Goal: Information Seeking & Learning: Learn about a topic

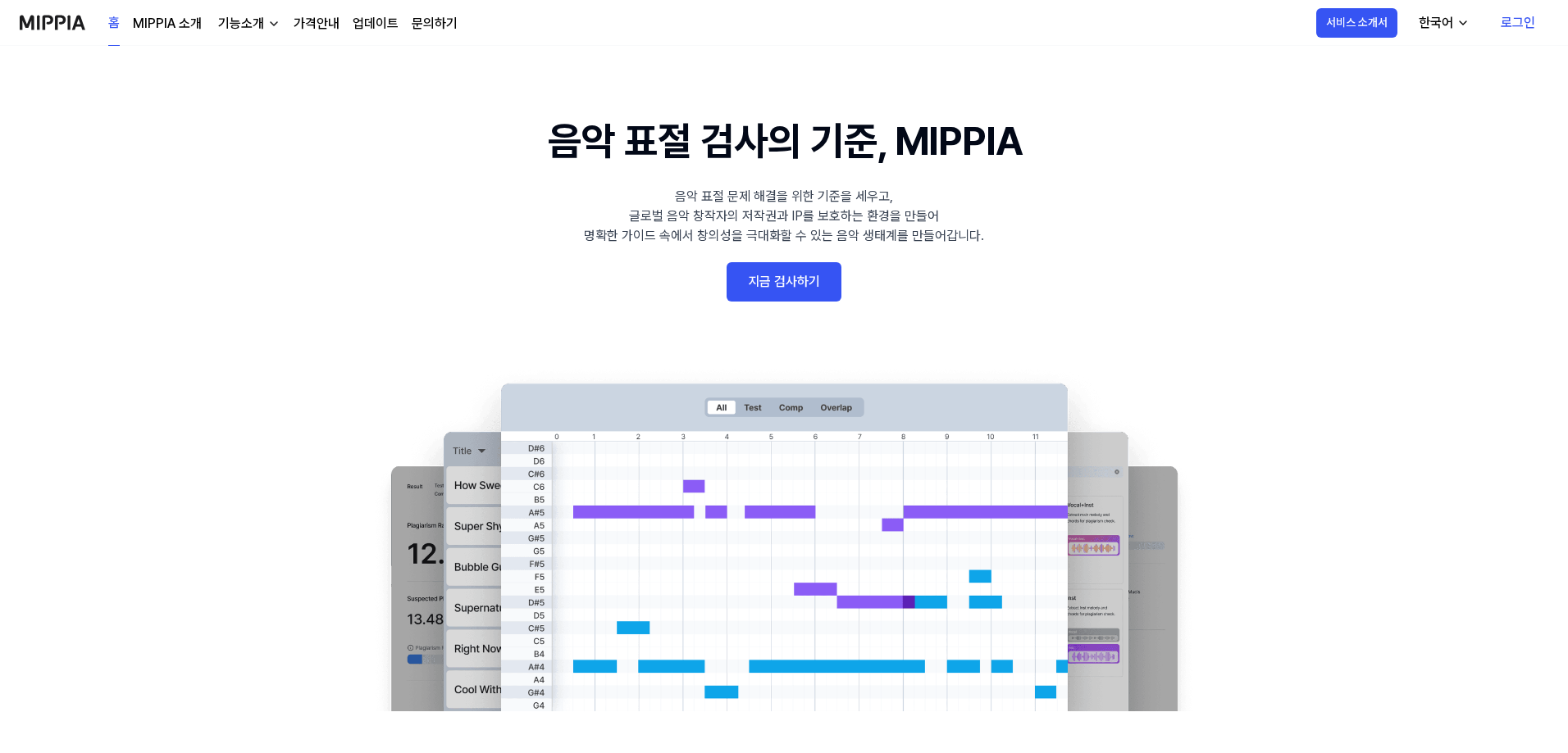
click at [798, 273] on link "지금 검사하기" at bounding box center [784, 281] width 115 height 40
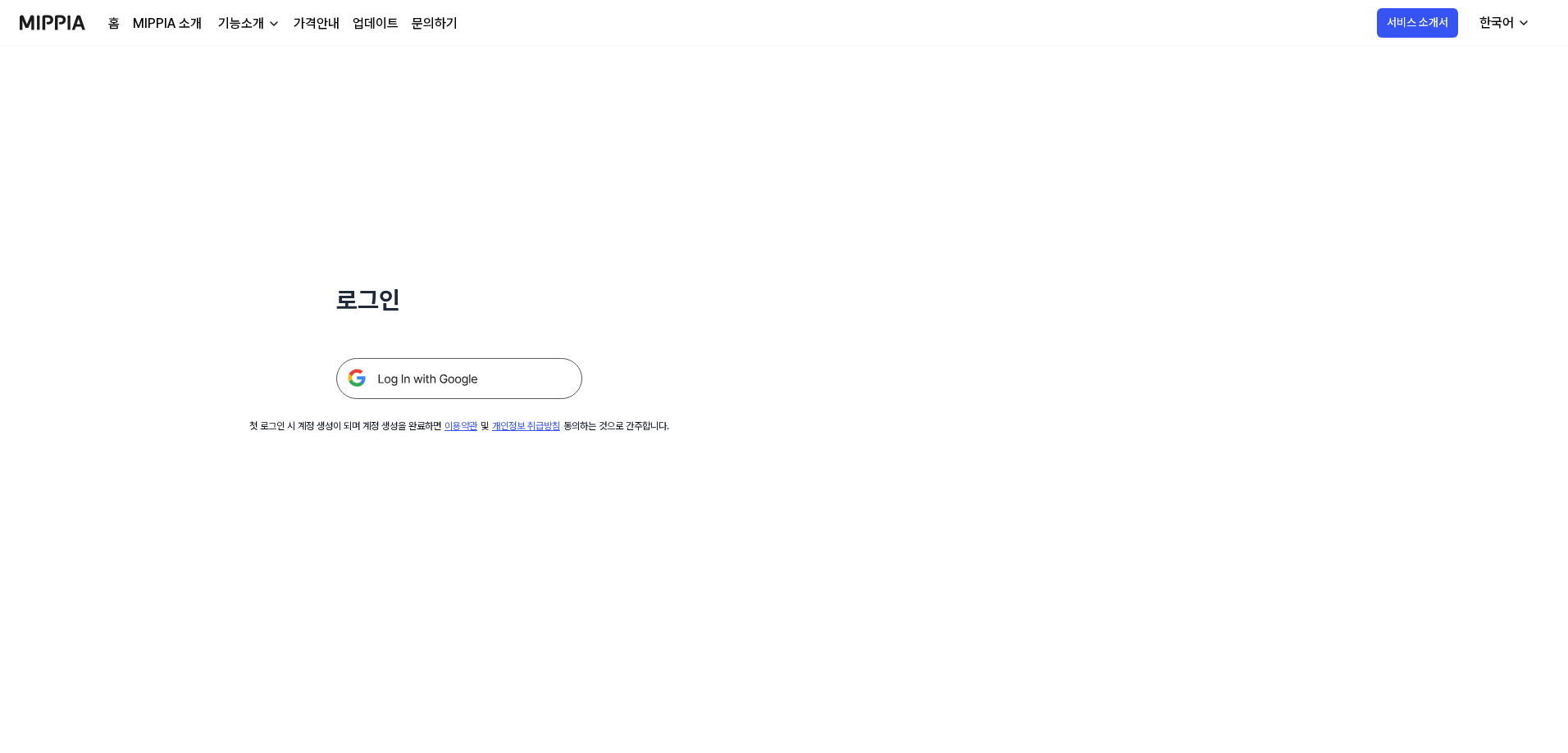
click at [470, 375] on img at bounding box center [459, 378] width 246 height 41
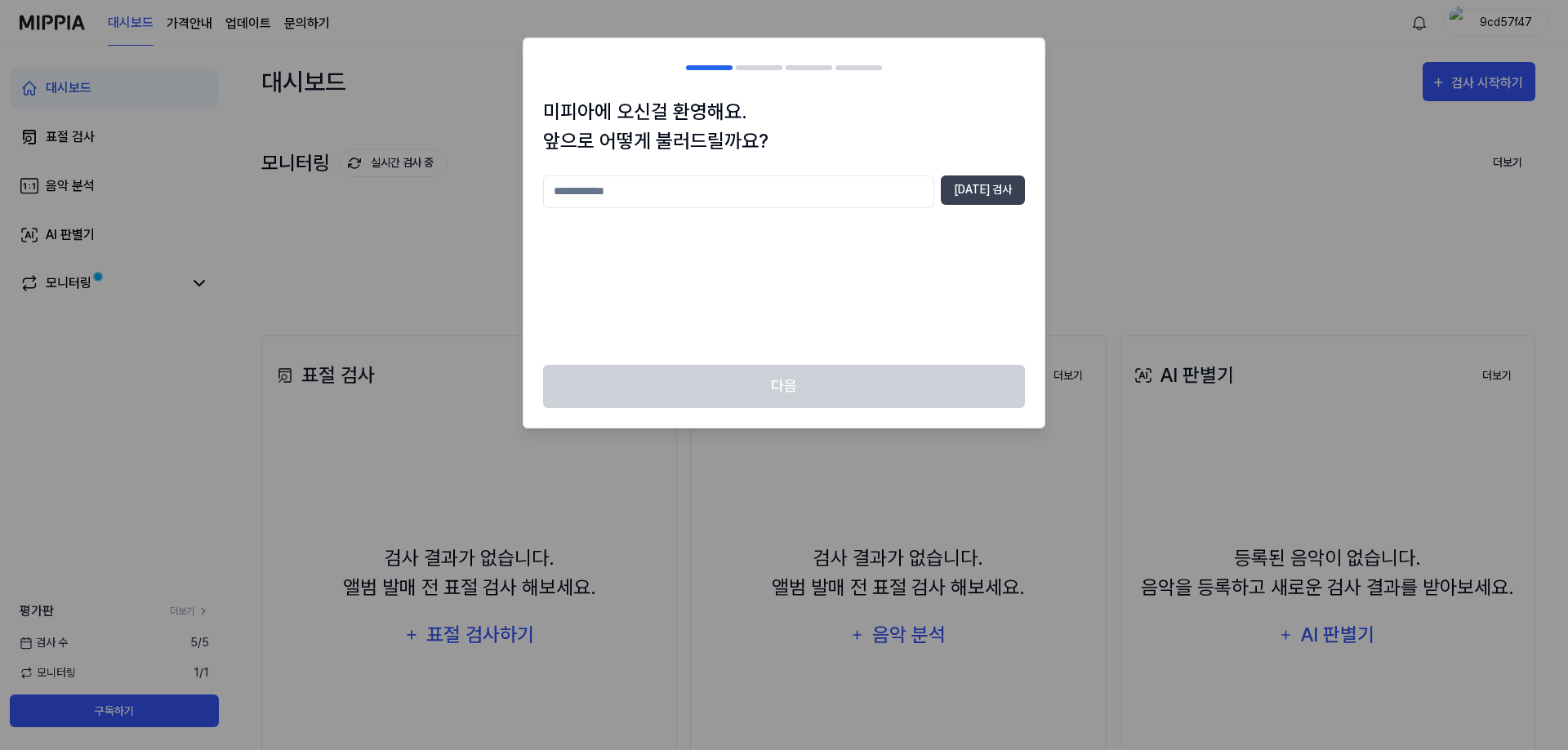
click at [835, 175] on input "text" at bounding box center [738, 191] width 391 height 32
type input "****"
click at [969, 194] on button "[DATE] 검사" at bounding box center [982, 190] width 84 height 29
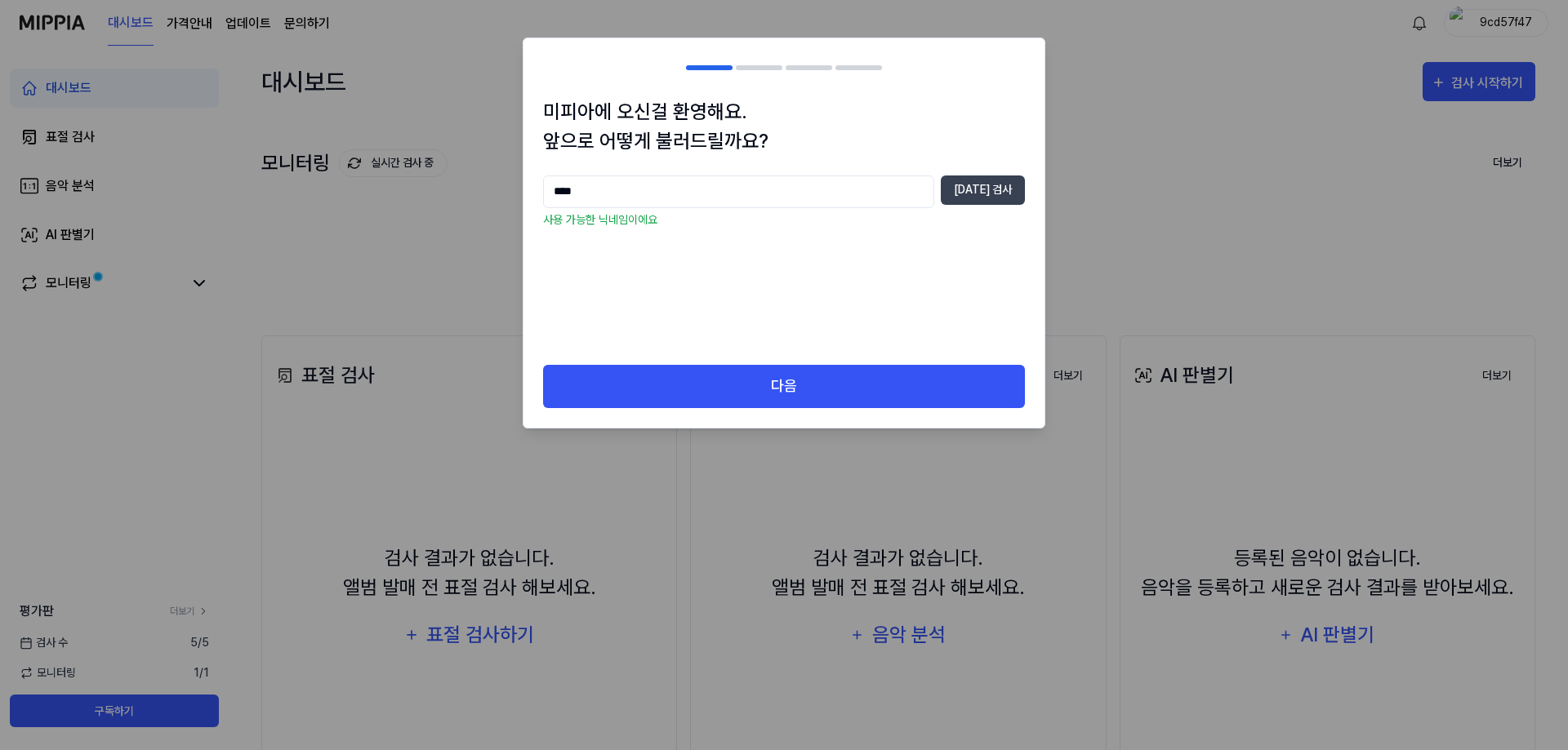
click at [722, 357] on div "미피아에 오신걸 환영해요. 앞으로 어떻게 불러드릴까요? **** 중복 검사 사용 가능한 닉네임이에요" at bounding box center [784, 230] width 521 height 268
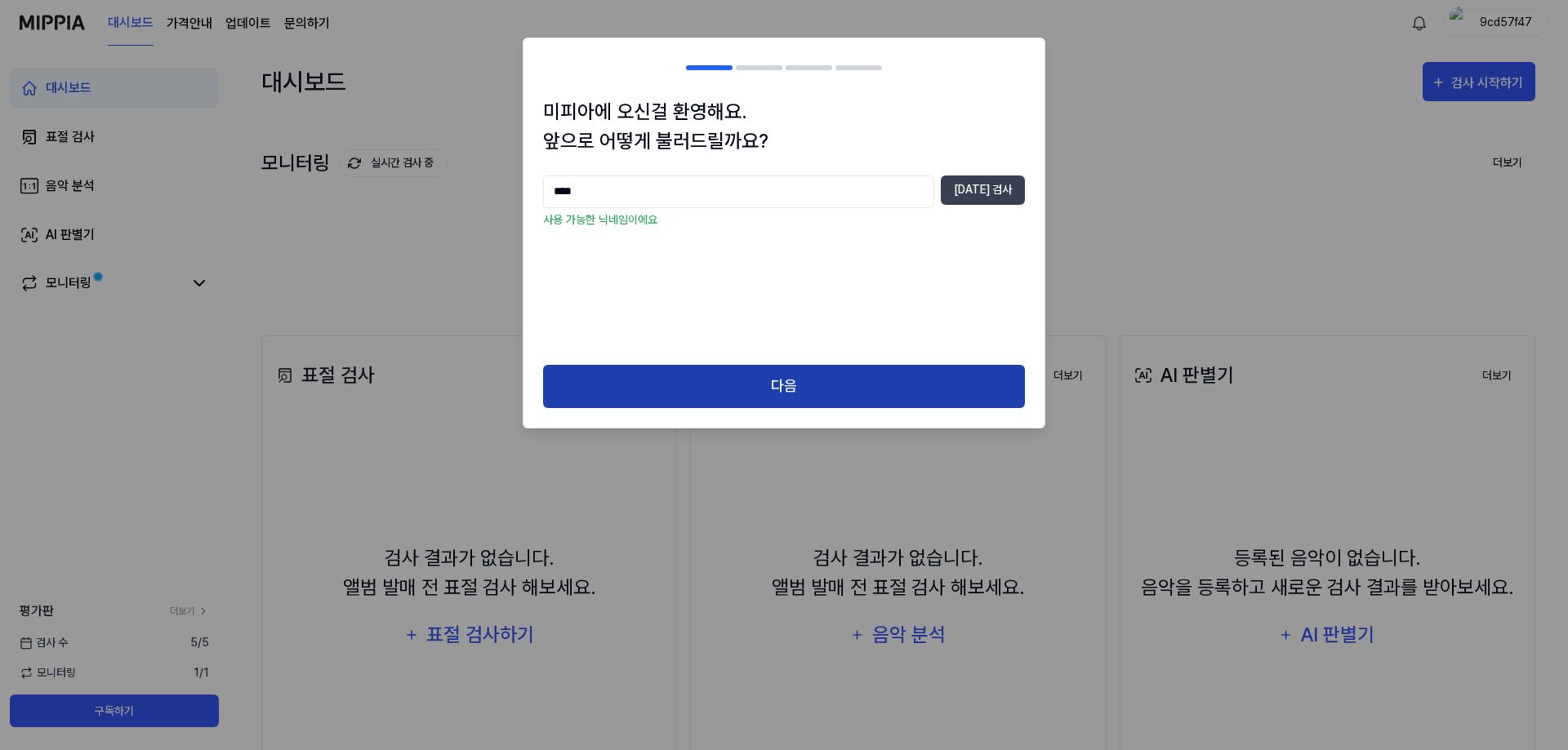
drag, startPoint x: 734, startPoint y: 373, endPoint x: 747, endPoint y: 374, distance: 13.0
click at [736, 373] on button "다음" at bounding box center [784, 386] width 482 height 43
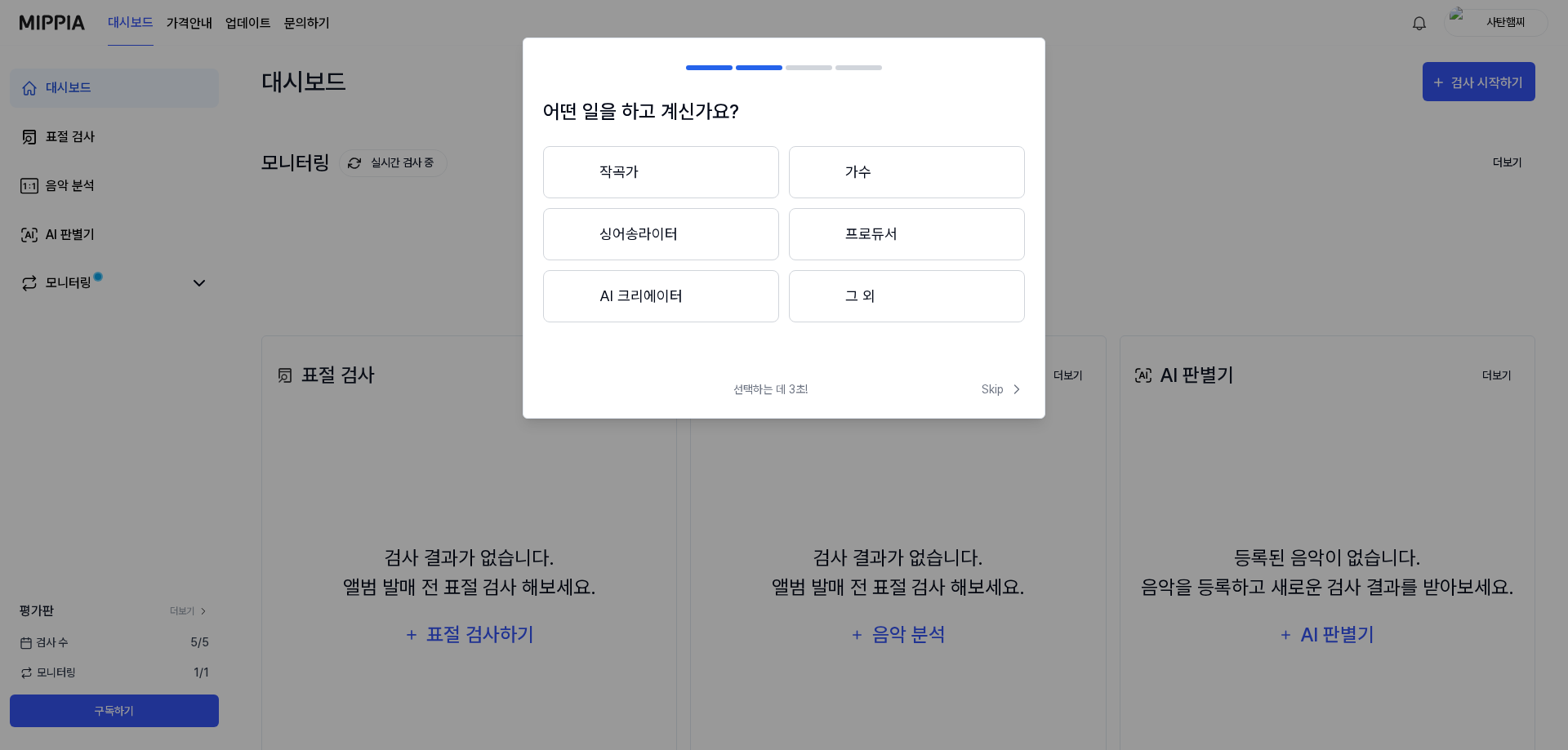
click at [895, 293] on button "그 외" at bounding box center [907, 296] width 236 height 53
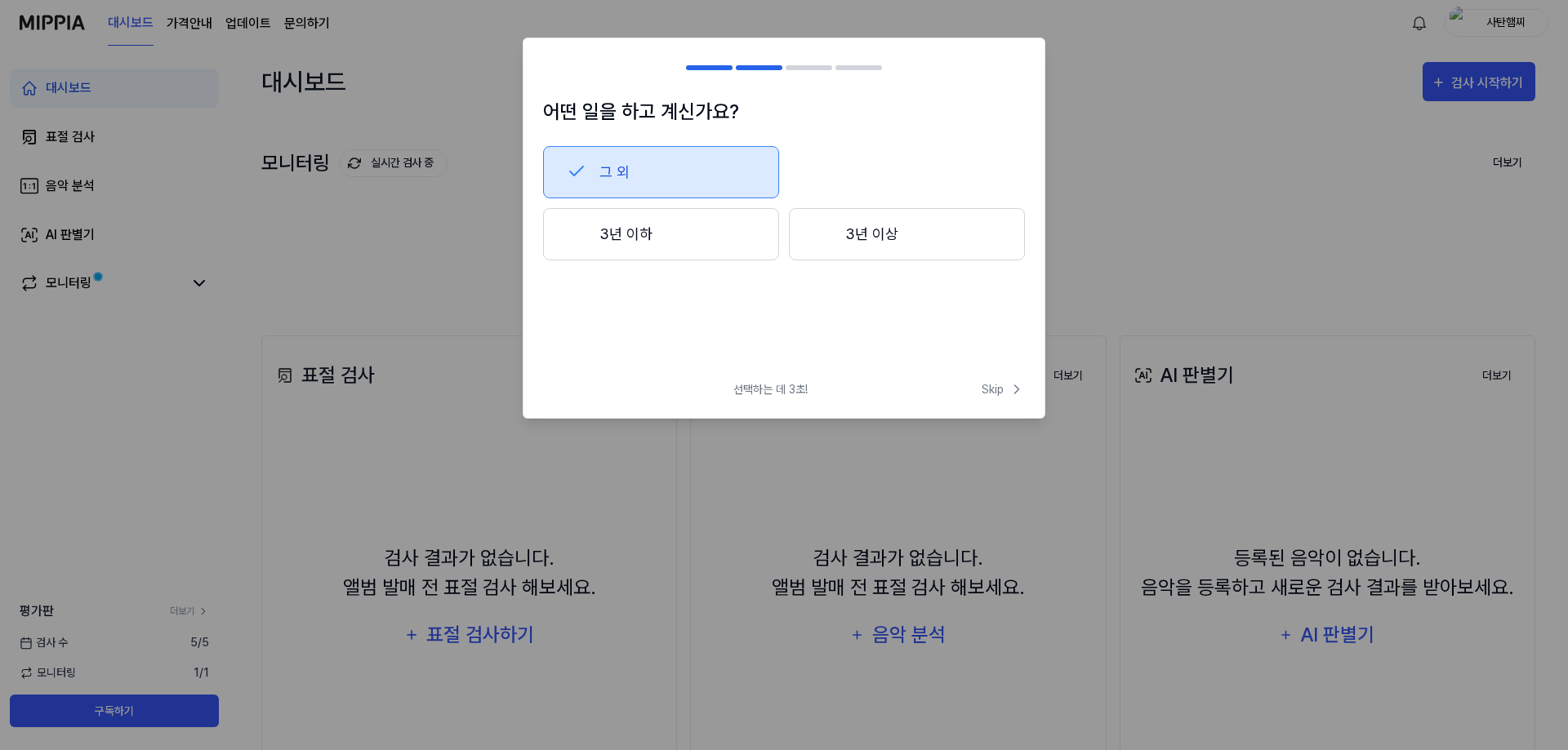
click at [651, 240] on button "3년 이하" at bounding box center [661, 234] width 236 height 53
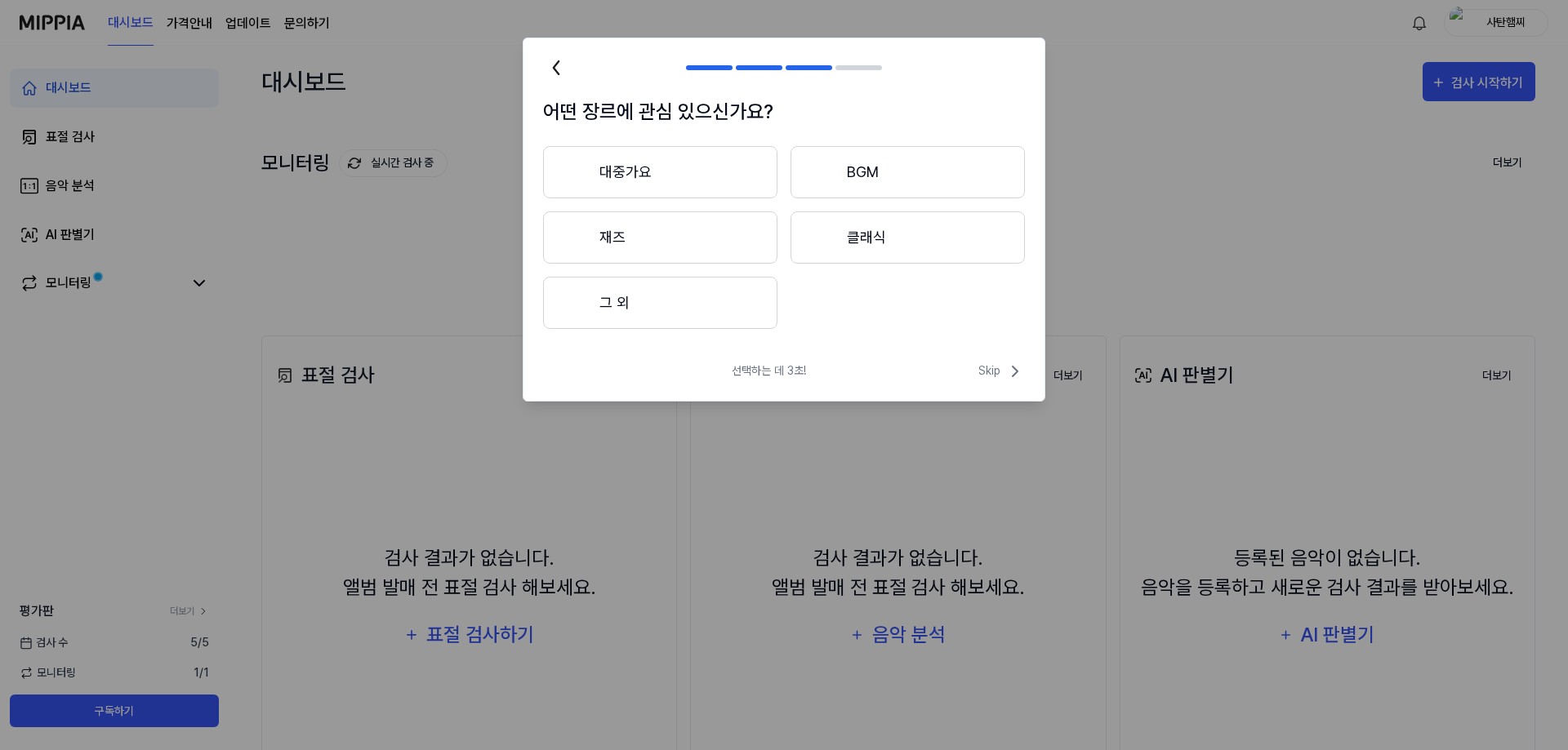
click at [656, 287] on button "그 외" at bounding box center [660, 302] width 234 height 53
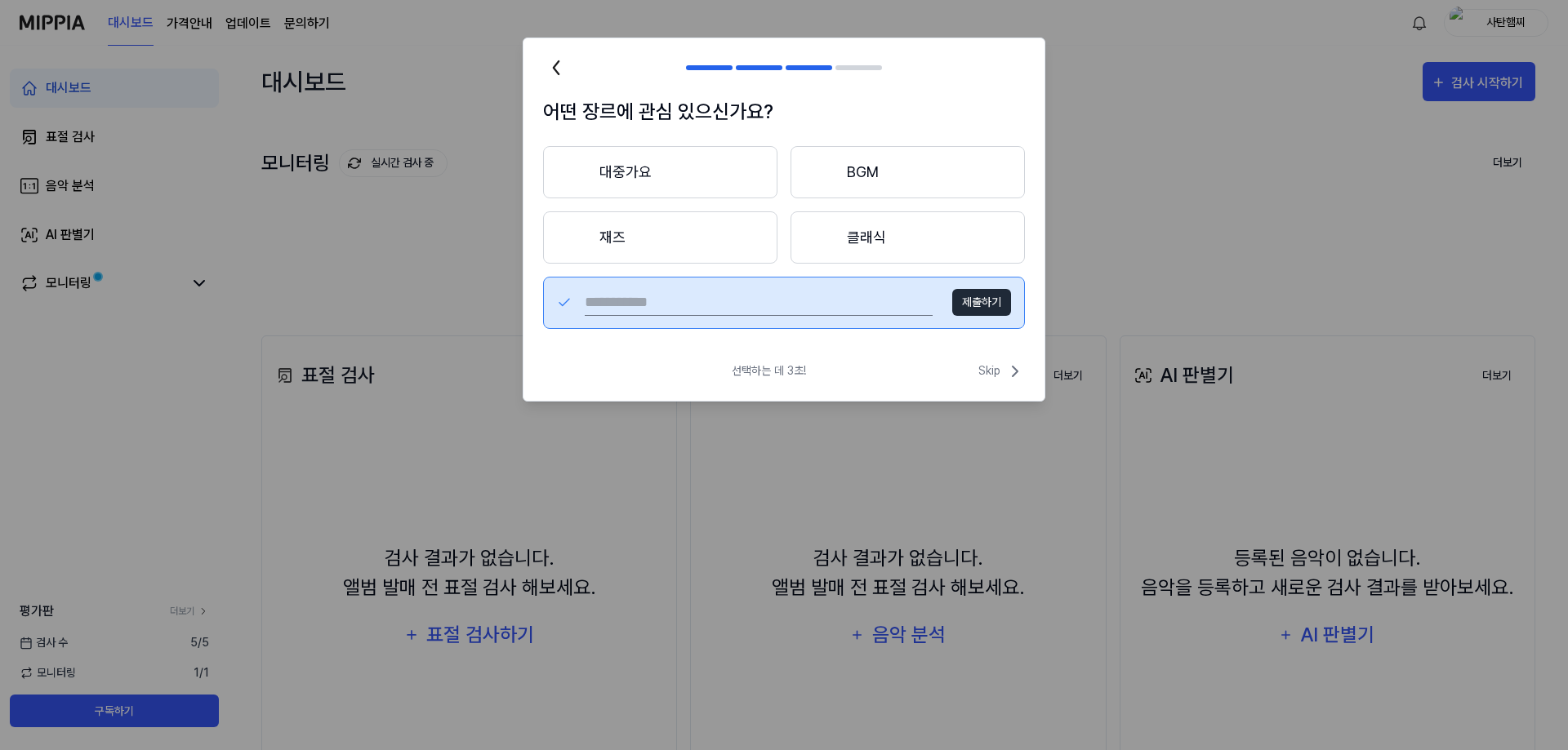
click at [993, 304] on button "제출하기" at bounding box center [982, 302] width 59 height 27
click at [1000, 375] on span "Skip" at bounding box center [1001, 370] width 46 height 19
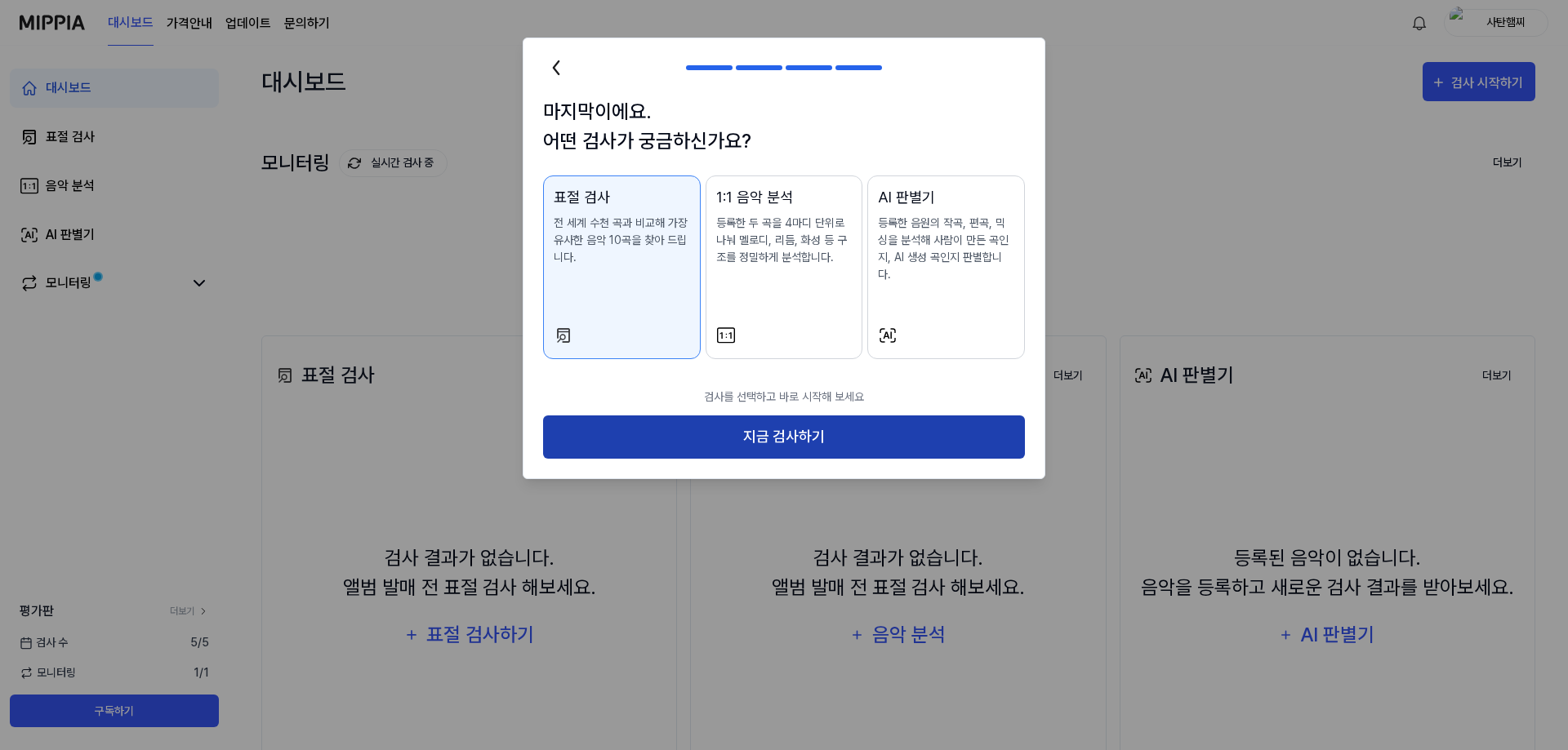
click at [790, 422] on button "지금 검사하기" at bounding box center [784, 437] width 482 height 43
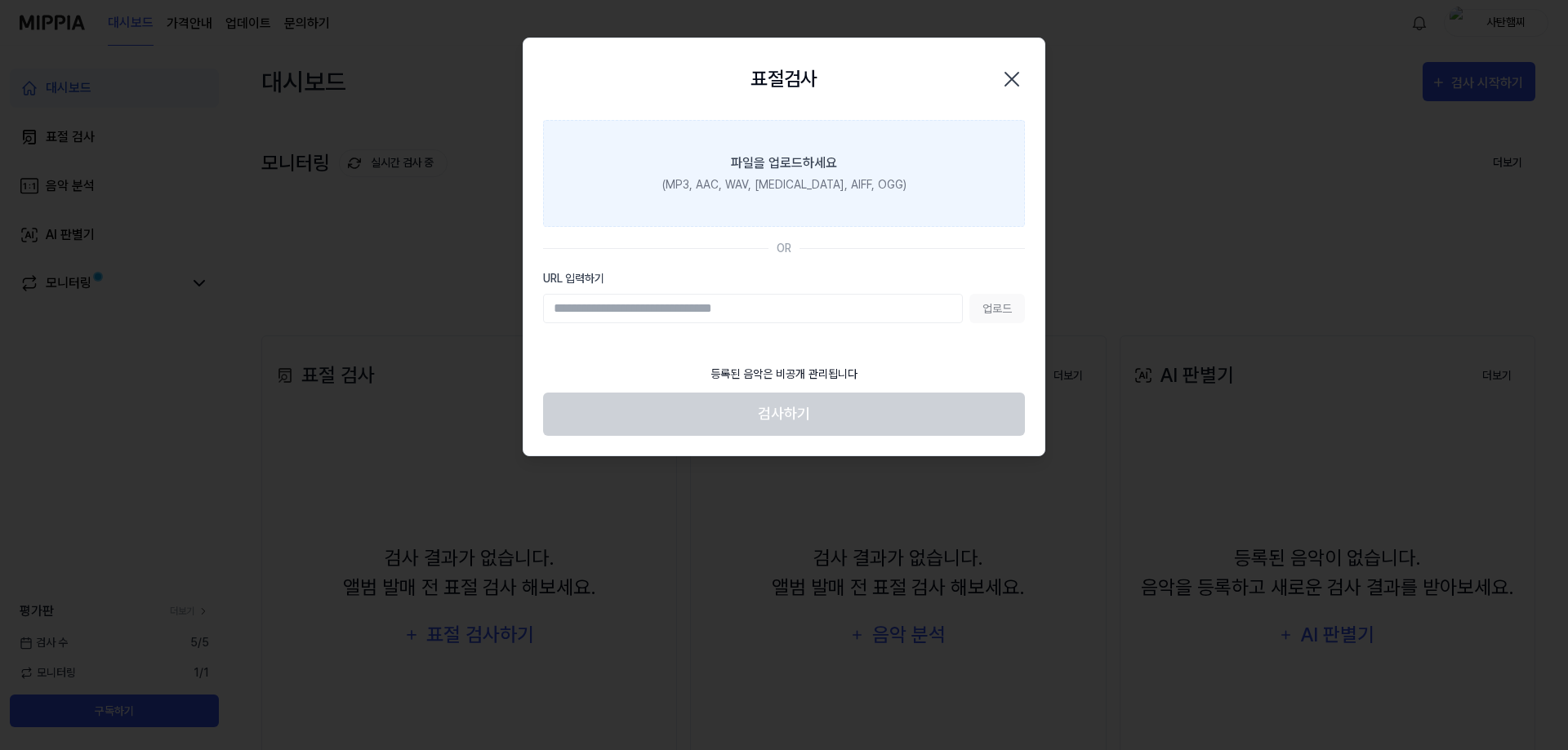
click at [788, 205] on label "파일을 업로드하세요 (MP3, AAC, WAV, FLAC, AIFF, OGG)" at bounding box center [784, 173] width 482 height 107
click at [0, 0] on input "파일을 업로드하세요 (MP3, AAC, WAV, FLAC, AIFF, OGG)" at bounding box center [0, 0] width 0 height 0
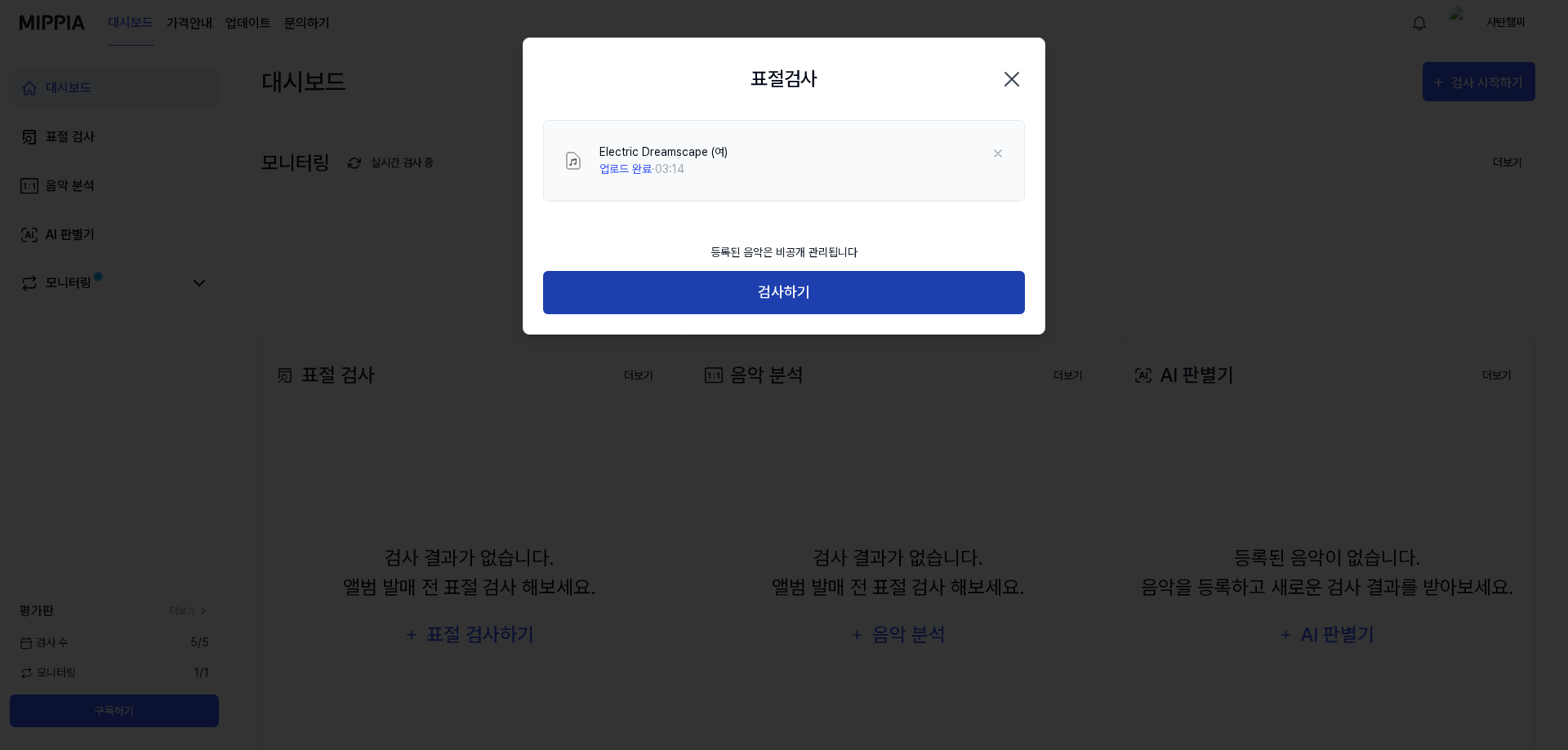
click at [886, 297] on button "검사하기" at bounding box center [784, 292] width 482 height 43
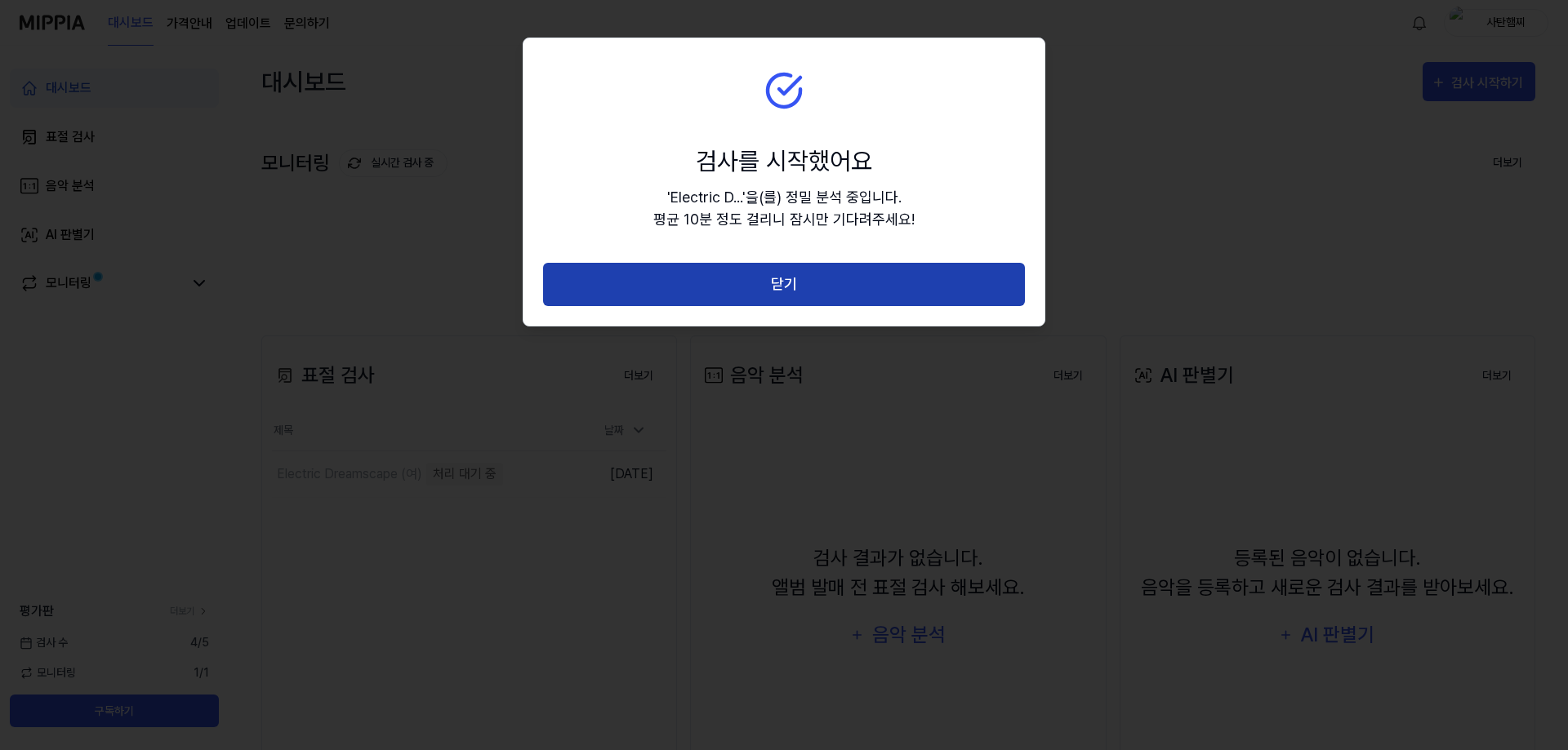
click at [976, 282] on button "닫기" at bounding box center [784, 284] width 482 height 43
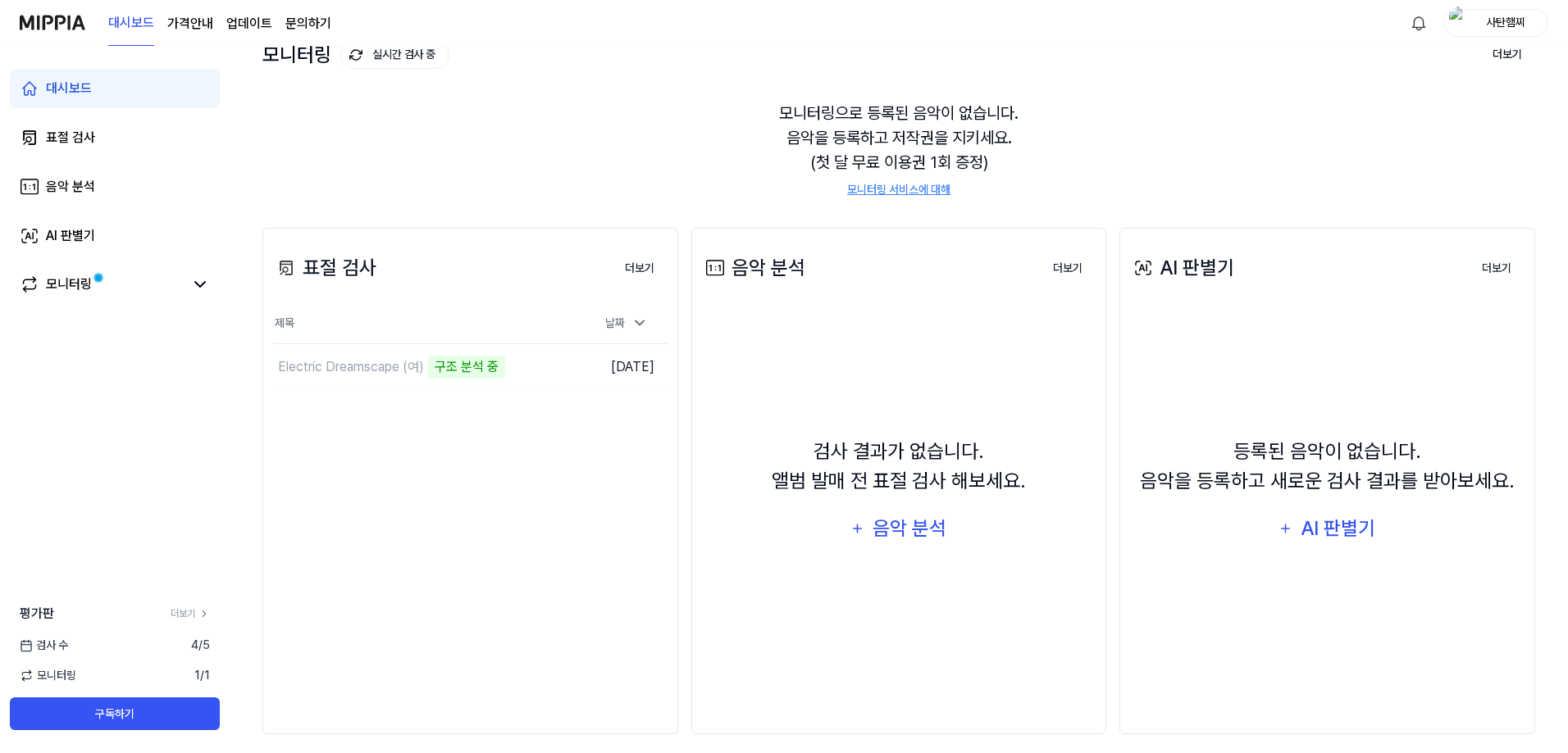
scroll to position [123, 0]
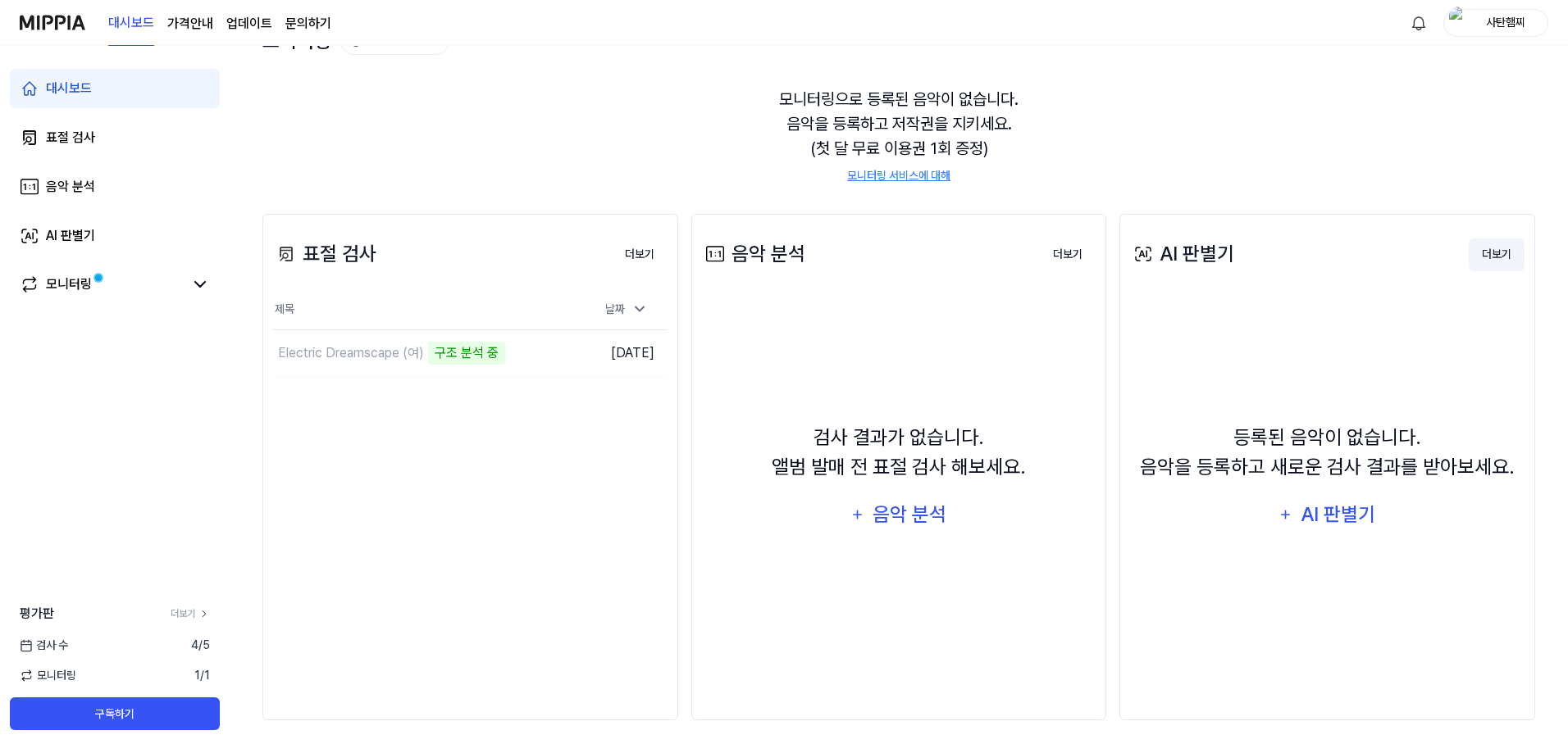
click at [1502, 259] on button "더보기" at bounding box center [1497, 254] width 56 height 32
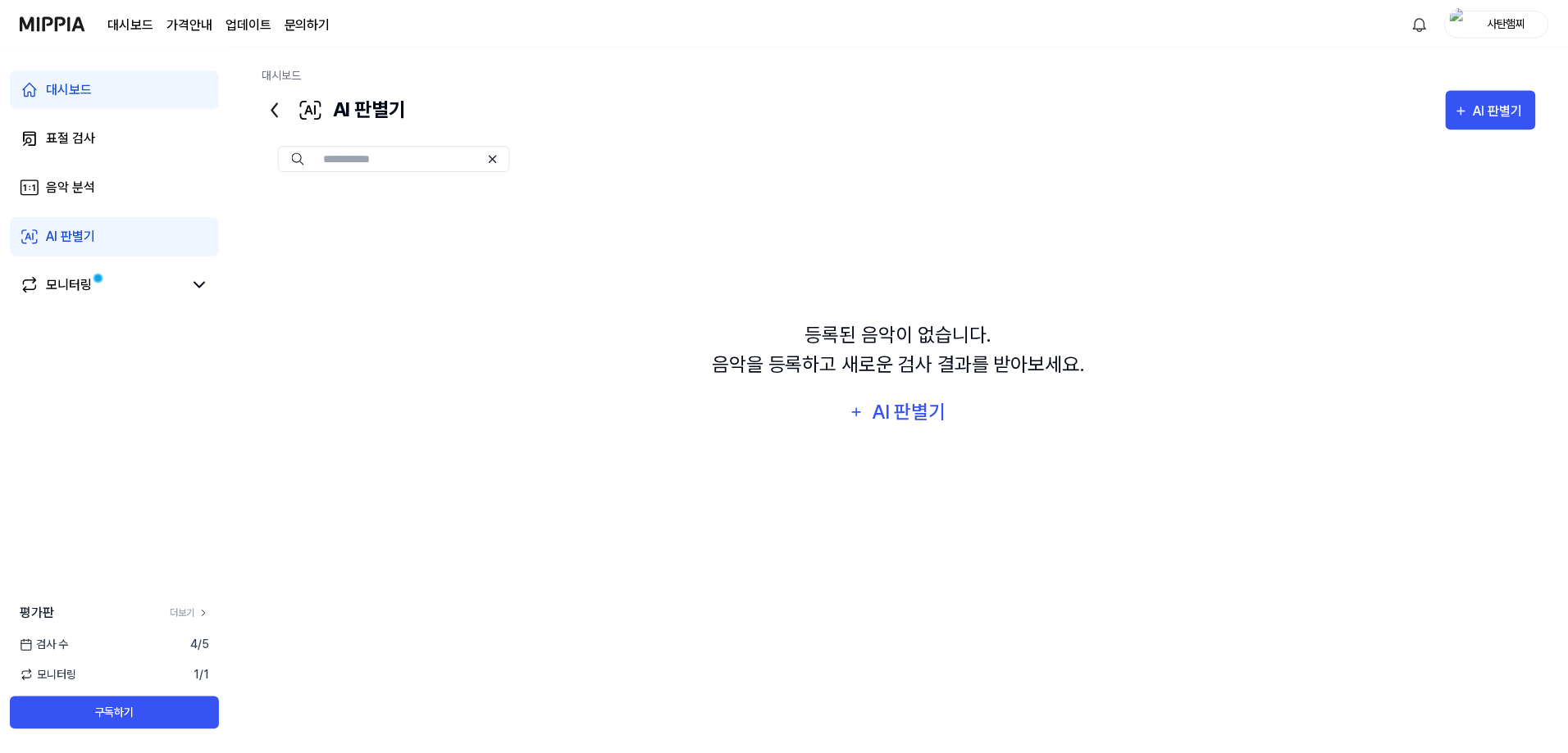
scroll to position [123, 0]
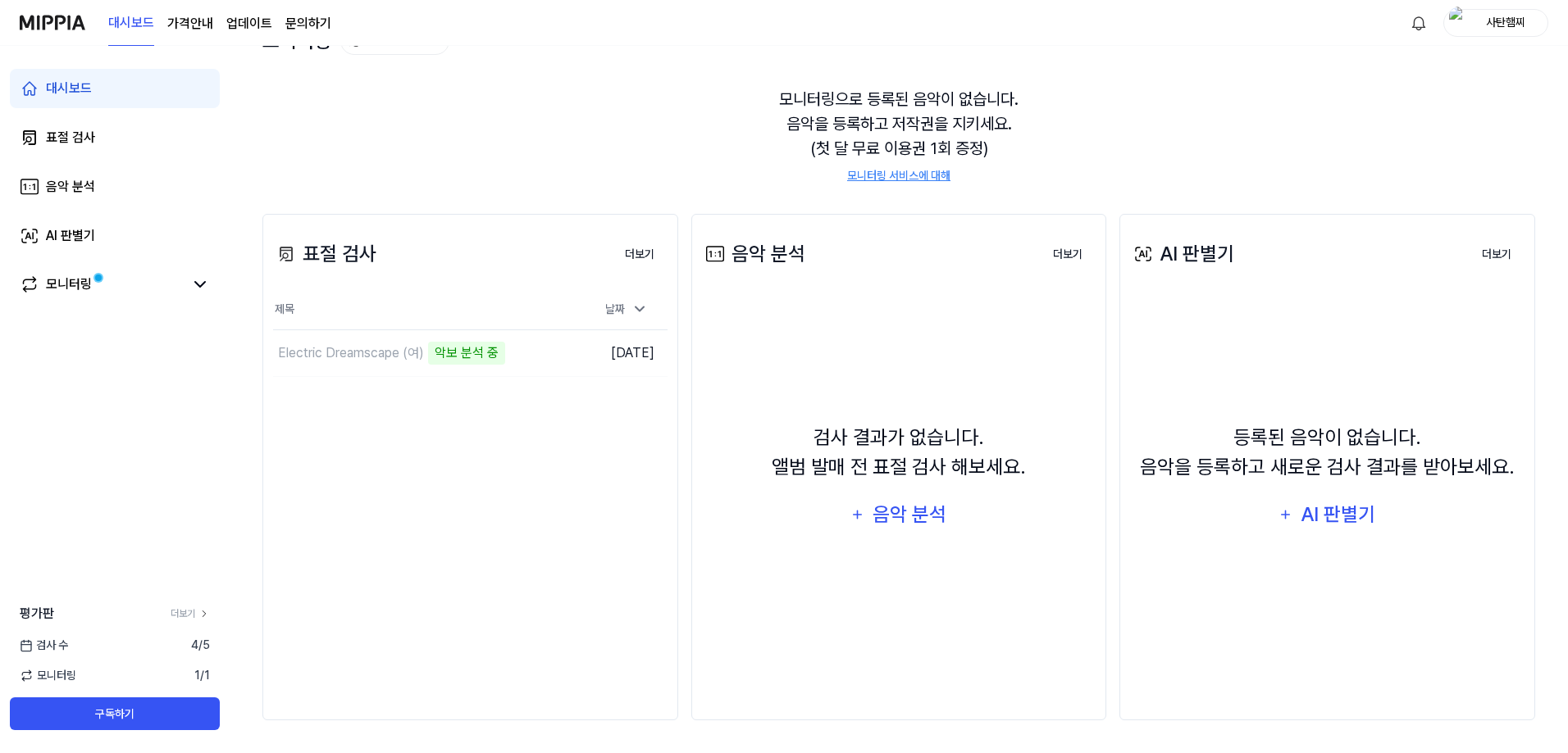
click at [1166, 255] on div "AI 판별기" at bounding box center [1182, 254] width 105 height 30
click at [1081, 253] on button "더보기" at bounding box center [1067, 254] width 56 height 32
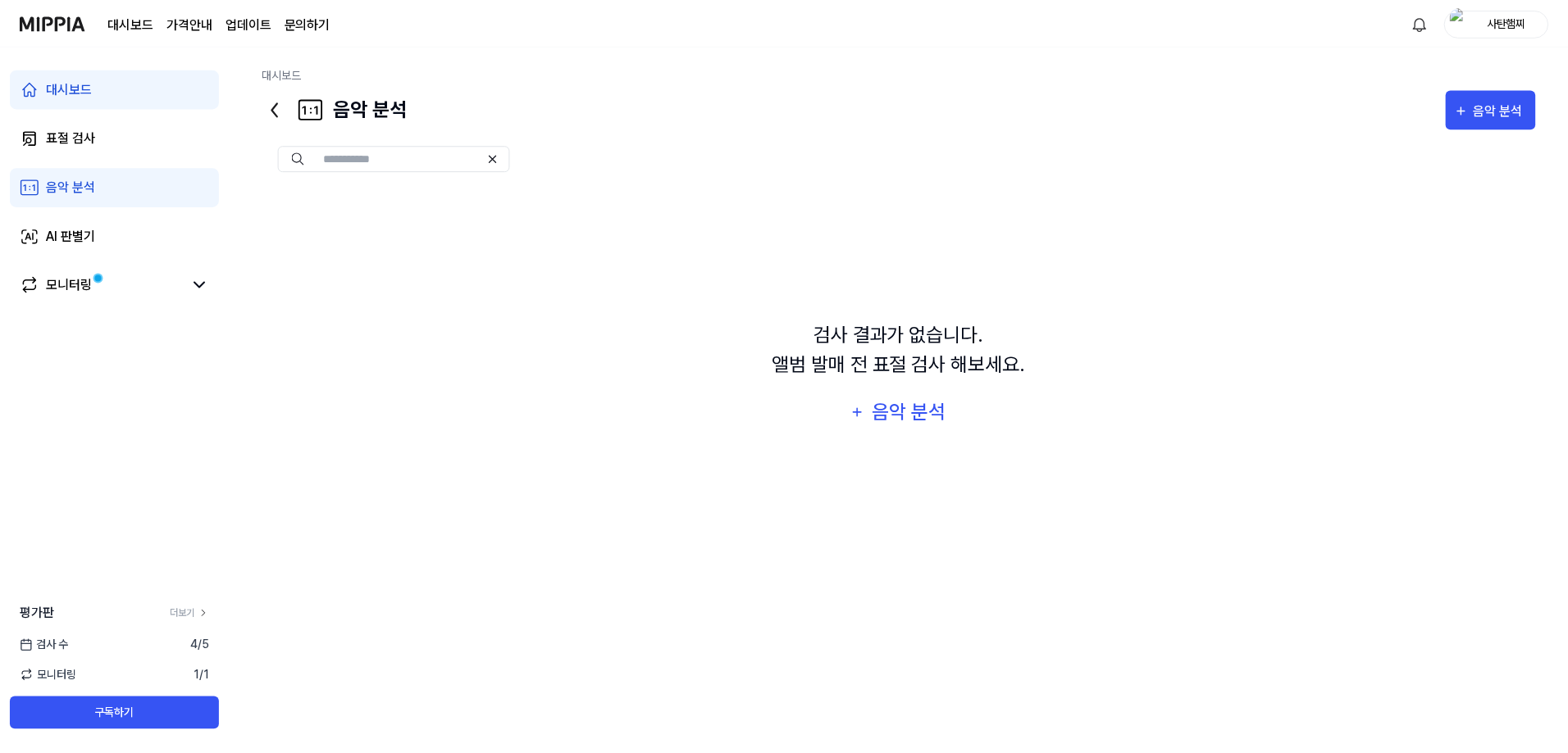
scroll to position [123, 0]
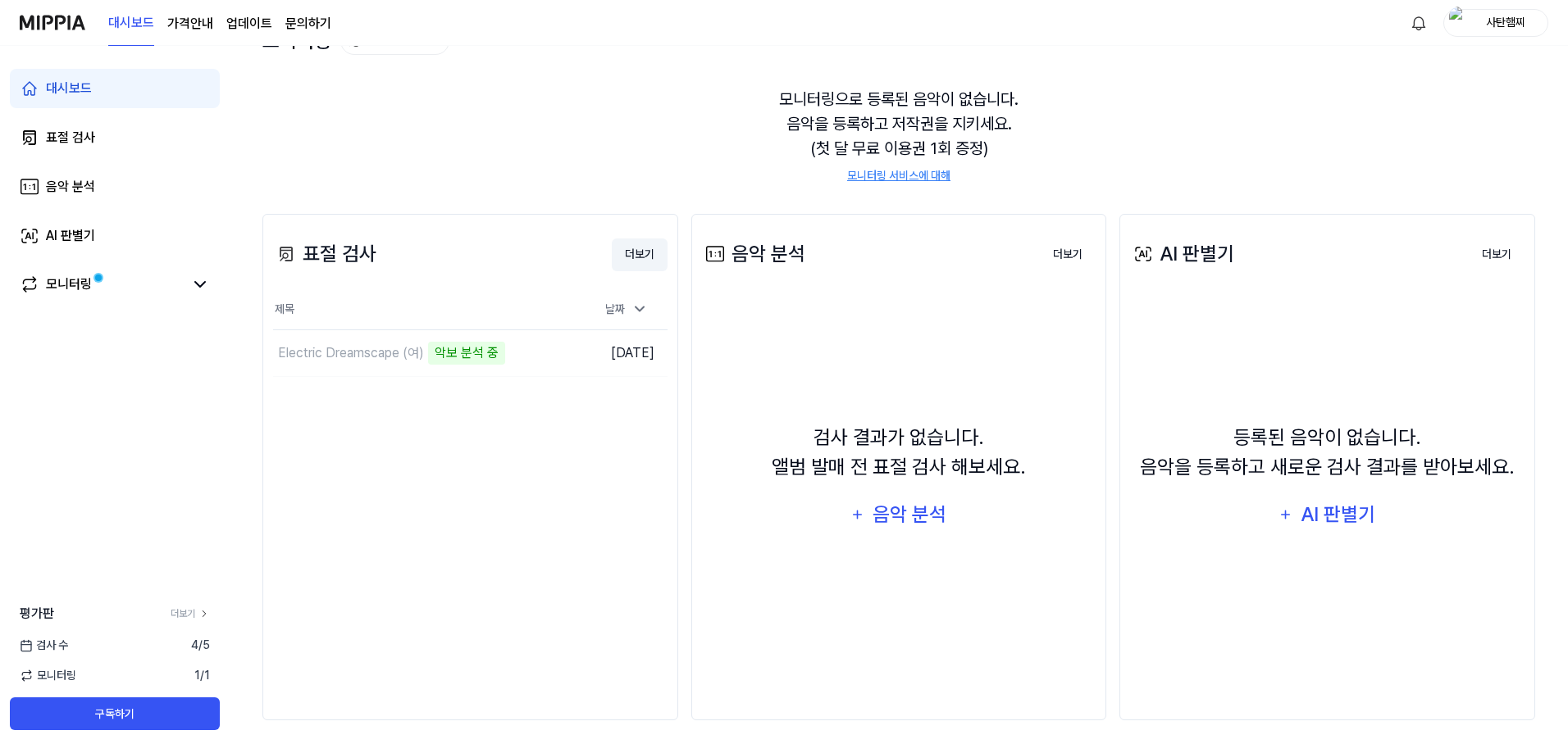
click at [628, 248] on button "더보기" at bounding box center [640, 254] width 56 height 32
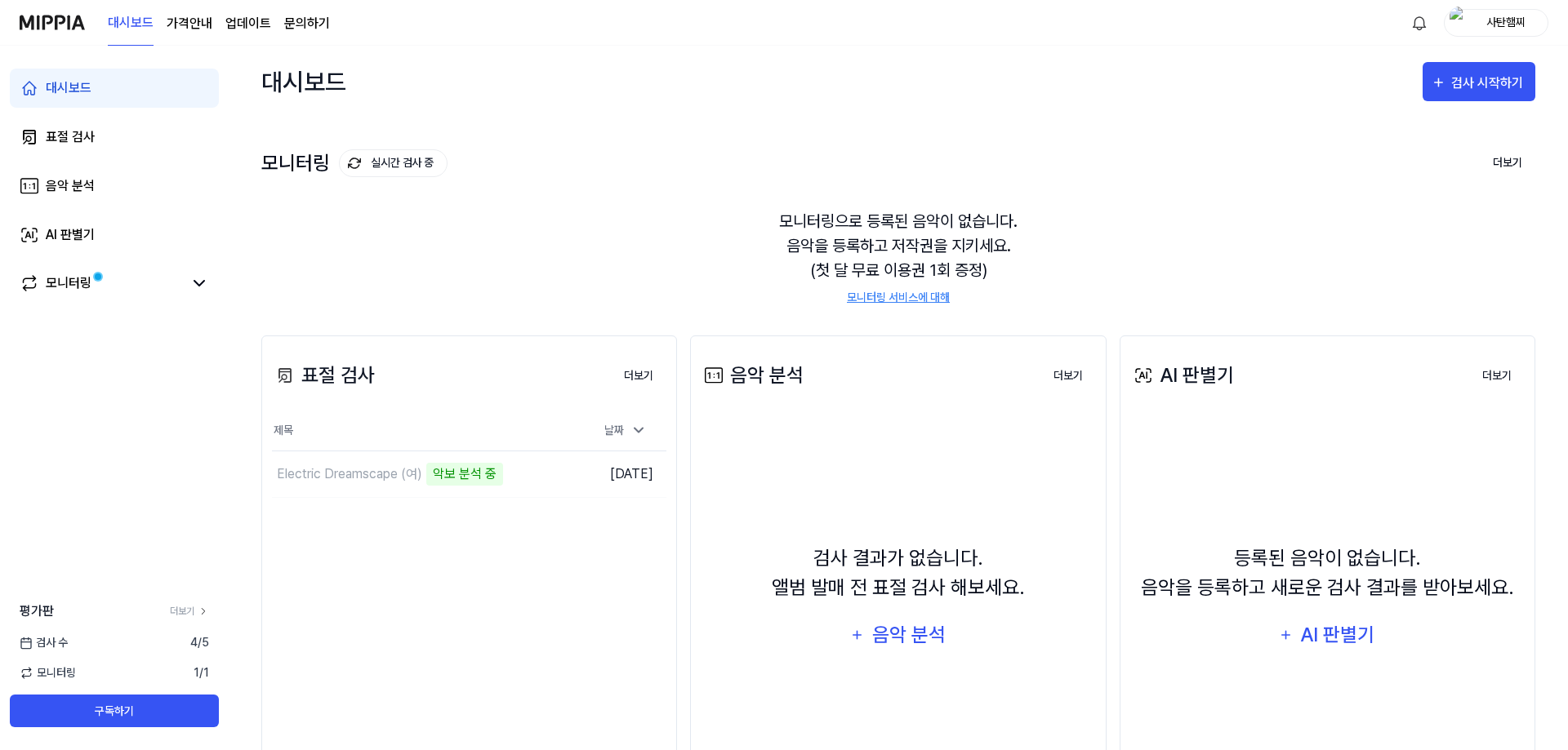
scroll to position [123, 0]
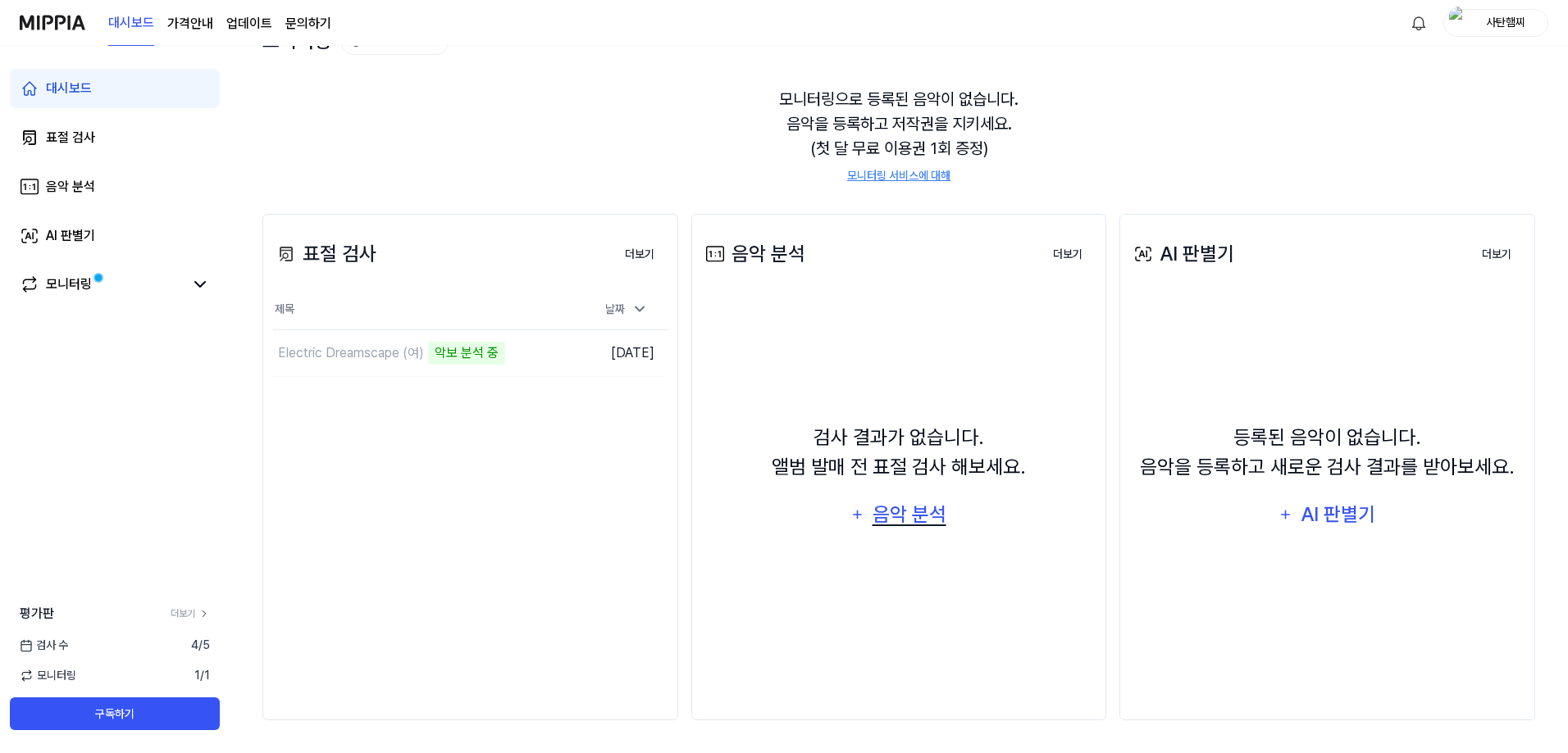
click at [927, 513] on div "음악 분석" at bounding box center [909, 514] width 78 height 31
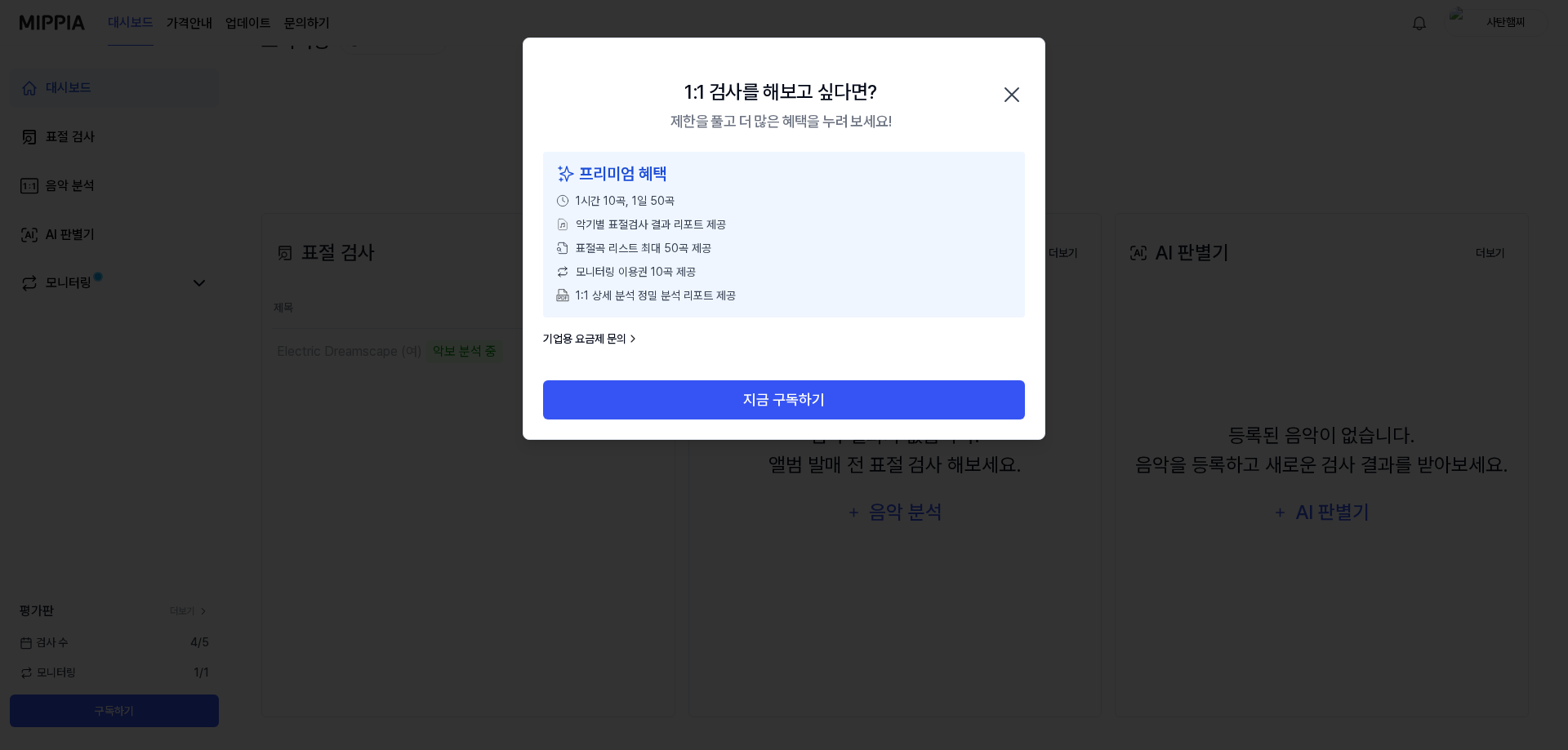
click at [1010, 93] on icon "button" at bounding box center [1011, 95] width 13 height 13
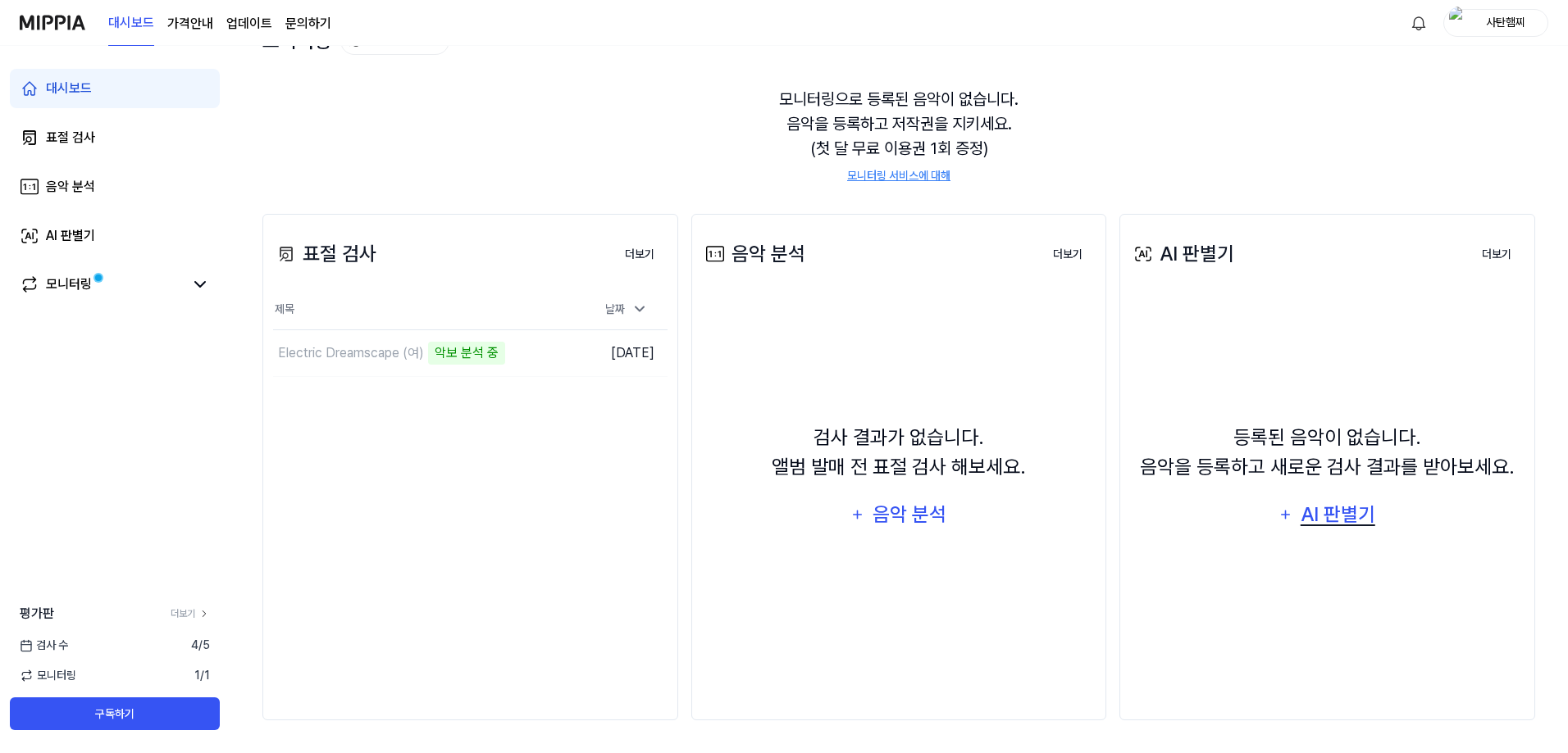
click at [1344, 520] on div "AI 판별기" at bounding box center [1337, 514] width 79 height 31
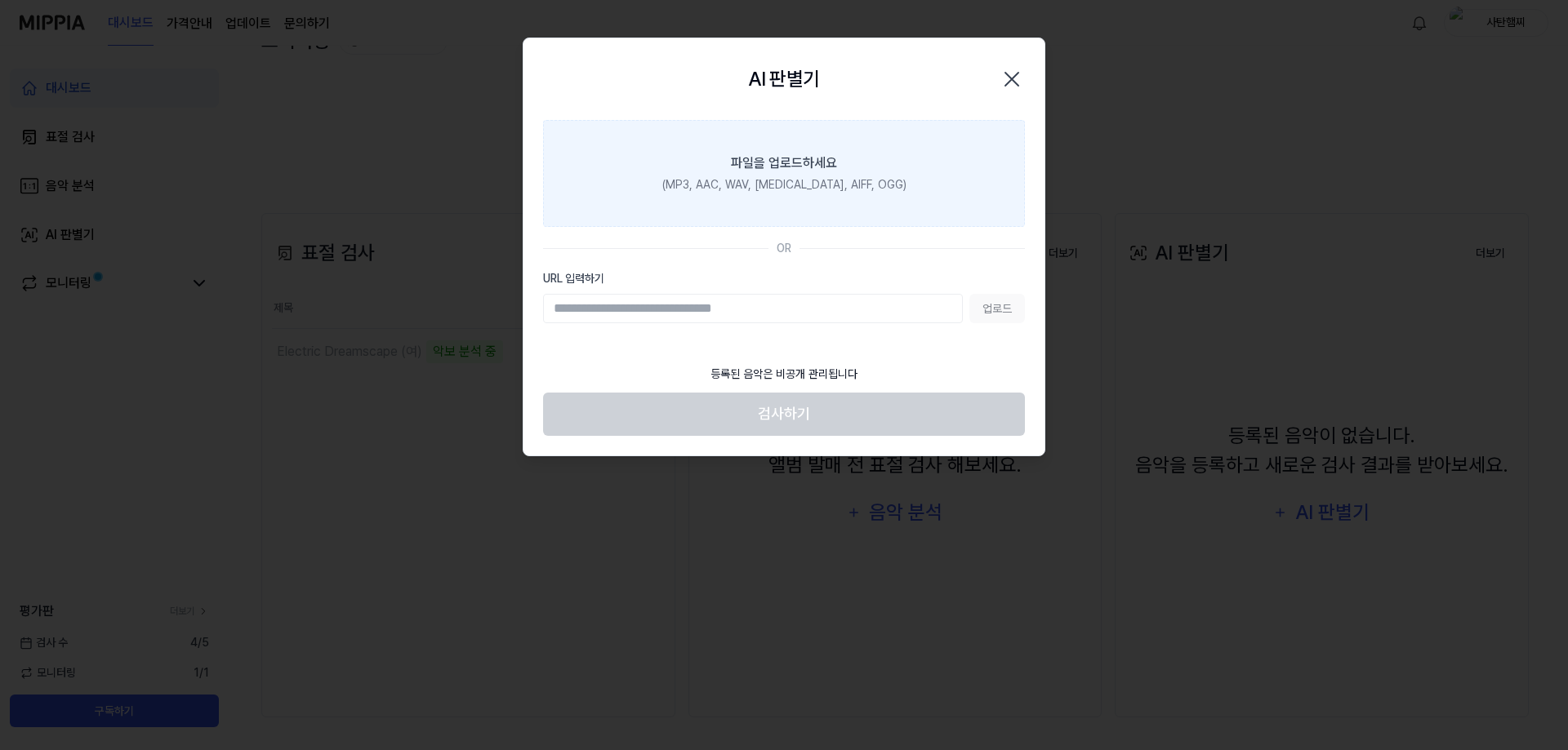
click at [897, 182] on label "파일을 업로드하세요 (MP3, AAC, WAV, FLAC, AIFF, OGG)" at bounding box center [784, 173] width 482 height 107
click at [0, 0] on input "파일을 업로드하세요 (MP3, AAC, WAV, FLAC, AIFF, OGG)" at bounding box center [0, 0] width 0 height 0
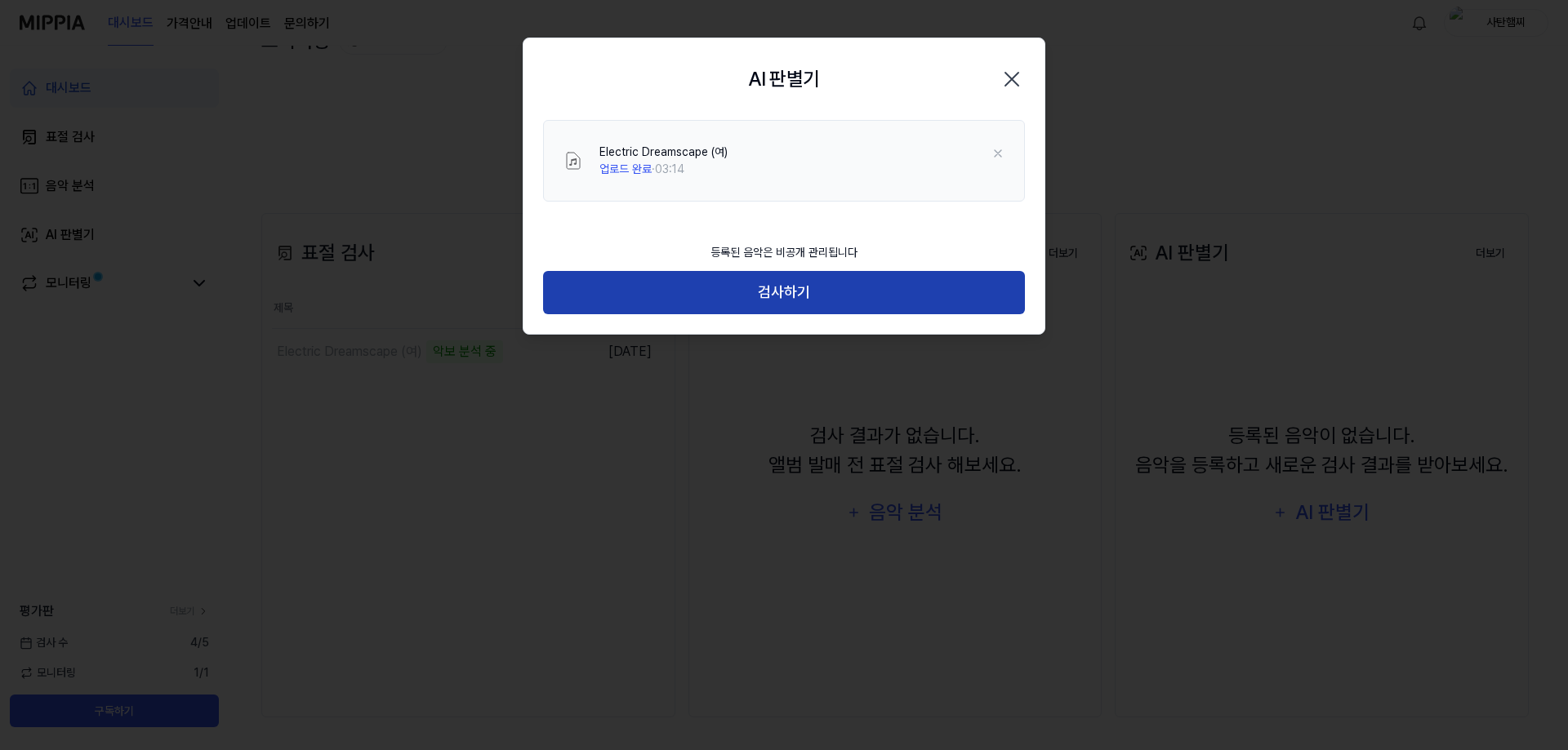
click at [841, 296] on button "검사하기" at bounding box center [784, 292] width 482 height 43
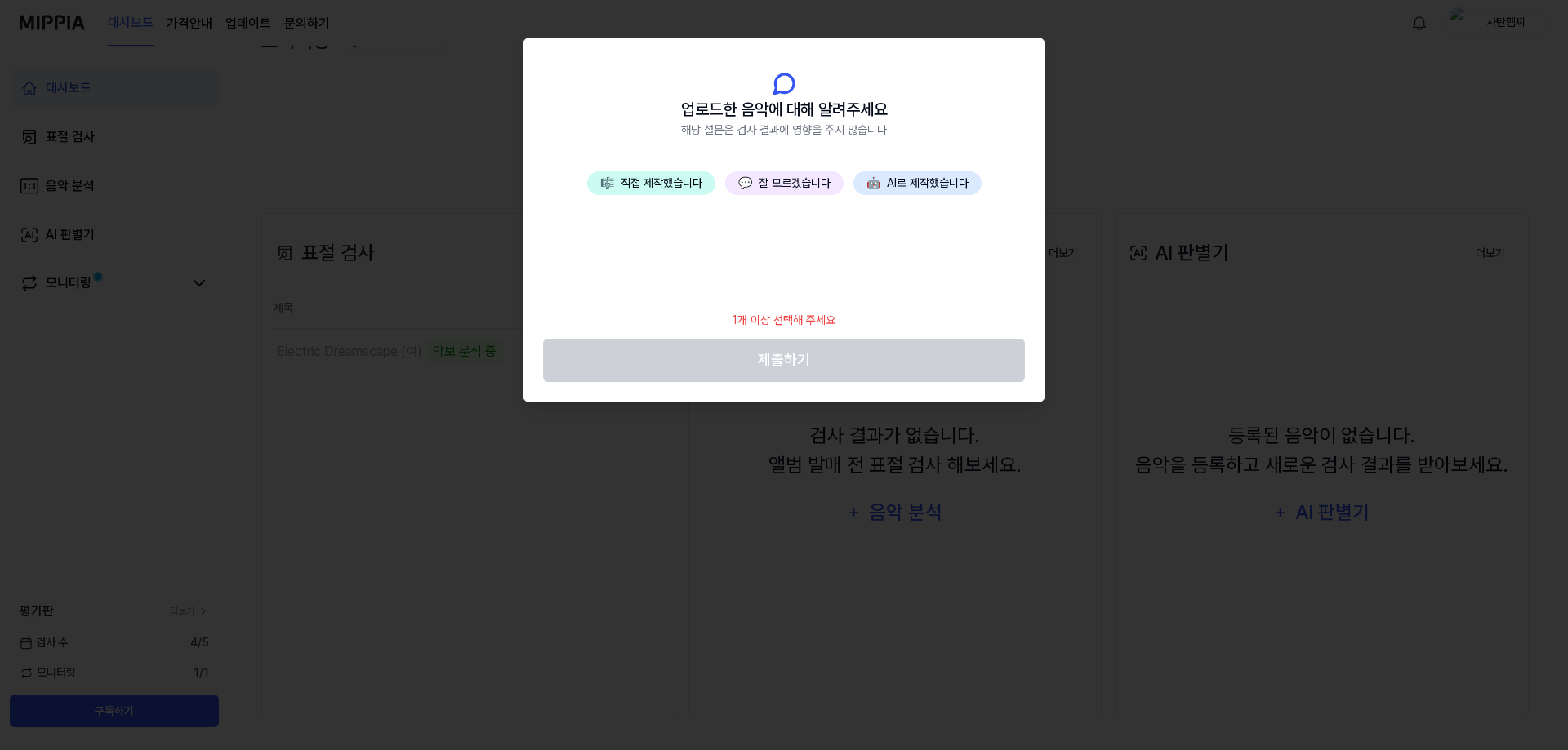
click at [888, 185] on button "🤖 AI로 제작했습니다" at bounding box center [917, 183] width 128 height 24
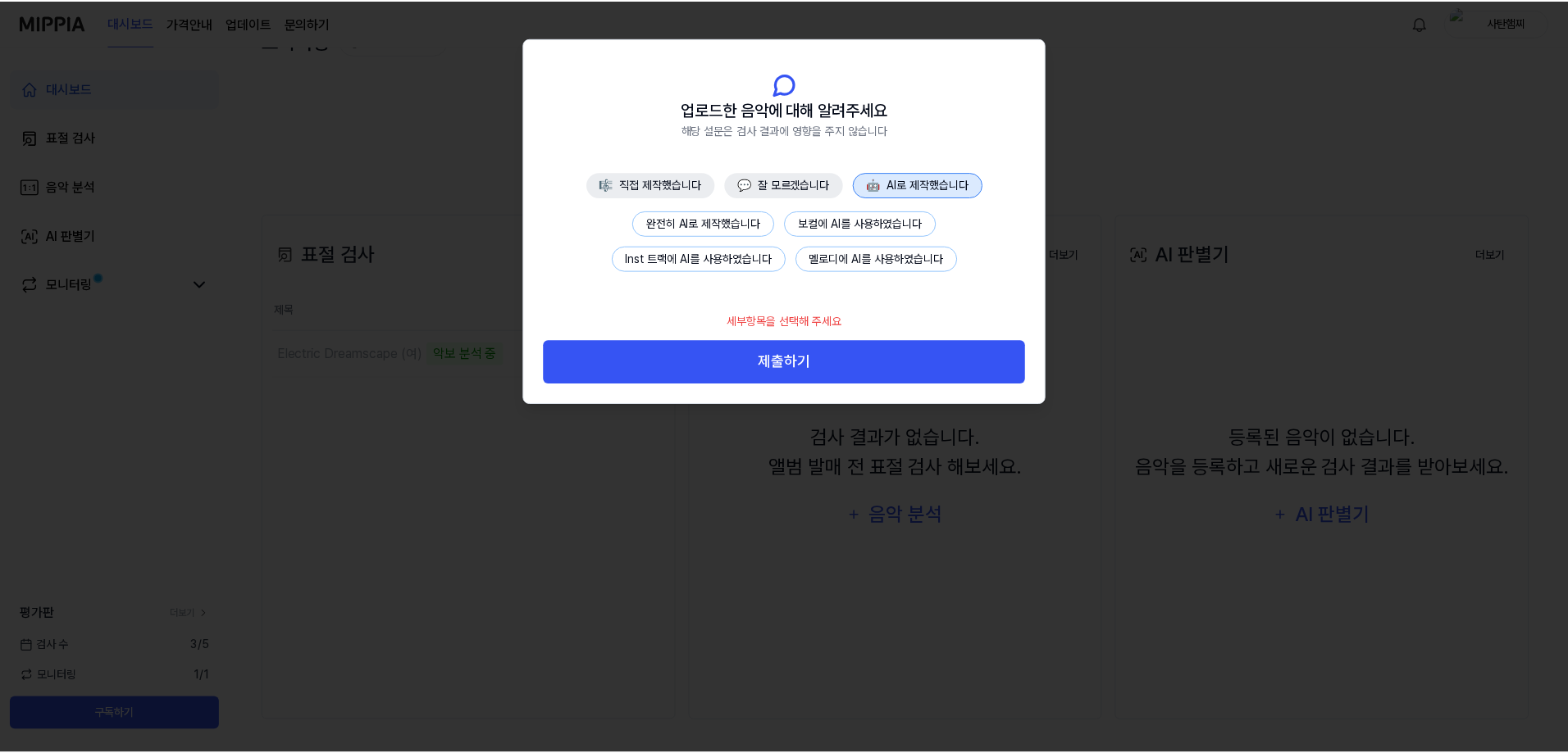
scroll to position [90, 0]
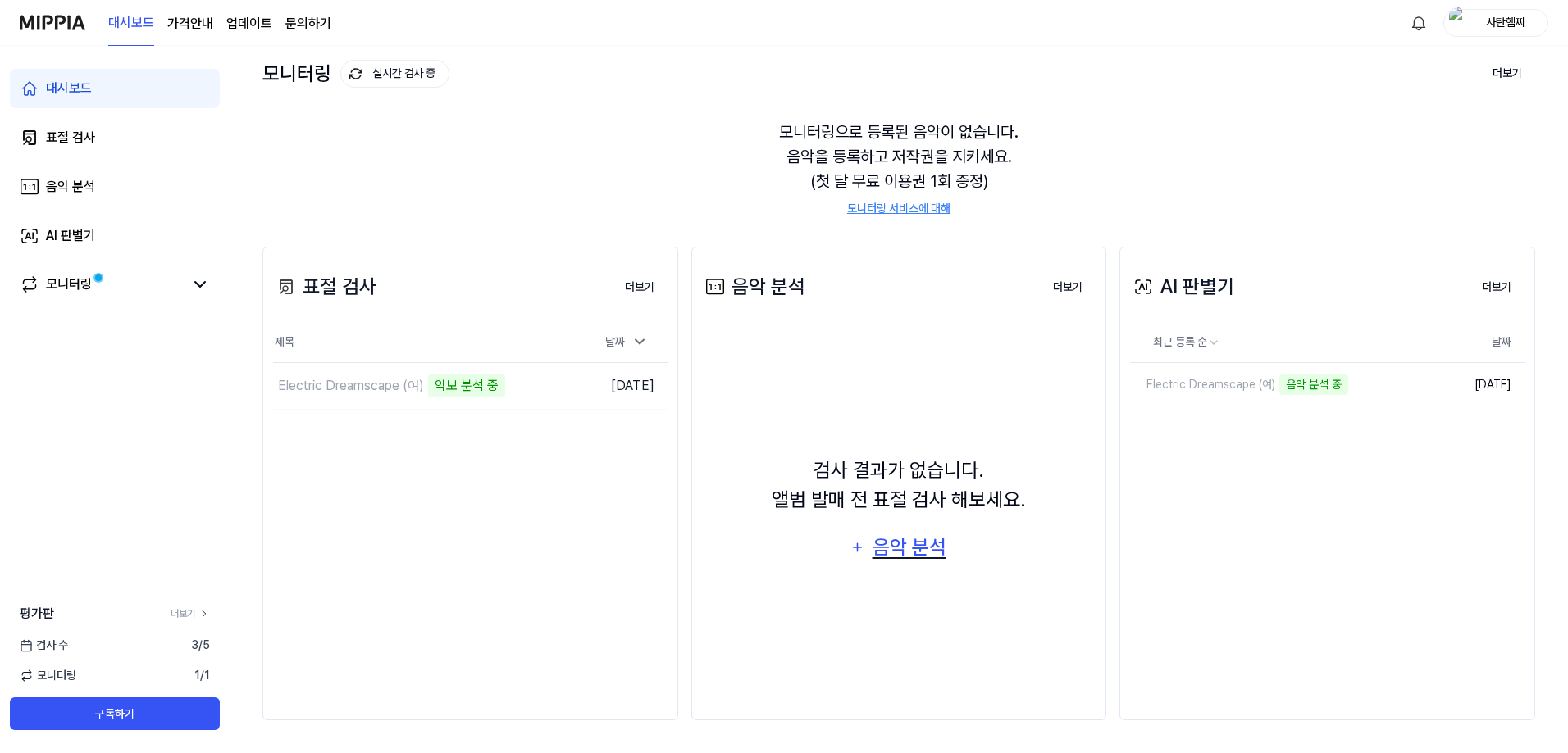
click at [908, 542] on div "음악 분석" at bounding box center [909, 548] width 78 height 31
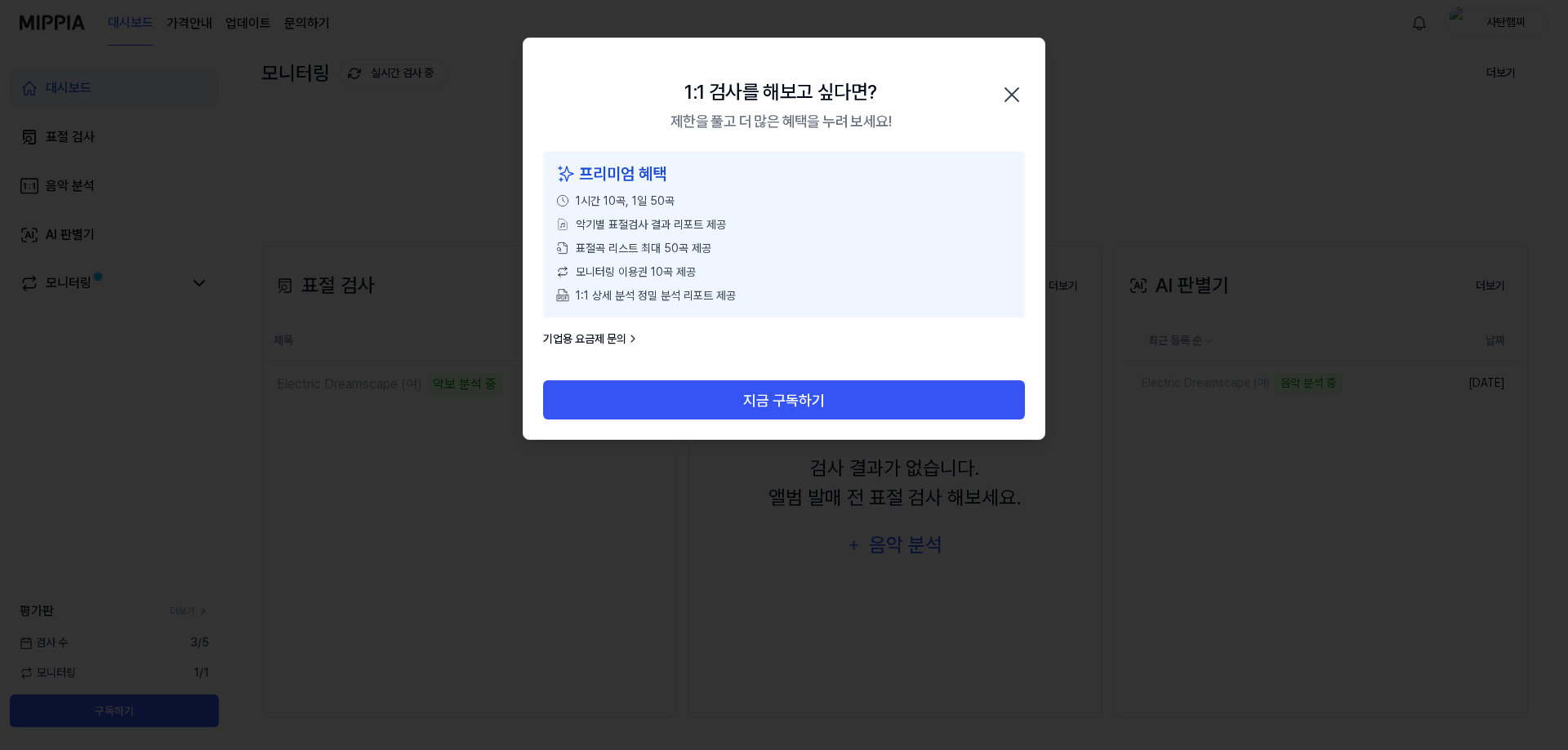
click at [1006, 102] on icon "button" at bounding box center [1011, 95] width 26 height 26
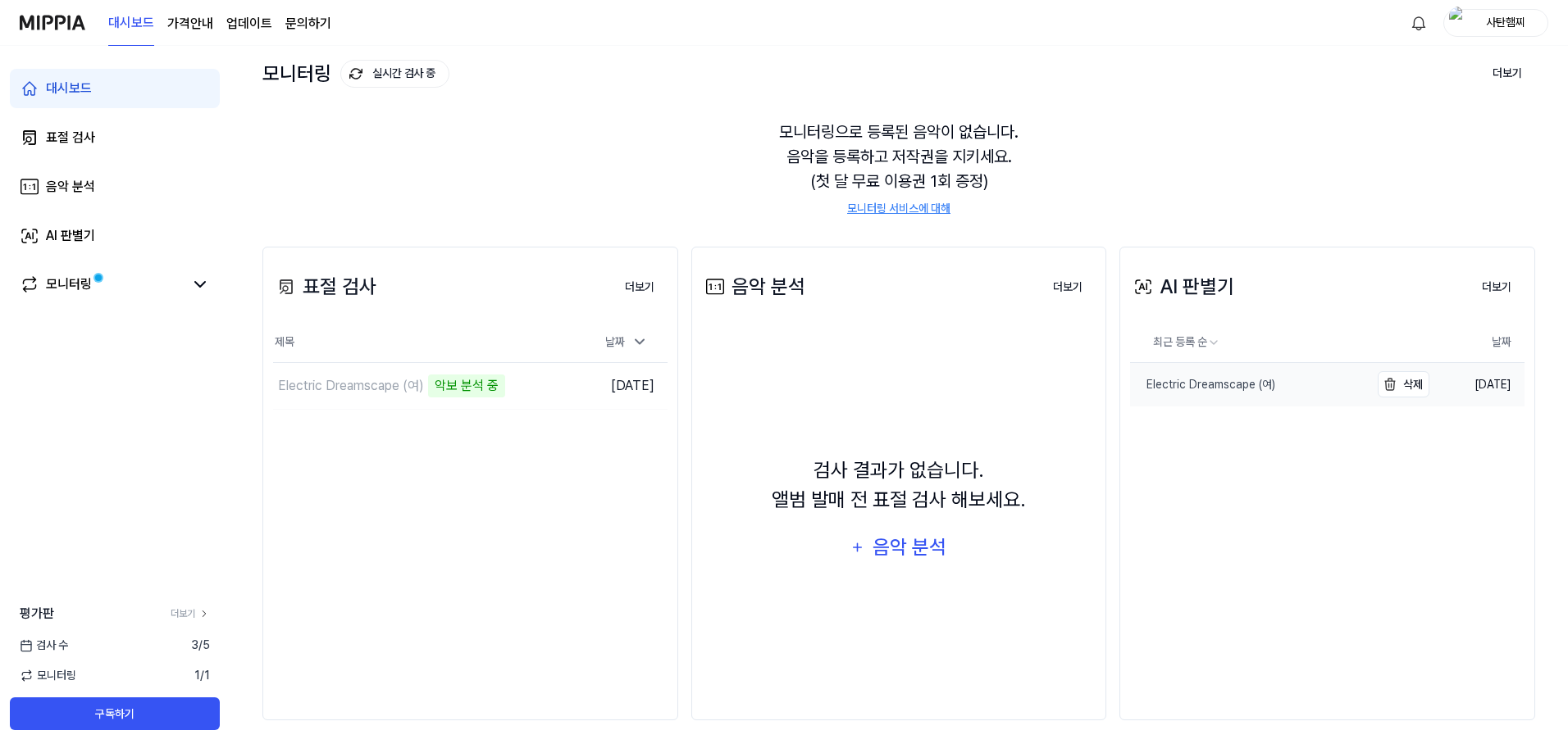
click at [1165, 386] on div "Electric Dreamscape (여)" at bounding box center [1202, 385] width 145 height 18
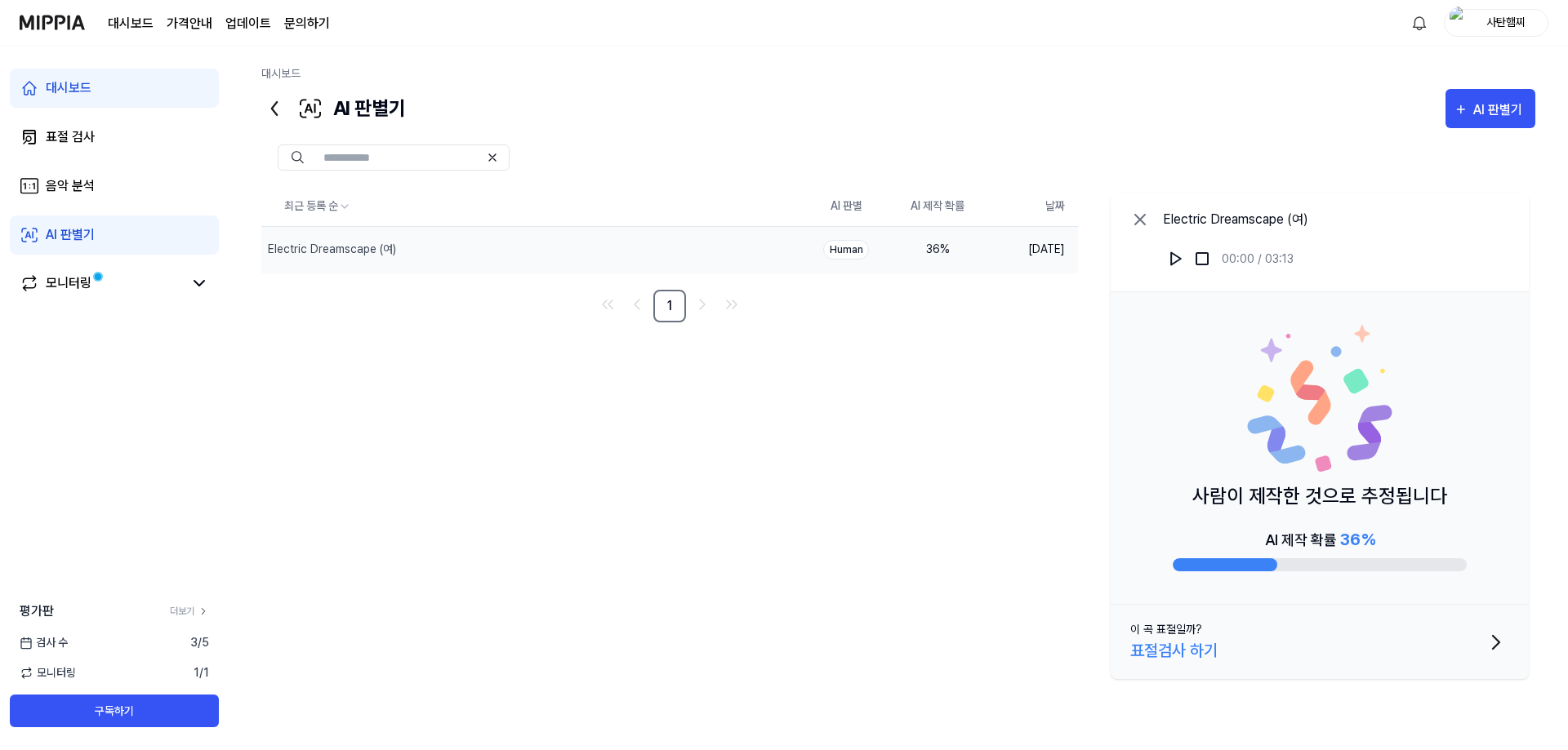
drag, startPoint x: 1375, startPoint y: 537, endPoint x: 1268, endPoint y: 533, distance: 107.1
click at [1268, 533] on div "AI 제작 확률 36 %" at bounding box center [1320, 539] width 111 height 25
click at [81, 284] on div "모니터링" at bounding box center [69, 283] width 46 height 19
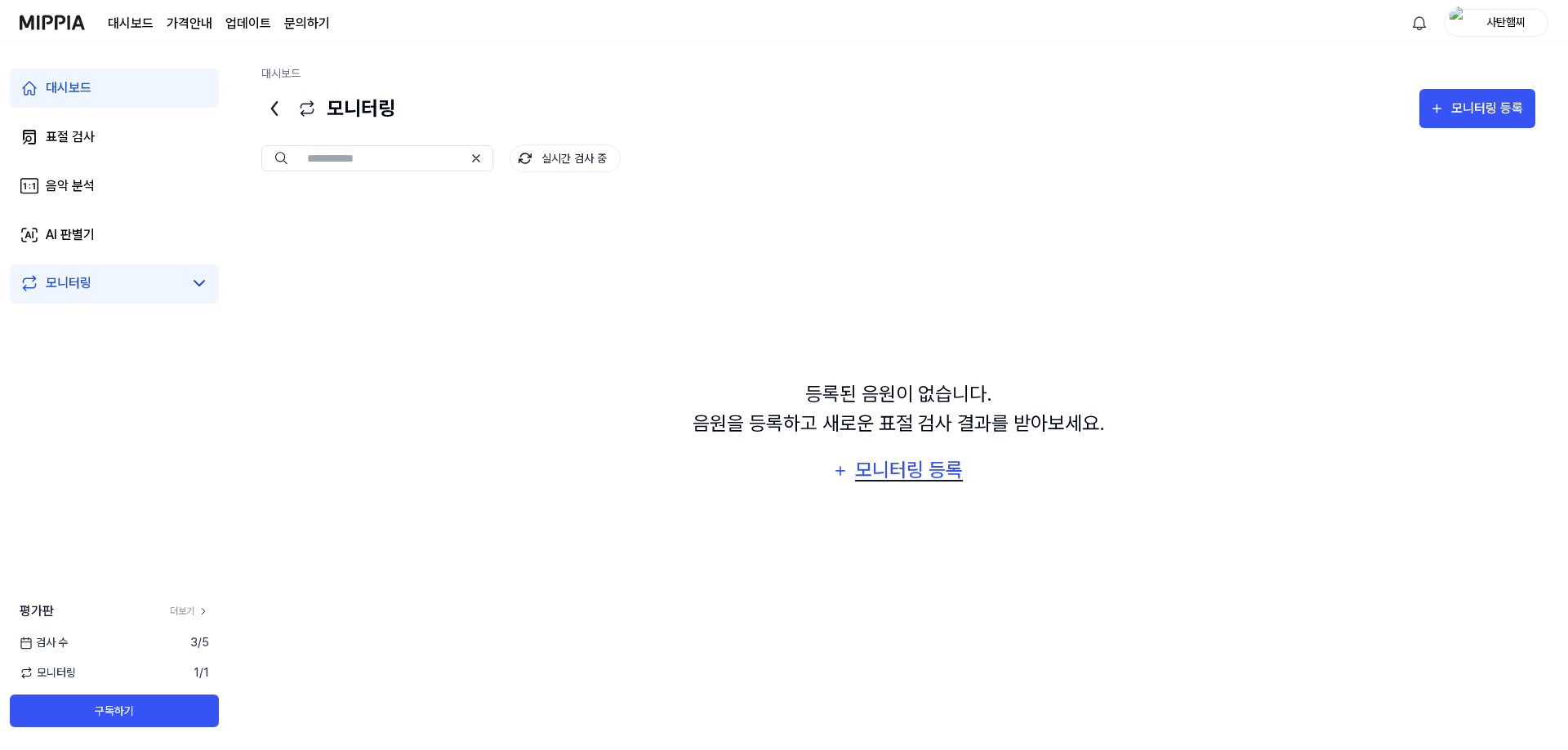
click at [918, 470] on div "모니터링 등록" at bounding box center [909, 470] width 111 height 31
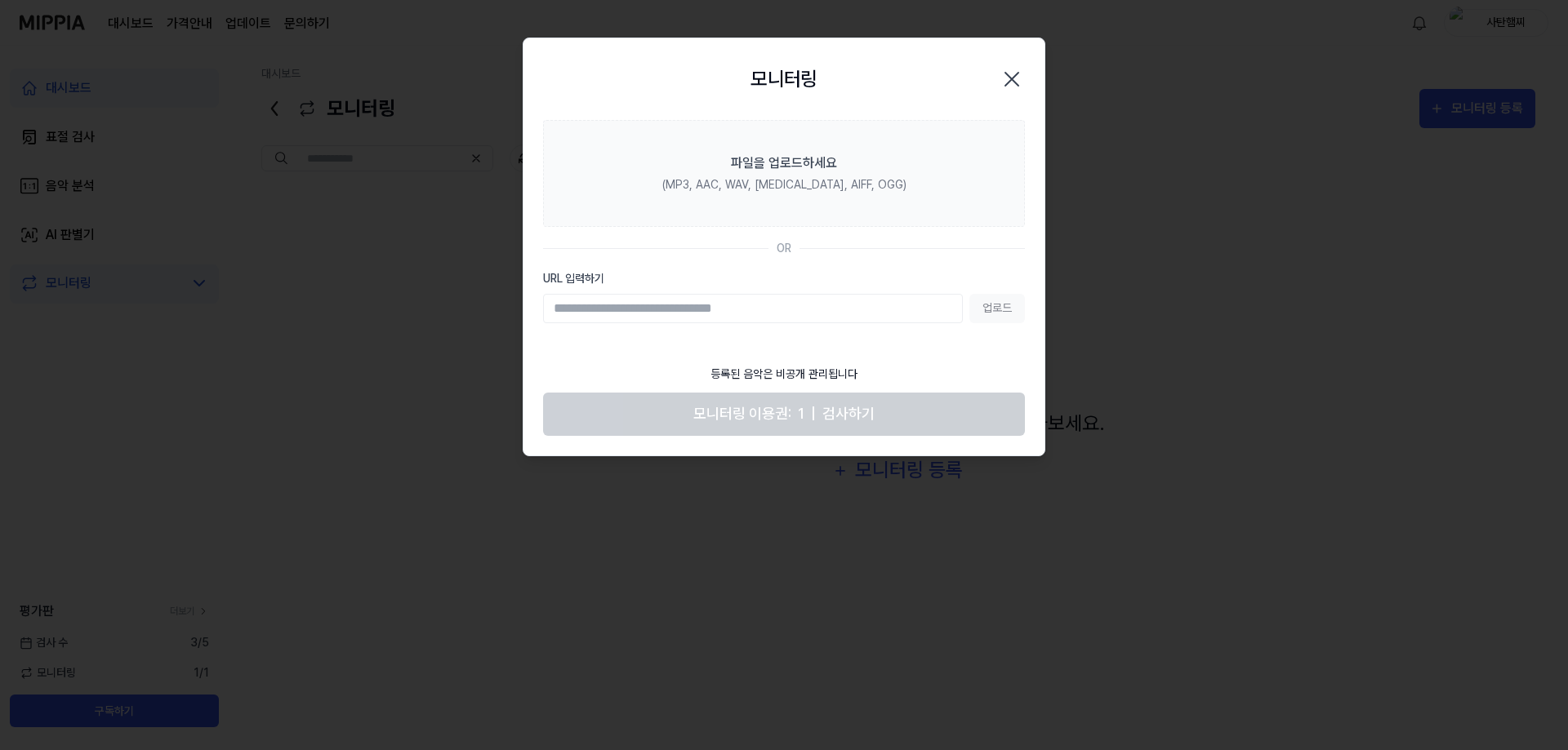
click at [1005, 82] on icon "button" at bounding box center [1011, 79] width 26 height 26
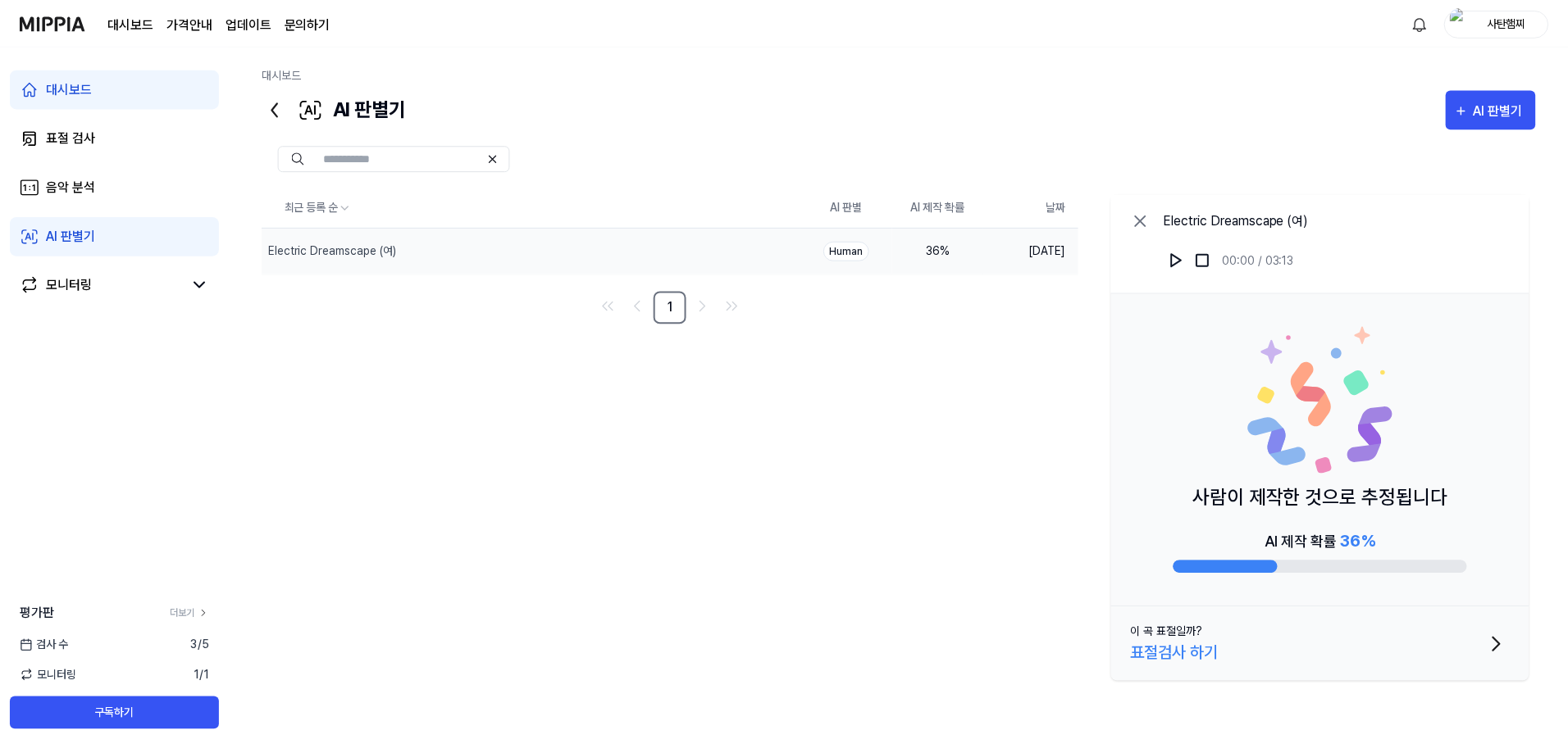
scroll to position [90, 0]
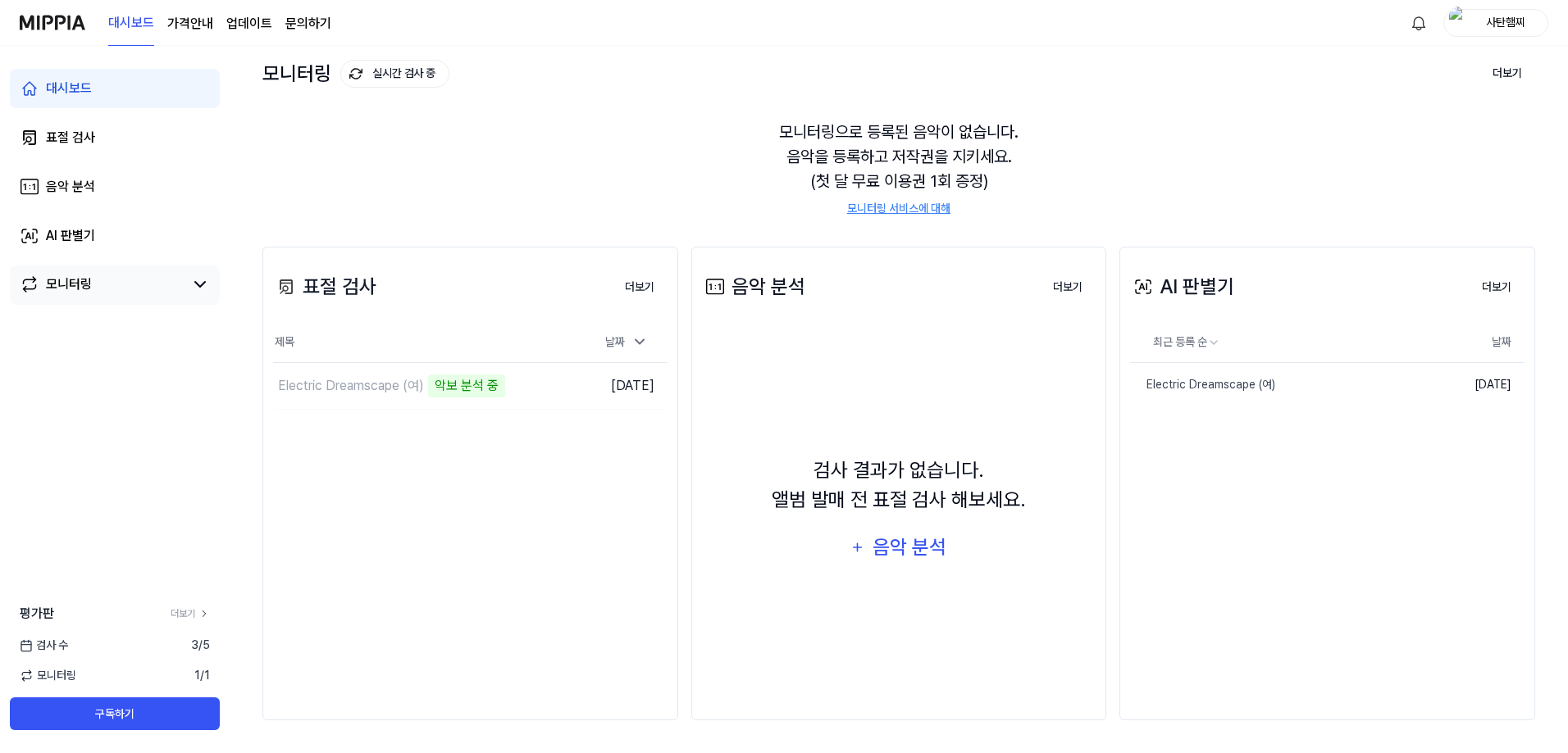
click at [136, 302] on div "모니터링" at bounding box center [115, 285] width 210 height 40
click at [200, 282] on icon at bounding box center [200, 284] width 19 height 19
click at [104, 291] on link "모니터링" at bounding box center [101, 284] width 164 height 19
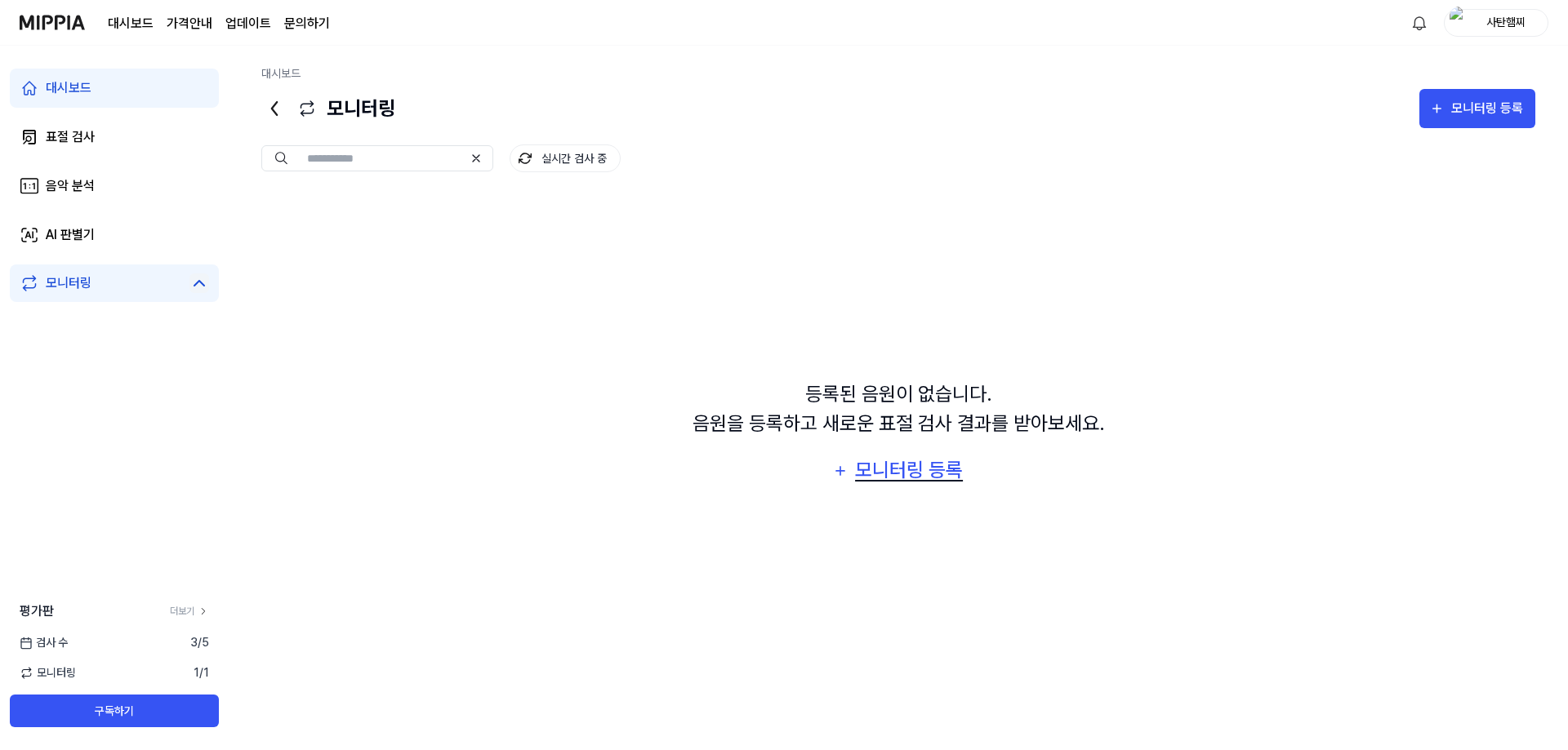
click at [953, 465] on div "모니터링 등록" at bounding box center [909, 470] width 111 height 31
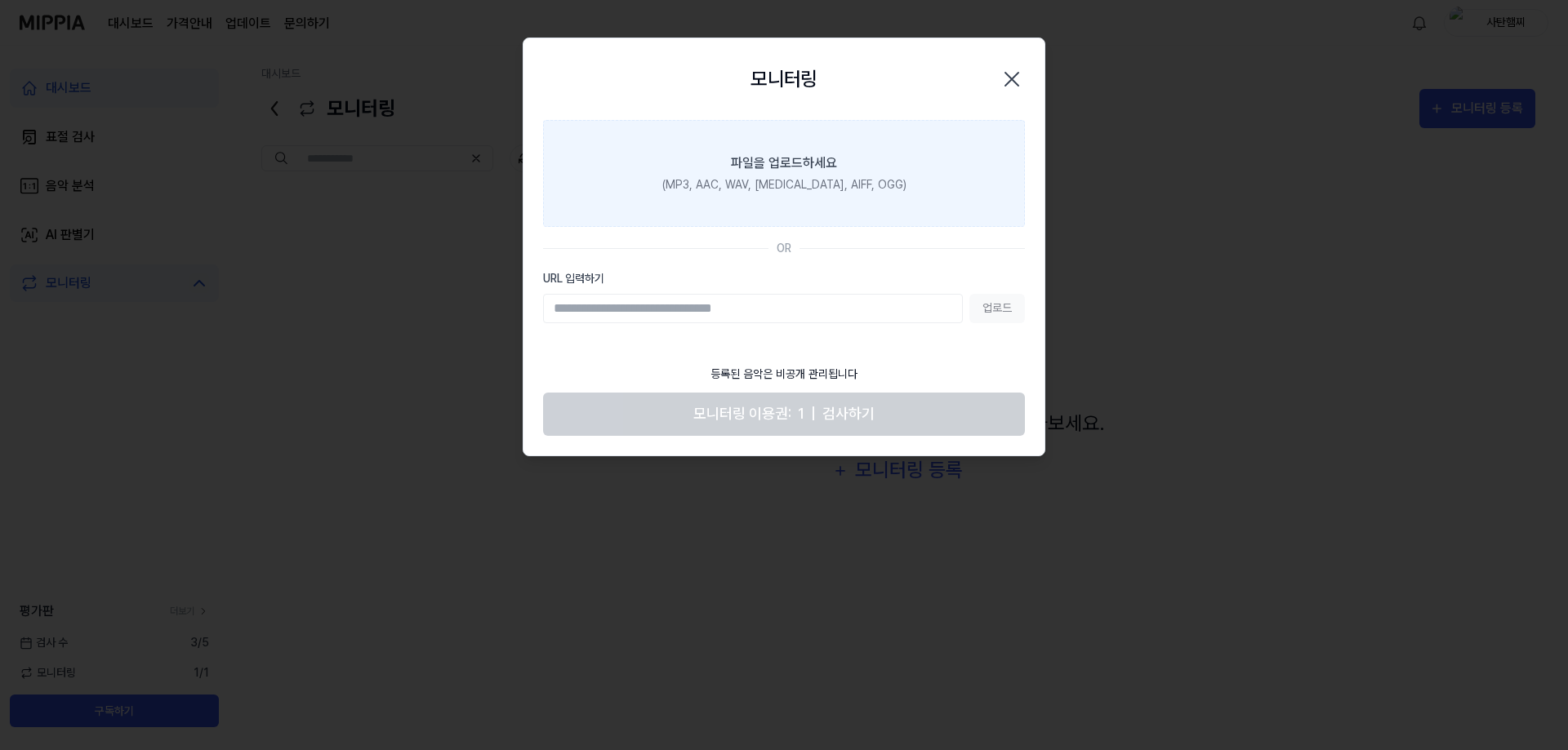
click at [774, 195] on label "파일을 업로드하세요 (MP3, AAC, WAV, FLAC, AIFF, OGG)" at bounding box center [784, 173] width 482 height 107
click at [0, 0] on input "파일을 업로드하세요 (MP3, AAC, WAV, FLAC, AIFF, OGG)" at bounding box center [0, 0] width 0 height 0
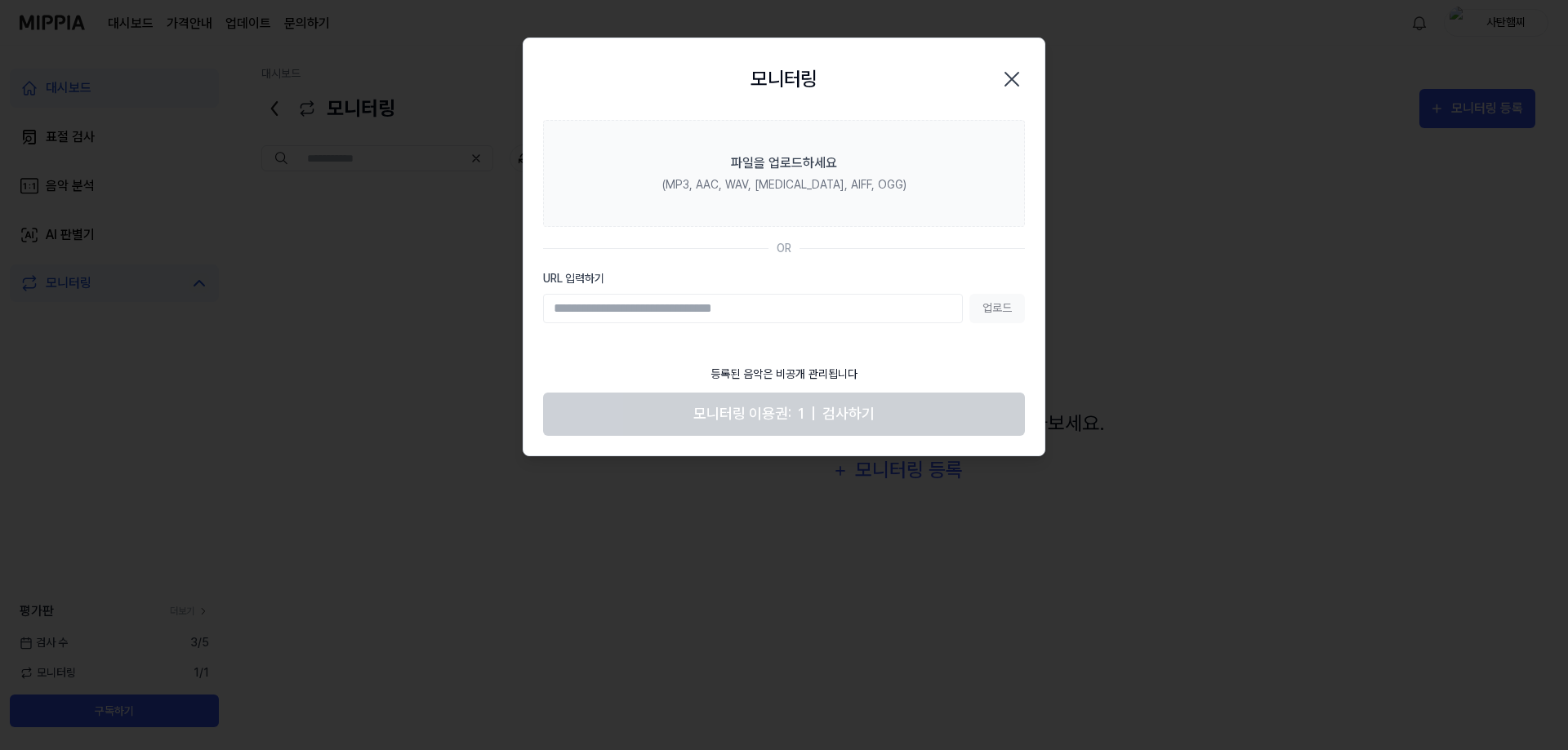
click at [1015, 80] on icon "button" at bounding box center [1011, 79] width 26 height 26
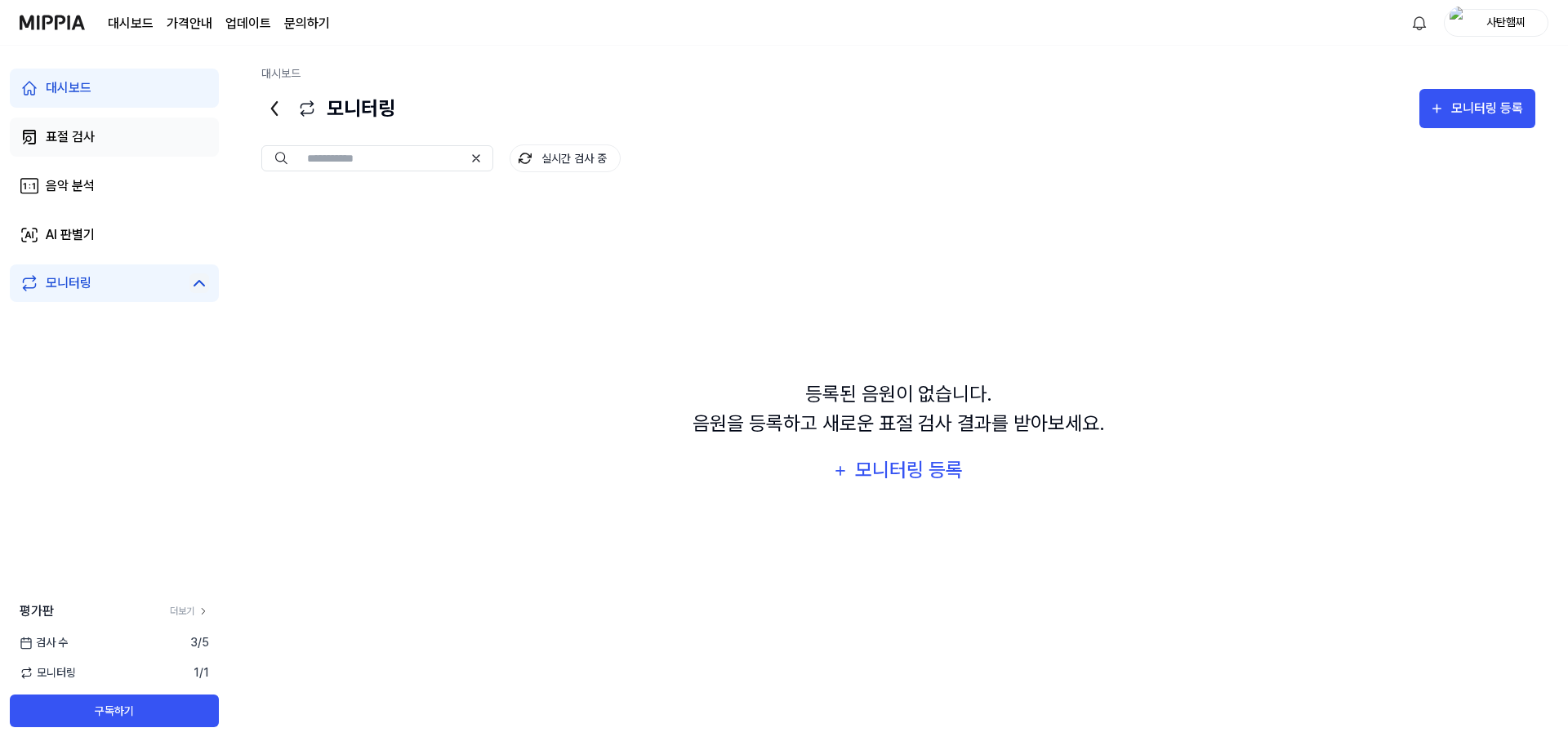
click at [88, 150] on link "표절 검사" at bounding box center [114, 137] width 209 height 40
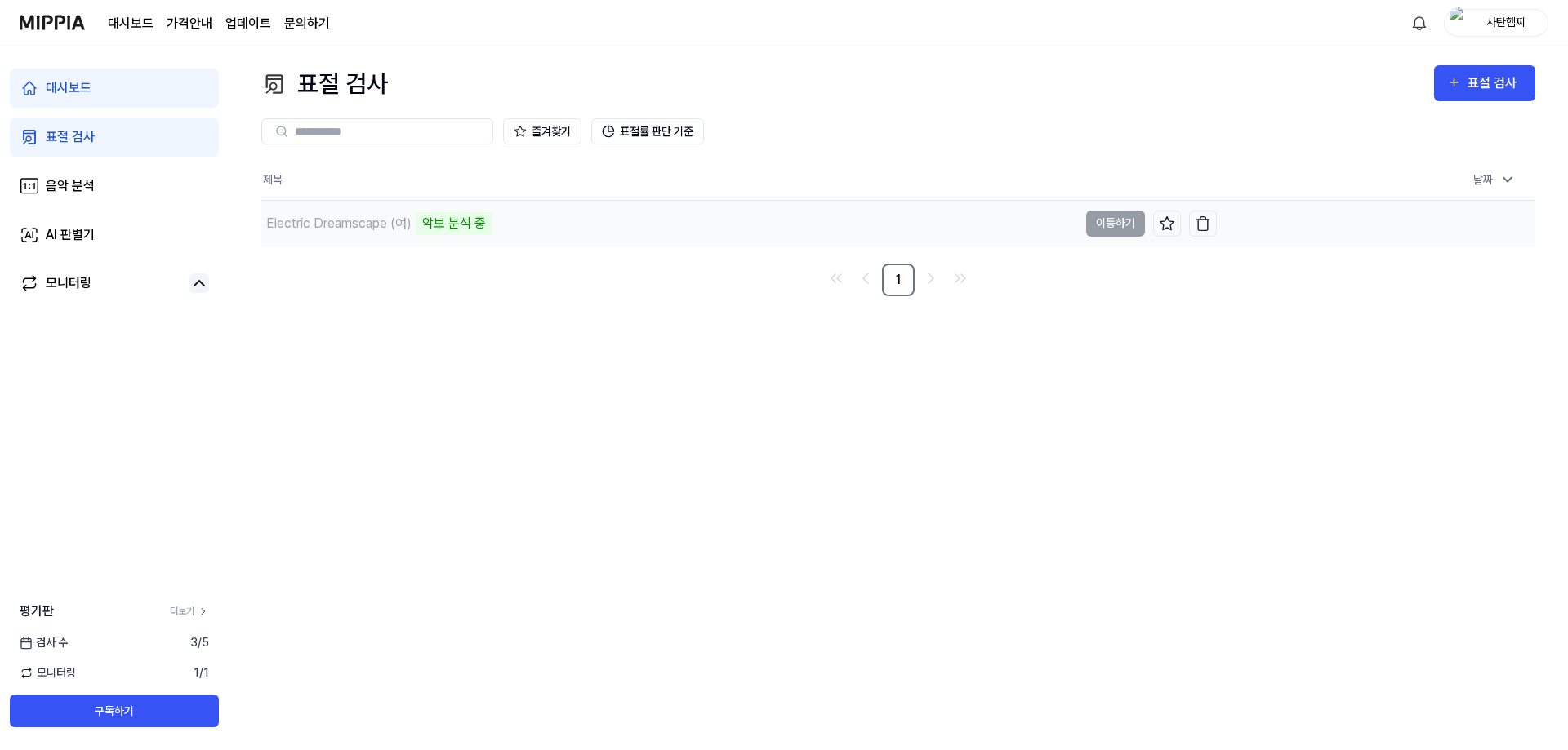
click at [350, 221] on div "Electric Dreamscape (여)" at bounding box center [339, 223] width 146 height 19
click at [1113, 225] on td "Electric Dreamscape (여) 악보 분석 중 이동하기" at bounding box center [738, 224] width 955 height 46
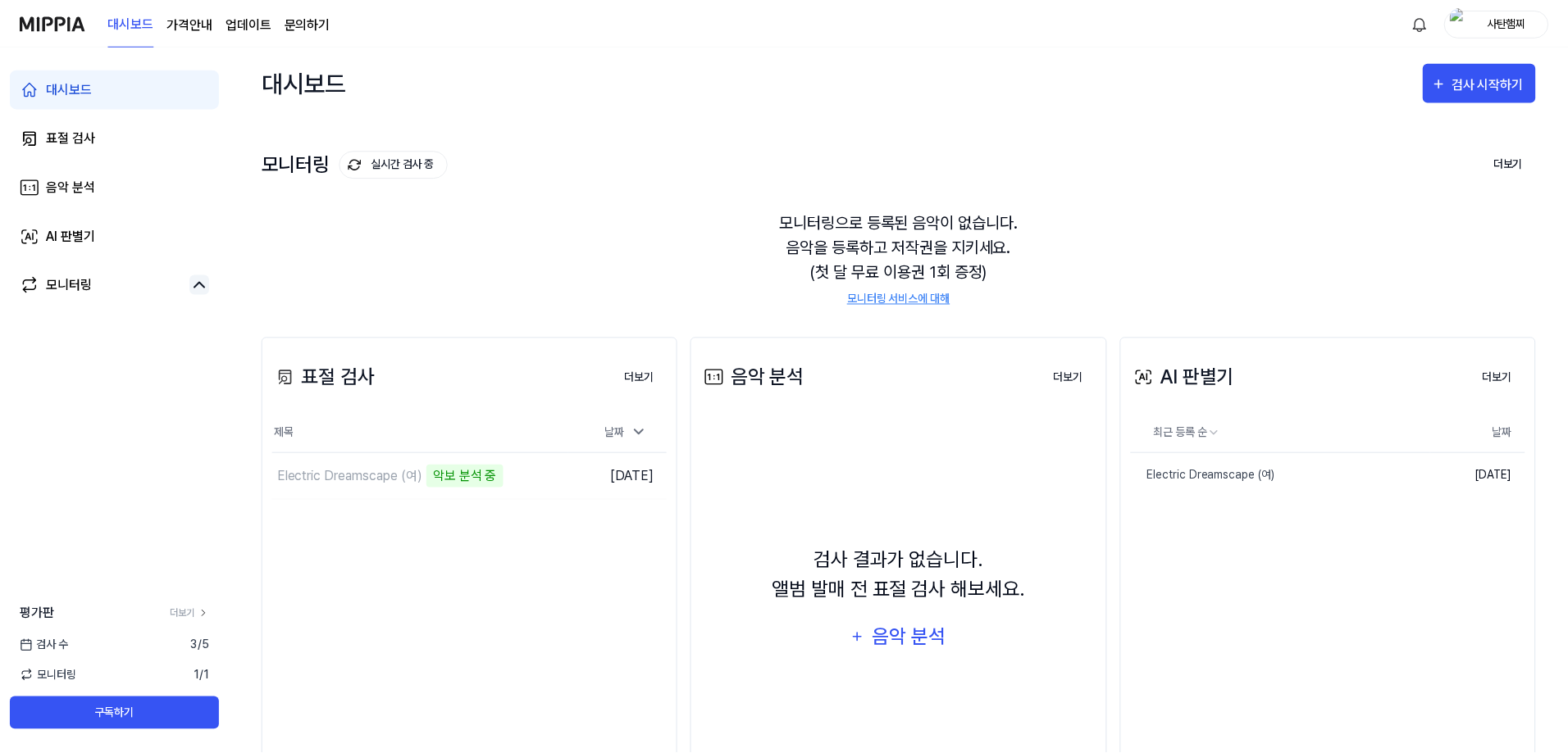
scroll to position [90, 0]
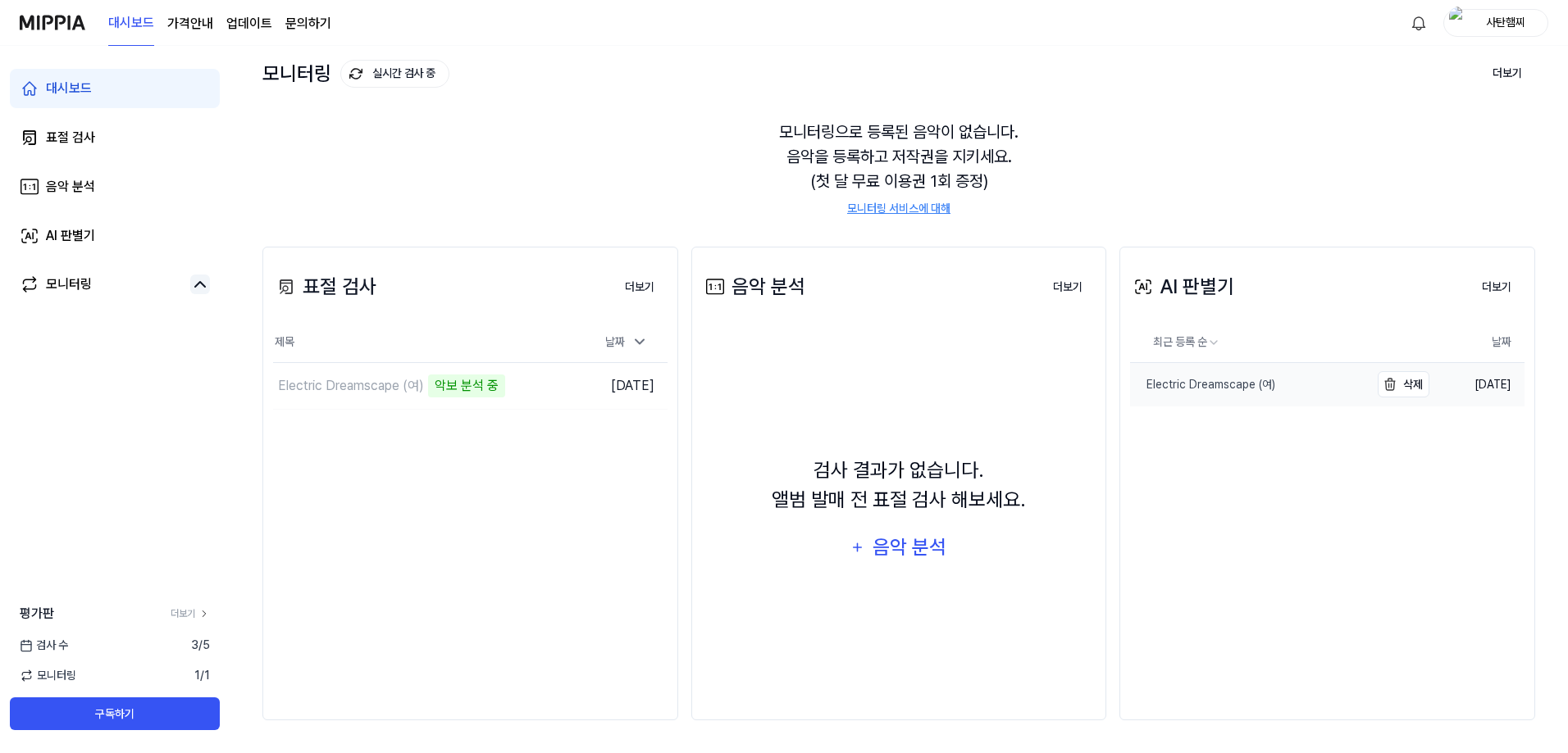
click at [1231, 391] on div "Electric Dreamscape (여)" at bounding box center [1202, 385] width 145 height 18
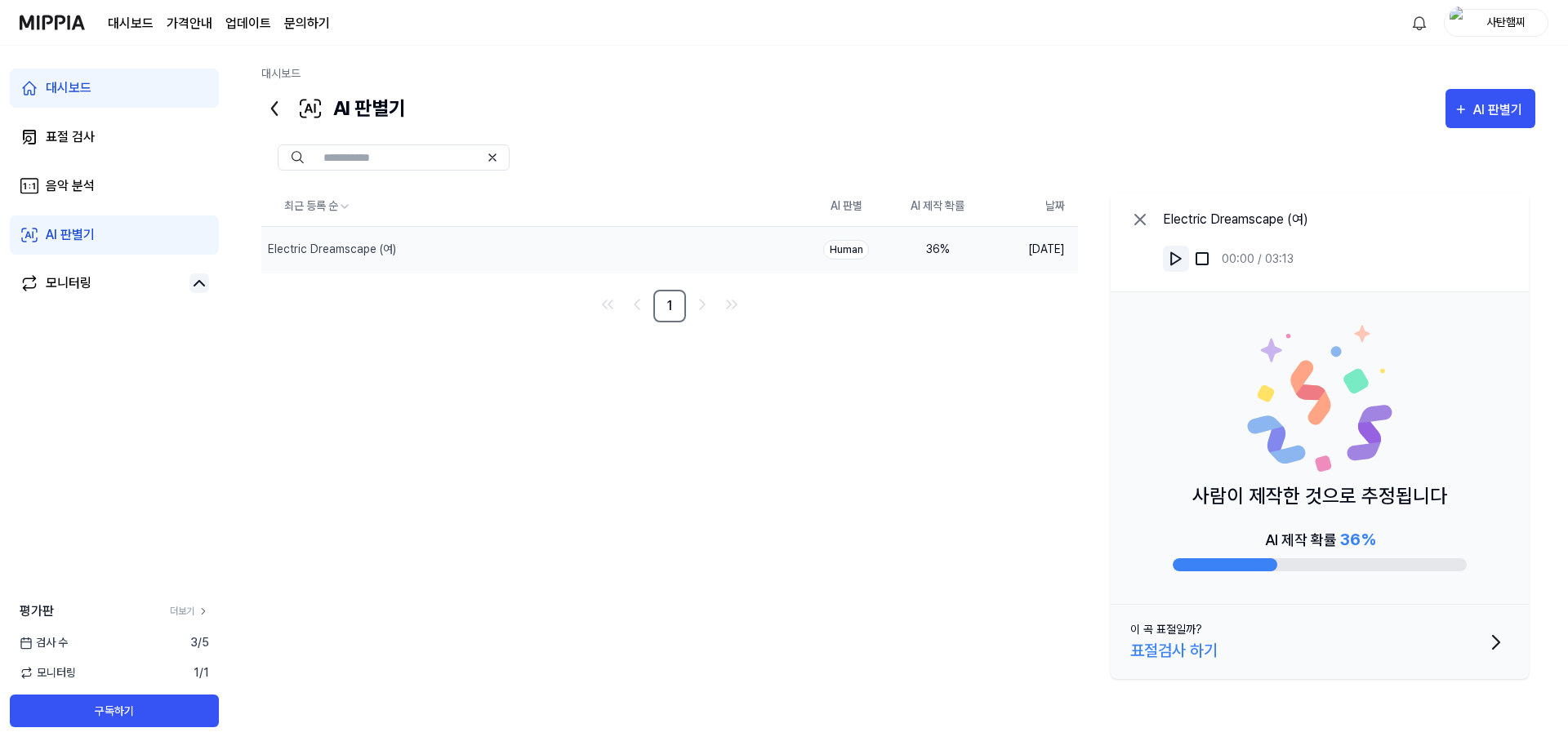
click at [1173, 259] on img at bounding box center [1176, 259] width 17 height 17
drag, startPoint x: 1256, startPoint y: 538, endPoint x: 1386, endPoint y: 541, distance: 130.0
click at [1386, 541] on div "AI 제작 확률 36 %" at bounding box center [1319, 549] width 294 height 44
click at [1018, 252] on td "[DATE]" at bounding box center [1031, 249] width 95 height 46
click at [324, 253] on div "Electric Dreamscape (여)" at bounding box center [332, 249] width 128 height 18
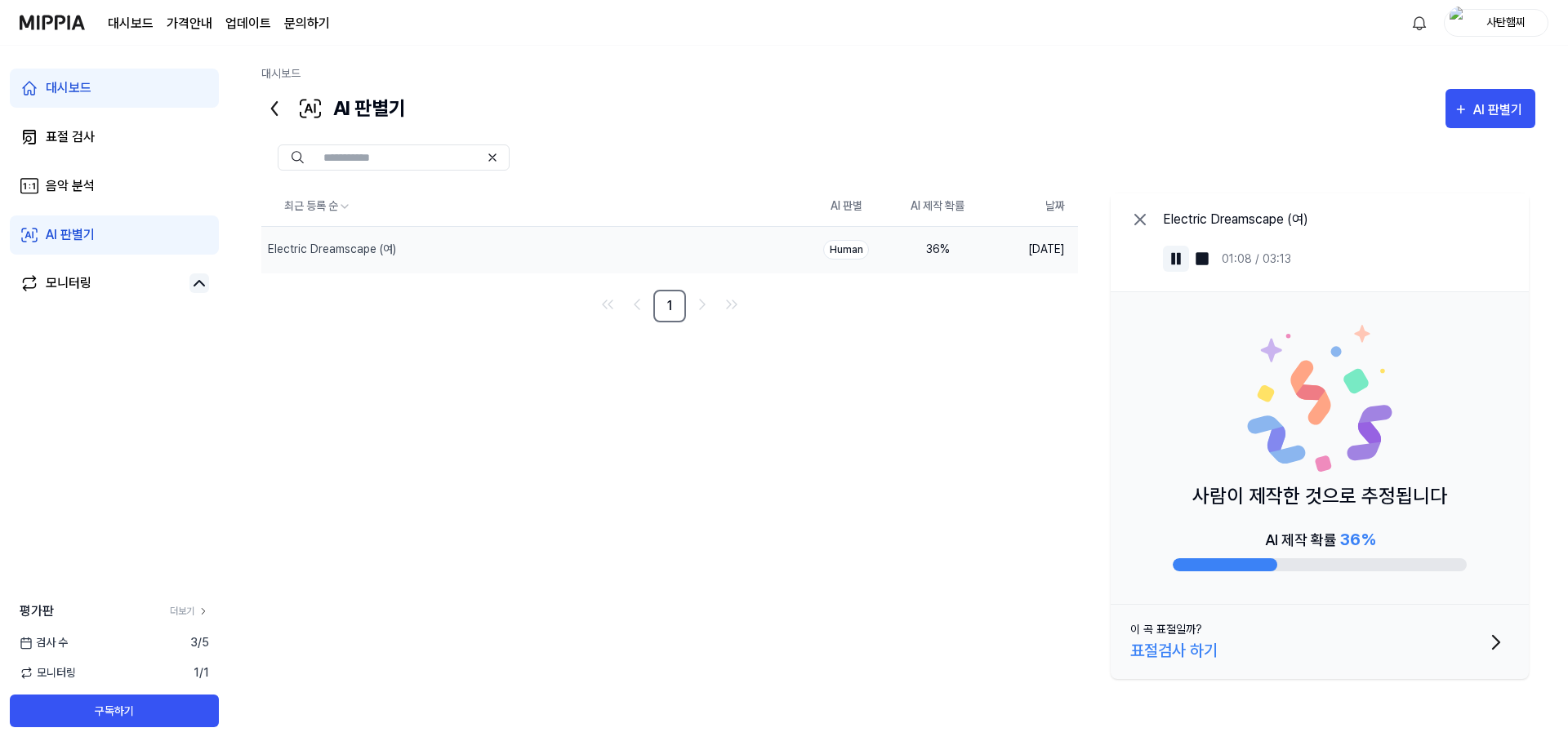
click at [1179, 253] on img at bounding box center [1176, 259] width 17 height 17
click at [590, 529] on div "최근 등록 순 AI 판별 AI 제작 확률 날짜 Electric Dreamscape (여) 삭제 Human 36 % 2025.08.11. 1 E…" at bounding box center [898, 436] width 1274 height 498
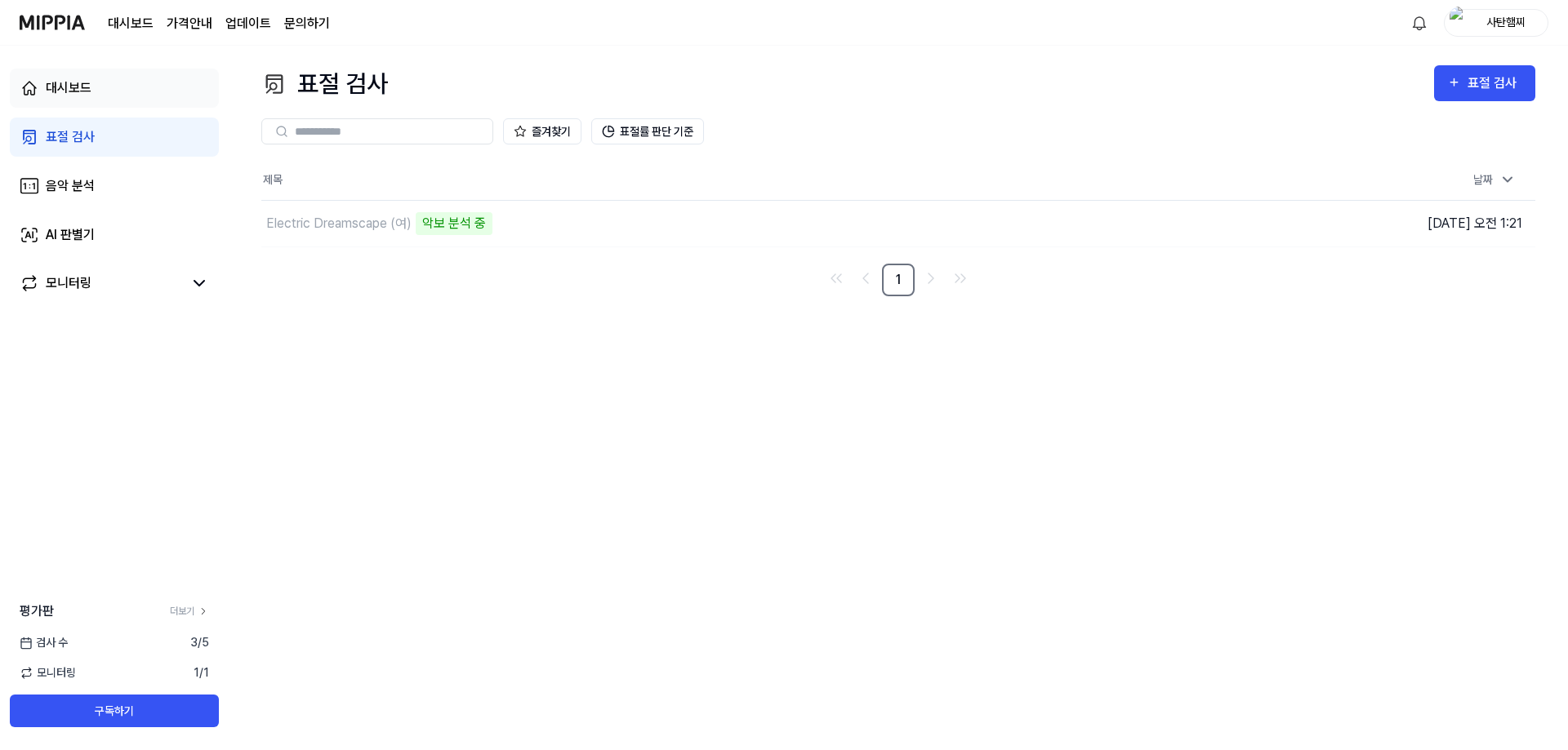
drag, startPoint x: 64, startPoint y: 34, endPoint x: 46, endPoint y: 90, distance: 58.8
drag, startPoint x: 46, startPoint y: 90, endPoint x: 37, endPoint y: 92, distance: 9.2
click at [37, 92] on icon at bounding box center [29, 88] width 19 height 19
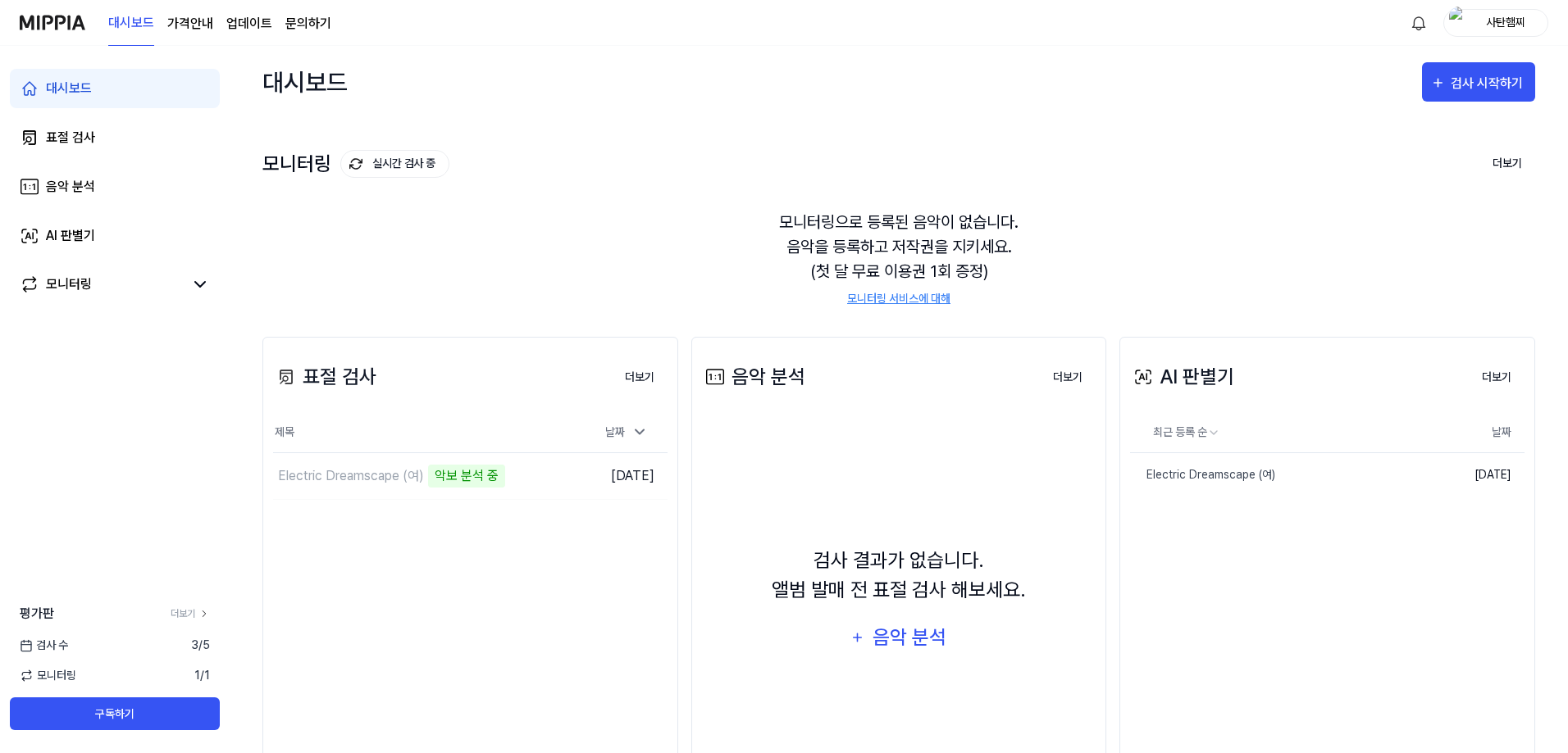
click at [874, 302] on link "모니터링 서비스에 대해" at bounding box center [899, 299] width 104 height 18
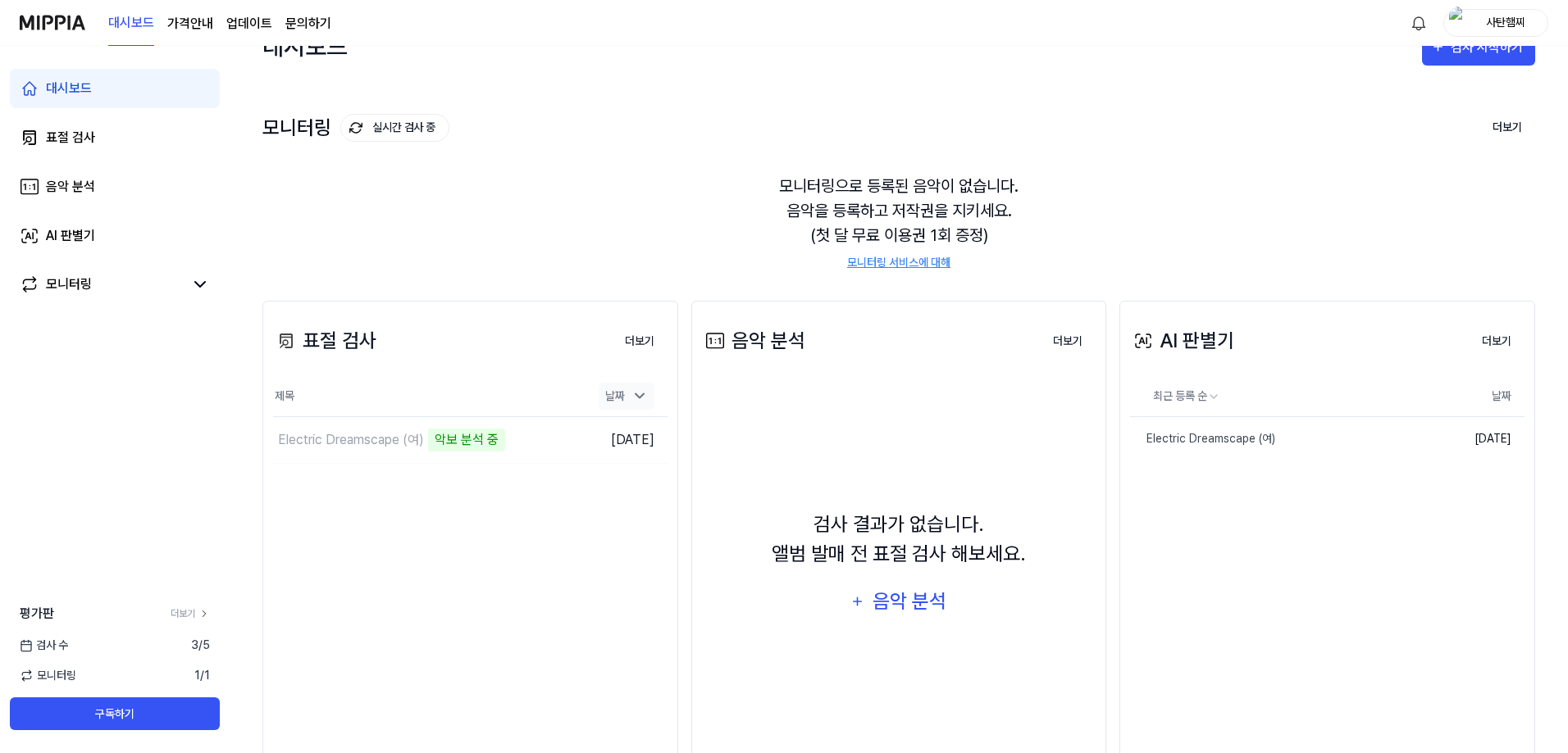
scroll to position [90, 0]
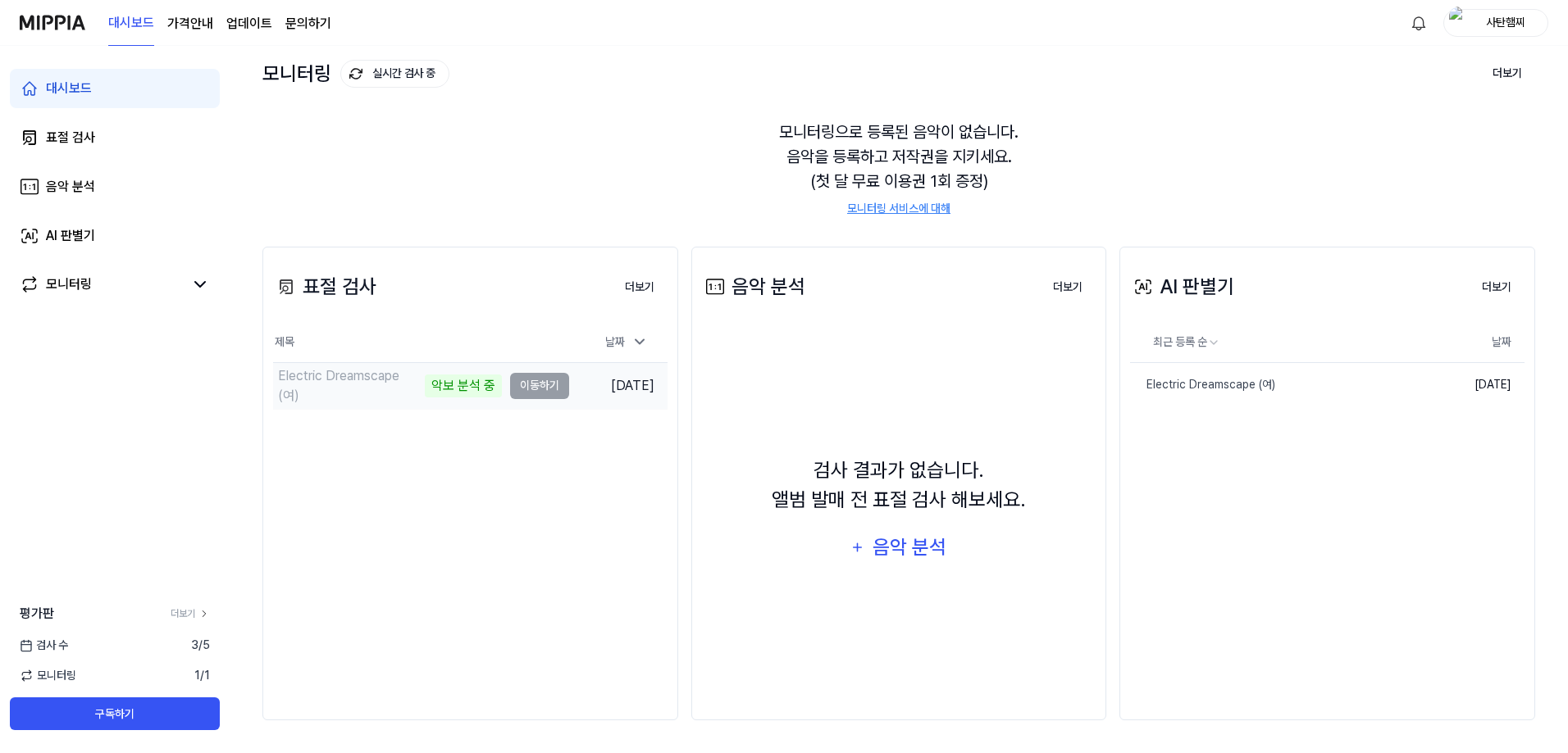
click at [390, 387] on div "Electric Dreamscape (여)" at bounding box center [349, 386] width 143 height 40
click at [385, 384] on div "Electric Dreamscape (여)" at bounding box center [351, 386] width 146 height 19
click at [535, 386] on td "Electric Dreamscape (여) 0% 이동하기" at bounding box center [421, 386] width 296 height 46
click at [369, 385] on div "Electric Dreamscape (여)" at bounding box center [351, 386] width 146 height 19
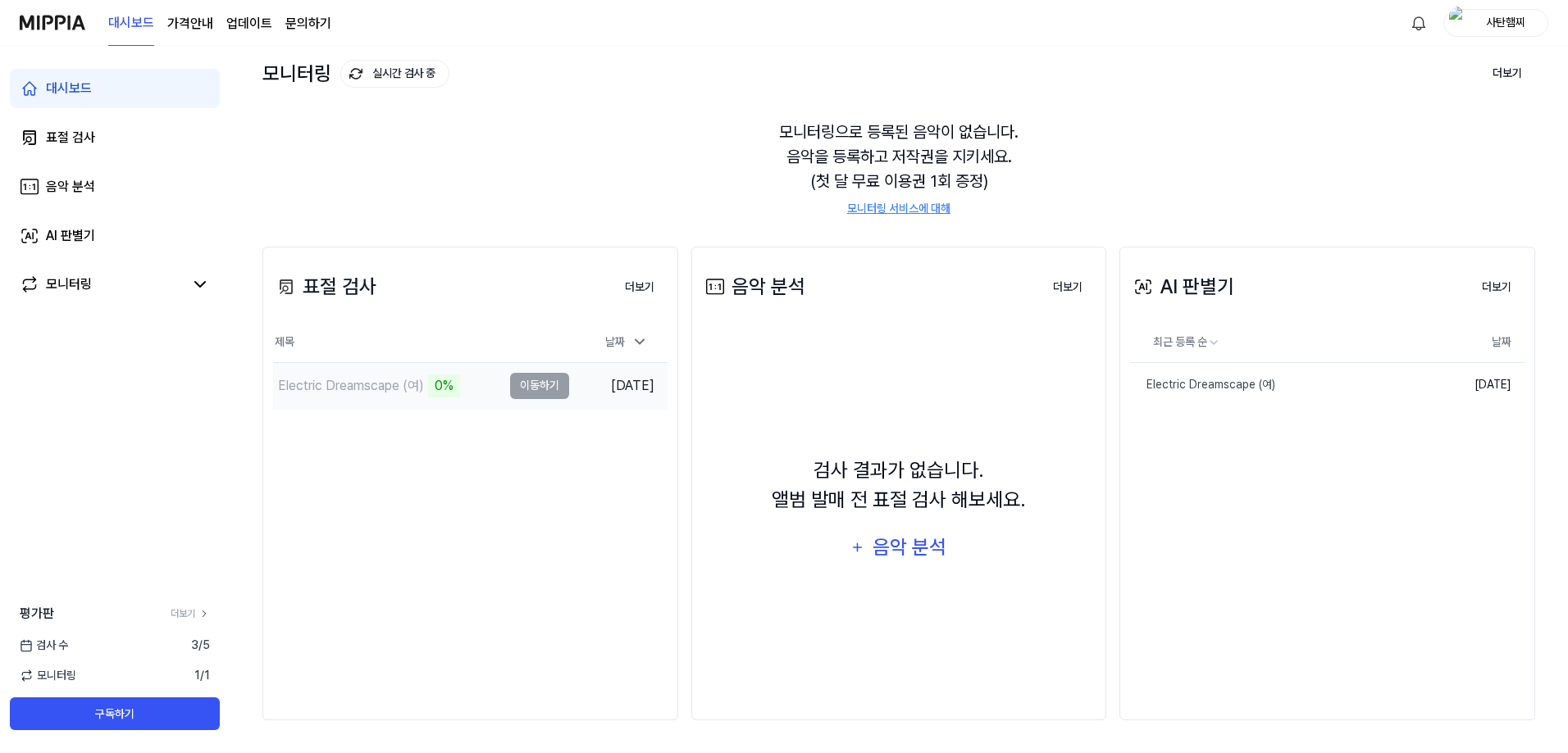
click at [414, 386] on div "Electric Dreamscape (여)" at bounding box center [351, 386] width 146 height 19
click at [439, 389] on div "0%" at bounding box center [443, 386] width 32 height 23
click at [647, 346] on icon at bounding box center [640, 342] width 17 height 17
click at [639, 345] on icon at bounding box center [640, 342] width 17 height 17
click at [657, 287] on button "더보기" at bounding box center [640, 287] width 56 height 32
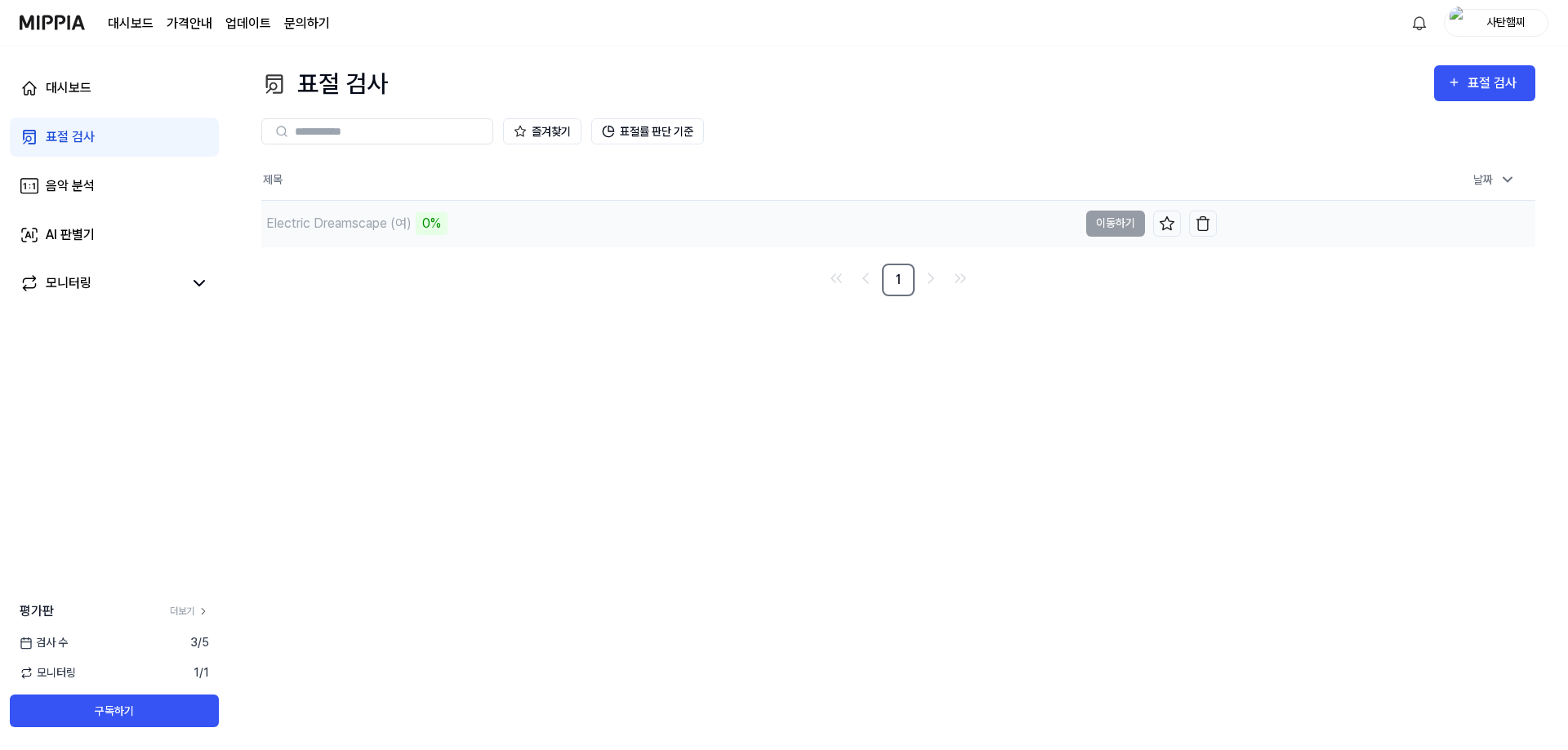
click at [743, 234] on div "Electric Dreamscape (여) 0%" at bounding box center [669, 224] width 817 height 46
click at [1112, 231] on td "Electric Dreamscape (여) 0% 이동하기" at bounding box center [738, 224] width 955 height 46
click at [1112, 225] on td "Electric Dreamscape (여) 0% 이동하기" at bounding box center [738, 224] width 955 height 46
drag, startPoint x: 451, startPoint y: 227, endPoint x: 477, endPoint y: 227, distance: 26.0
click at [477, 227] on div "Electric Dreamscape (여) 0%" at bounding box center [669, 224] width 817 height 46
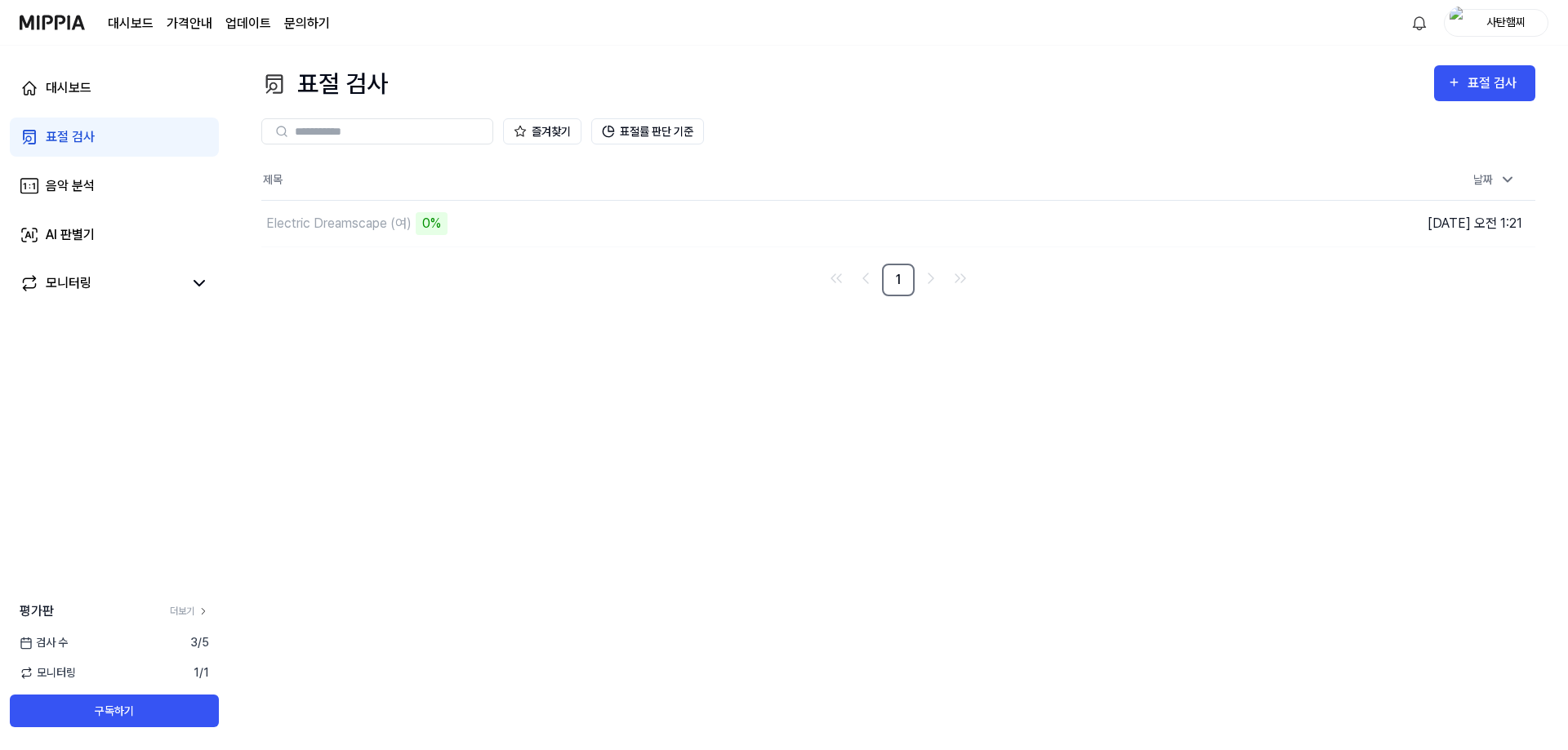
click at [482, 268] on nav "1" at bounding box center [898, 279] width 1274 height 32
click at [600, 136] on button "표절률 판단 기준" at bounding box center [647, 131] width 112 height 26
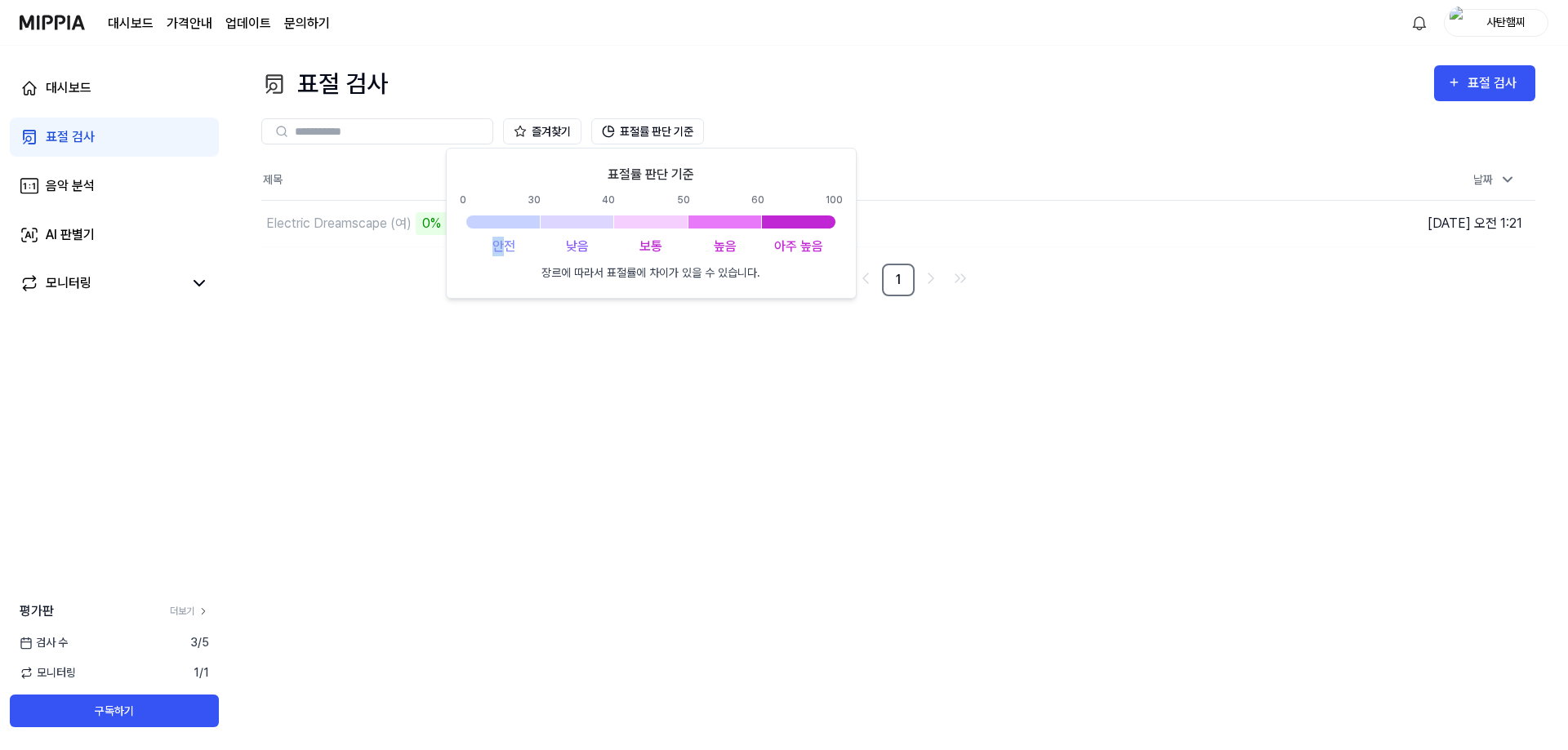
drag, startPoint x: 489, startPoint y: 233, endPoint x: 501, endPoint y: 243, distance: 15.6
click at [501, 243] on div "표절률 판단 기준 0 30 40 50 60 100 안전 낮음 보통 높음 아주 높음 장르에 따라서 표절률에 차이가 있을 수 있습니다." at bounding box center [651, 223] width 383 height 117
drag, startPoint x: 565, startPoint y: 247, endPoint x: 619, endPoint y: 244, distance: 54.1
click at [616, 244] on div "안전 낮음 보통 높음 아주 높음" at bounding box center [651, 246] width 369 height 19
drag, startPoint x: 678, startPoint y: 251, endPoint x: 715, endPoint y: 251, distance: 37.0
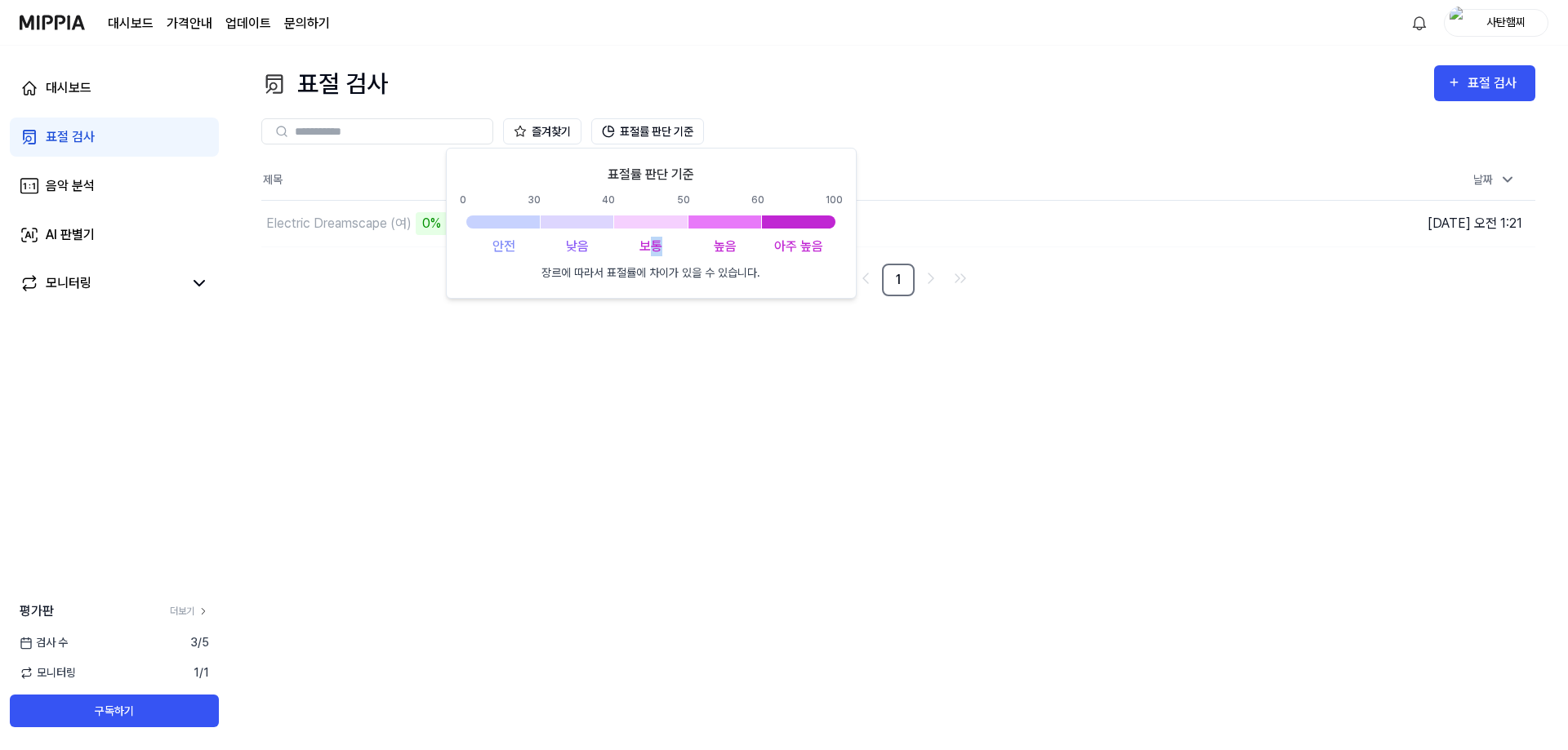
click at [691, 251] on div "안전 낮음 보통 높음 아주 높음" at bounding box center [651, 246] width 369 height 19
drag, startPoint x: 732, startPoint y: 250, endPoint x: 783, endPoint y: 250, distance: 51.0
click at [752, 250] on div "높음" at bounding box center [725, 246] width 74 height 19
click at [790, 250] on div "아주 높음" at bounding box center [798, 246] width 74 height 19
click at [685, 408] on div "표절 검사 표절 검사 표절 검사 음악 분석 AI 판별기 즐겨찾기 표절률 판단 기준 제목 날짜 Electric Dreamscape (여) 0% …" at bounding box center [898, 398] width 1339 height 704
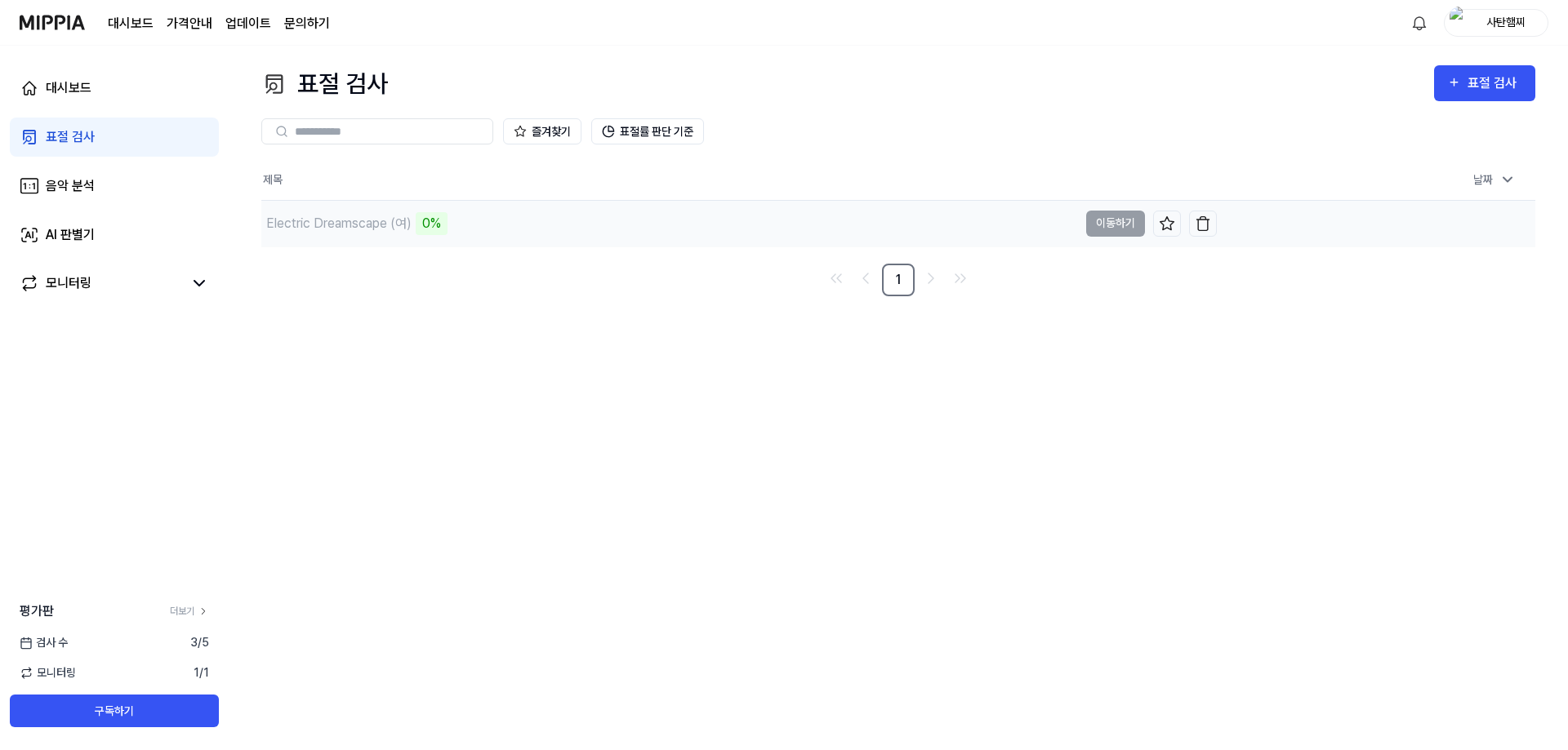
click at [1102, 229] on td "Electric Dreamscape (여) 0% 이동하기" at bounding box center [738, 224] width 955 height 46
click at [1102, 228] on td "Electric Dreamscape (여) 0% 이동하기" at bounding box center [738, 224] width 955 height 46
click at [1103, 228] on td "Electric Dreamscape (여) 0% 이동하기" at bounding box center [738, 224] width 955 height 46
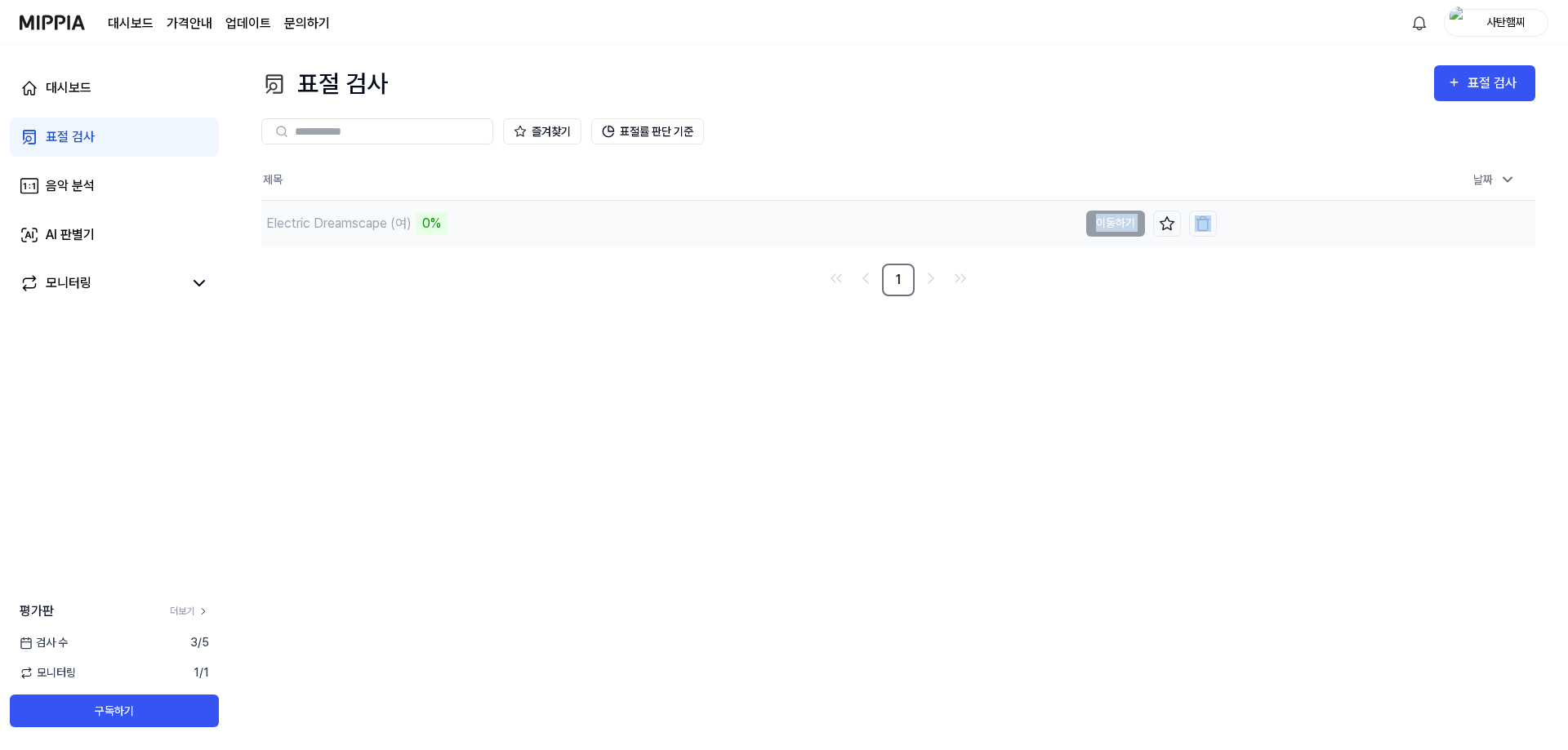
click at [1103, 227] on td "Electric Dreamscape (여) 0% 이동하기" at bounding box center [738, 224] width 955 height 46
click at [1104, 227] on td "Electric Dreamscape (여) 0% 이동하기" at bounding box center [738, 224] width 955 height 46
click at [1167, 224] on icon at bounding box center [1167, 224] width 17 height 17
click at [1168, 229] on icon at bounding box center [1167, 224] width 17 height 17
click at [1091, 354] on div "표절 검사 표절 검사 표절 검사 음악 분석 AI 판별기 즐겨찾기 표절률 판단 기준 제목 날짜 Electric Dreamscape (여) 2% …" at bounding box center [898, 398] width 1339 height 704
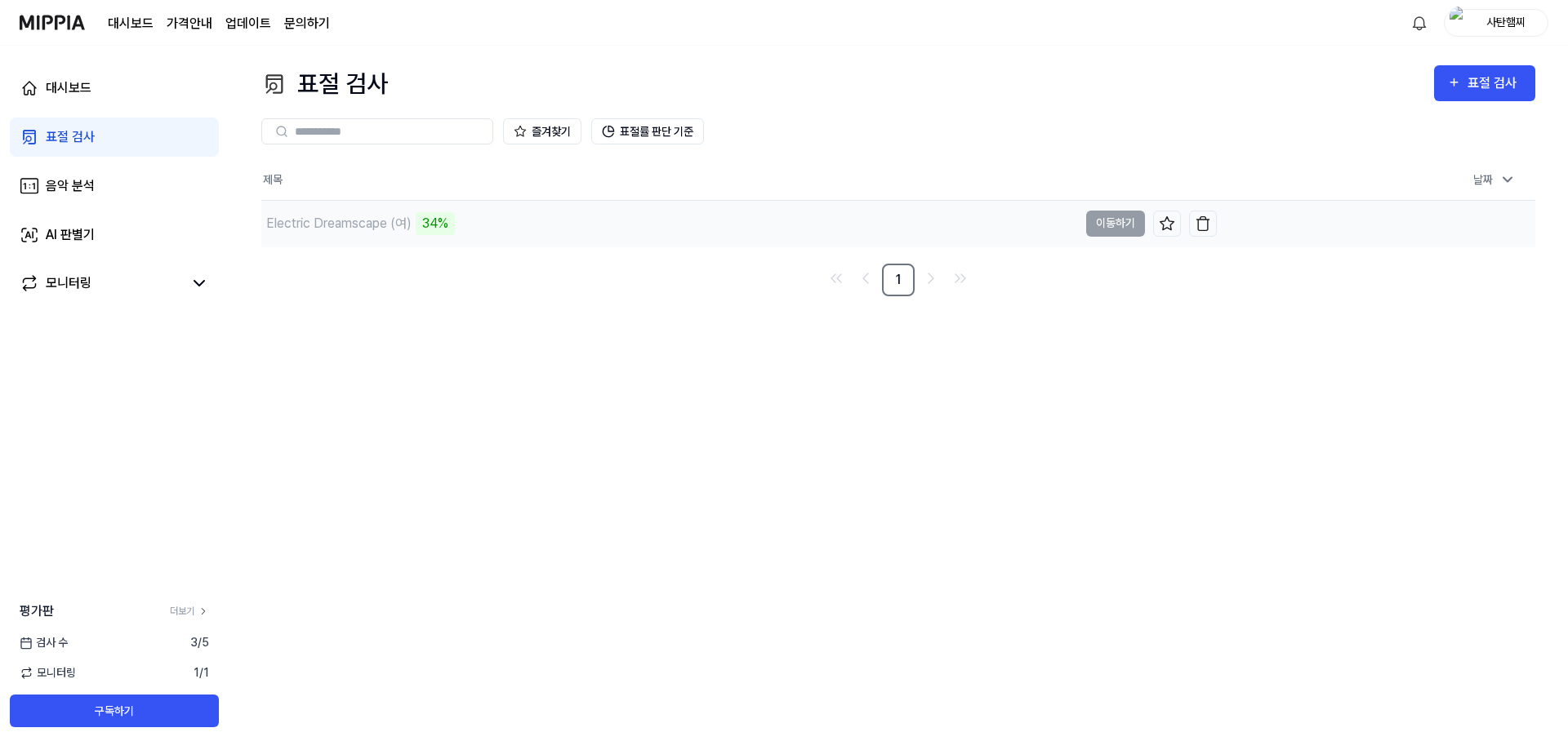
drag, startPoint x: 419, startPoint y: 225, endPoint x: 474, endPoint y: 226, distance: 55.0
click at [474, 226] on div "Electric Dreamscape (여) 34%" at bounding box center [669, 224] width 817 height 46
click at [518, 312] on div "표절 검사 표절 검사 표절 검사 음악 분석 AI 판별기 즐겨찾기 표절률 판단 기준 제목 날짜 Electric Dreamscape (여) 34%…" at bounding box center [898, 398] width 1339 height 704
drag, startPoint x: 509, startPoint y: 325, endPoint x: 498, endPoint y: 323, distance: 11.2
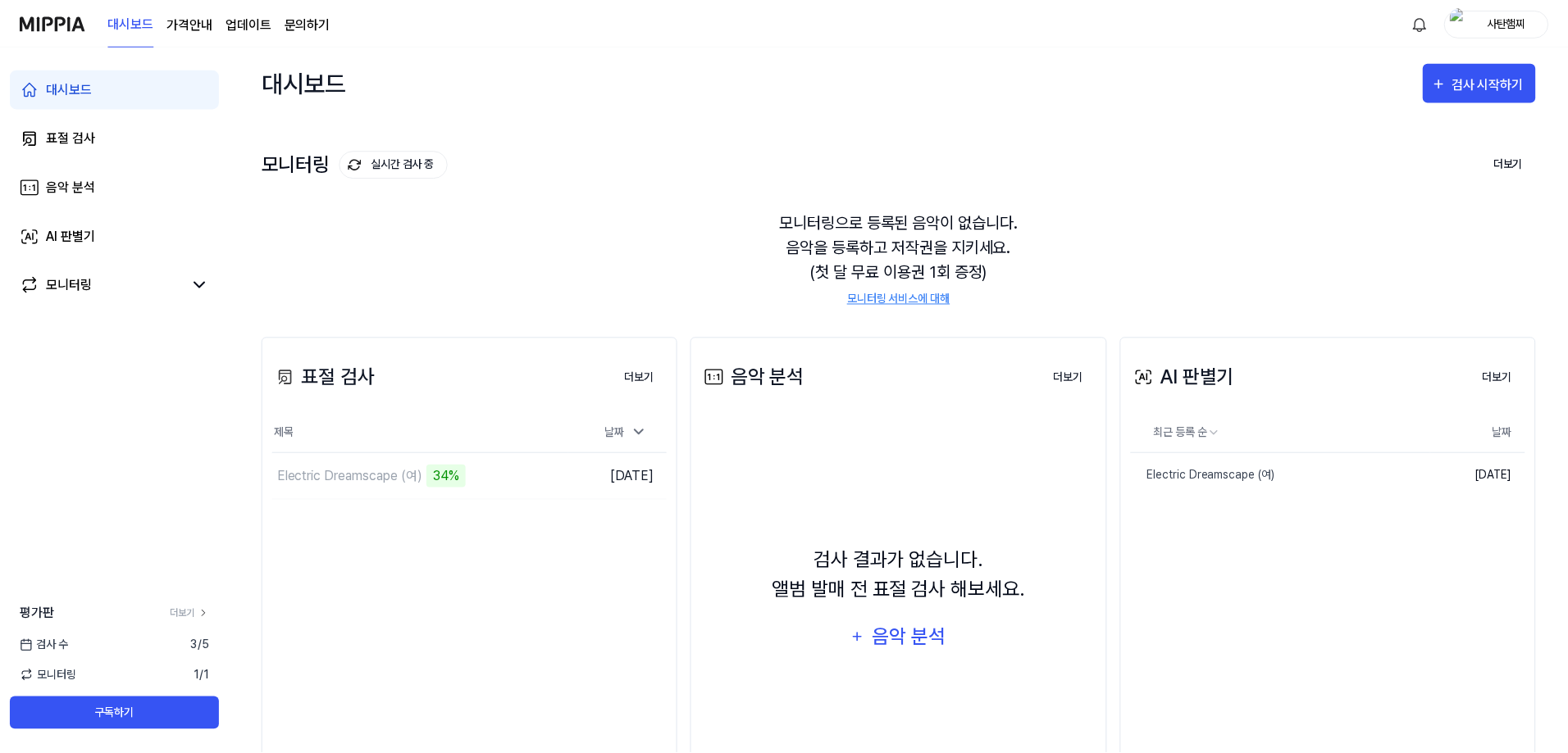
scroll to position [90, 0]
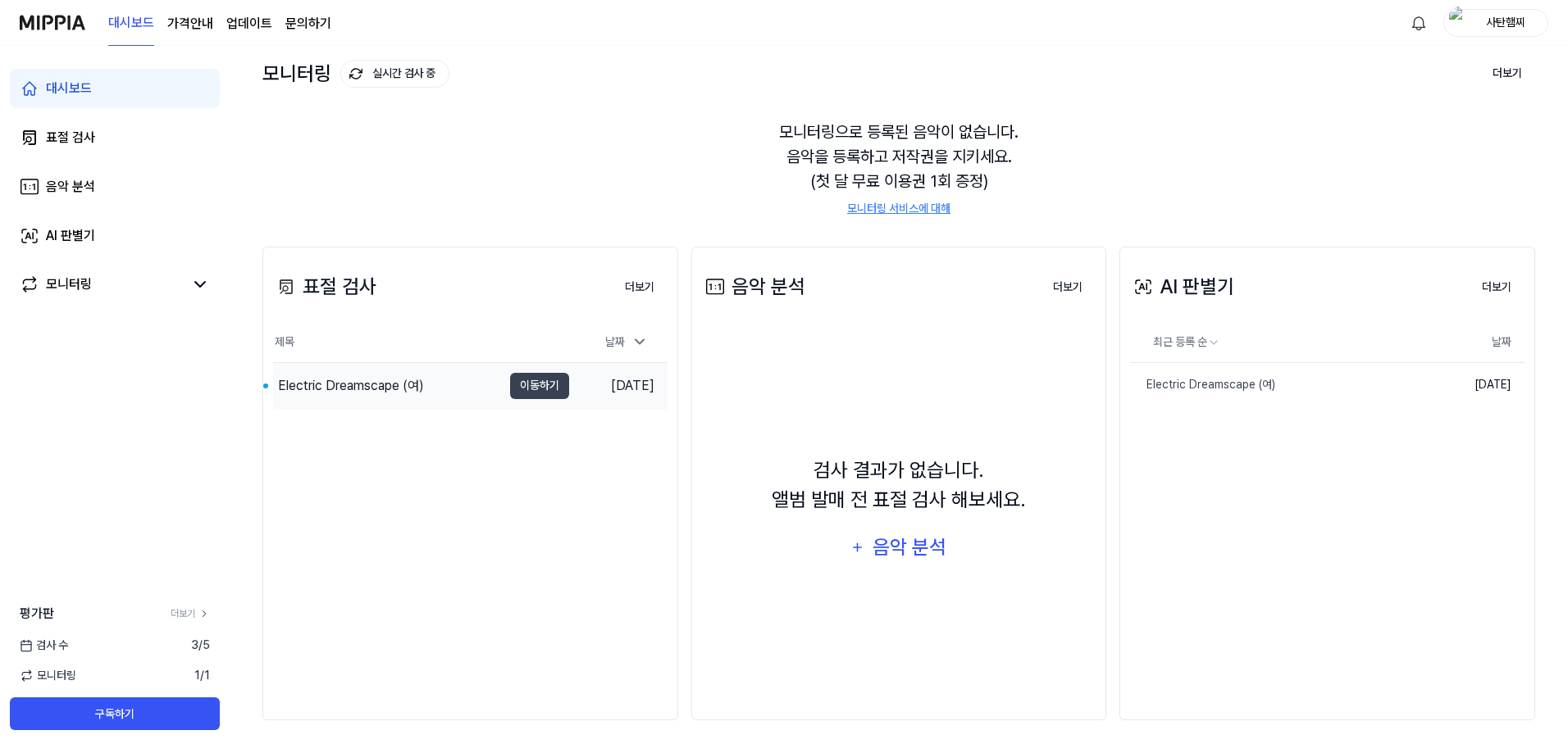
click at [305, 382] on div "Electric Dreamscape (여)" at bounding box center [351, 386] width 146 height 19
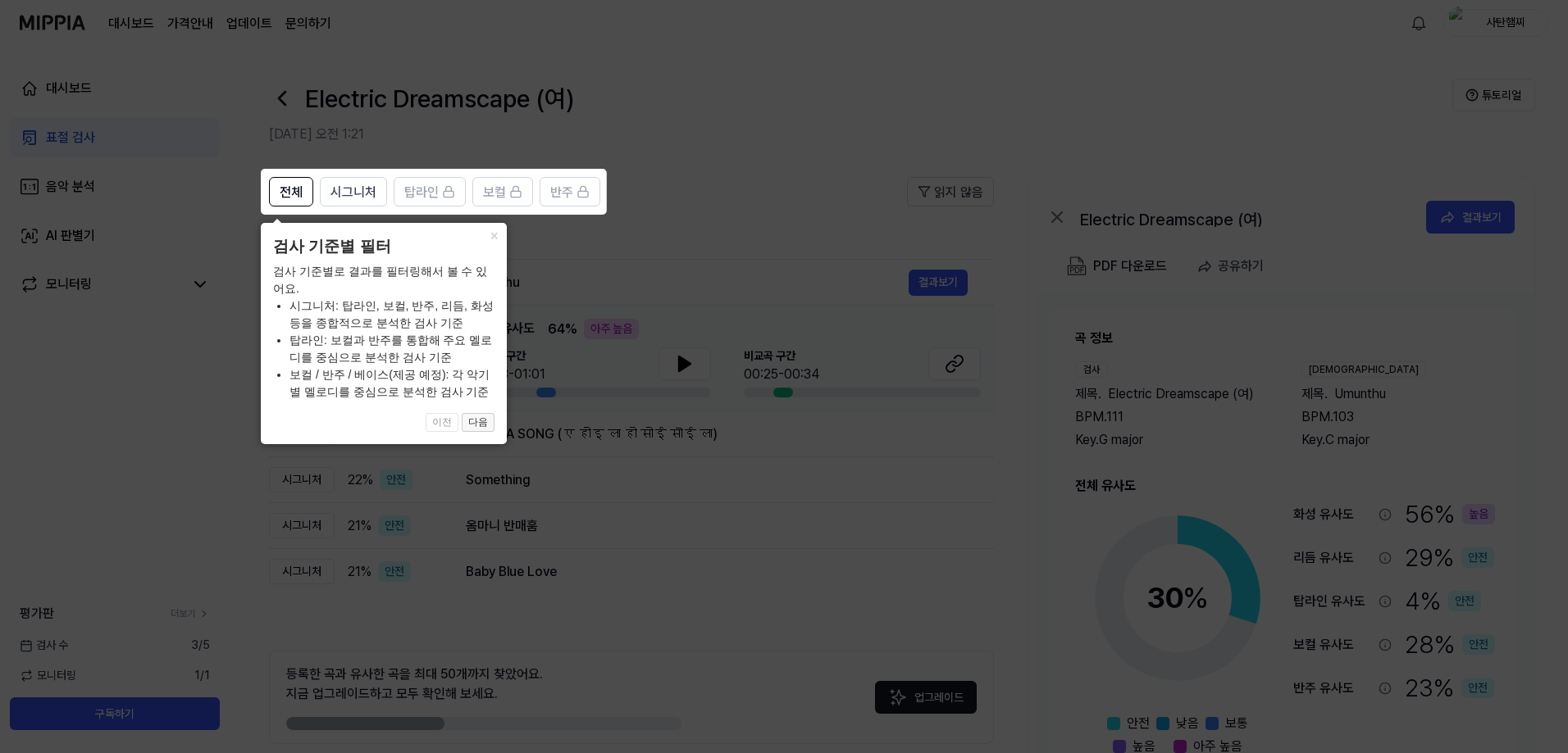
click at [490, 424] on button "다음" at bounding box center [478, 422] width 32 height 19
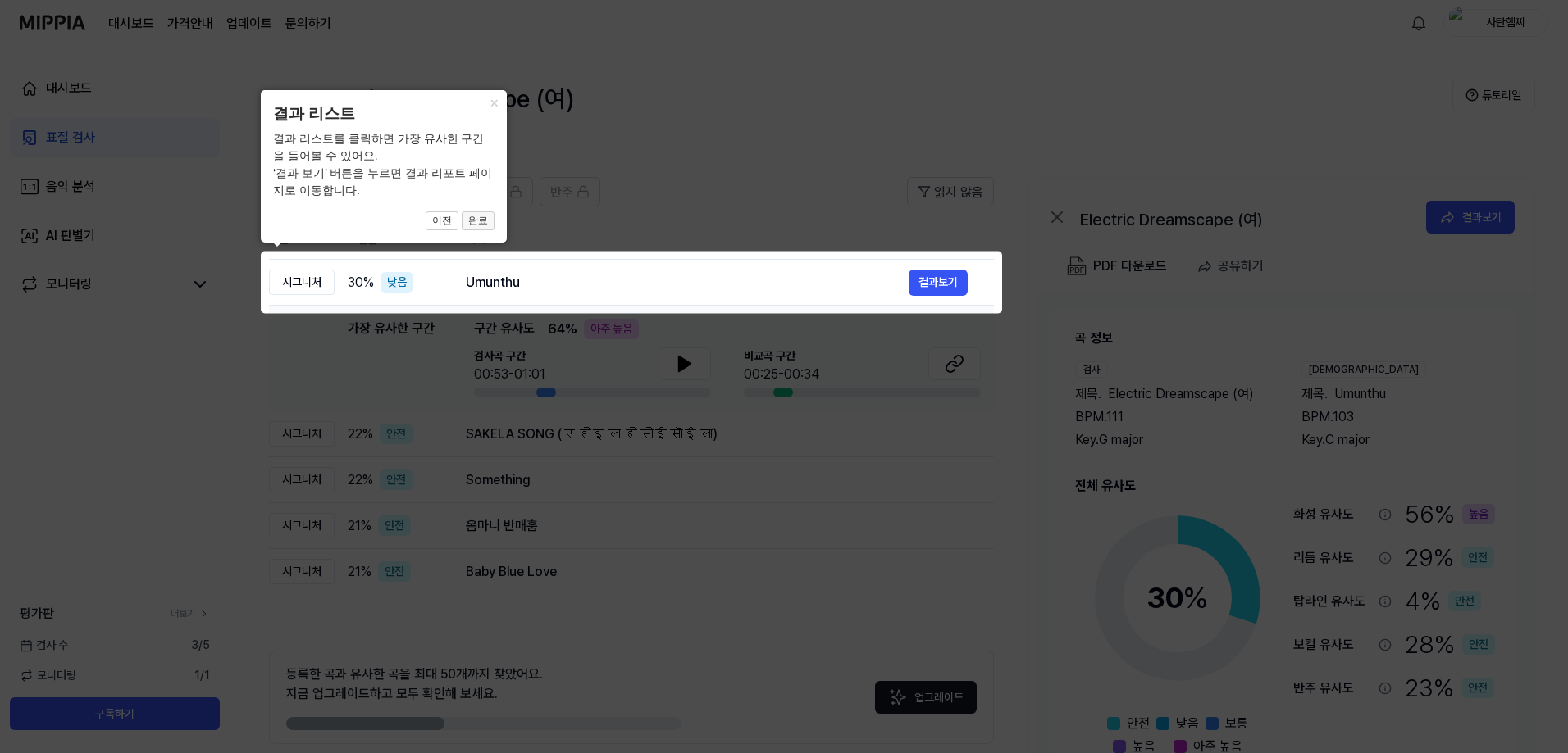
click at [479, 222] on button "완료" at bounding box center [478, 221] width 32 height 19
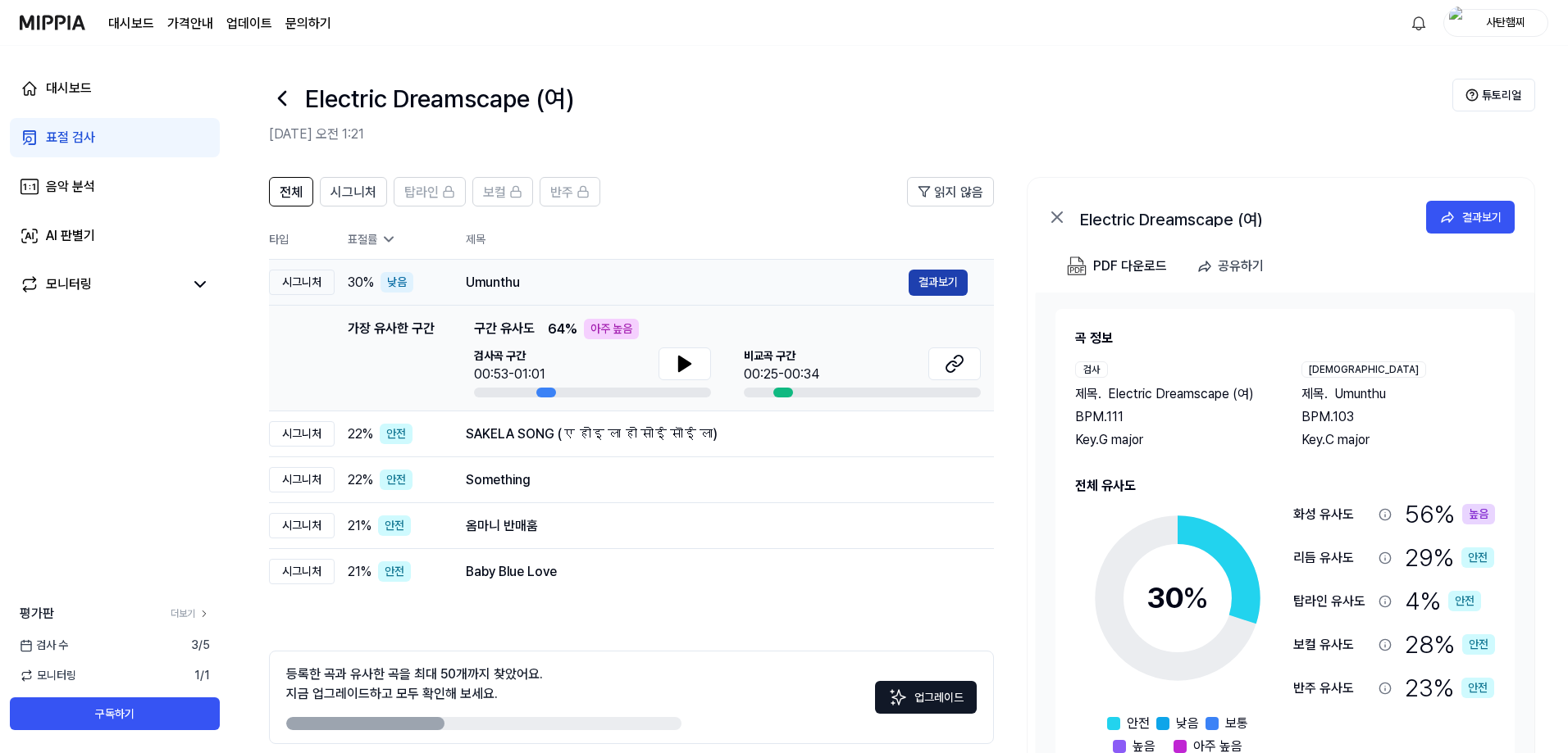
click at [963, 278] on button "결과보기" at bounding box center [938, 282] width 59 height 26
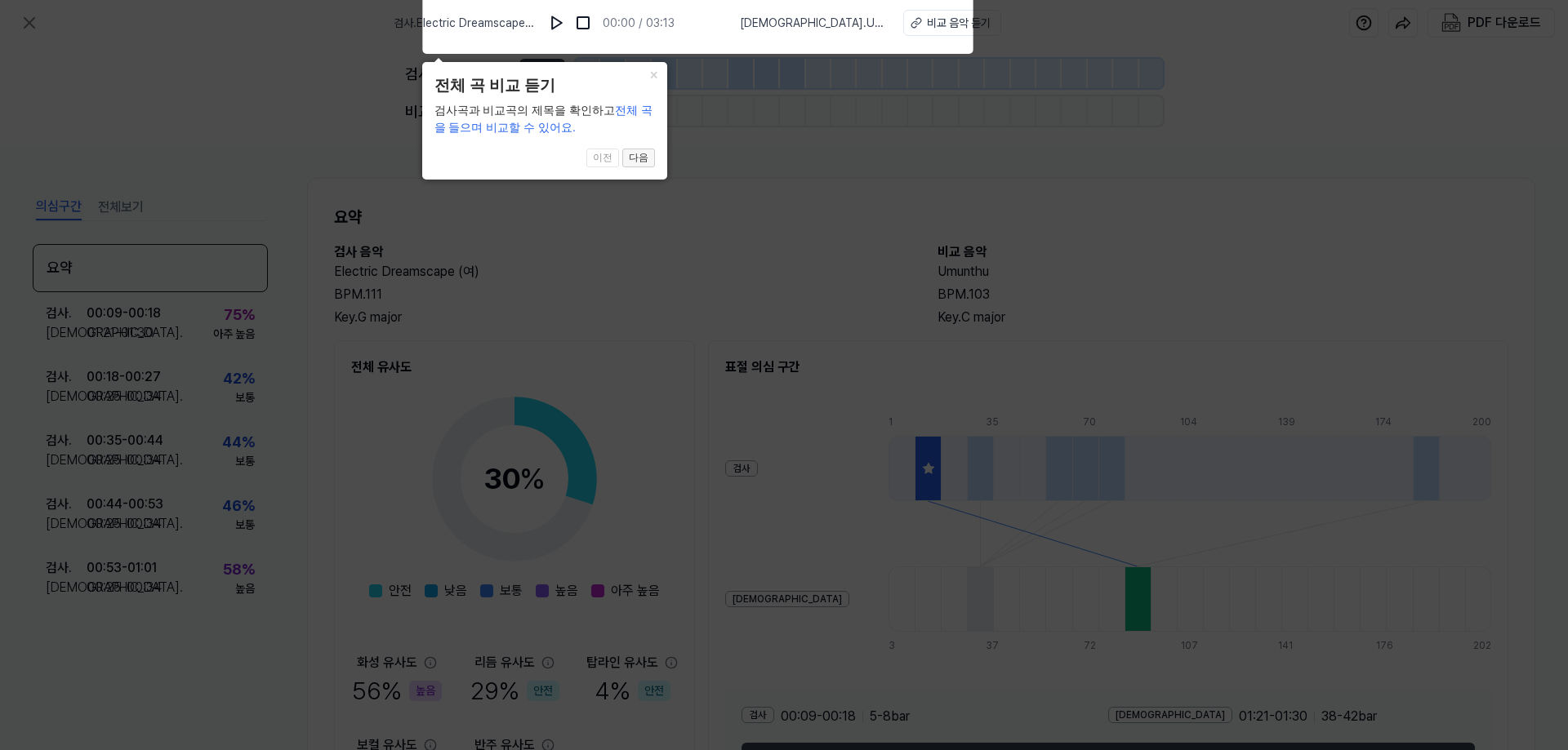
click at [653, 154] on button "다음" at bounding box center [638, 158] width 32 height 19
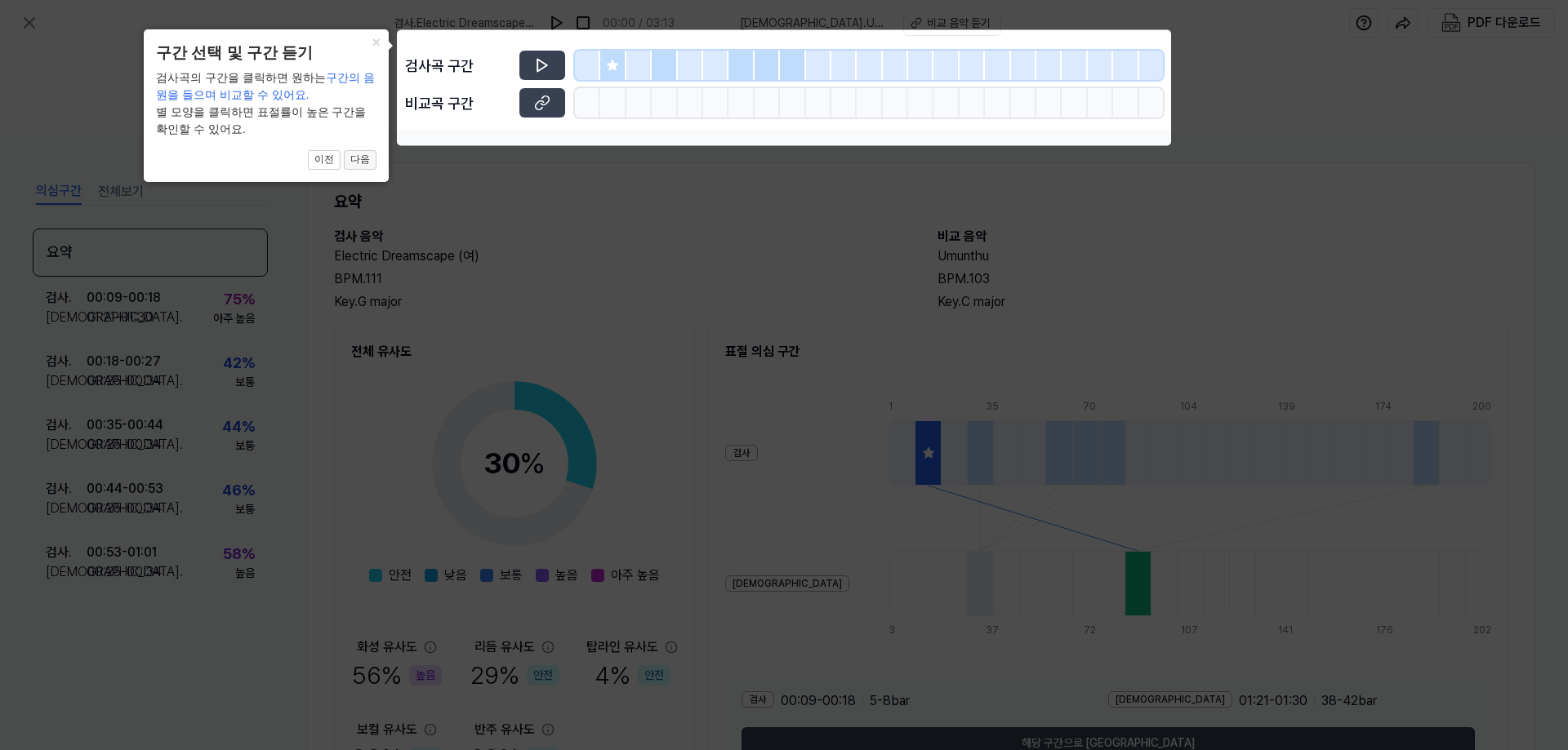
click at [360, 157] on button "다음" at bounding box center [360, 159] width 32 height 19
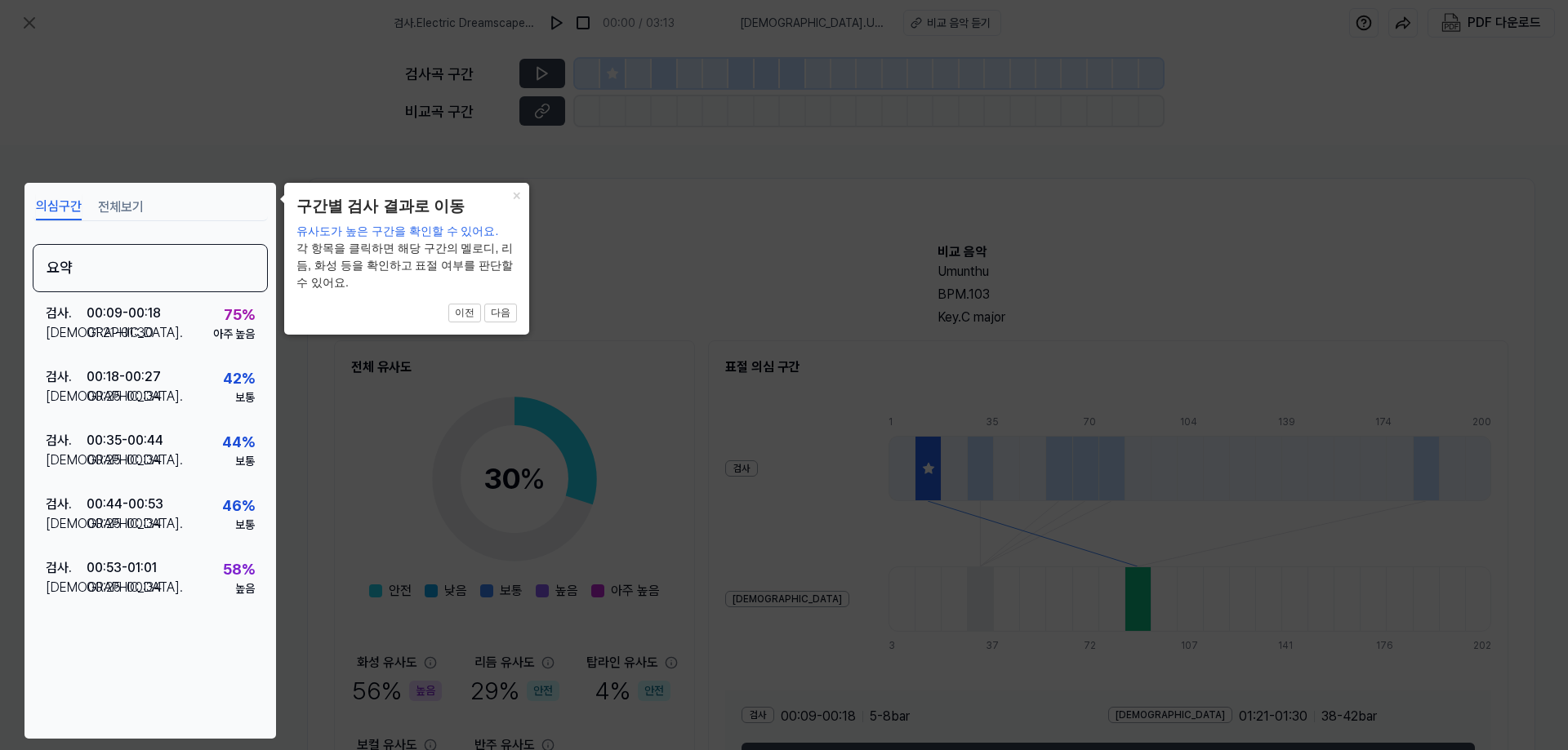
click at [362, 413] on icon at bounding box center [784, 375] width 1568 height 750
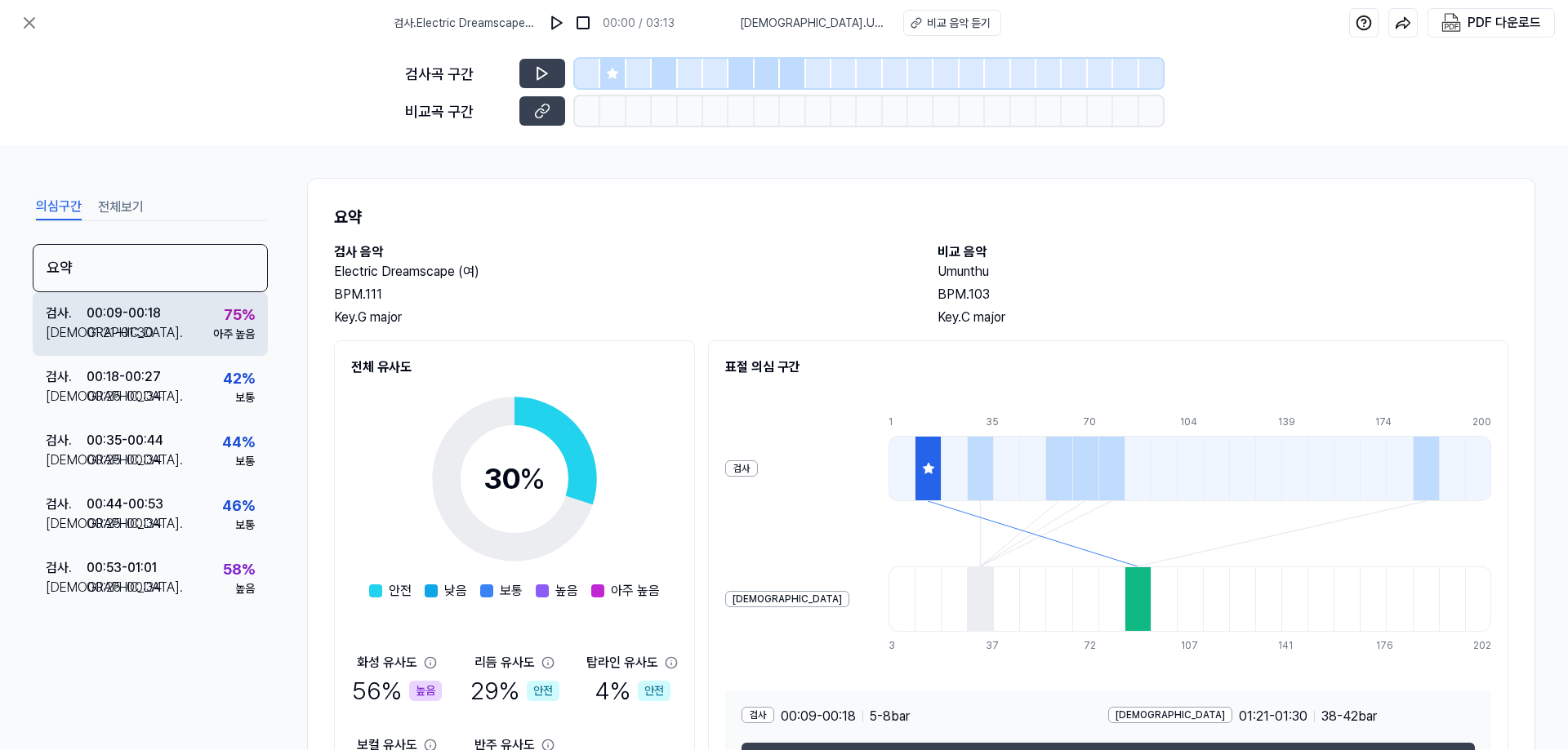
click at [208, 334] on div "검사 . 00:09 - 00:18 비교 . 01:21 - 01:30 75 % 아주 높음" at bounding box center [149, 323] width 235 height 64
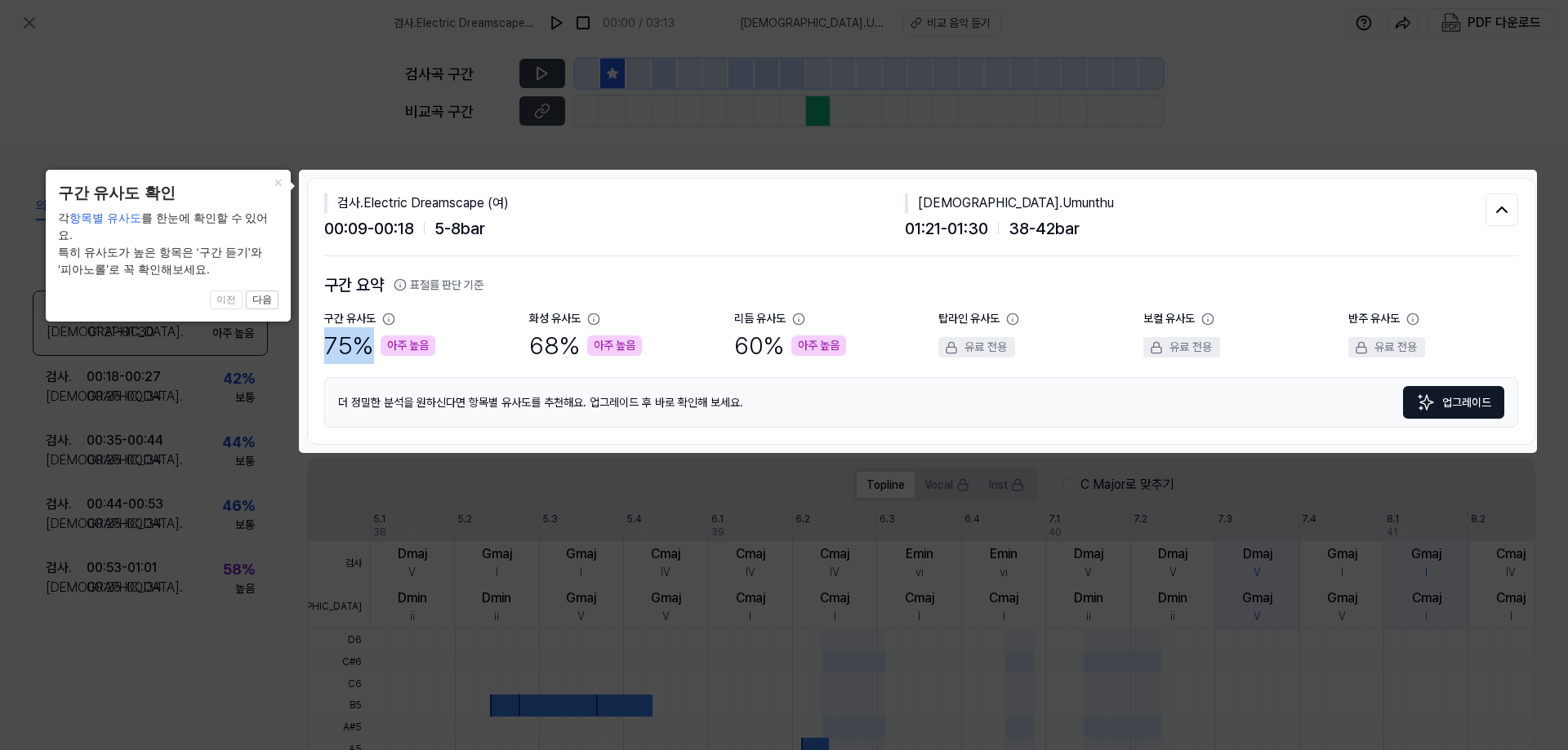
drag, startPoint x: 328, startPoint y: 350, endPoint x: 442, endPoint y: 349, distance: 114.0
click at [442, 349] on div "구간 유사도 75 % 아주 높음" at bounding box center [409, 337] width 170 height 53
click at [274, 290] on button "다음" at bounding box center [262, 299] width 32 height 19
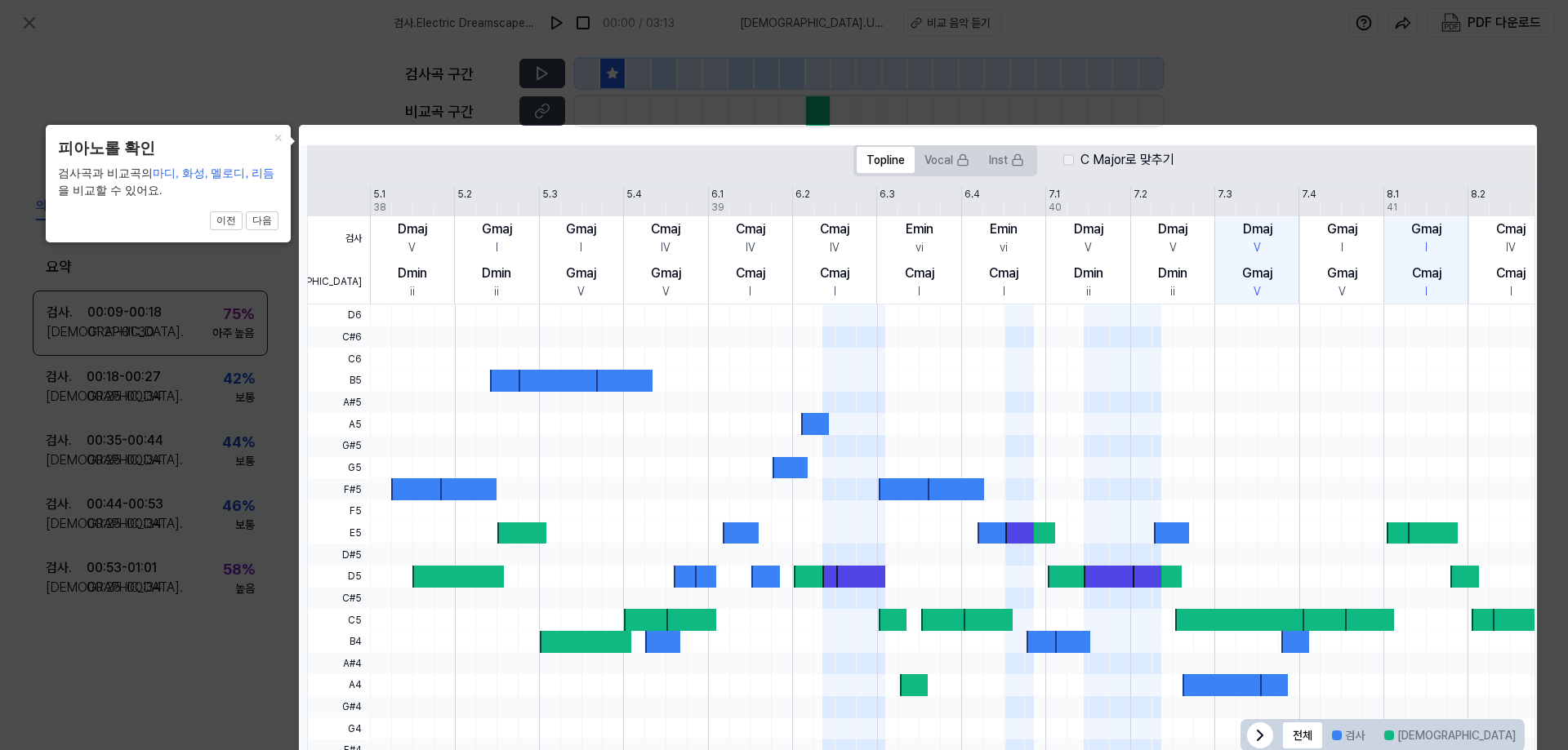
scroll to position [369, 0]
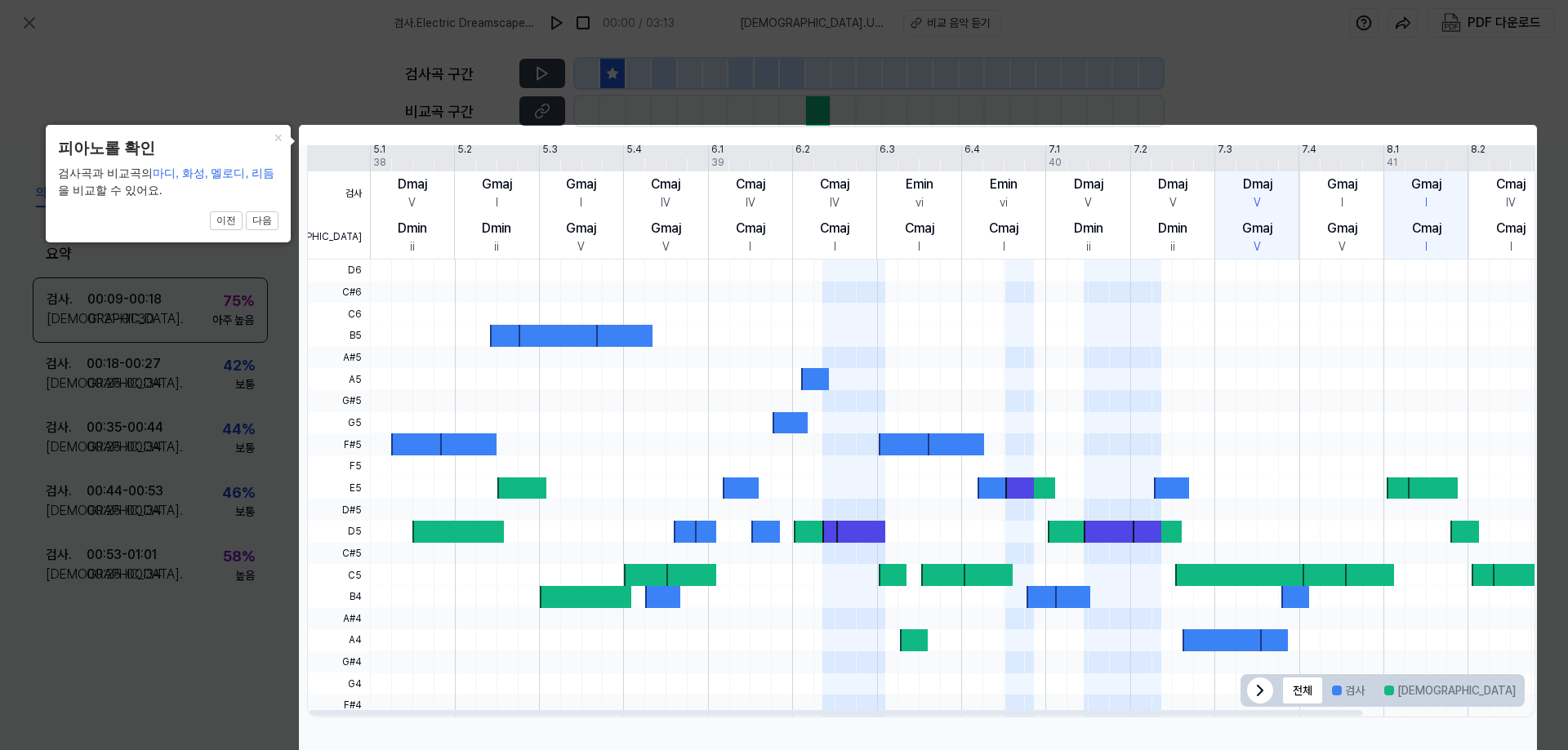
click at [1526, 692] on button "겹치는 부분" at bounding box center [1567, 690] width 84 height 26
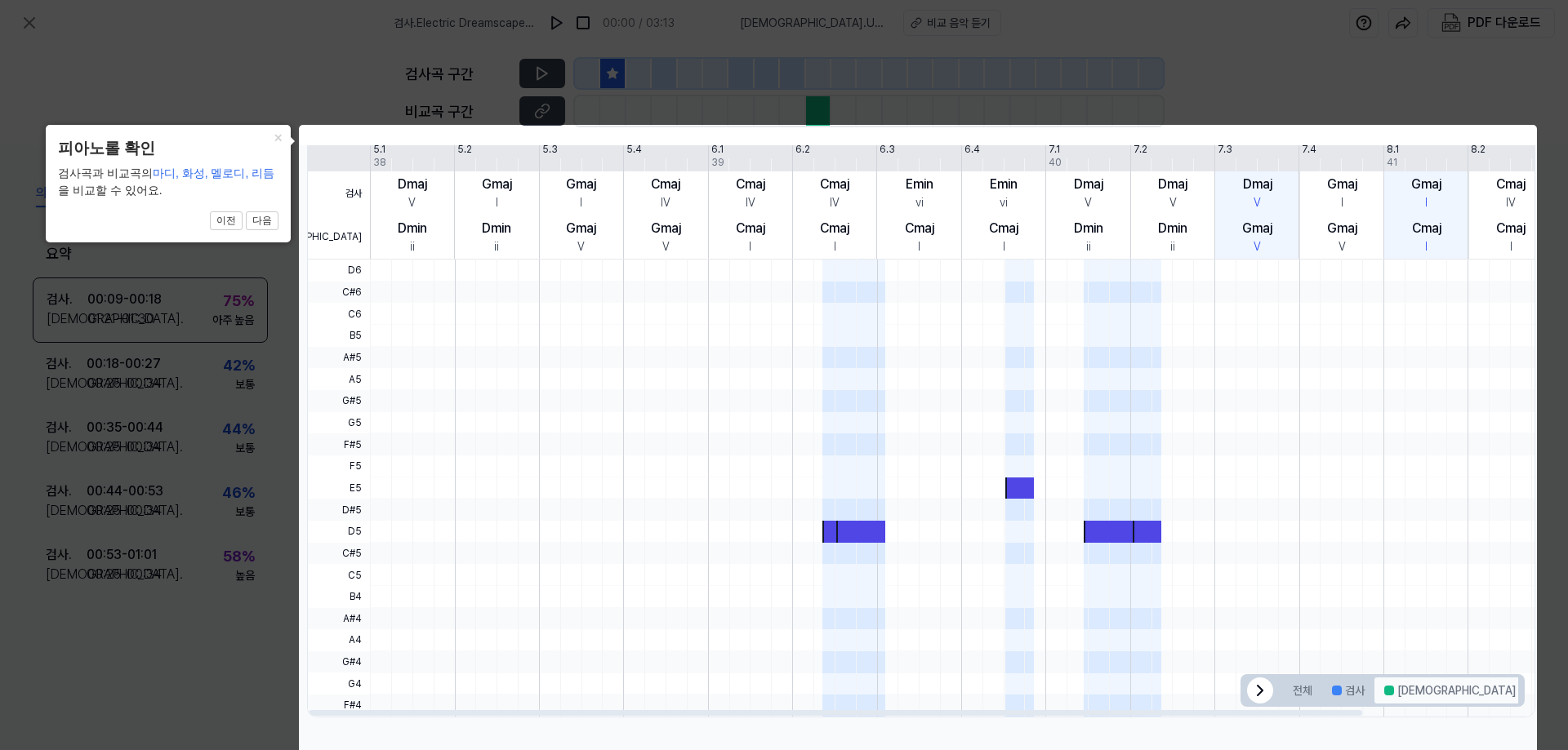
click at [1412, 694] on button "[DEMOGRAPHIC_DATA]" at bounding box center [1450, 690] width 151 height 26
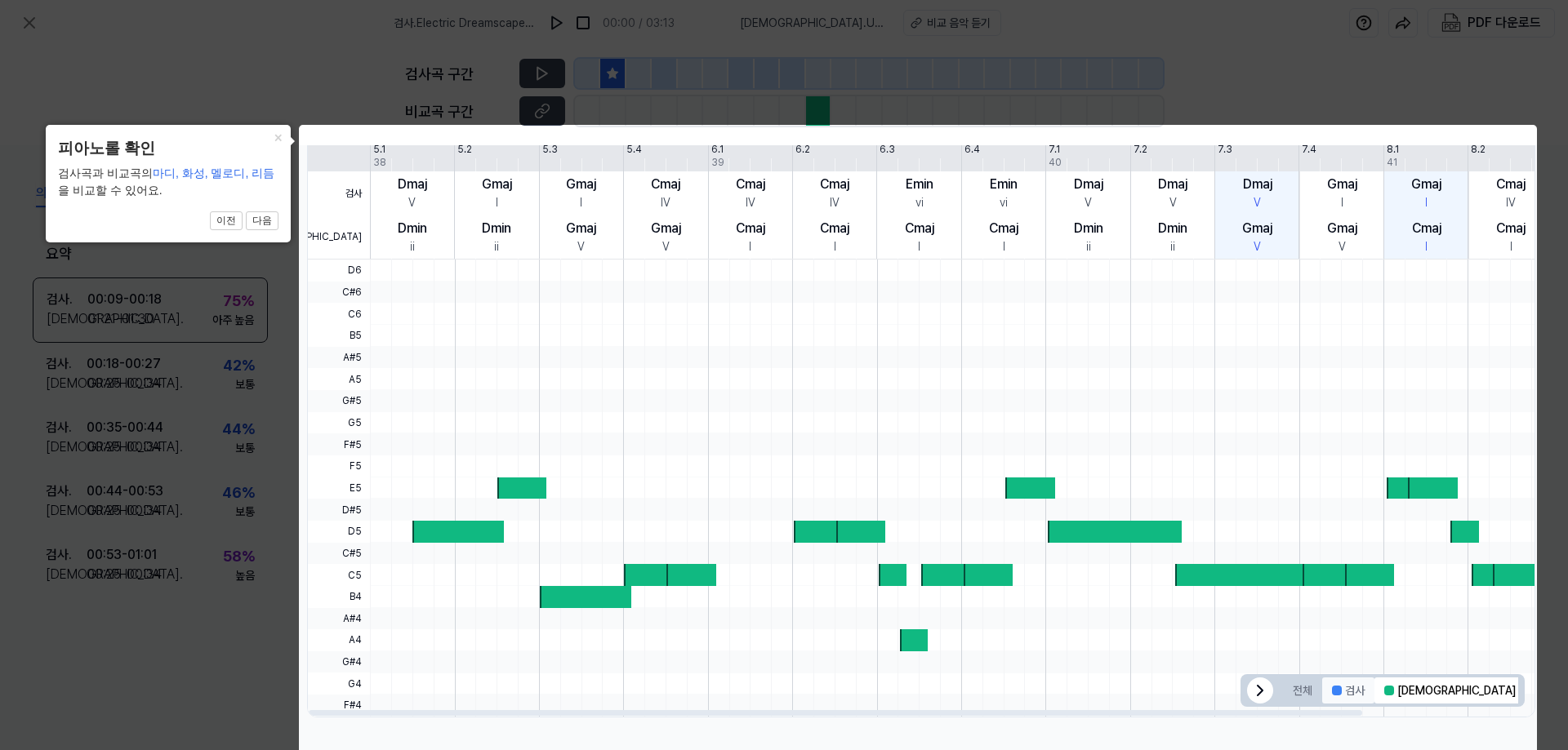
click at [1340, 692] on button "검사" at bounding box center [1348, 690] width 53 height 26
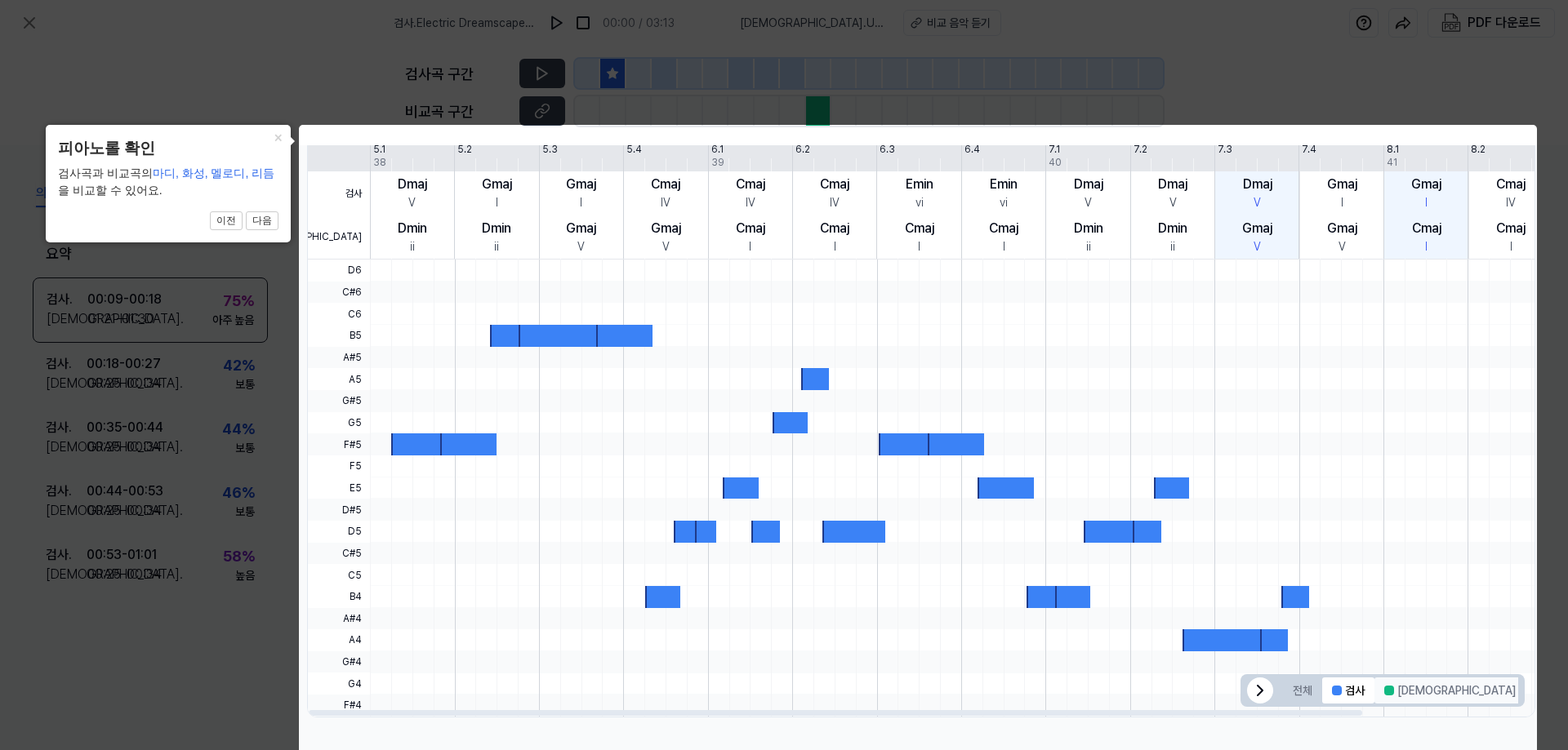
drag, startPoint x: 1400, startPoint y: 694, endPoint x: 1418, endPoint y: 694, distance: 18.0
click at [1401, 694] on button "[DEMOGRAPHIC_DATA]" at bounding box center [1450, 690] width 151 height 26
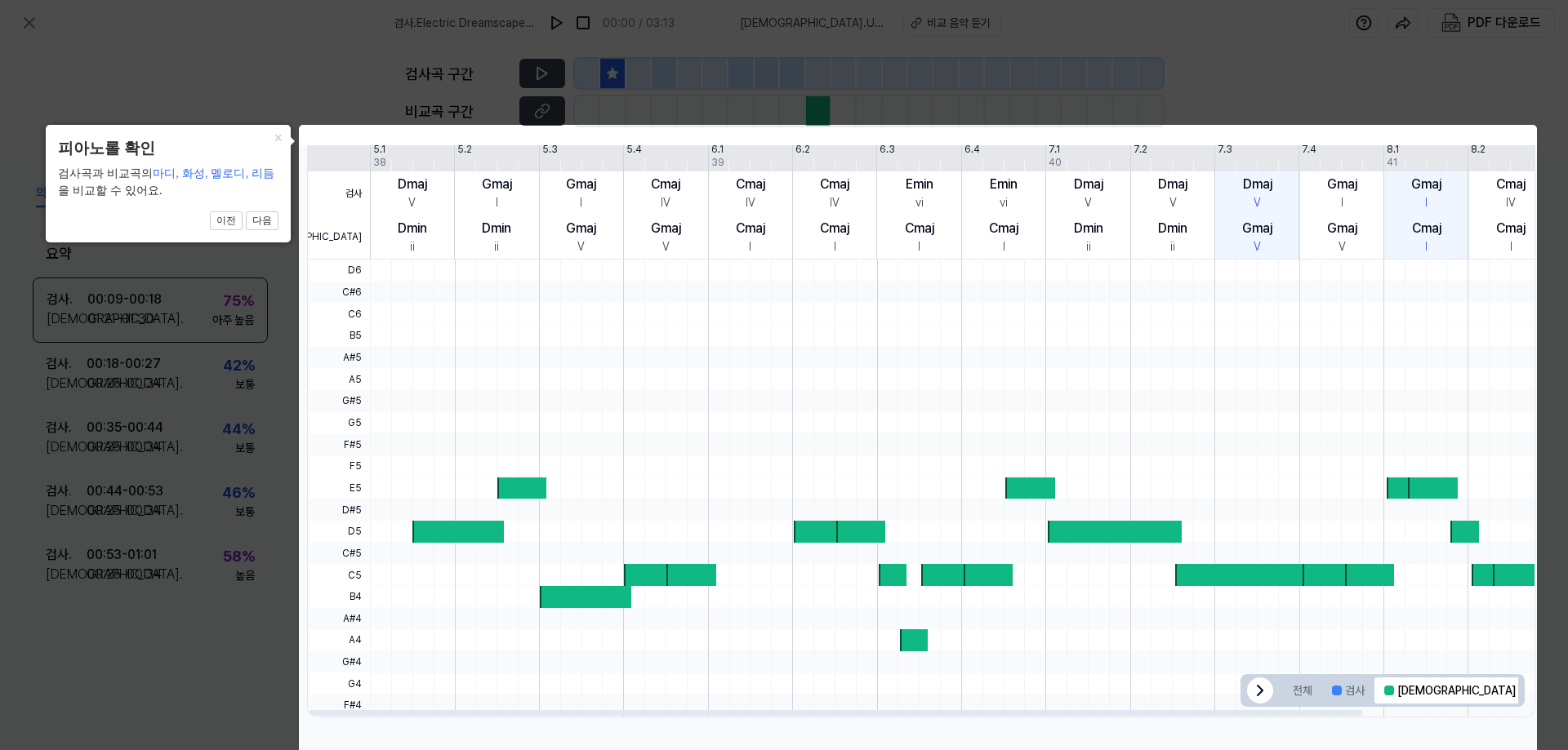
click at [1526, 691] on button "겹치는 부분" at bounding box center [1567, 690] width 84 height 26
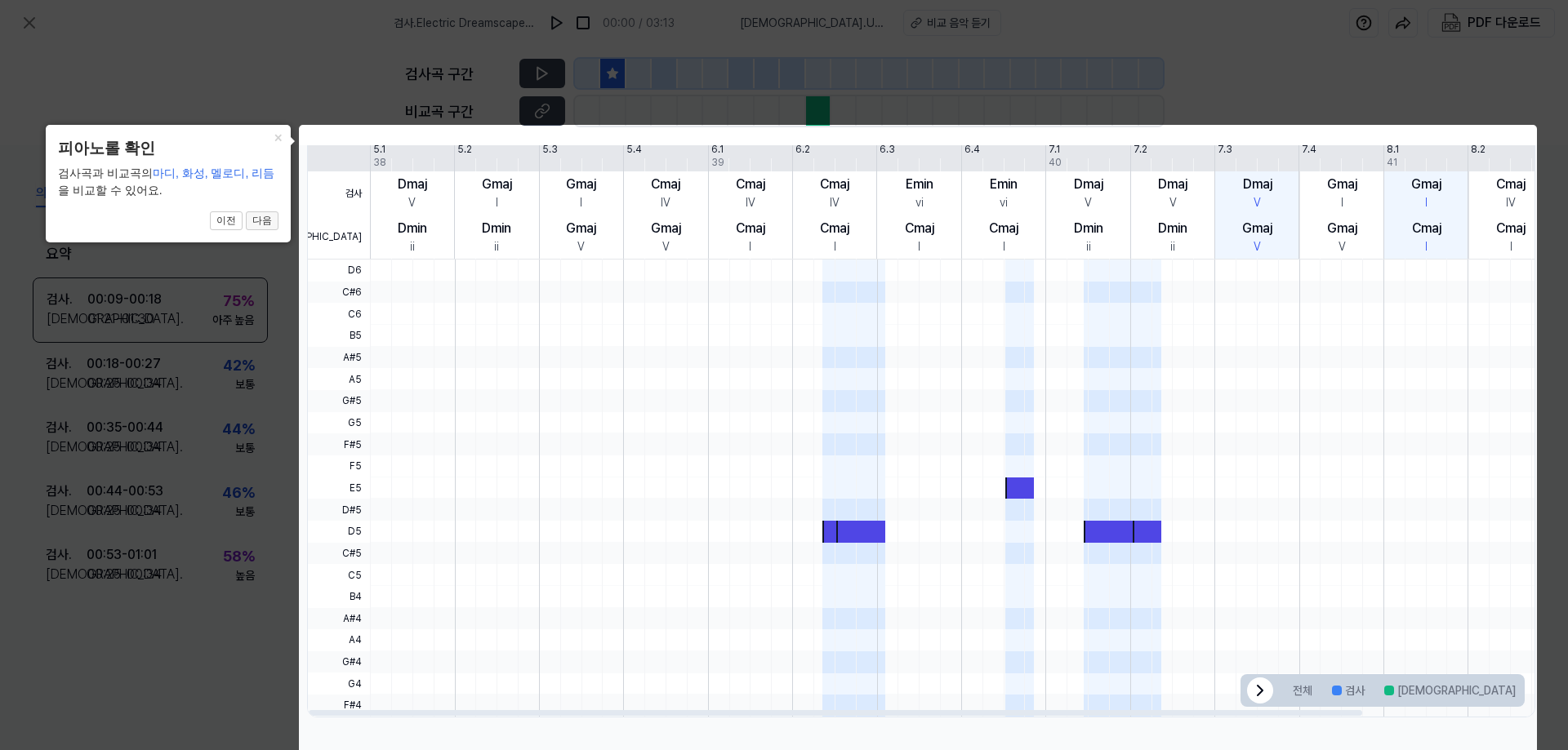
click at [267, 219] on button "다음" at bounding box center [262, 220] width 32 height 19
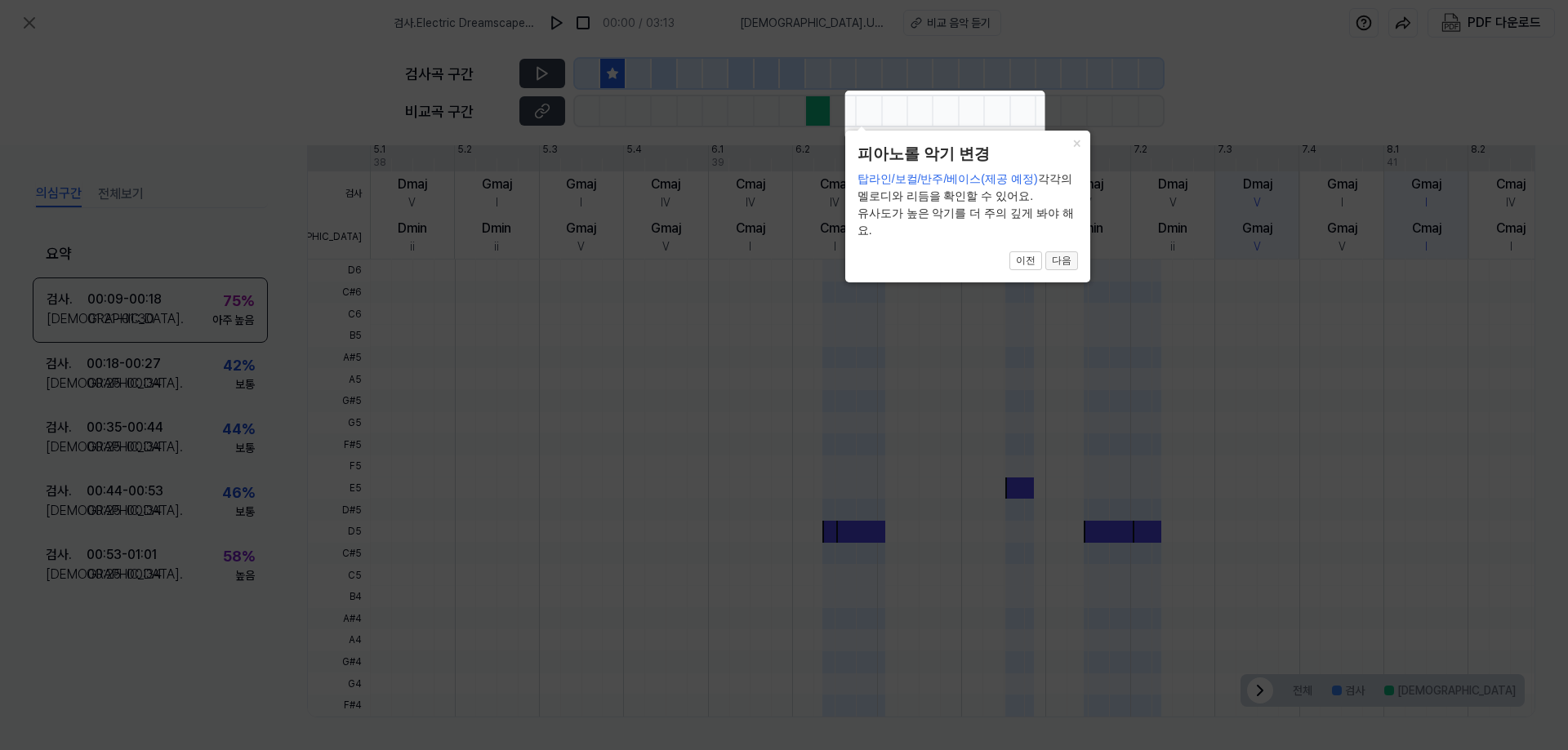
click at [1064, 263] on button "다음" at bounding box center [1061, 261] width 32 height 19
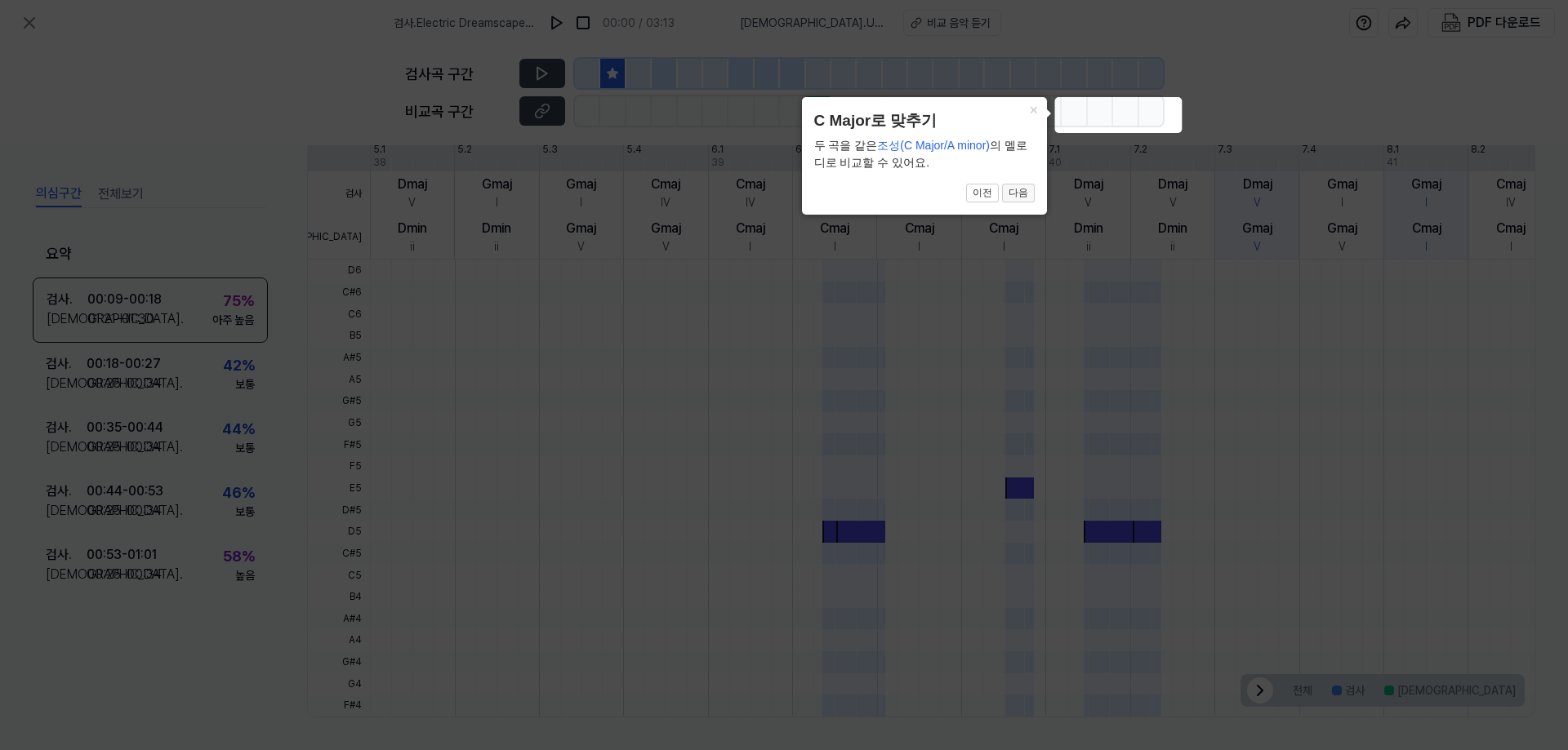
click at [1020, 196] on button "다음" at bounding box center [1018, 193] width 32 height 19
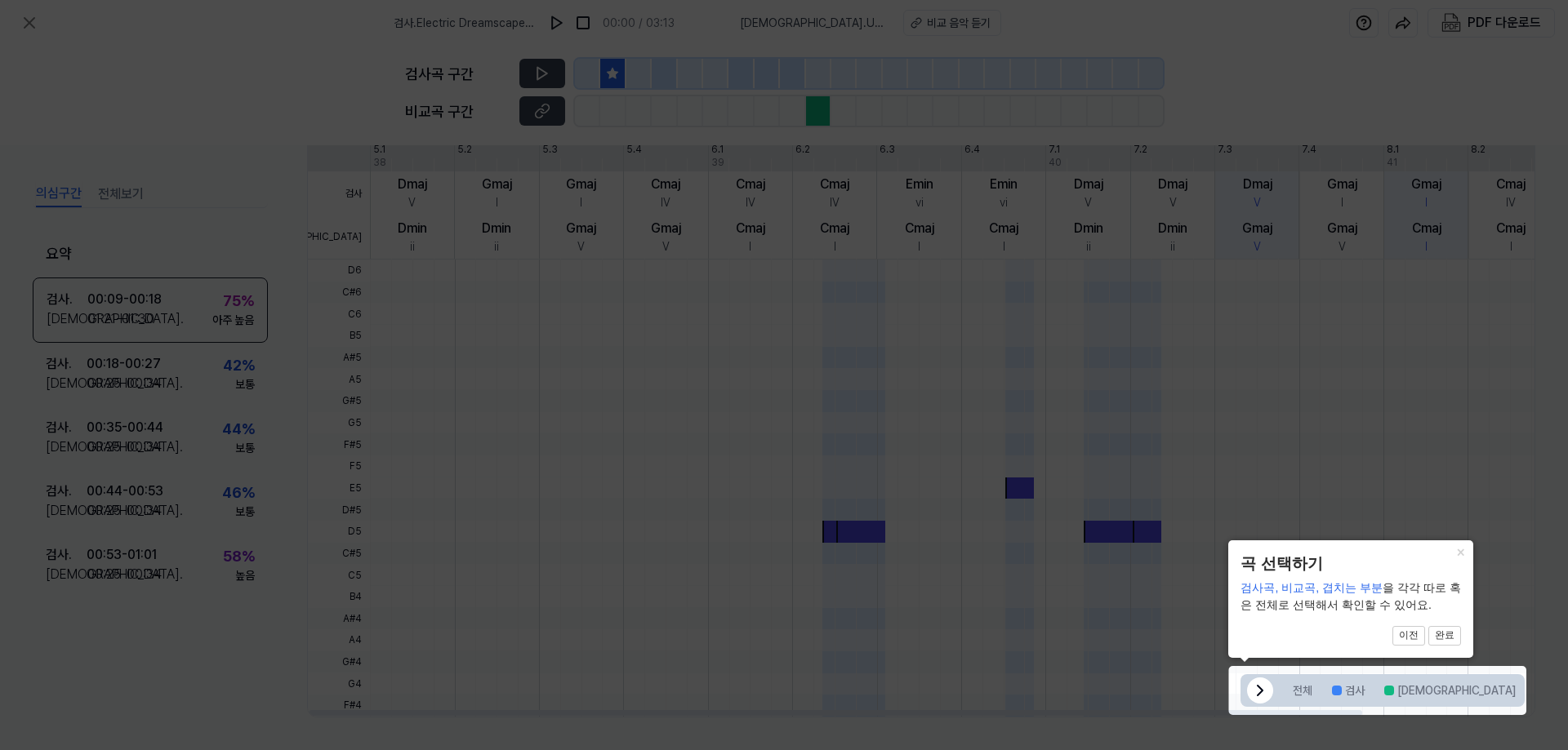
click at [1526, 688] on button "겹치는 부분" at bounding box center [1567, 690] width 84 height 26
click at [1441, 637] on button "완료" at bounding box center [1444, 635] width 32 height 19
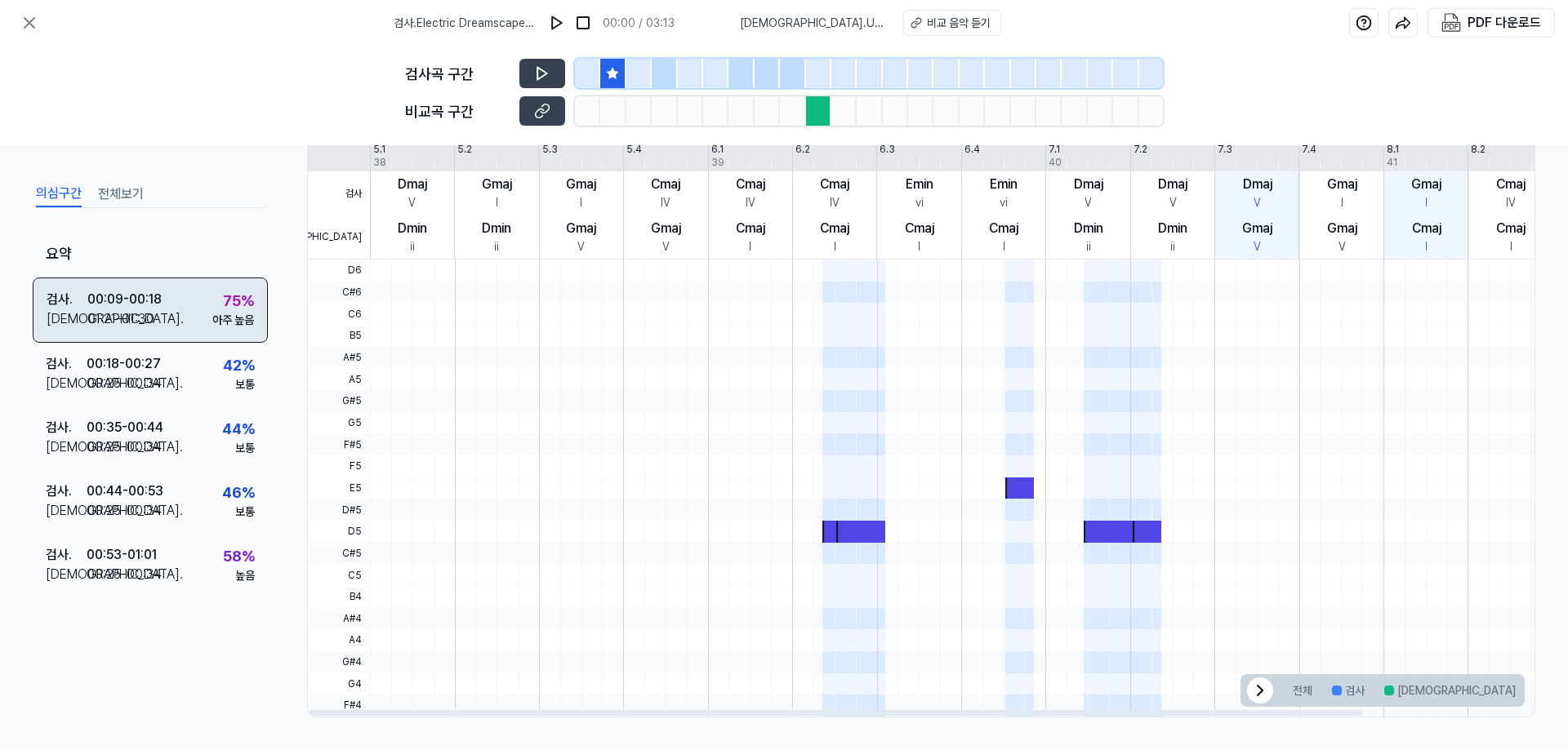
click at [147, 310] on div "01:21 - 01:30" at bounding box center [121, 319] width 67 height 19
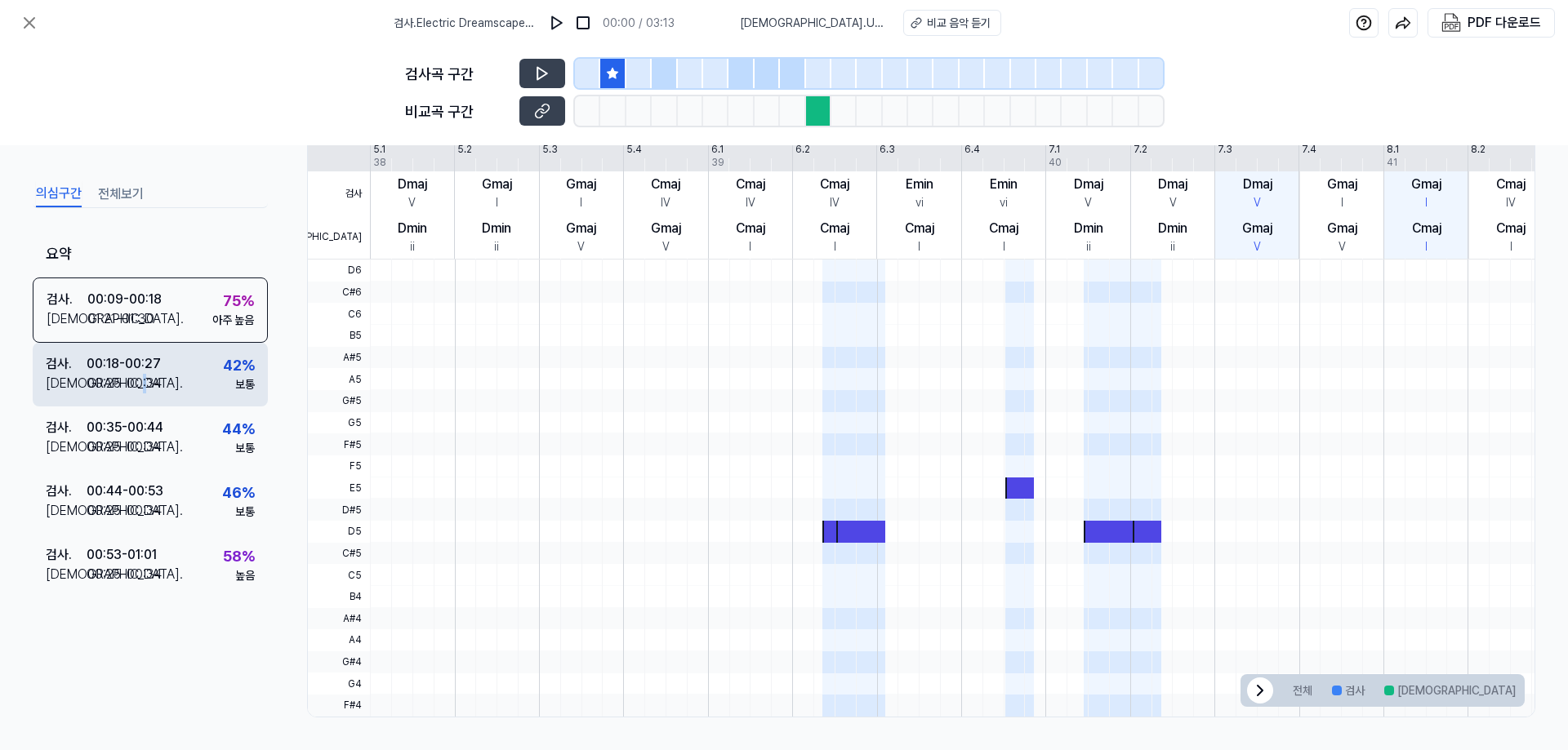
click at [143, 376] on div "00:25 - 00:34" at bounding box center [124, 383] width 76 height 19
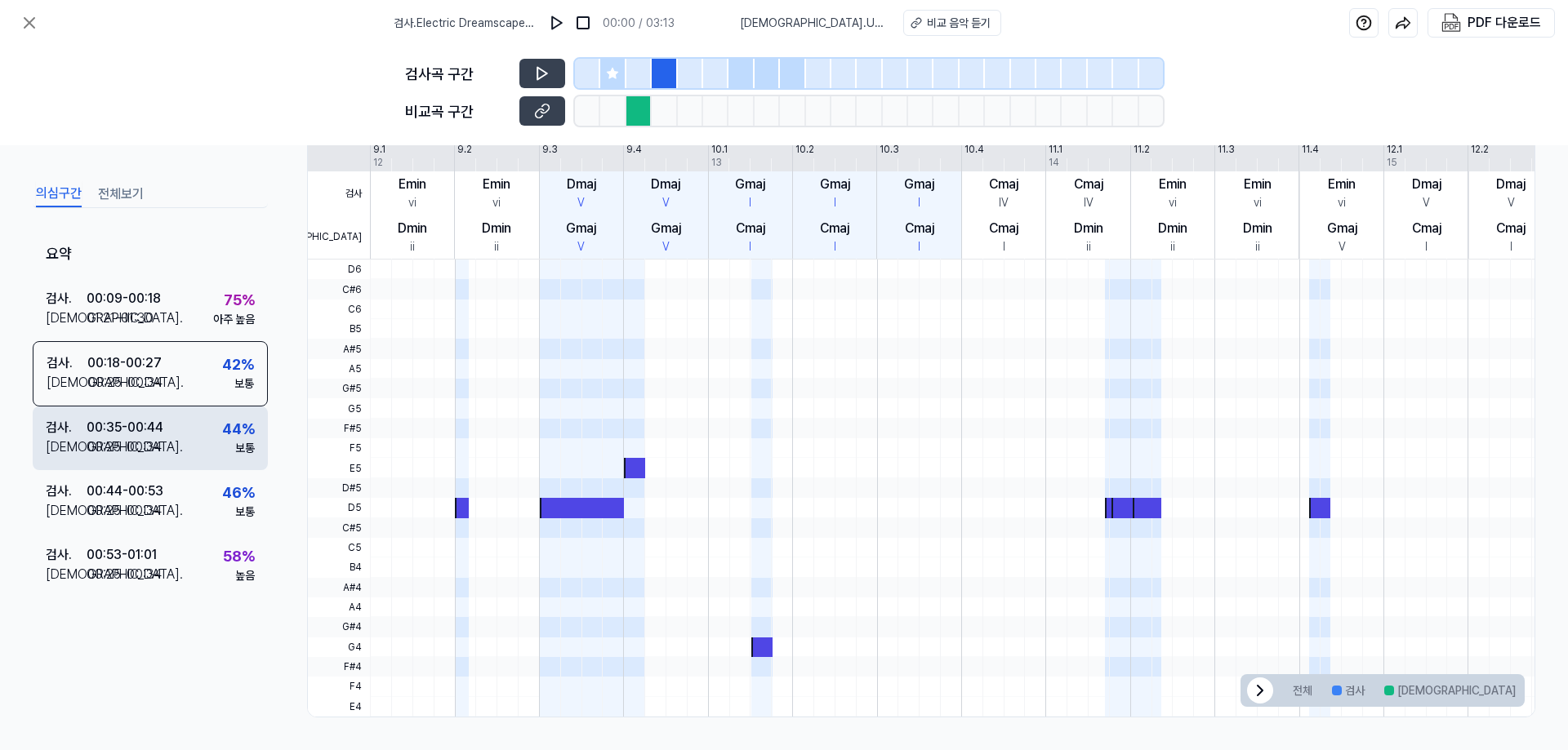
click at [158, 439] on div "00:25 - 00:34" at bounding box center [124, 447] width 76 height 19
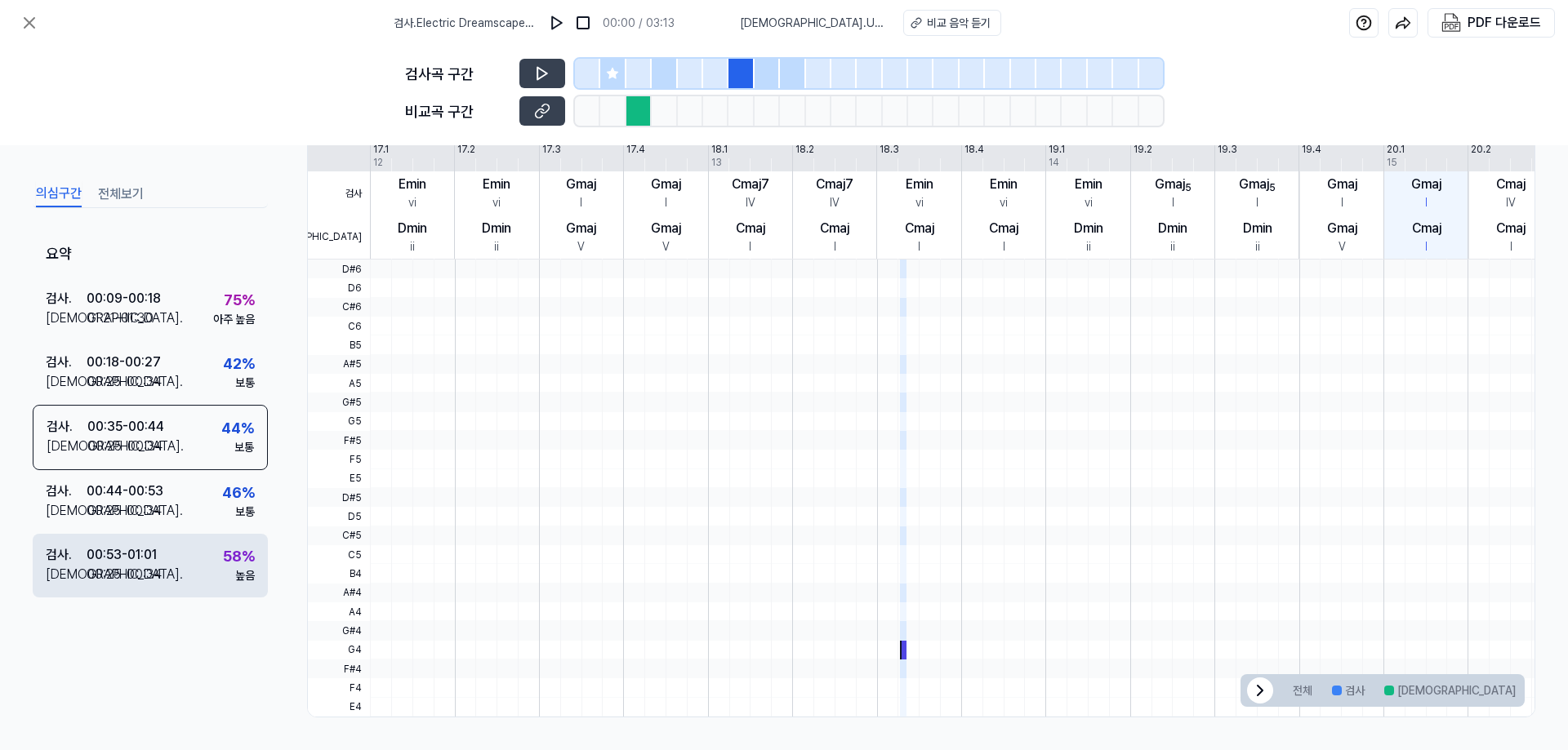
click at [154, 557] on div "00:53 - 01:01" at bounding box center [122, 555] width 70 height 19
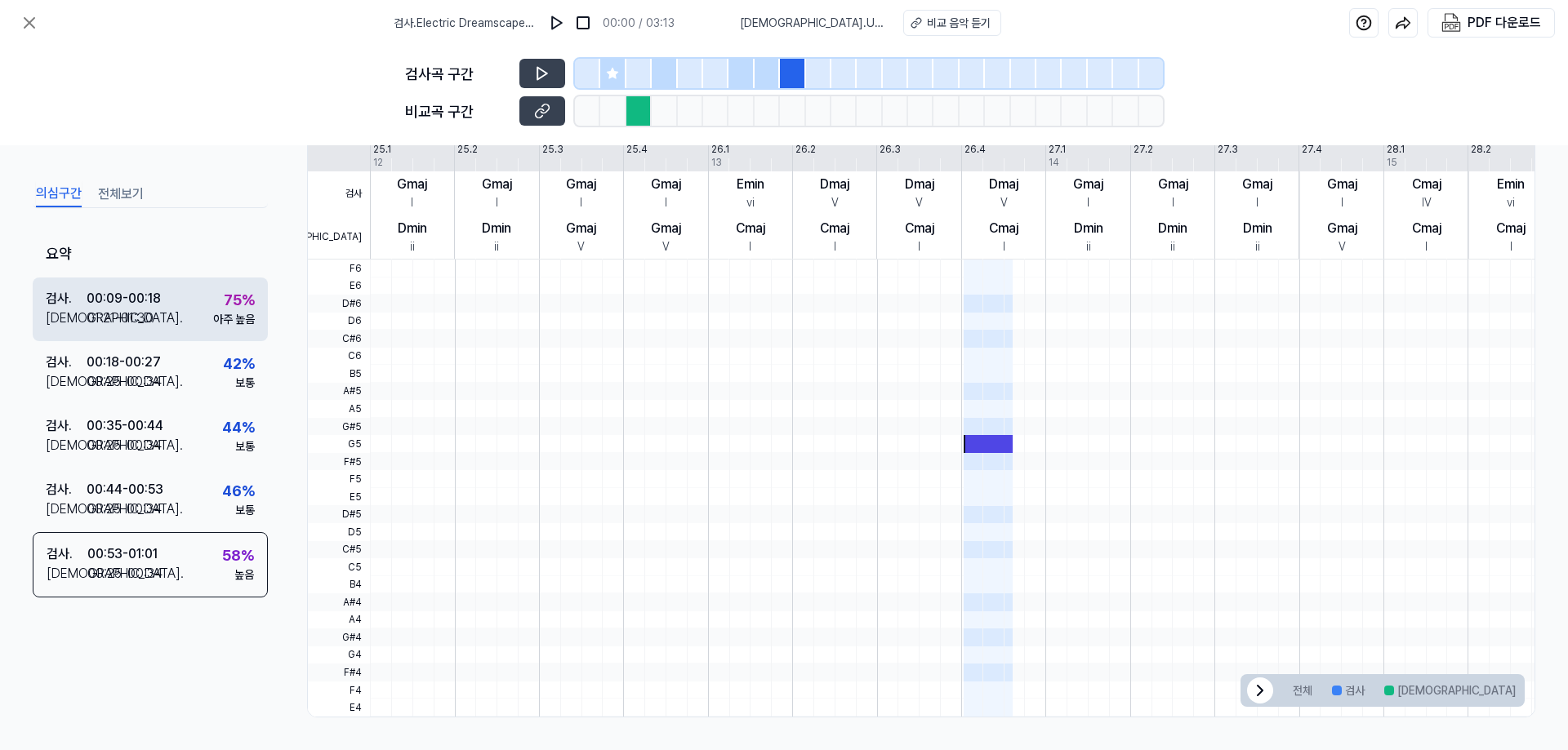
click at [149, 313] on div "01:21 - 01:30" at bounding box center [120, 318] width 67 height 19
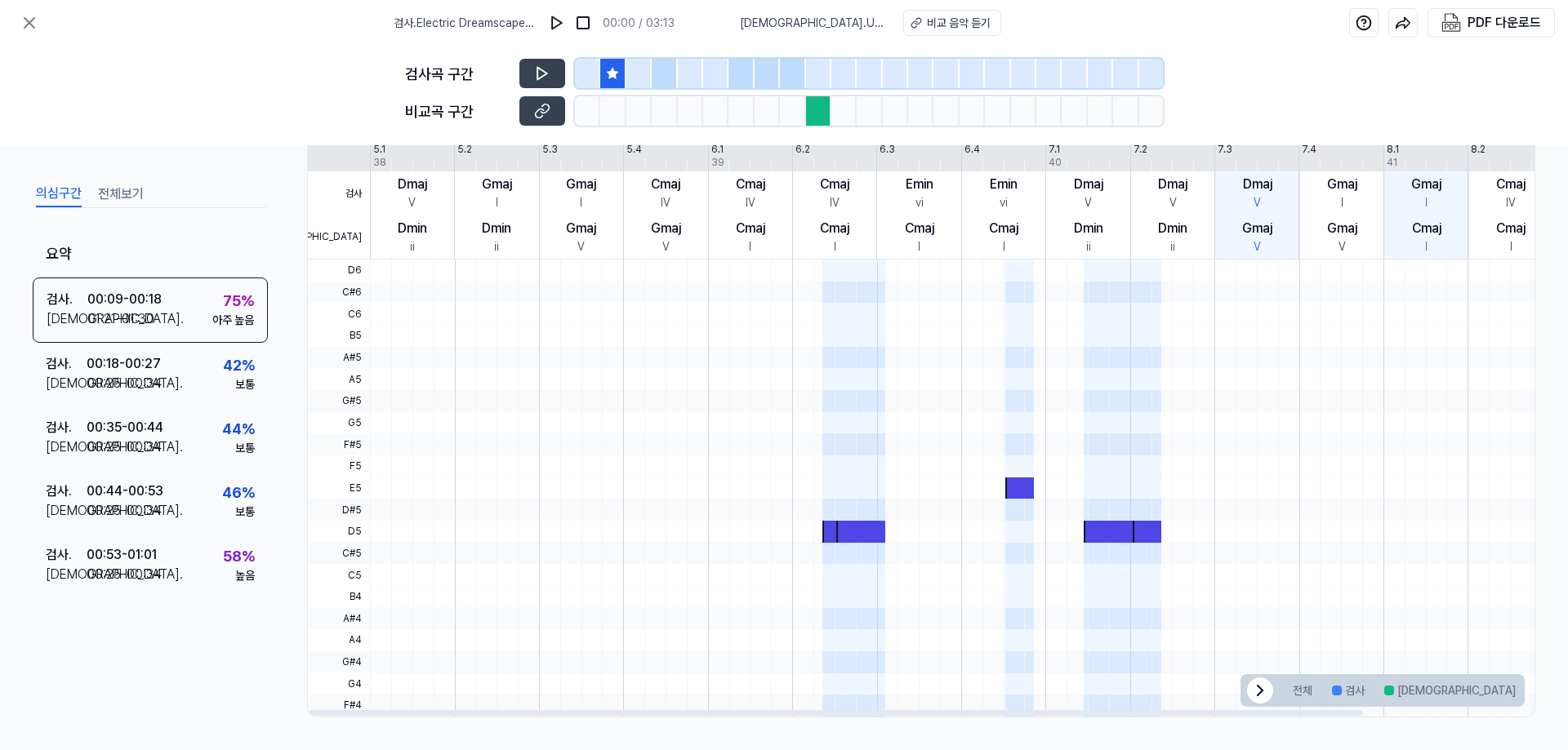
click at [883, 122] on div at bounding box center [895, 111] width 25 height 29
click at [848, 114] on div at bounding box center [843, 111] width 25 height 29
drag, startPoint x: 844, startPoint y: 111, endPoint x: 835, endPoint y: 109, distance: 9.2
click at [843, 111] on div at bounding box center [843, 111] width 25 height 29
click at [658, 68] on div at bounding box center [664, 74] width 25 height 29
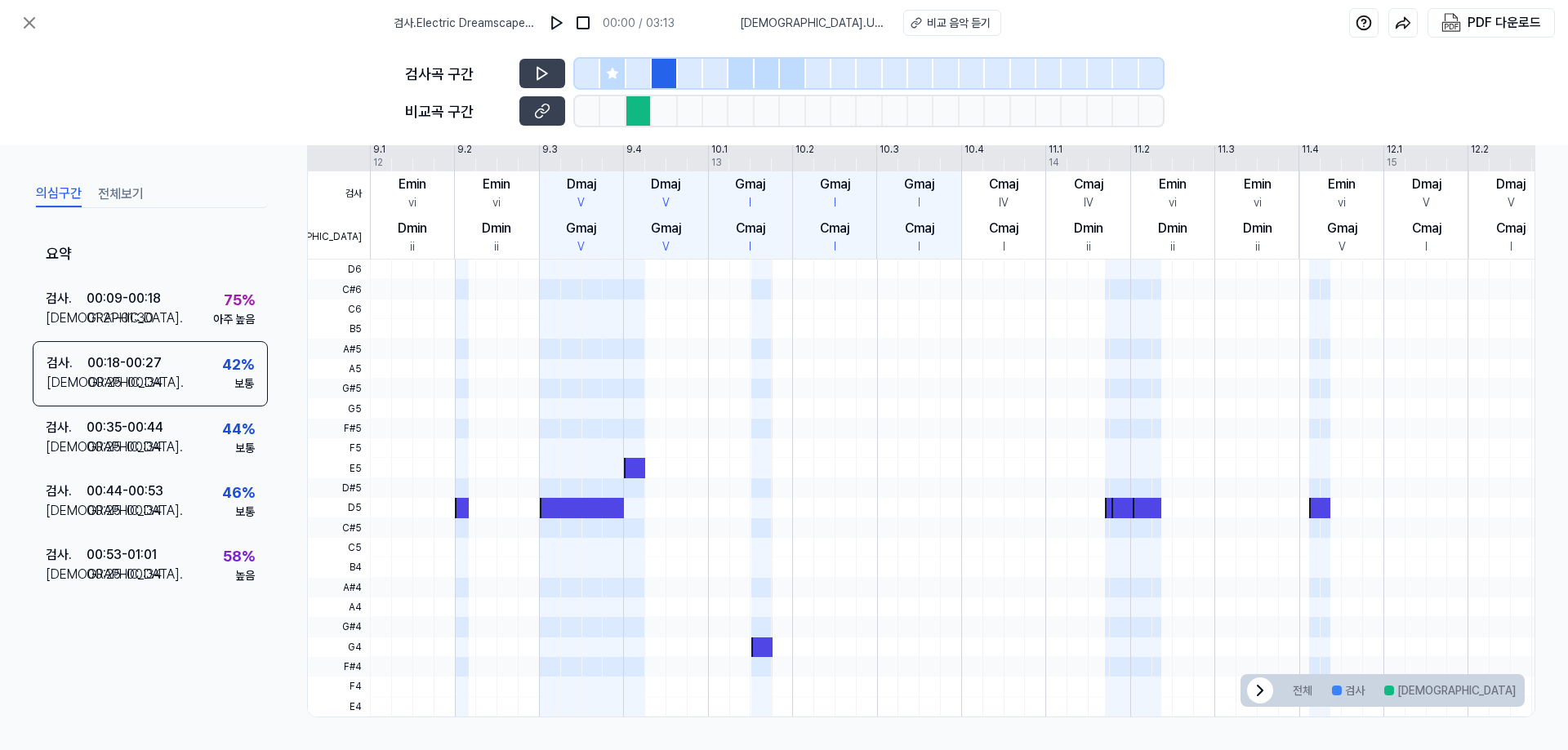
click at [642, 69] on div at bounding box center [638, 74] width 25 height 29
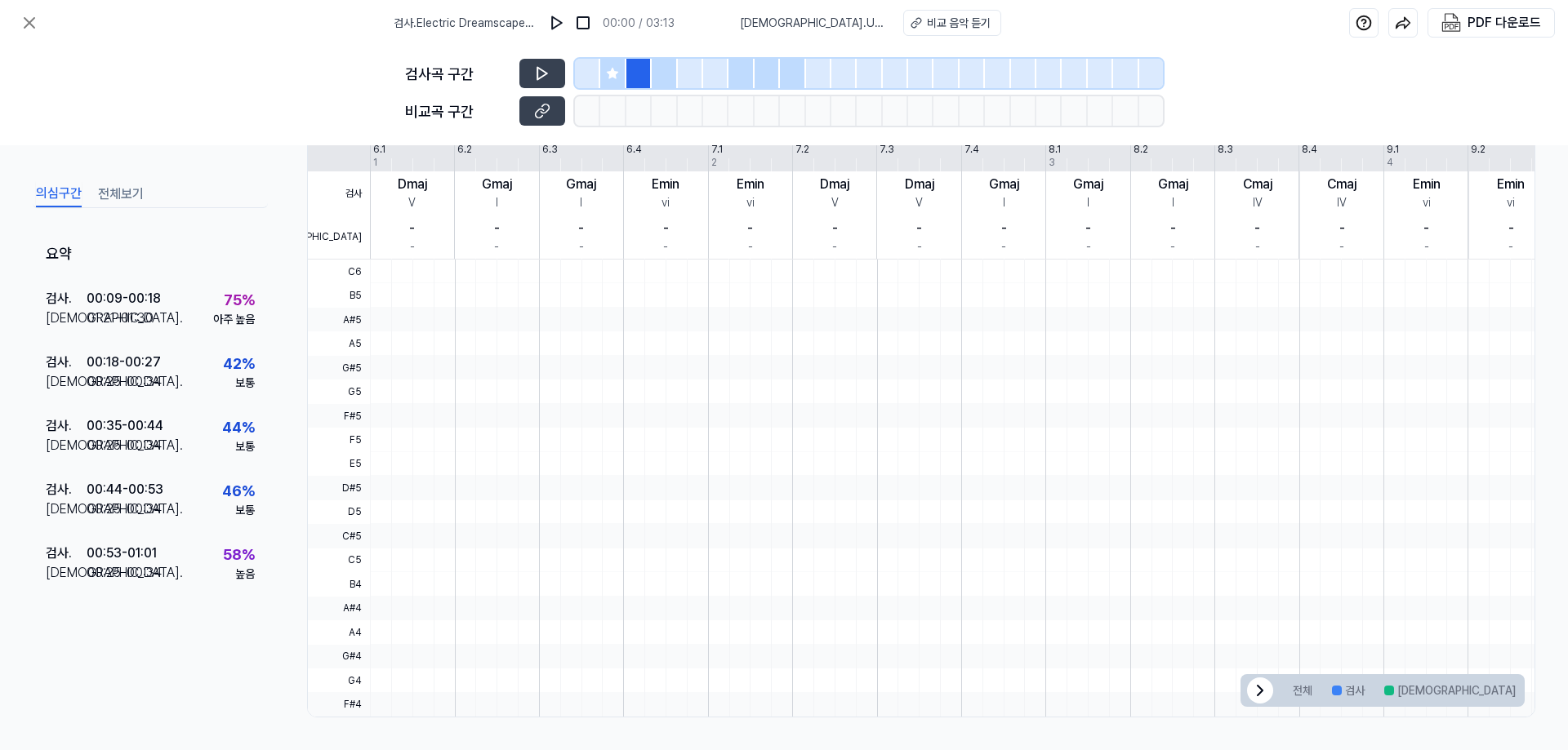
drag, startPoint x: 656, startPoint y: 75, endPoint x: 713, endPoint y: 72, distance: 57.1
click at [657, 75] on div at bounding box center [664, 74] width 25 height 29
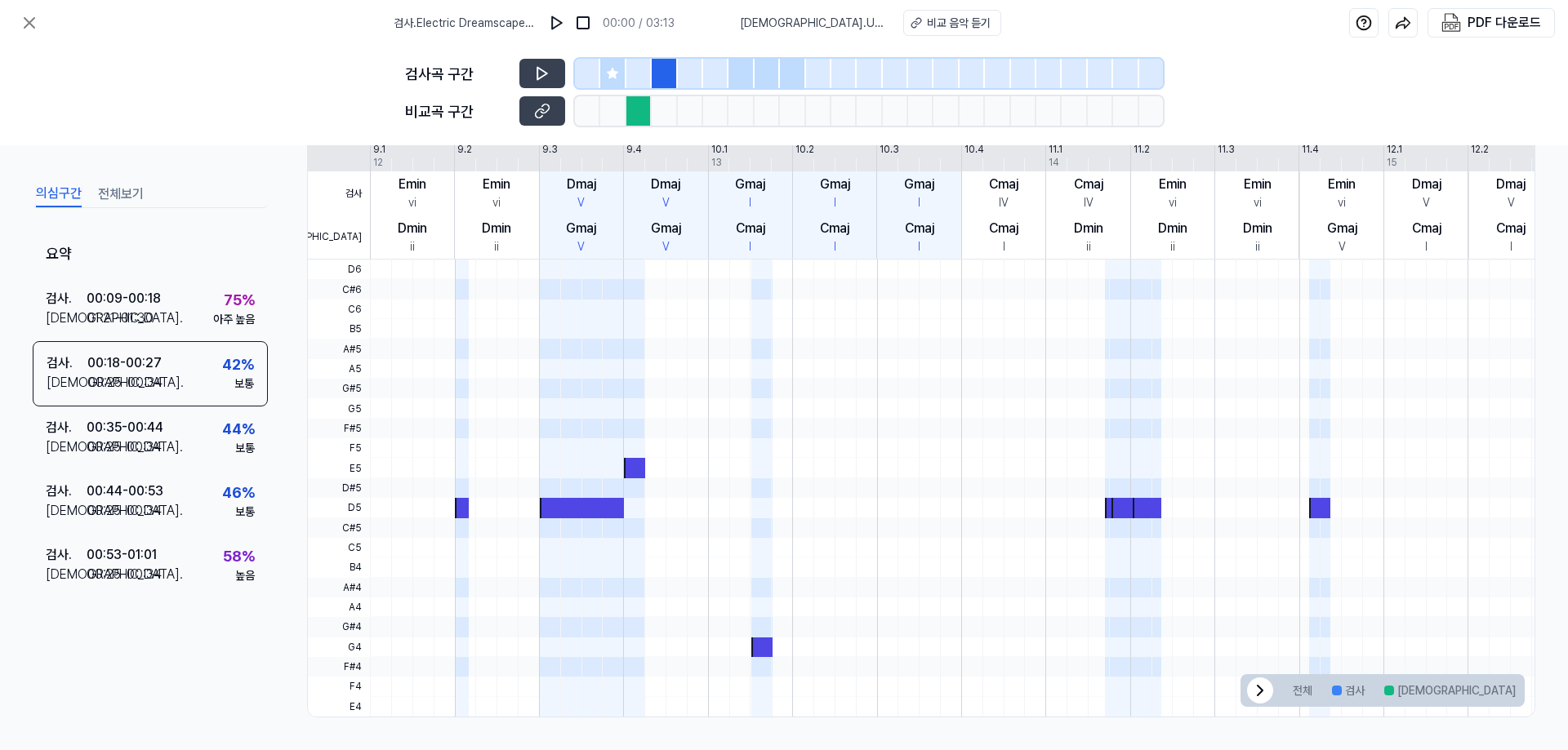
click at [755, 70] on div at bounding box center [767, 74] width 25 height 29
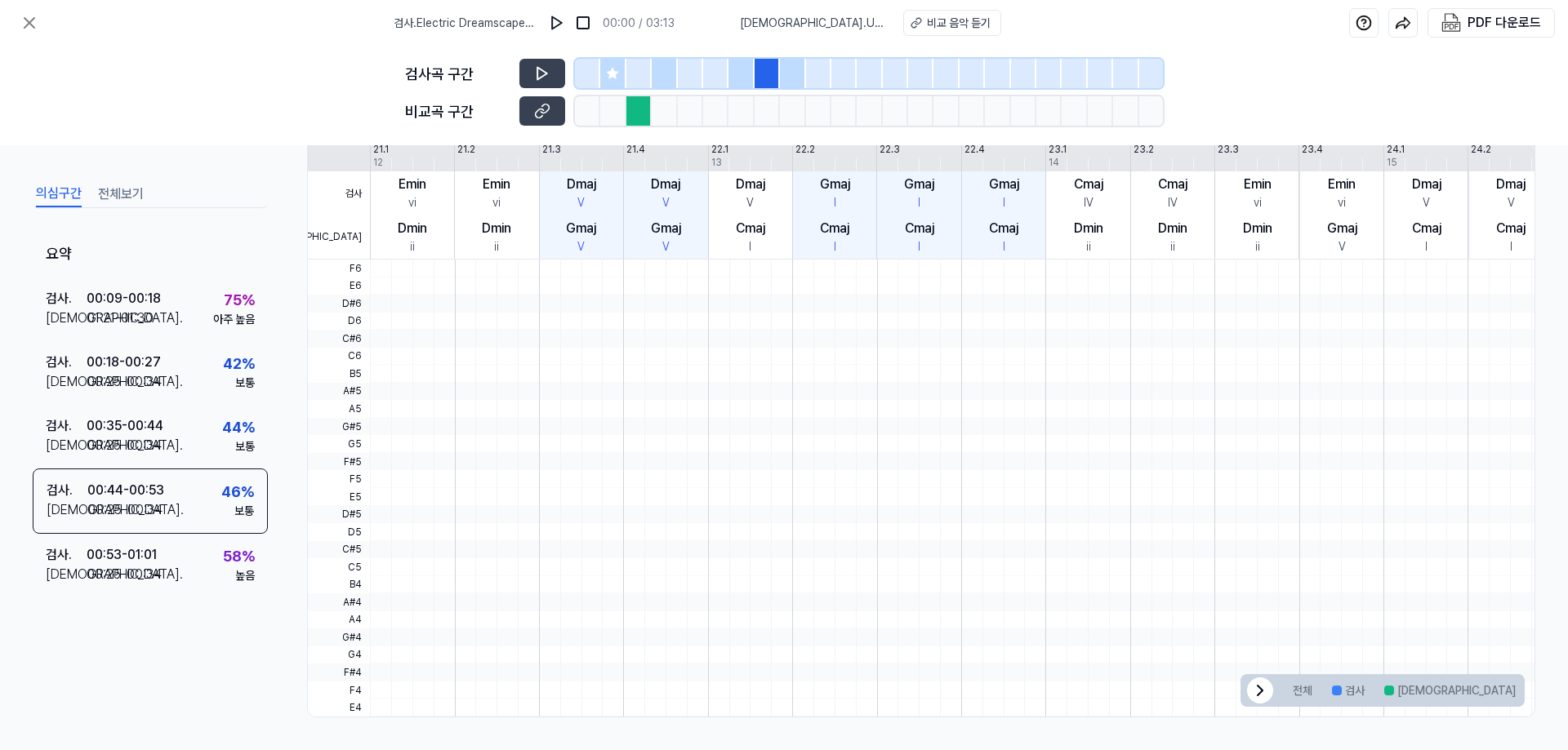
click at [847, 79] on div at bounding box center [843, 74] width 25 height 29
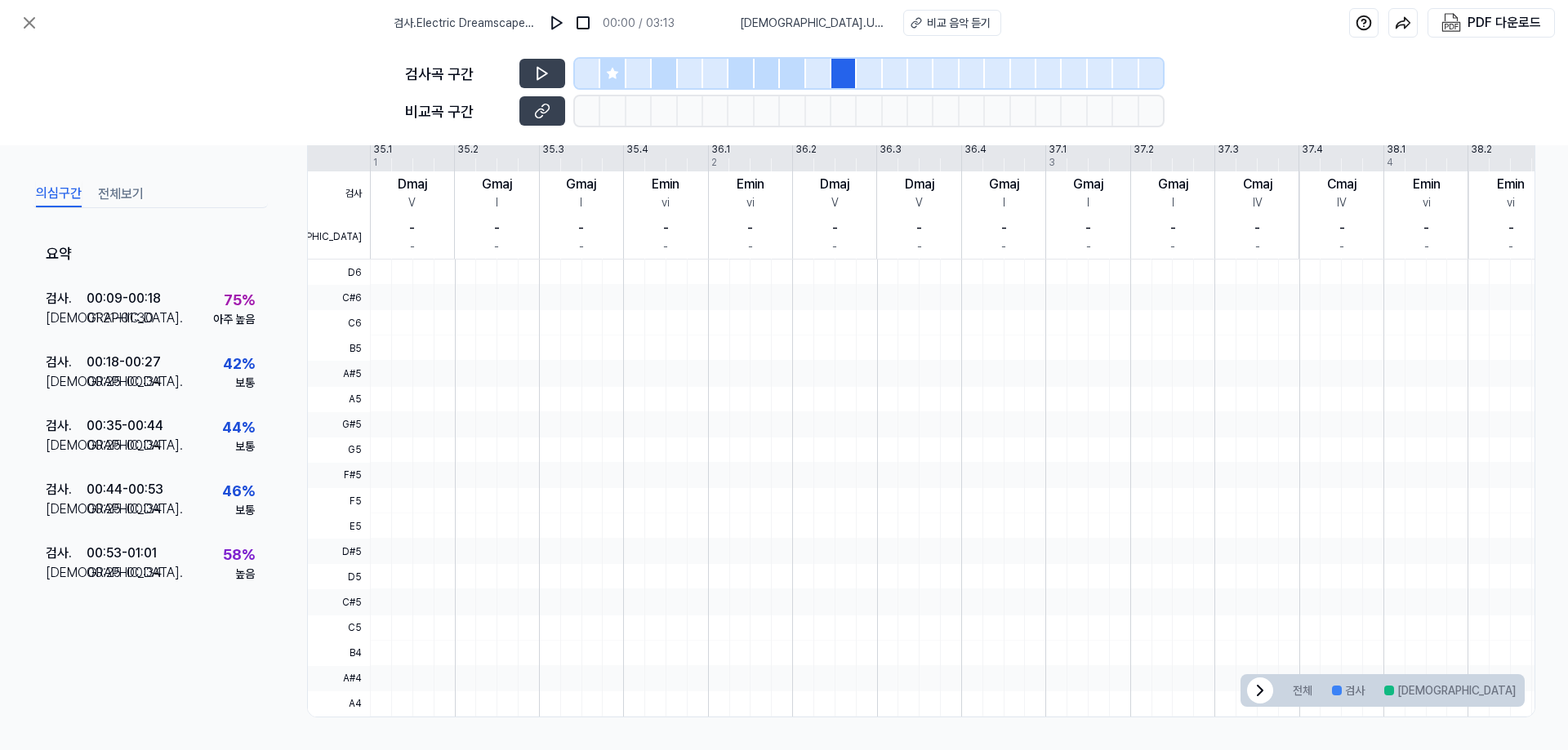
click at [942, 80] on div at bounding box center [946, 74] width 25 height 29
click at [1025, 71] on div at bounding box center [1023, 74] width 25 height 29
click at [1083, 71] on div at bounding box center [1074, 74] width 25 height 29
click at [1136, 73] on div at bounding box center [1125, 74] width 25 height 29
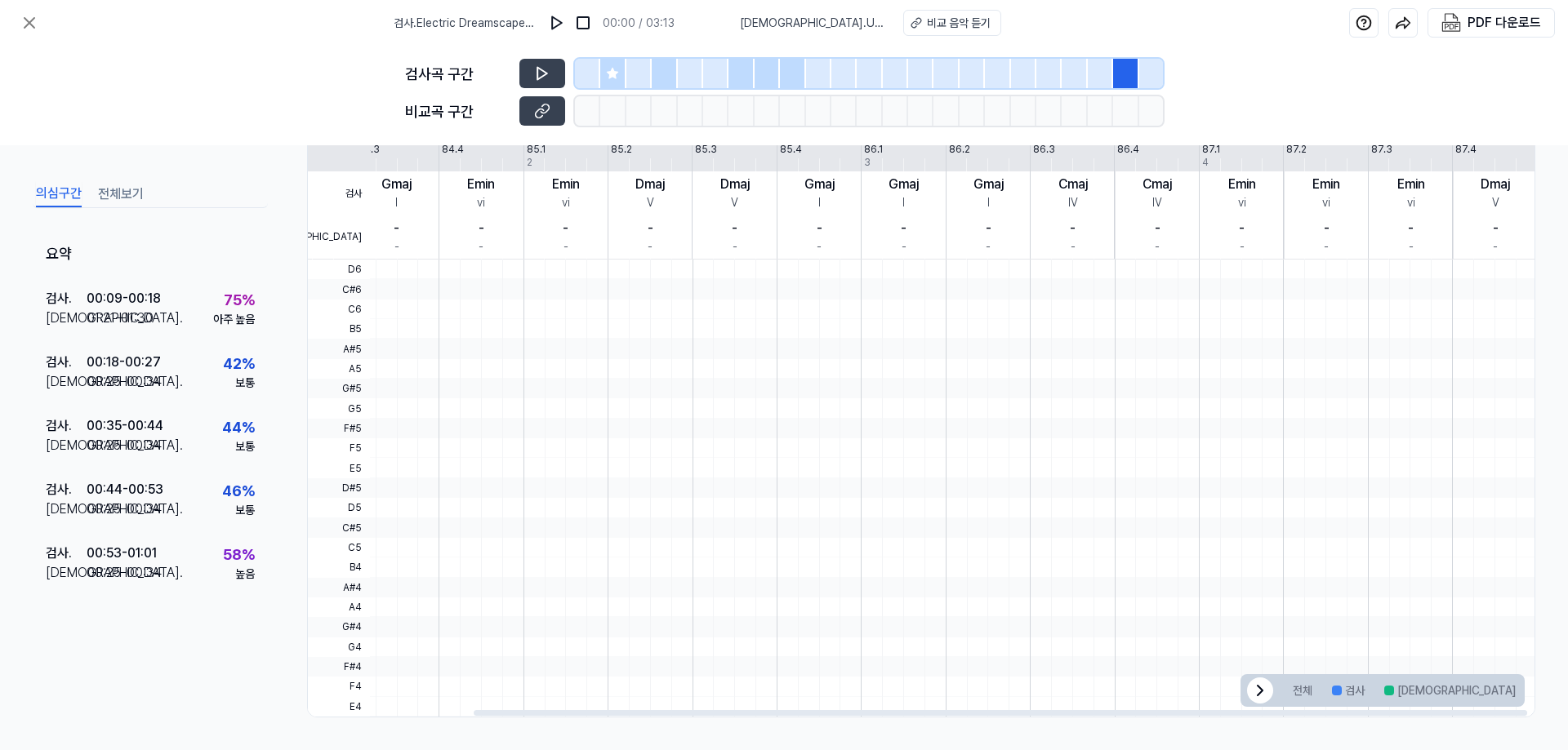
drag, startPoint x: 943, startPoint y: 715, endPoint x: 1126, endPoint y: 576, distance: 229.8
click at [1260, 709] on div at bounding box center [921, 712] width 1227 height 8
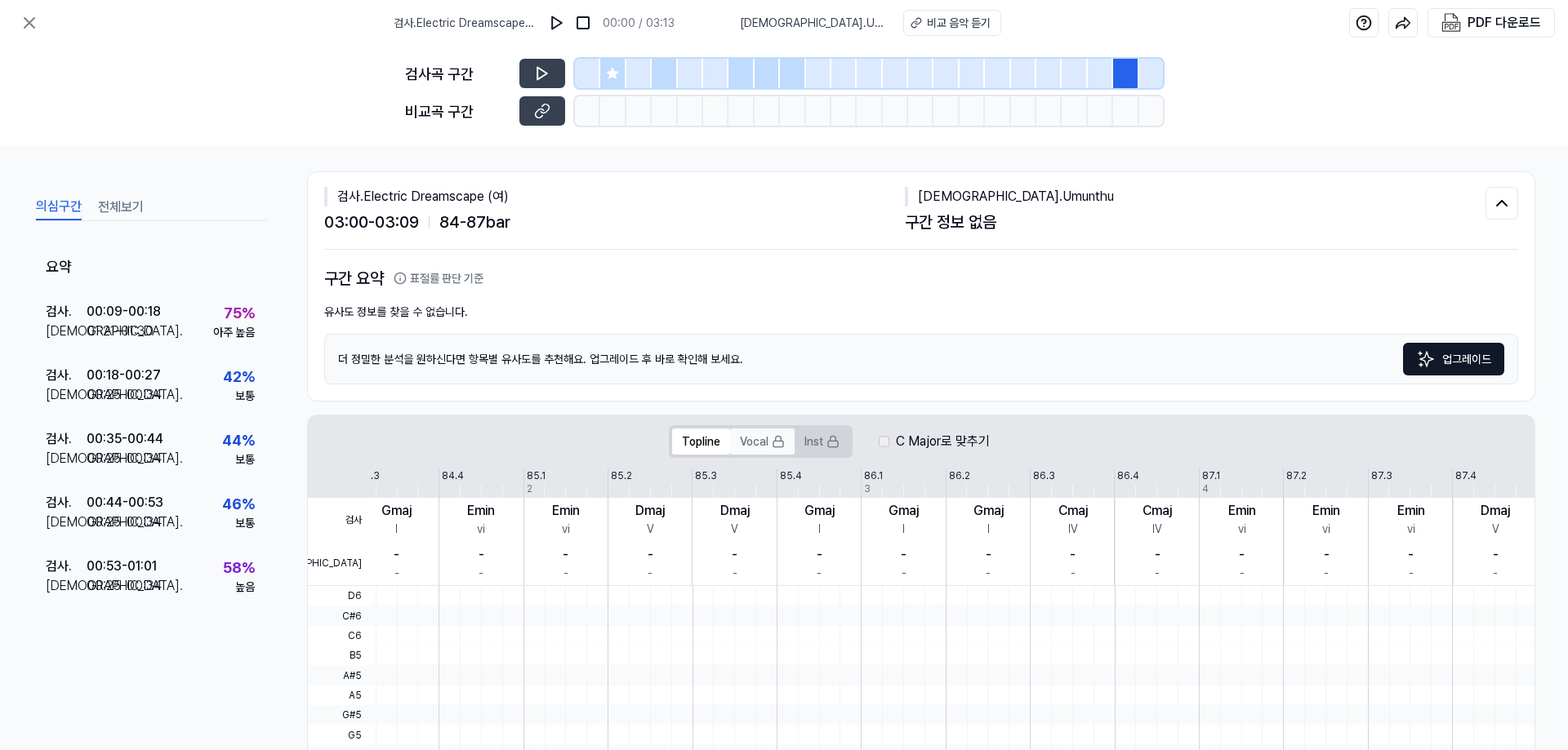
click at [754, 452] on button "Vocal" at bounding box center [762, 441] width 65 height 26
click at [812, 448] on button "Inst" at bounding box center [821, 441] width 54 height 26
click at [813, 23] on span "[DEMOGRAPHIC_DATA] . Umunthu" at bounding box center [812, 23] width 144 height 18
click at [926, 31] on div "비교 음악 듣기" at bounding box center [958, 23] width 64 height 18
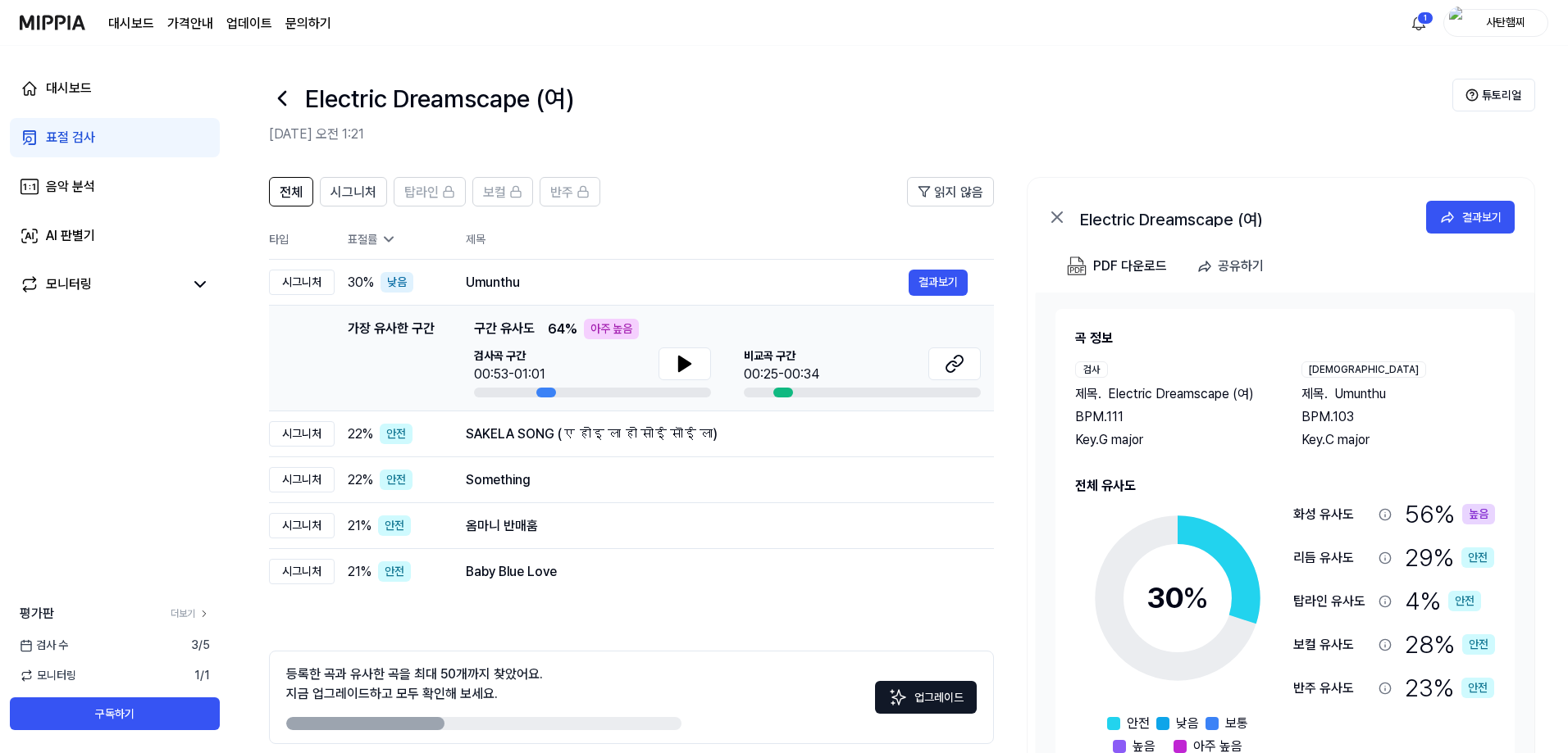
drag, startPoint x: 556, startPoint y: 399, endPoint x: 506, endPoint y: 395, distance: 50.2
click at [506, 395] on td "가장 유사한 구간 가장 유사한 구간 구간 유사도 64 % 아주 높음 검사곡 구간 00:53-01:01 [GEOGRAPHIC_DATA] 구간 0…" at bounding box center [631, 358] width 725 height 105
drag, startPoint x: 501, startPoint y: 394, endPoint x: 469, endPoint y: 391, distance: 32.1
click at [469, 391] on div "가장 유사한 구간 가장 유사한 구간 구간 유사도 64 % 아주 높음 검사곡 구간 00:53-01:01 [GEOGRAPHIC_DATA] 구간 0…" at bounding box center [631, 358] width 699 height 79
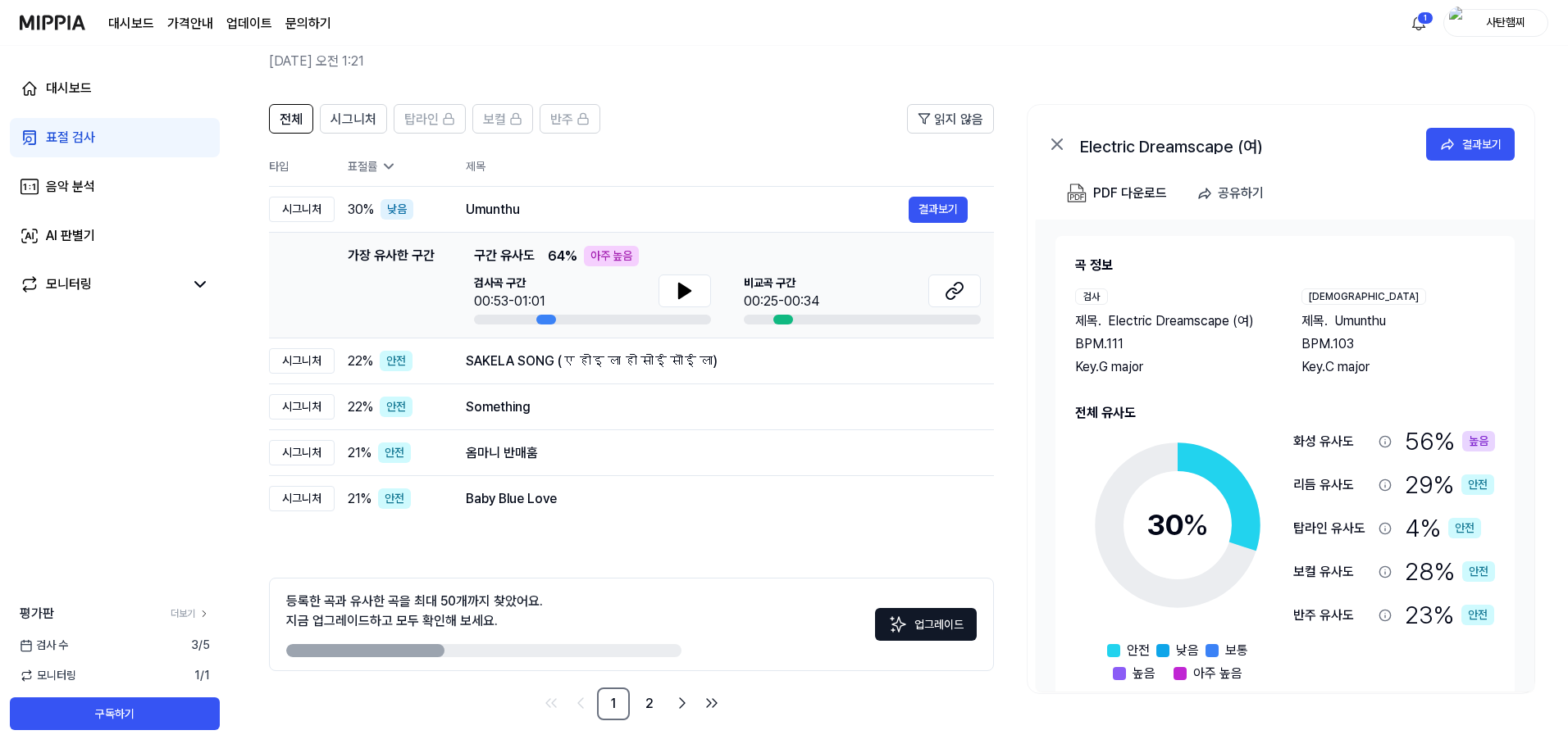
scroll to position [28, 0]
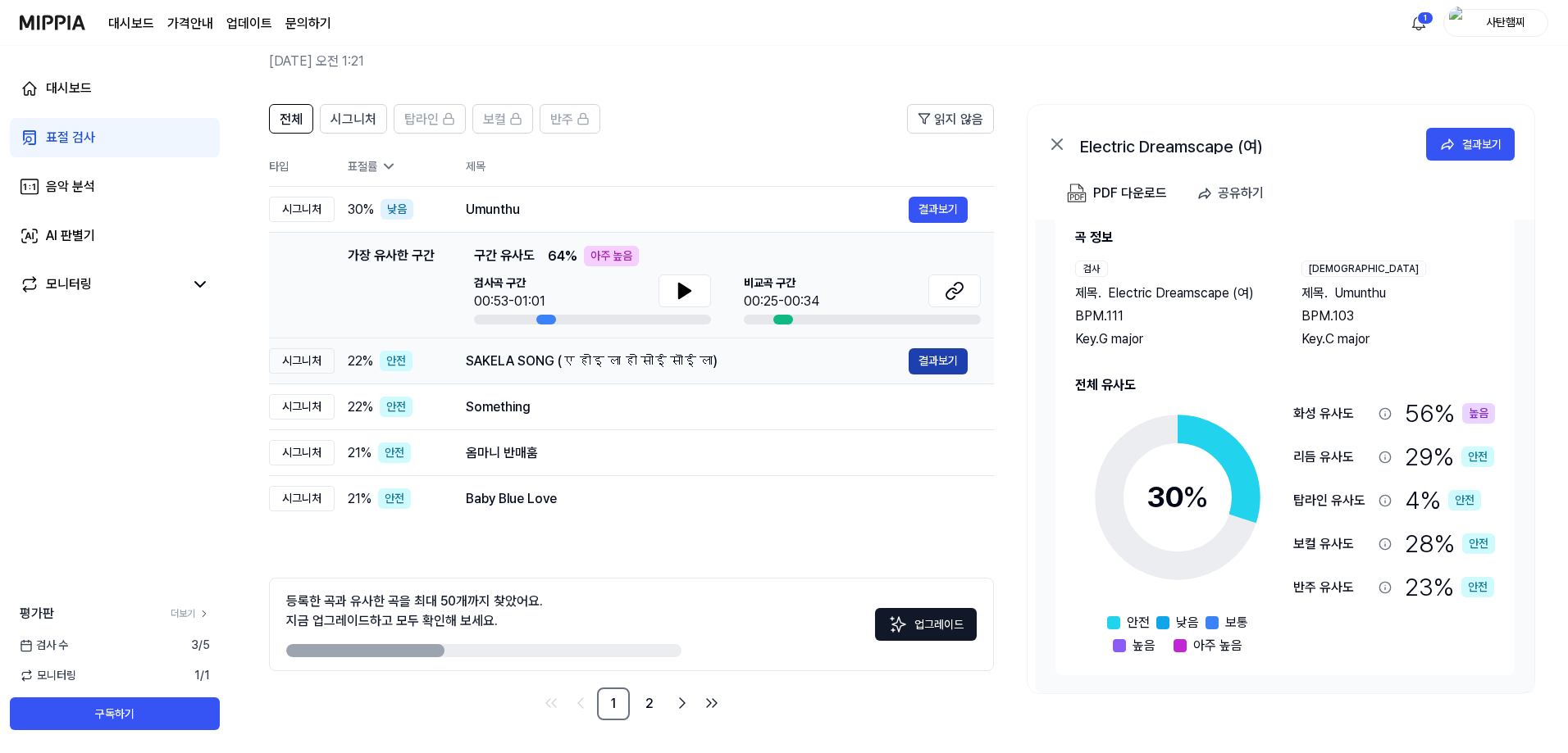
click at [941, 363] on button "결과보기" at bounding box center [938, 361] width 59 height 26
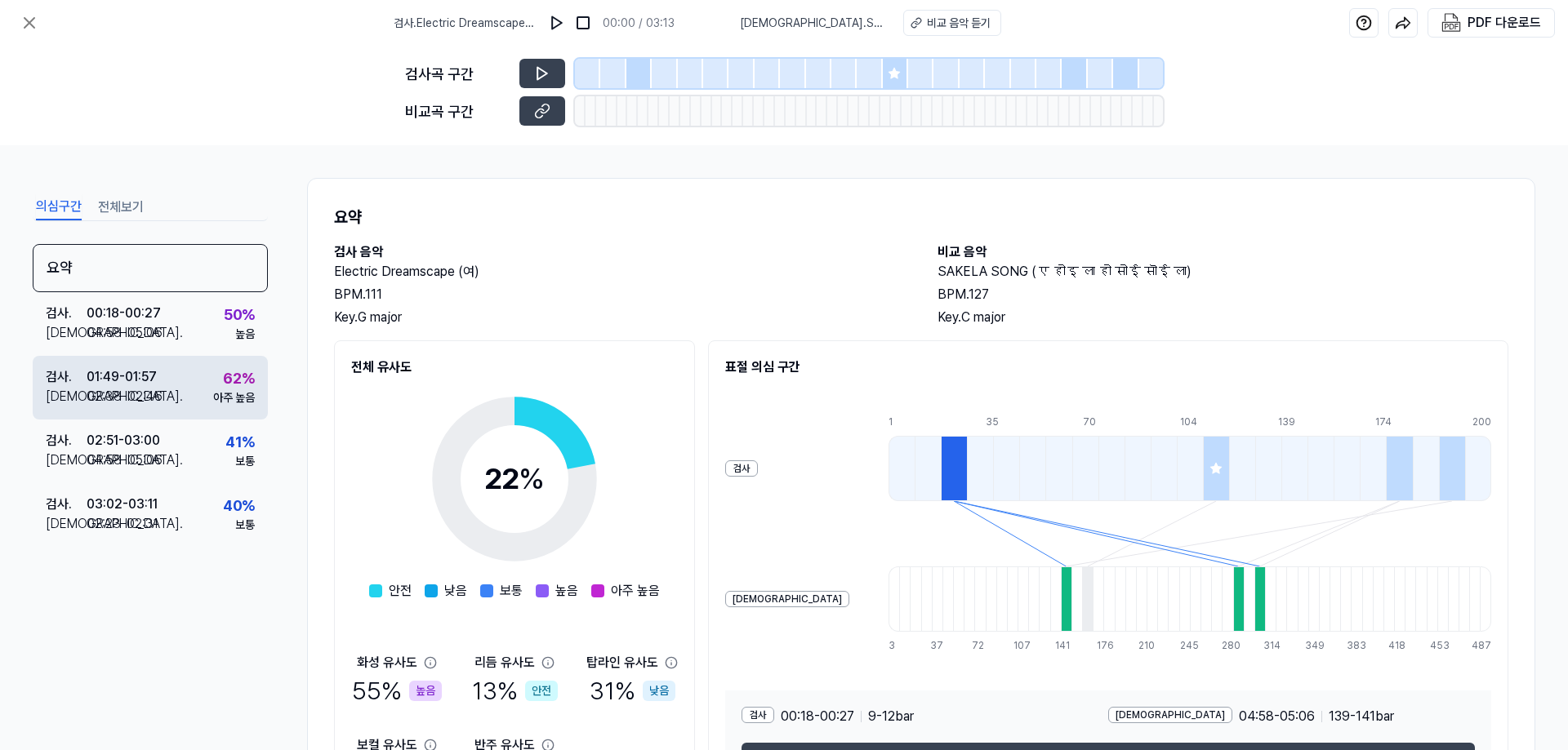
click at [161, 402] on div "검사 . 01:49 - 01:57 비교 . 02:38 - 02:46 62 % 아주 높음" at bounding box center [149, 387] width 235 height 64
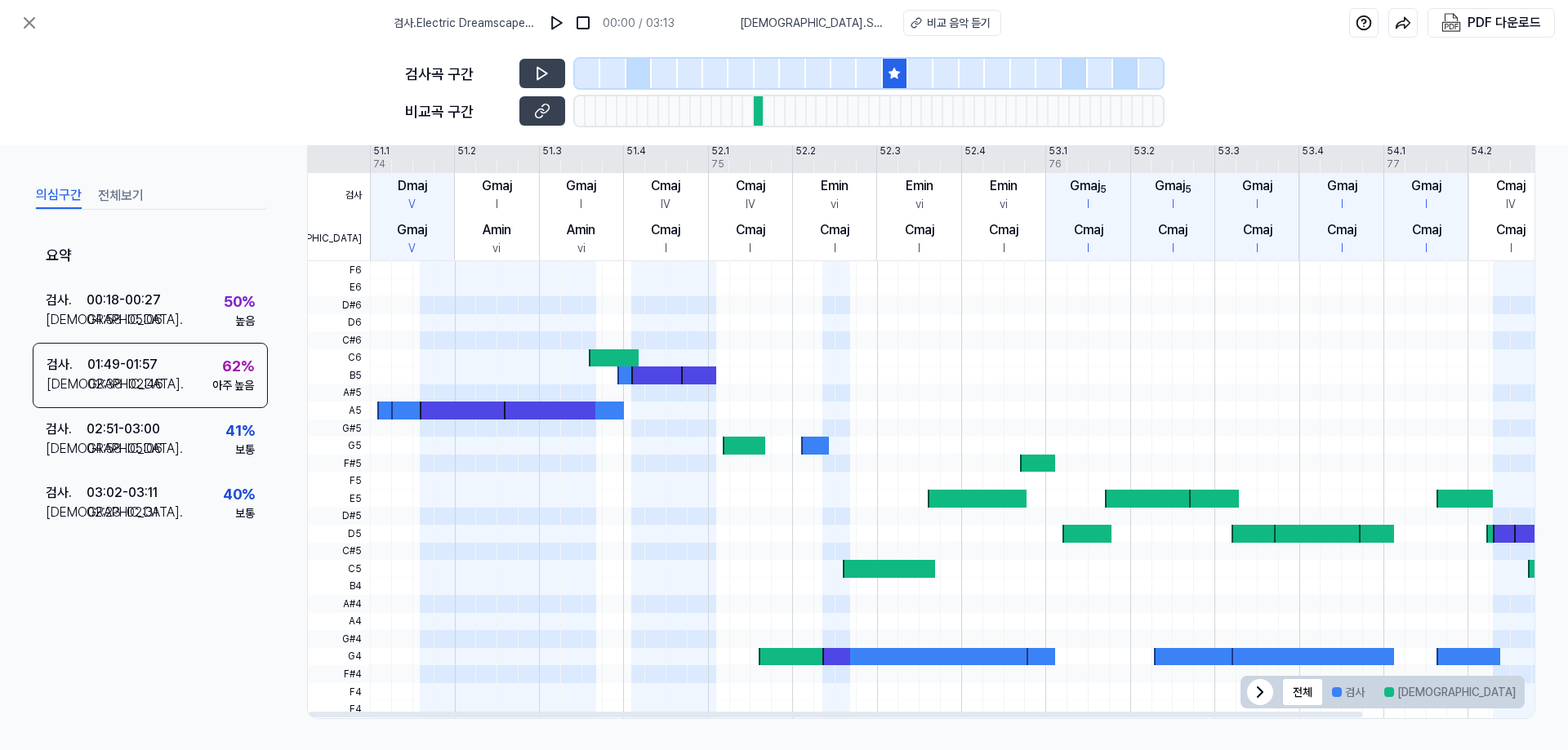
scroll to position [369, 0]
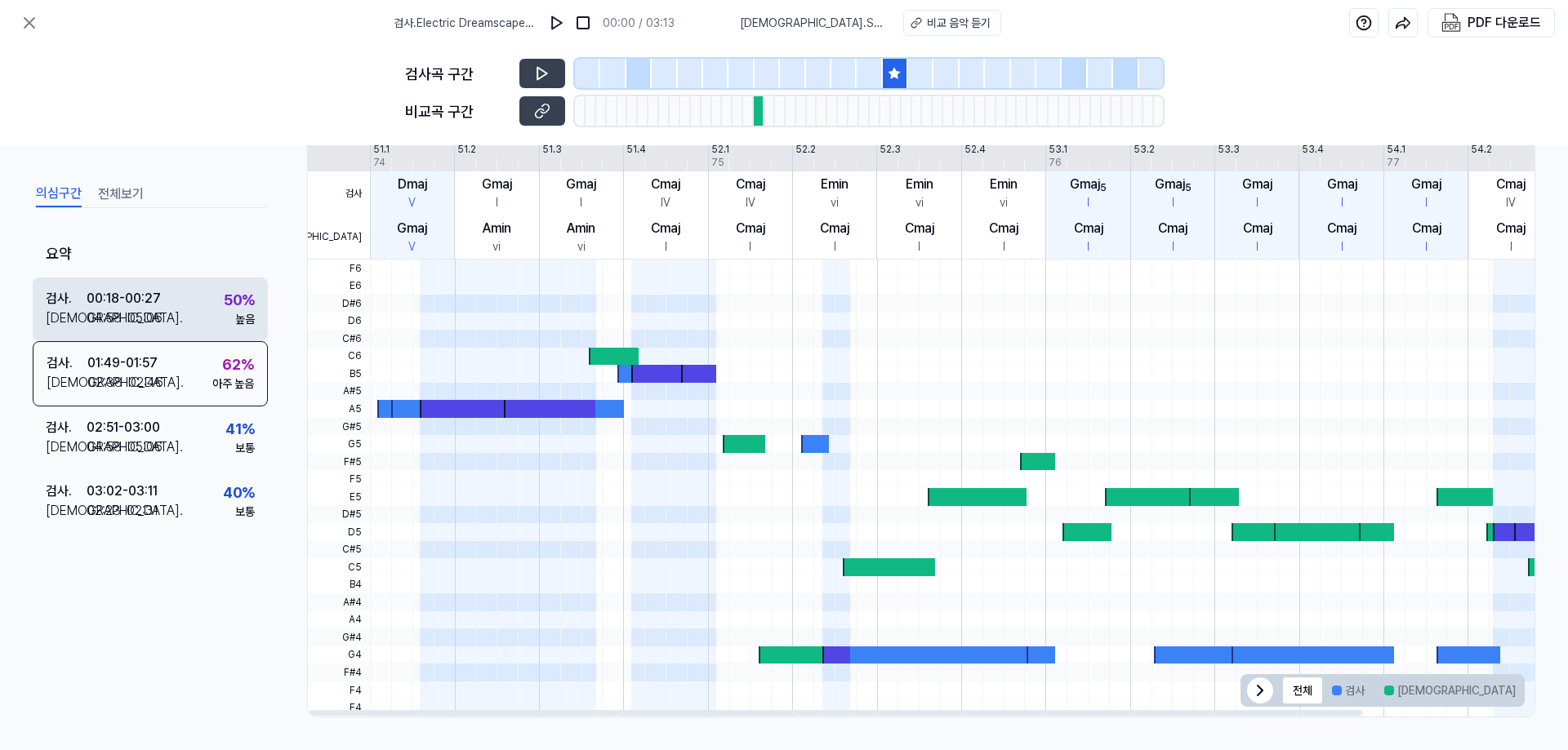
click at [167, 294] on div "검사 . 00:18 - 00:27 비교 . 04:58 - 05:06 50 % 높음" at bounding box center [149, 309] width 235 height 64
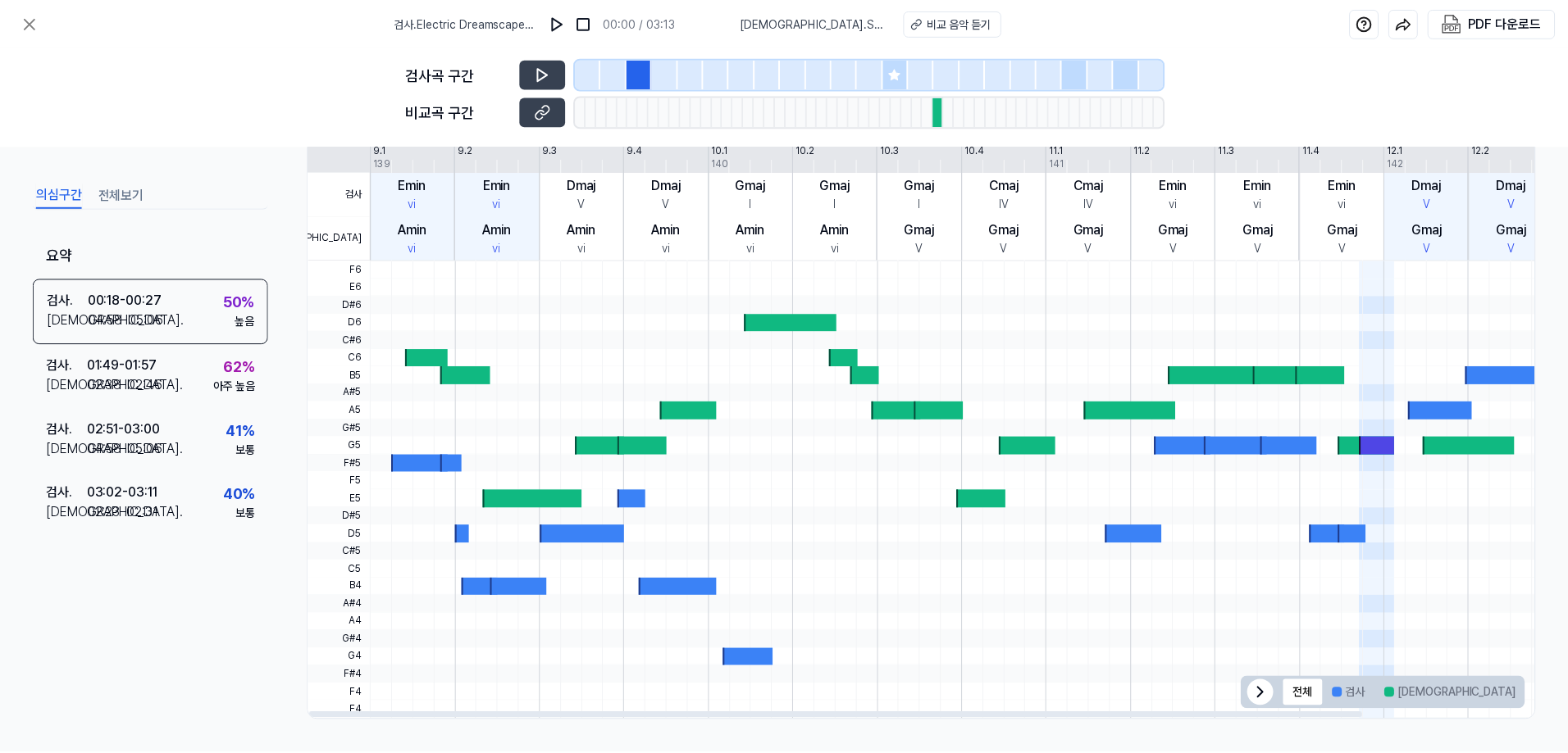
scroll to position [73, 0]
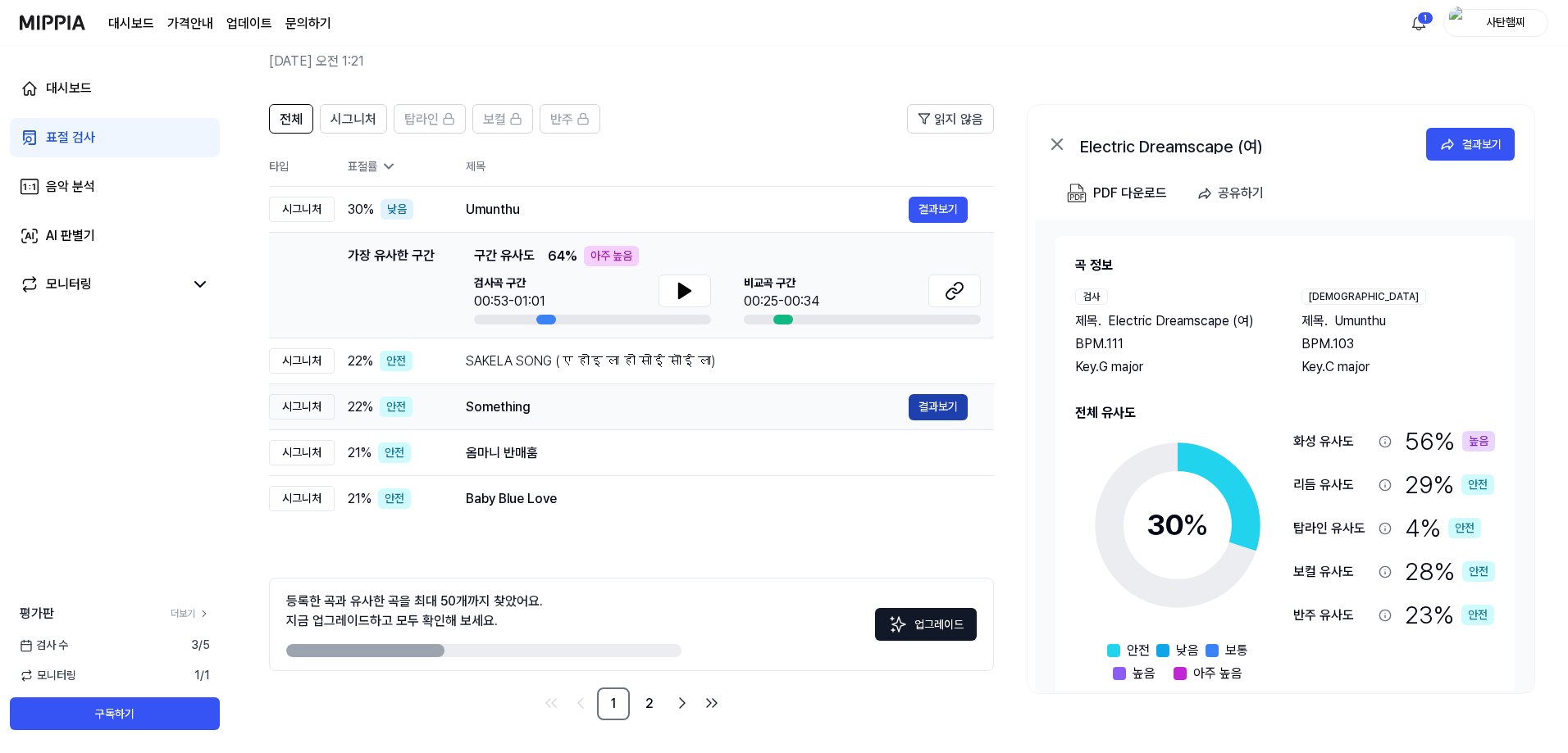
click at [936, 405] on button "결과보기" at bounding box center [938, 407] width 59 height 26
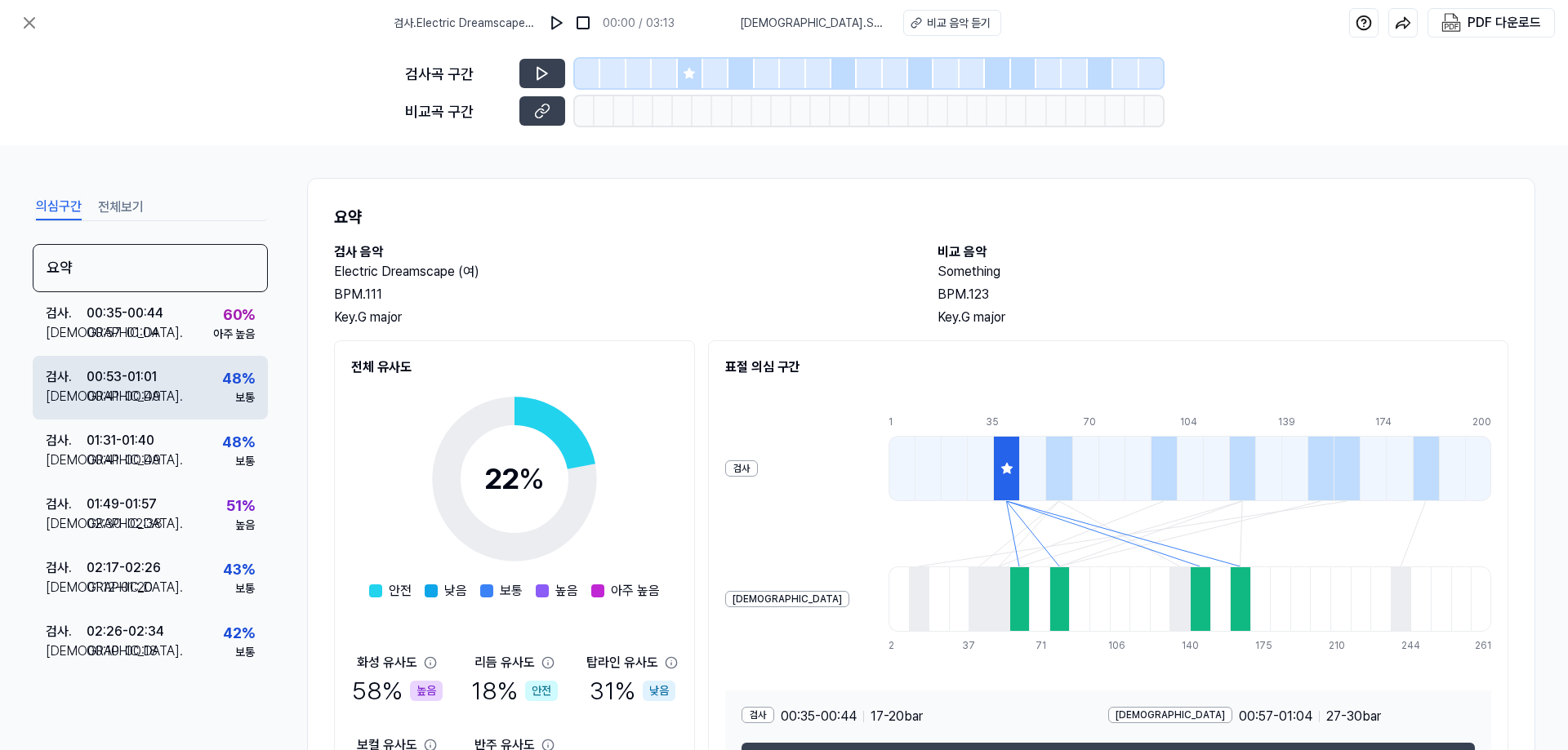
scroll to position [82, 0]
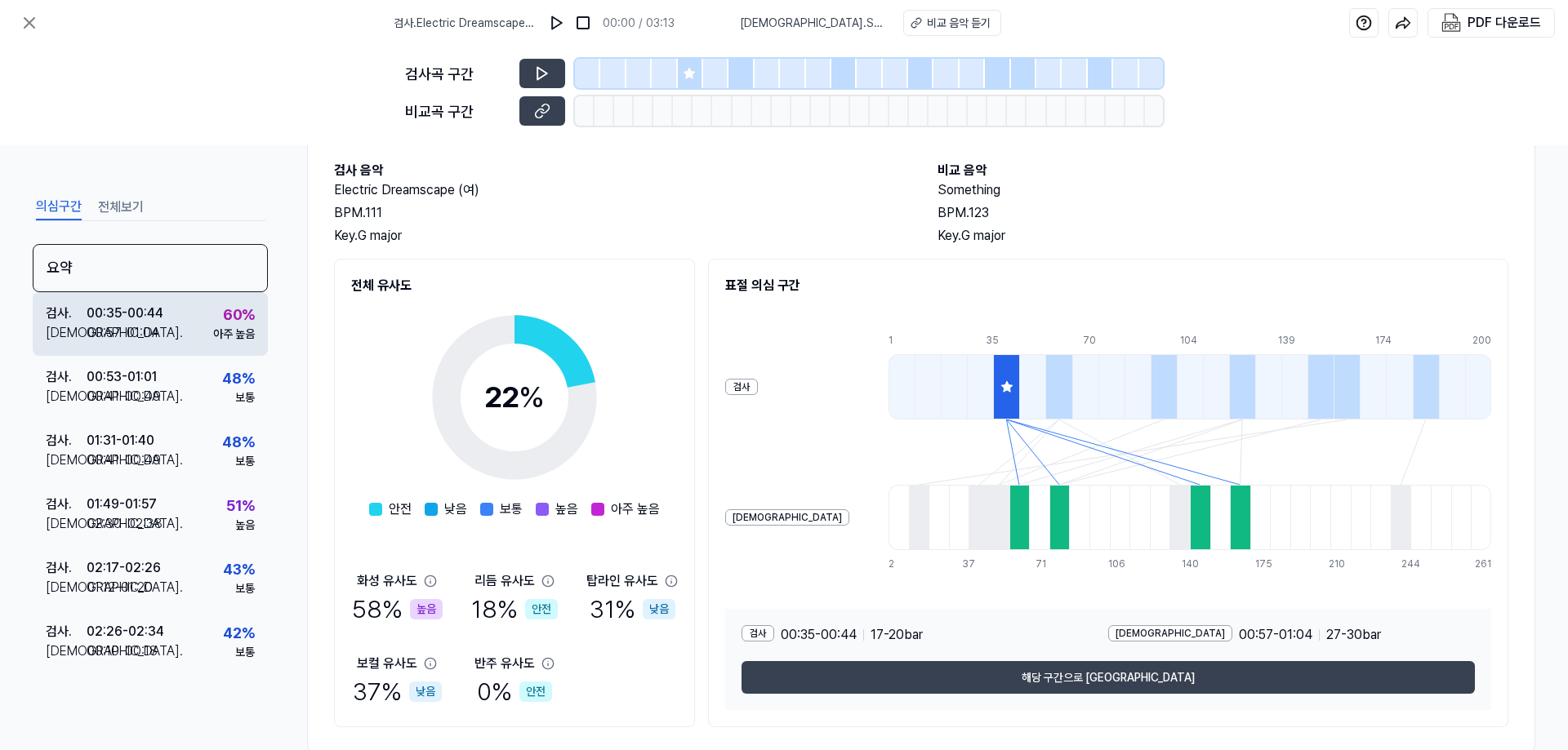
click at [213, 313] on div "60 % 아주 높음" at bounding box center [233, 323] width 41 height 40
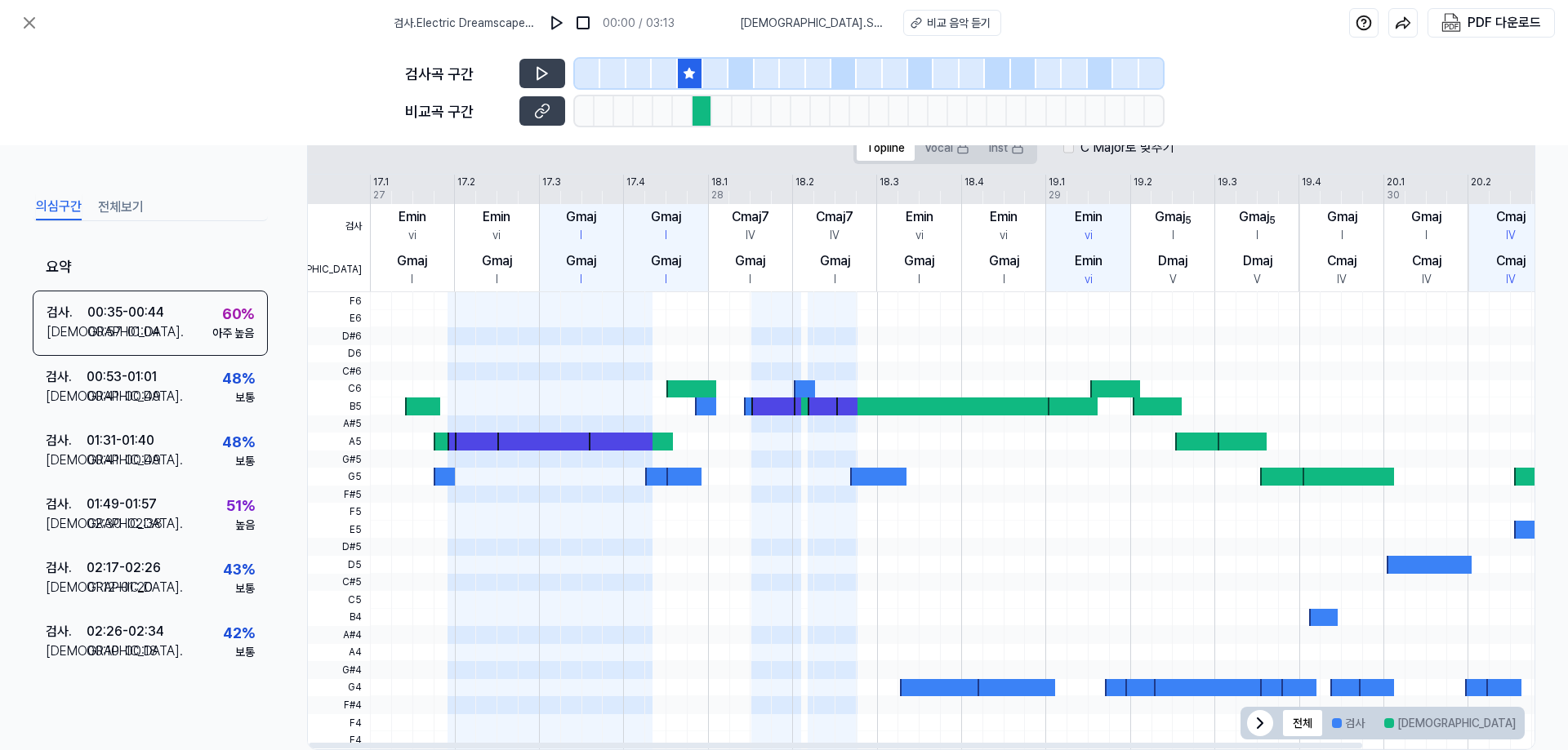
scroll to position [369, 0]
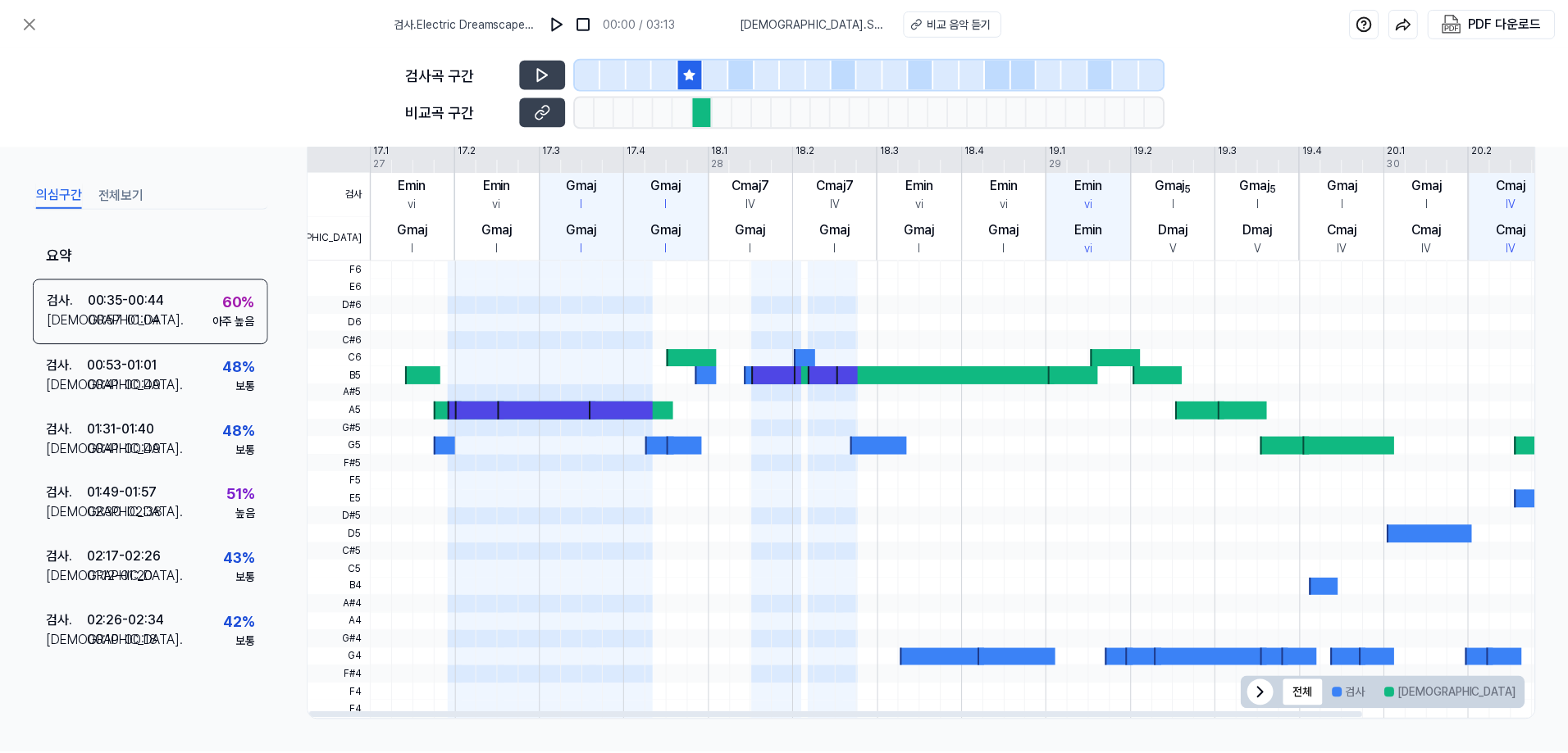
scroll to position [73, 0]
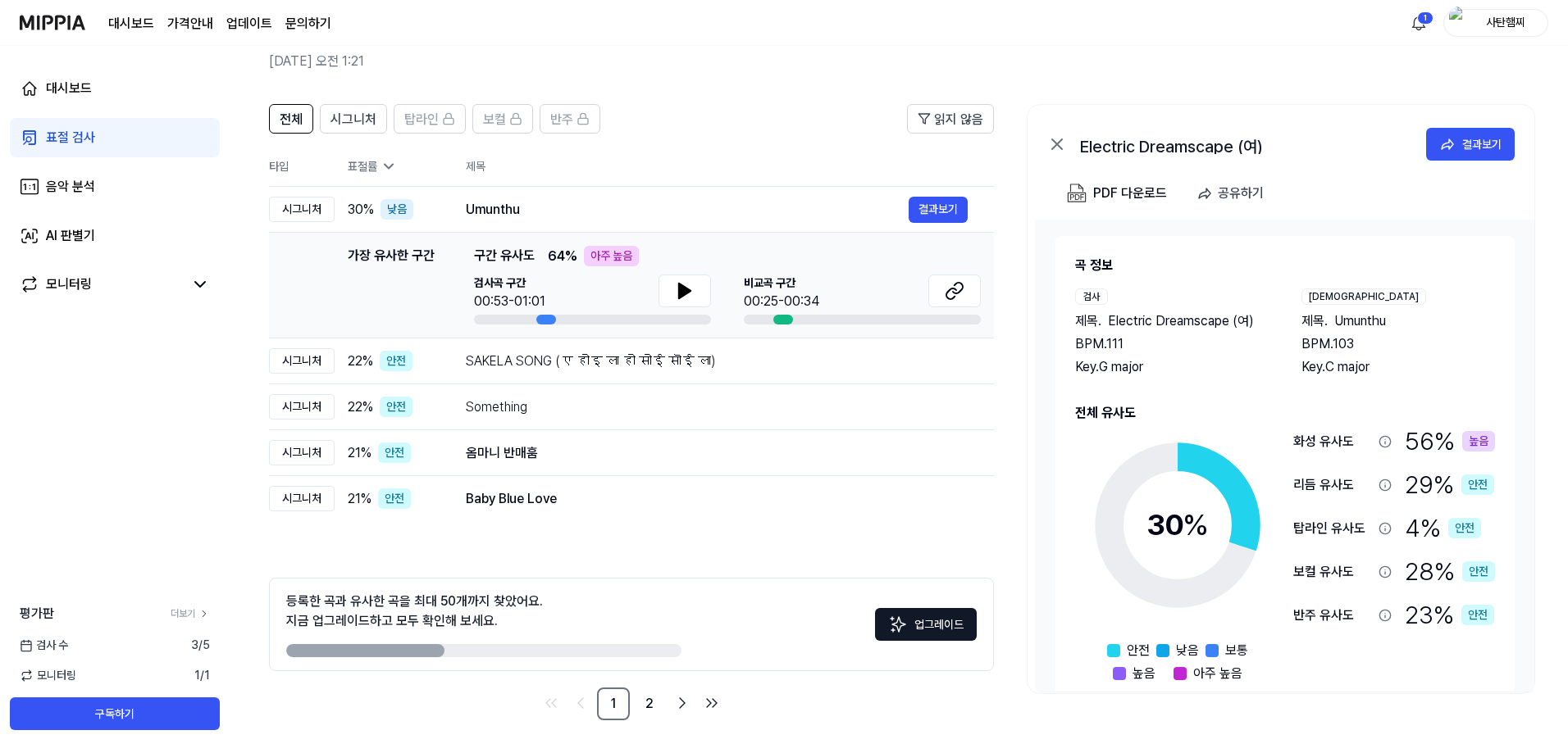
drag, startPoint x: 521, startPoint y: 648, endPoint x: 676, endPoint y: 638, distance: 155.3
click at [676, 638] on div "등록한 곡과 유사한 곡을 최대 50개까지 찾았어요. 지금 업그레이드하고 모두 확인해 보세요." at bounding box center [483, 624] width 395 height 66
click at [685, 652] on div "등록한 곡과 유사한 곡을 최대 50개까지 찾았어요. 지금 업그레이드하고 모두 확인해 보세요. 업그레이드" at bounding box center [631, 624] width 725 height 93
click at [652, 703] on link "2" at bounding box center [649, 703] width 32 height 32
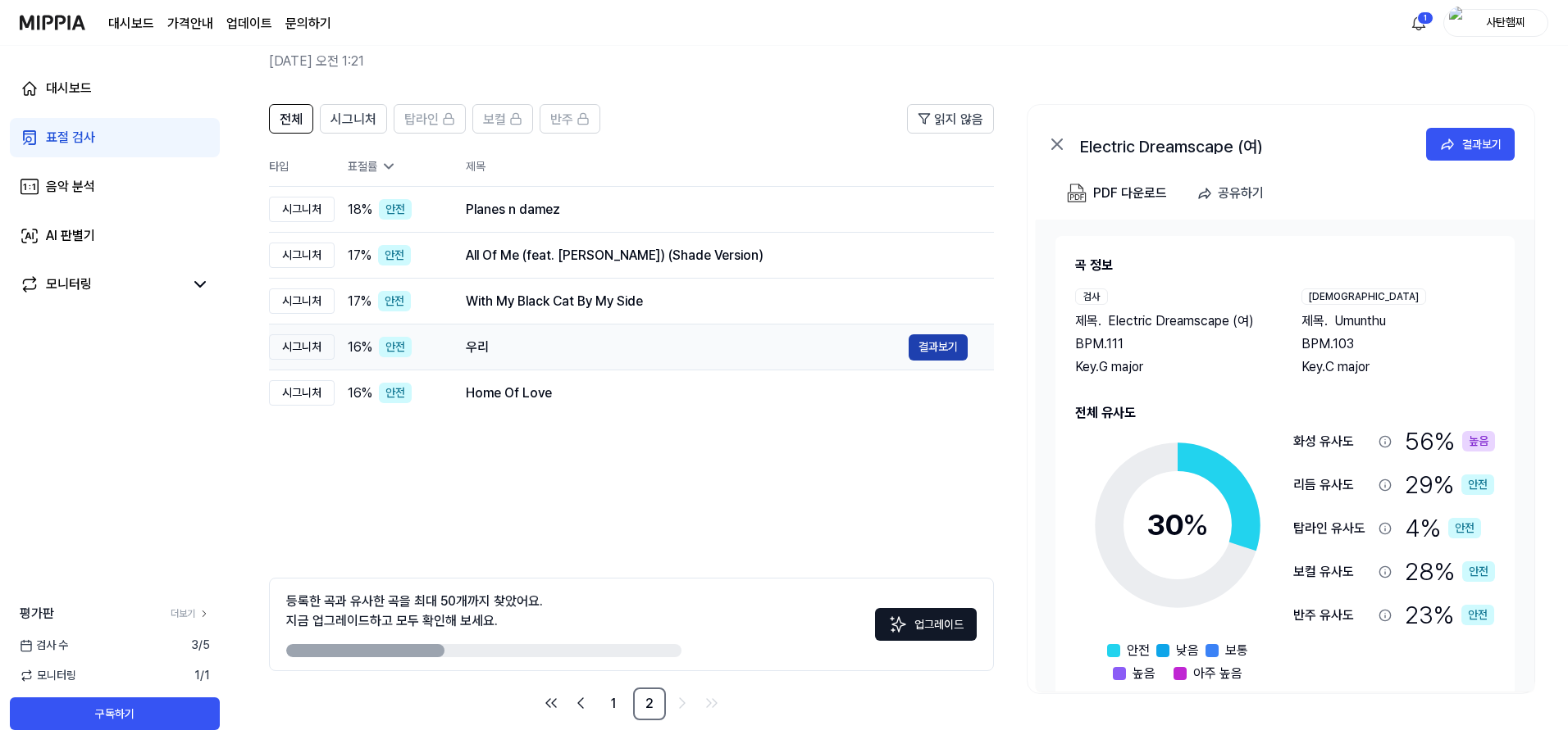
click at [936, 347] on button "결과보기" at bounding box center [938, 347] width 59 height 26
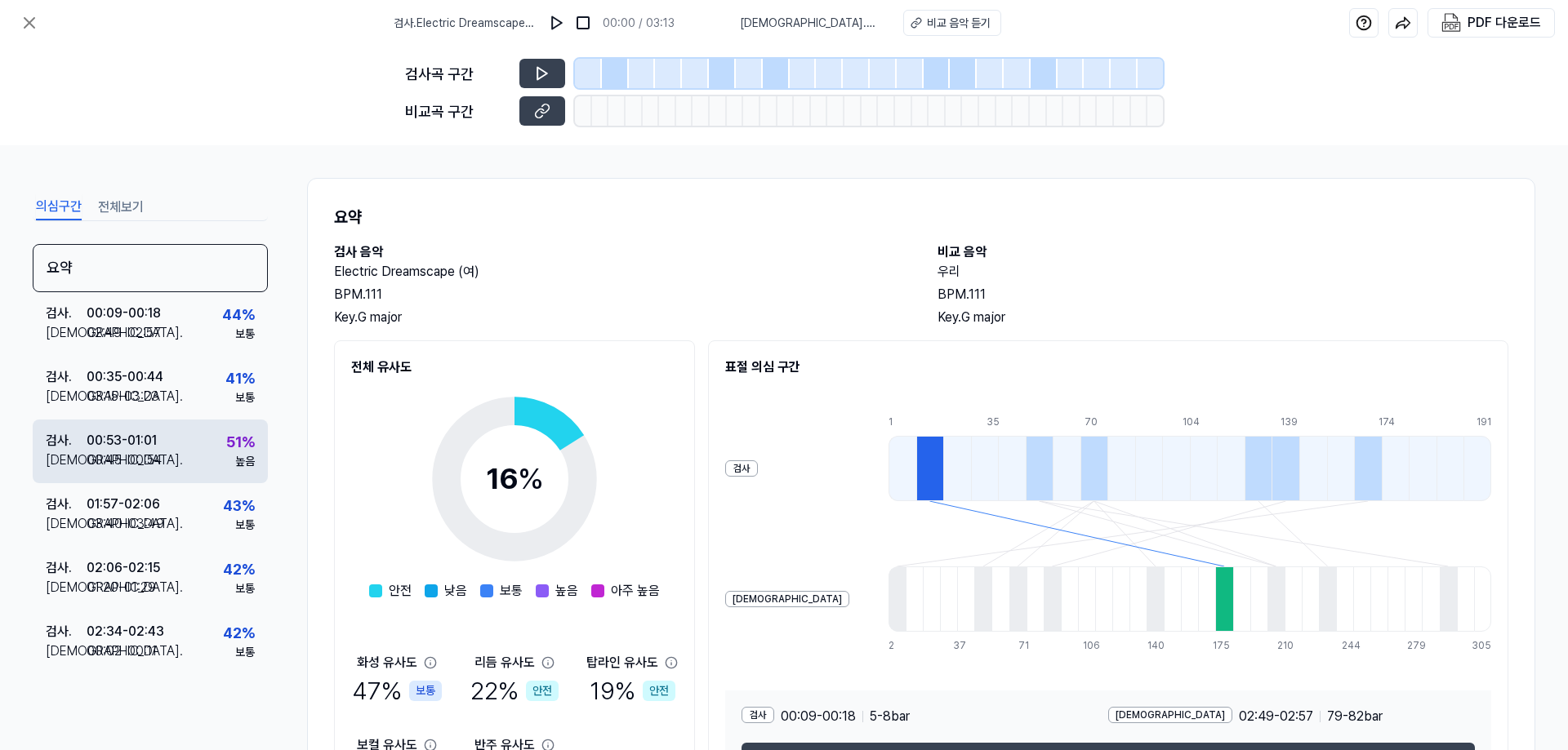
click at [198, 447] on div "검사 . 00:53 - 01:01 비교 . 00:45 - 00:54 51 % 높음" at bounding box center [149, 451] width 235 height 64
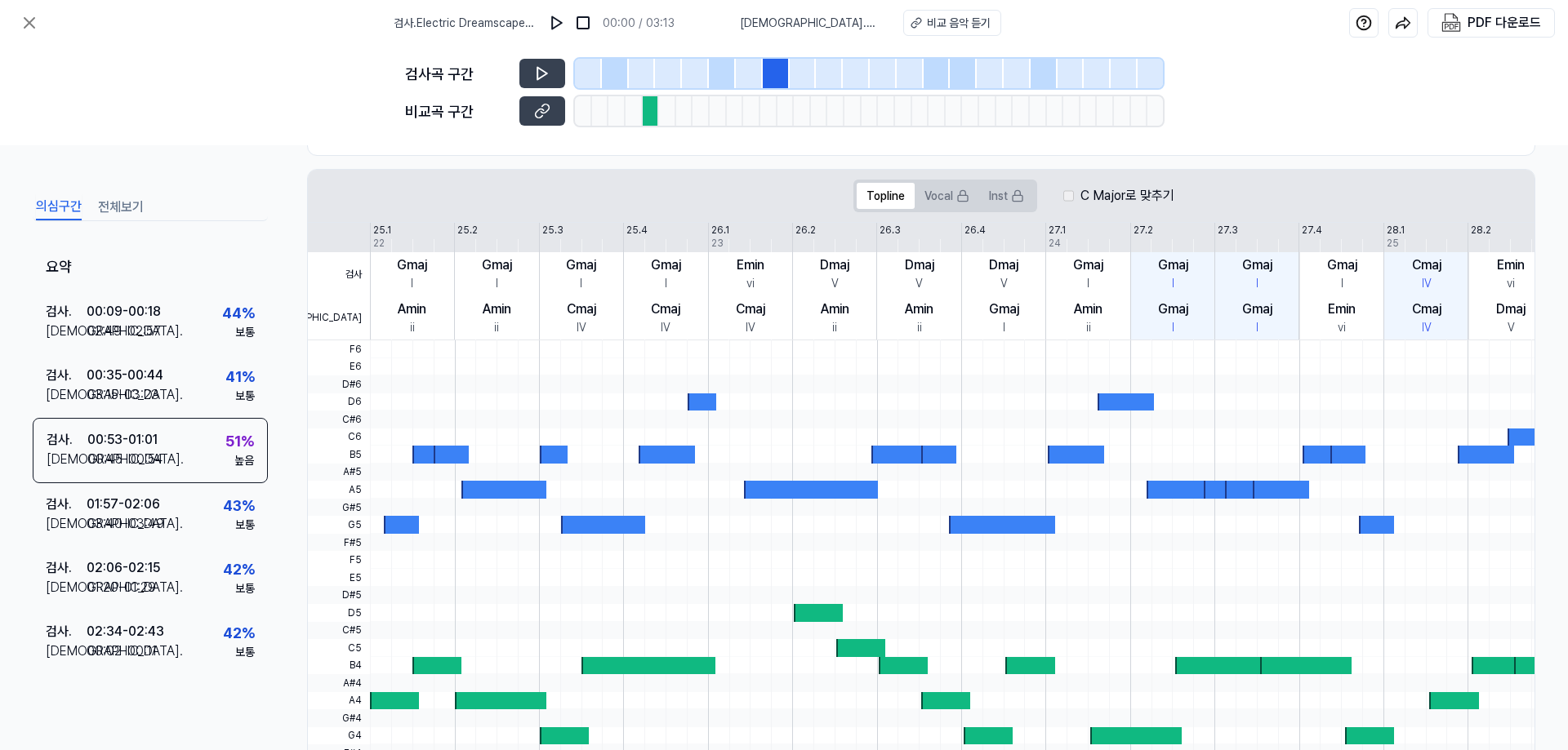
scroll to position [288, 0]
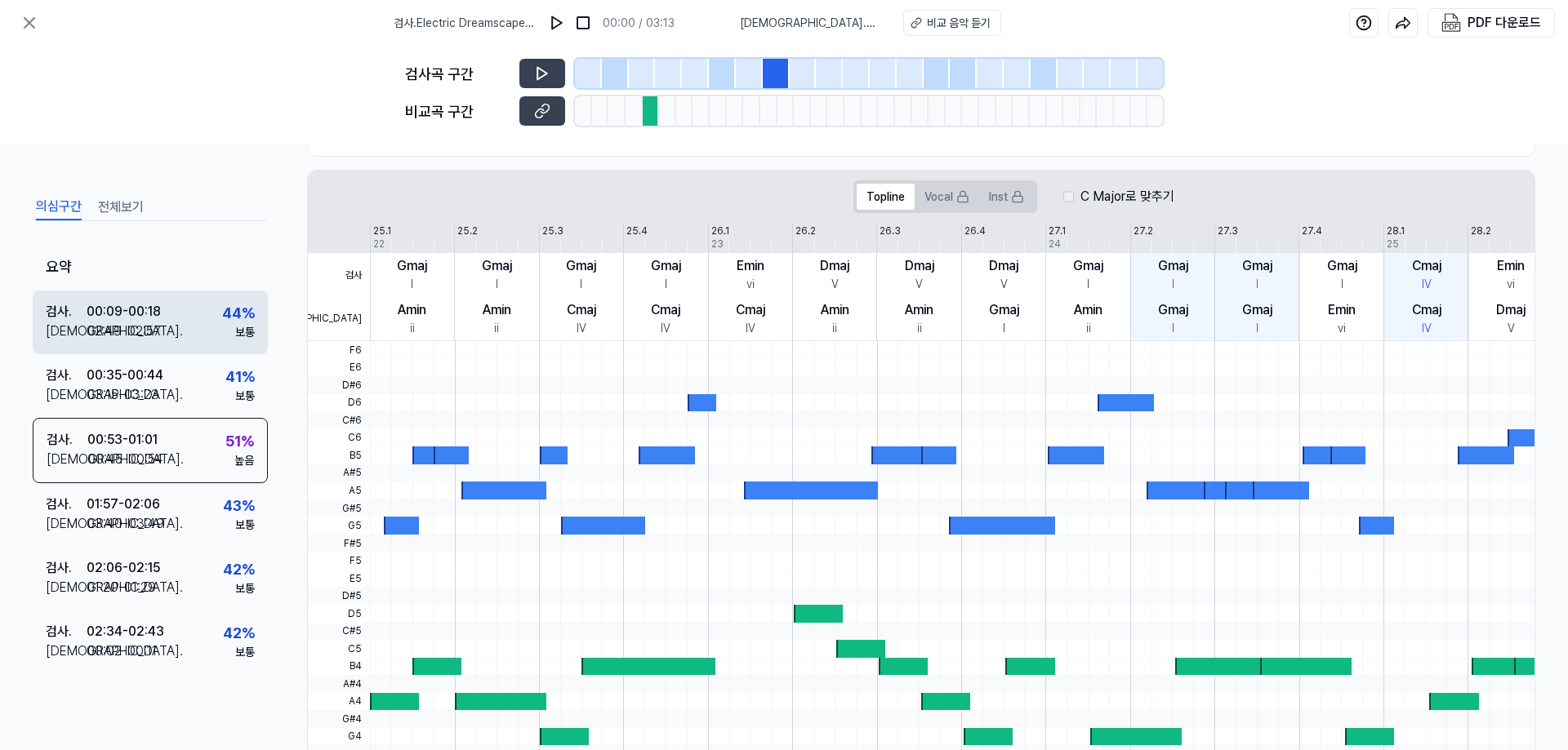
click at [171, 325] on div "검사 . 00:09 - 00:18 비교 . 02:49 - 02:57 44 % 보통" at bounding box center [149, 322] width 235 height 64
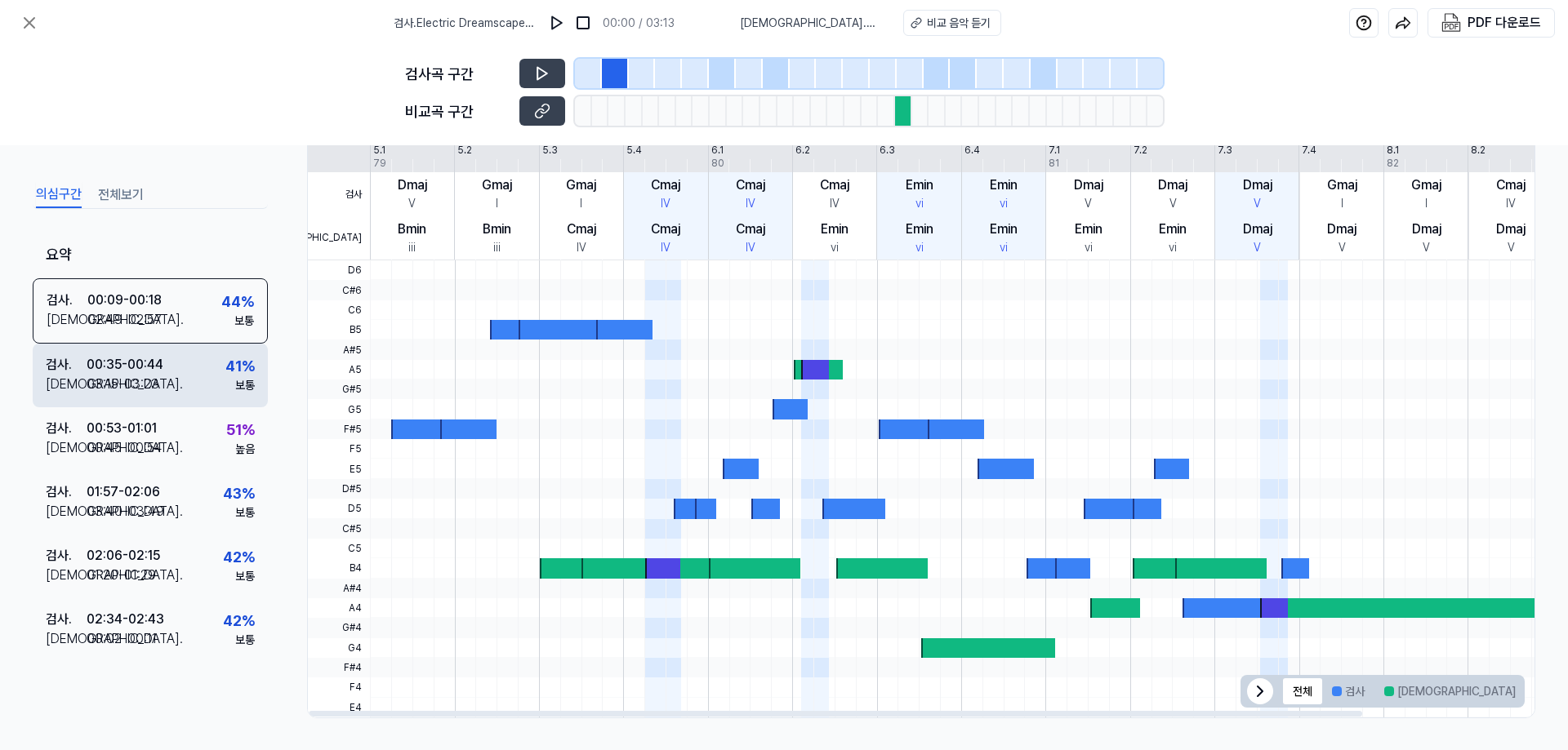
scroll to position [369, 0]
click at [96, 376] on div "03:15 - 03:23" at bounding box center [123, 383] width 73 height 19
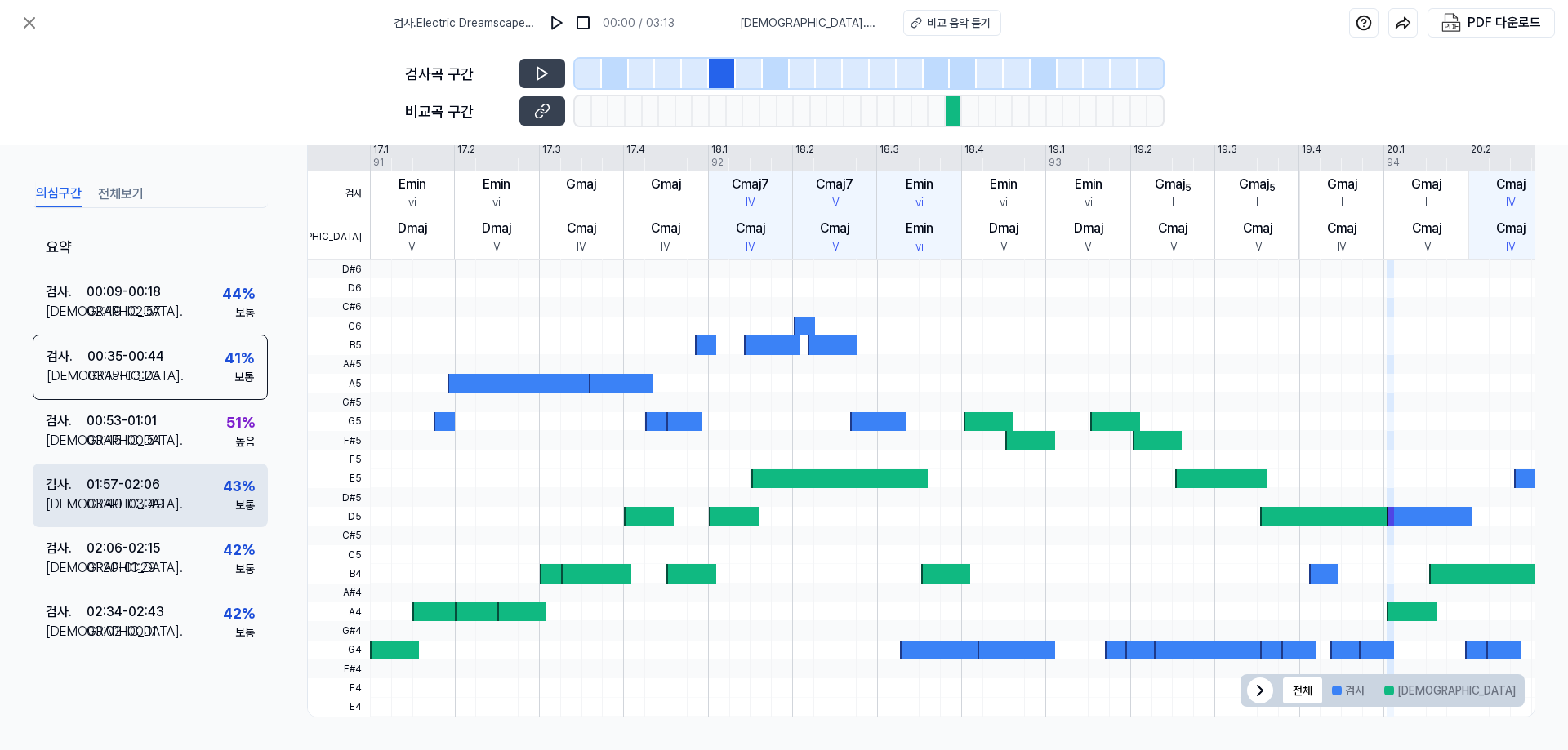
scroll to position [11, 0]
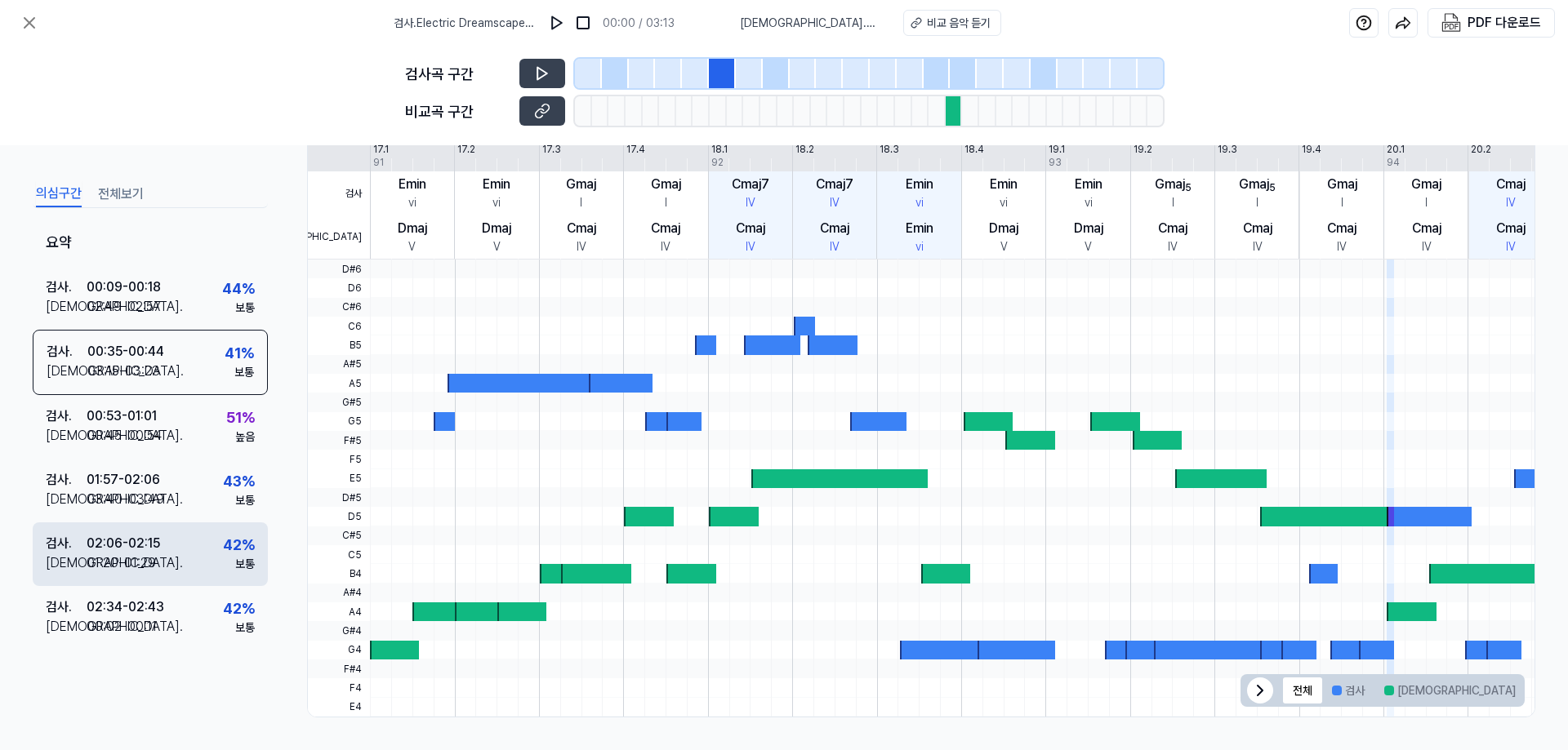
click at [169, 525] on div "검사 . 02:06 - 02:15 비교 . 01:20 - 01:29 42 % 보통" at bounding box center [149, 554] width 235 height 64
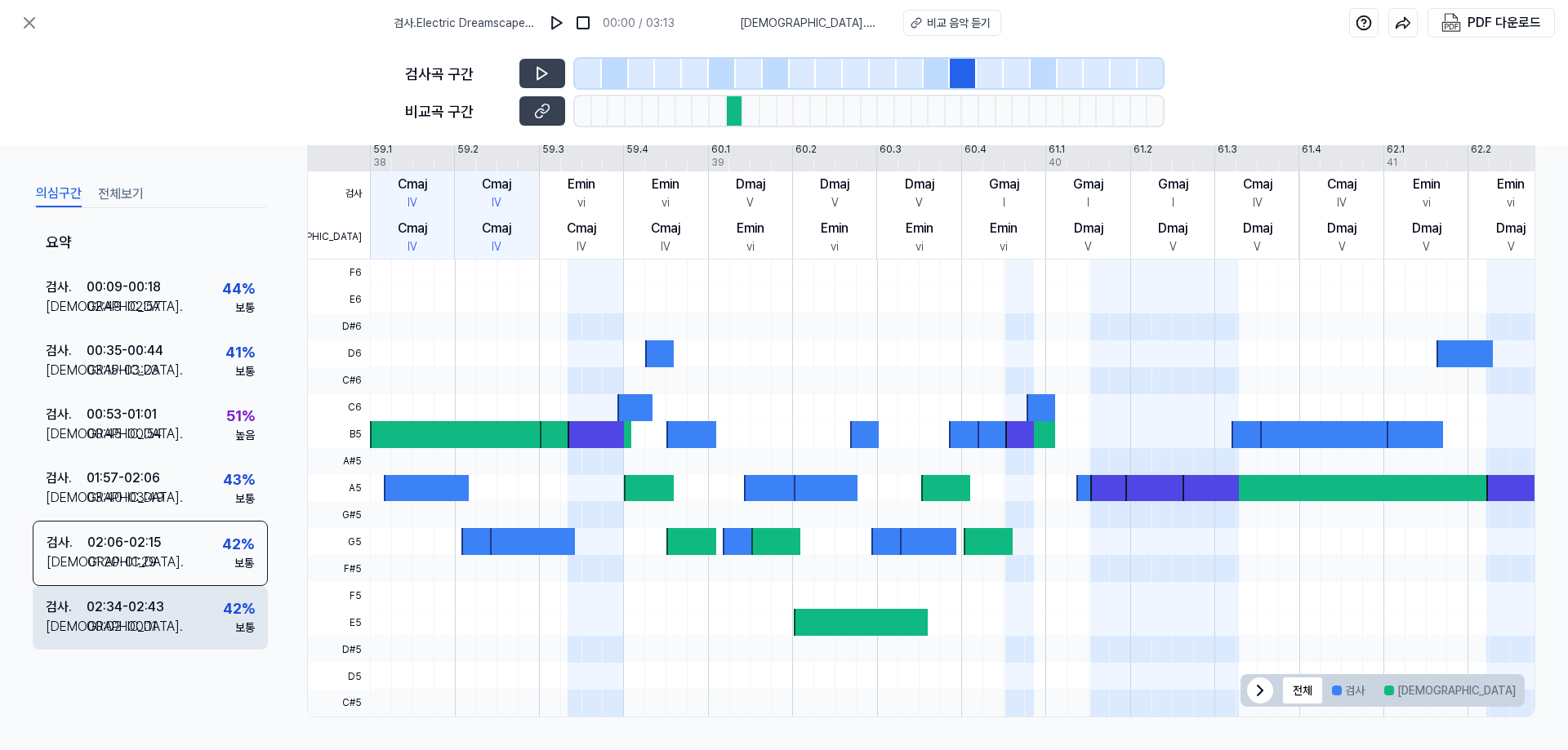
click at [176, 599] on div "검사 . 02:34 - 02:43 비교 . 00:02 - 00:11 42 % 보통" at bounding box center [149, 617] width 235 height 64
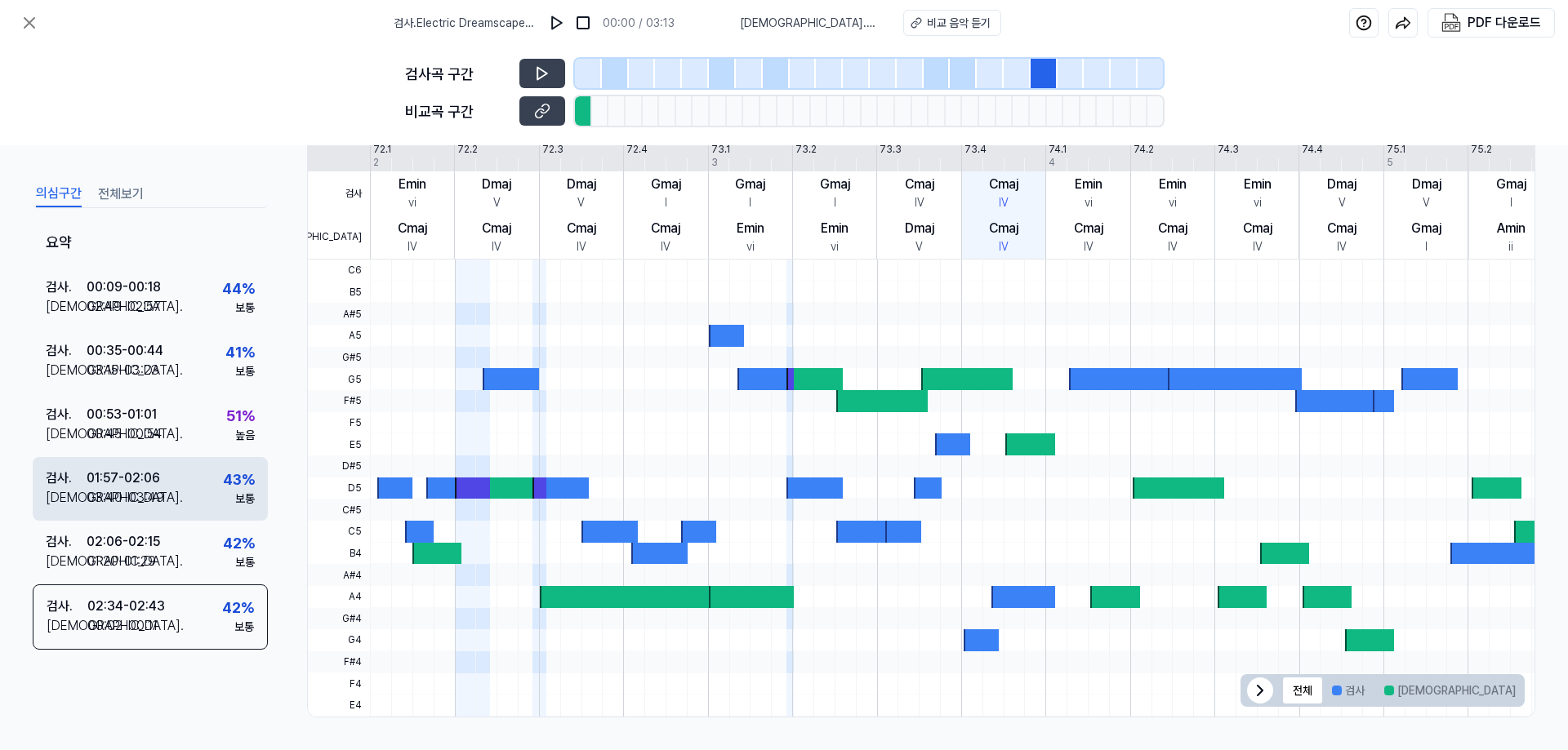
click at [178, 493] on div "검사 . 01:57 - 02:06 비교 . 03:40 - 03:49 43 % 보통" at bounding box center [149, 488] width 235 height 64
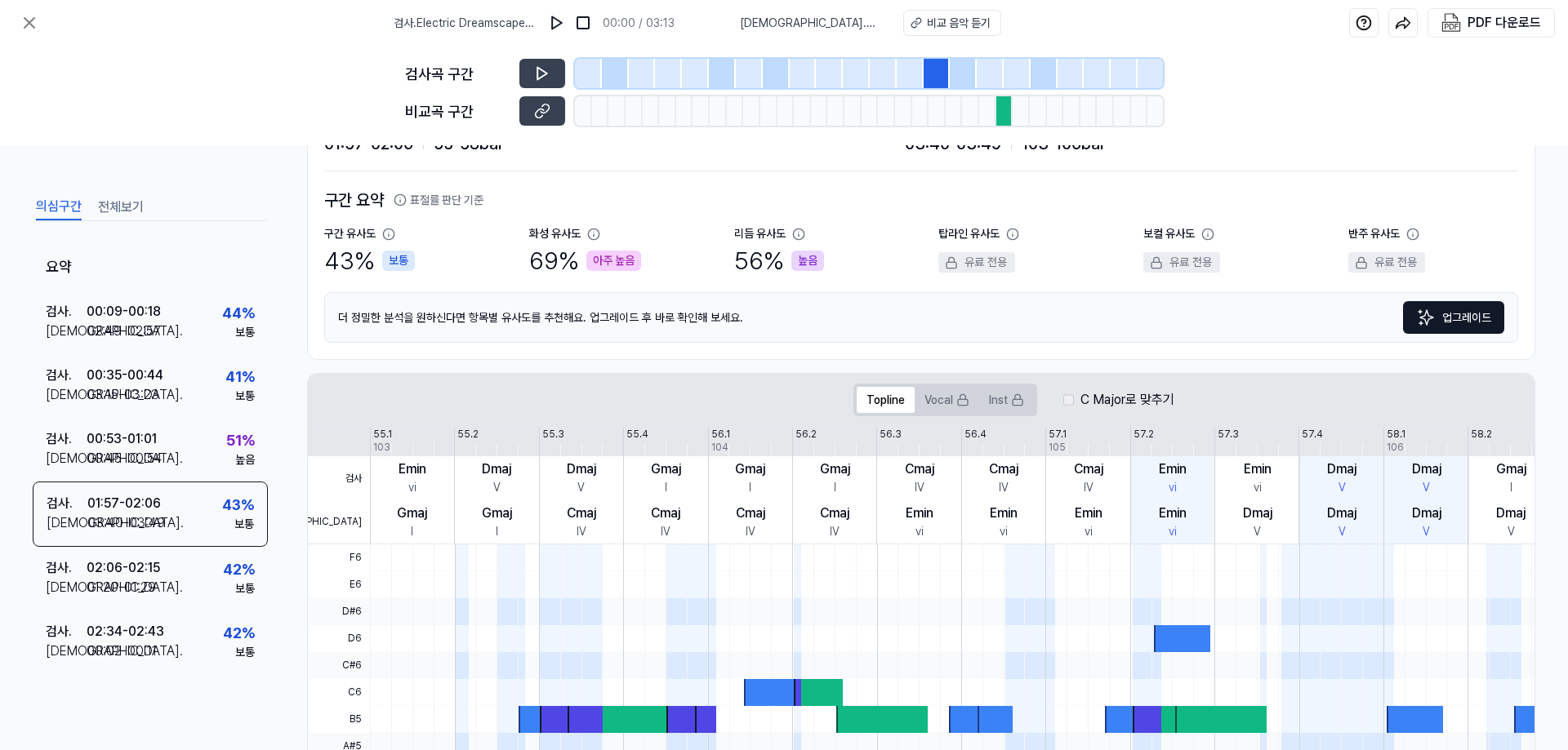
scroll to position [0, 0]
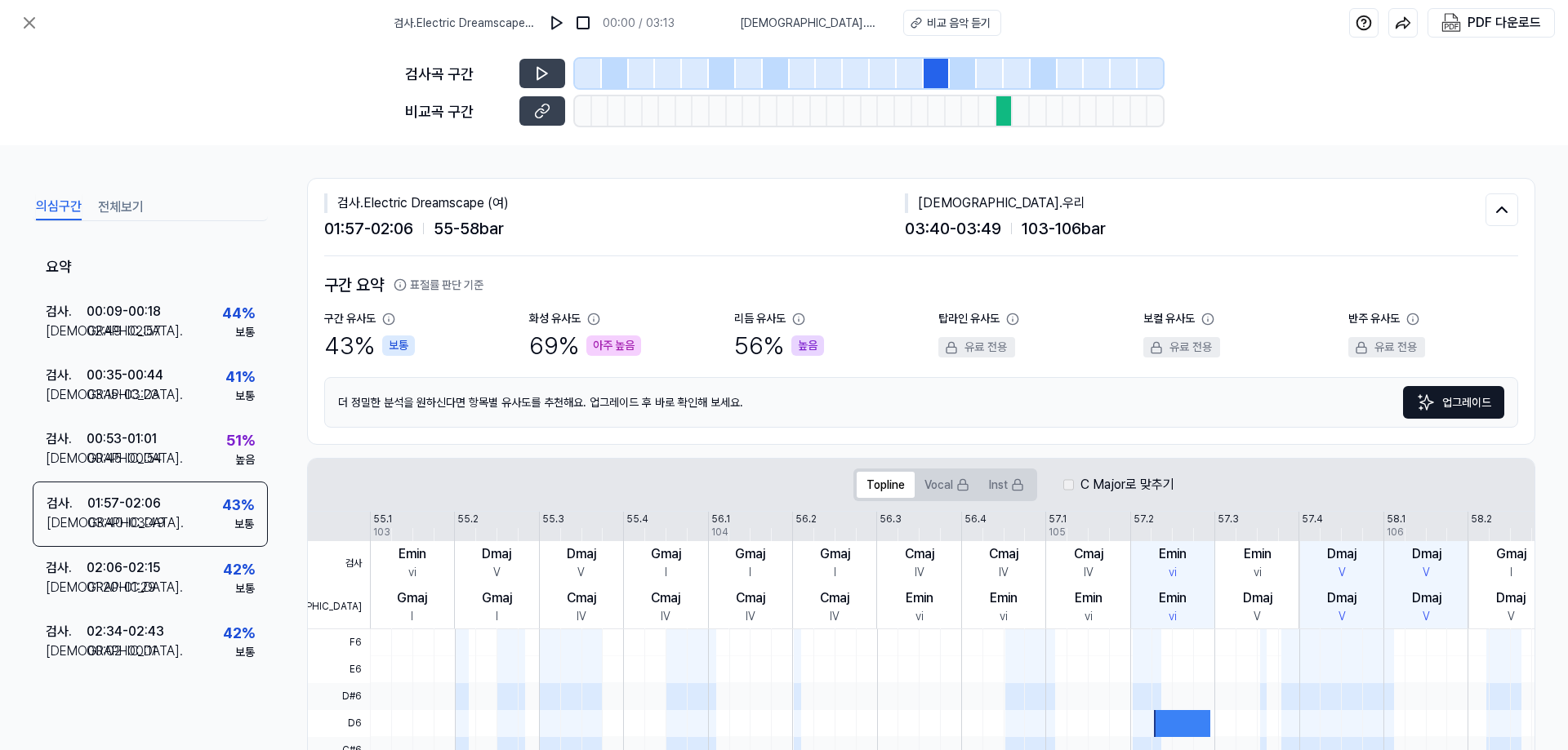
click at [806, 100] on div at bounding box center [802, 111] width 18 height 29
click at [778, 75] on div at bounding box center [775, 74] width 27 height 29
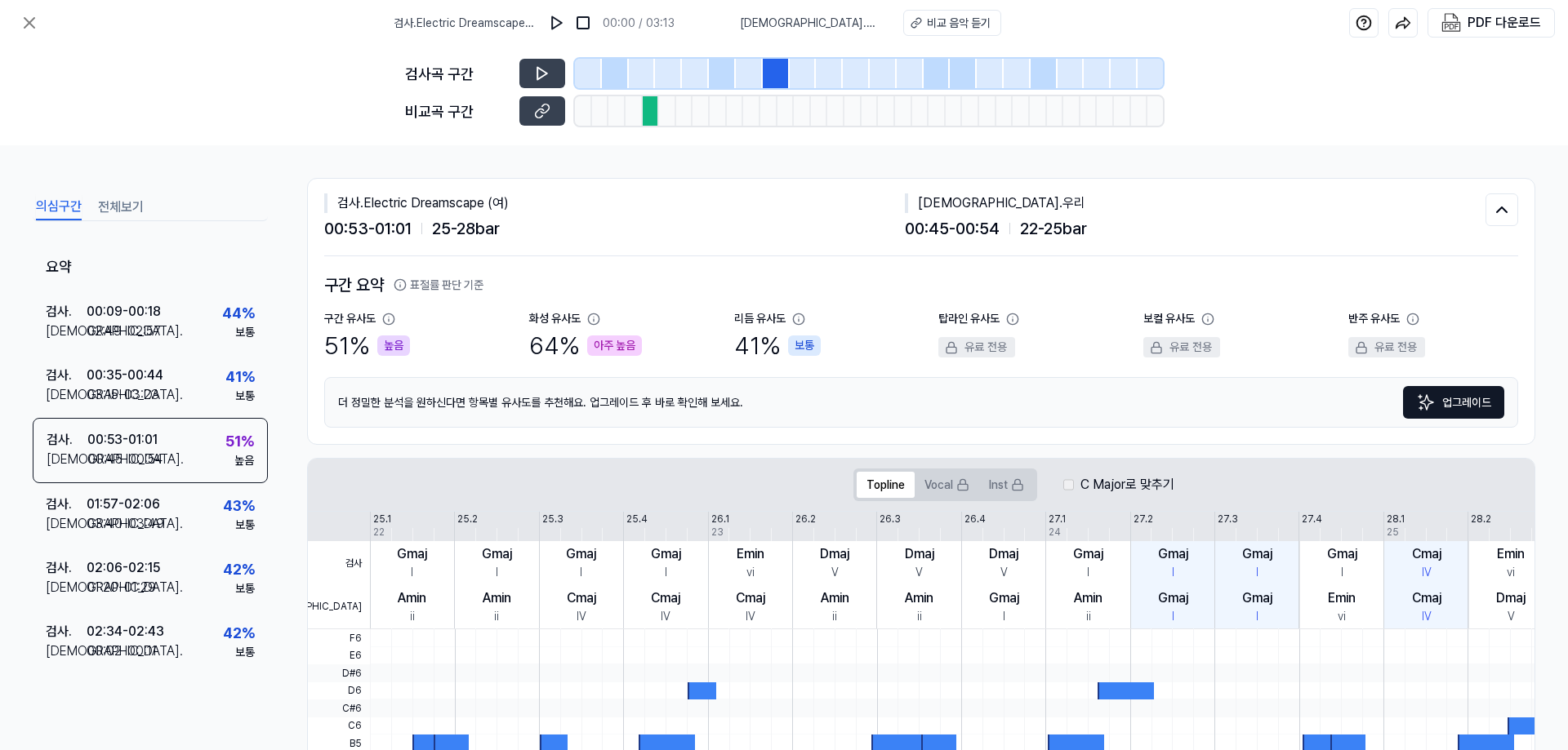
click at [721, 82] on div at bounding box center [722, 74] width 27 height 29
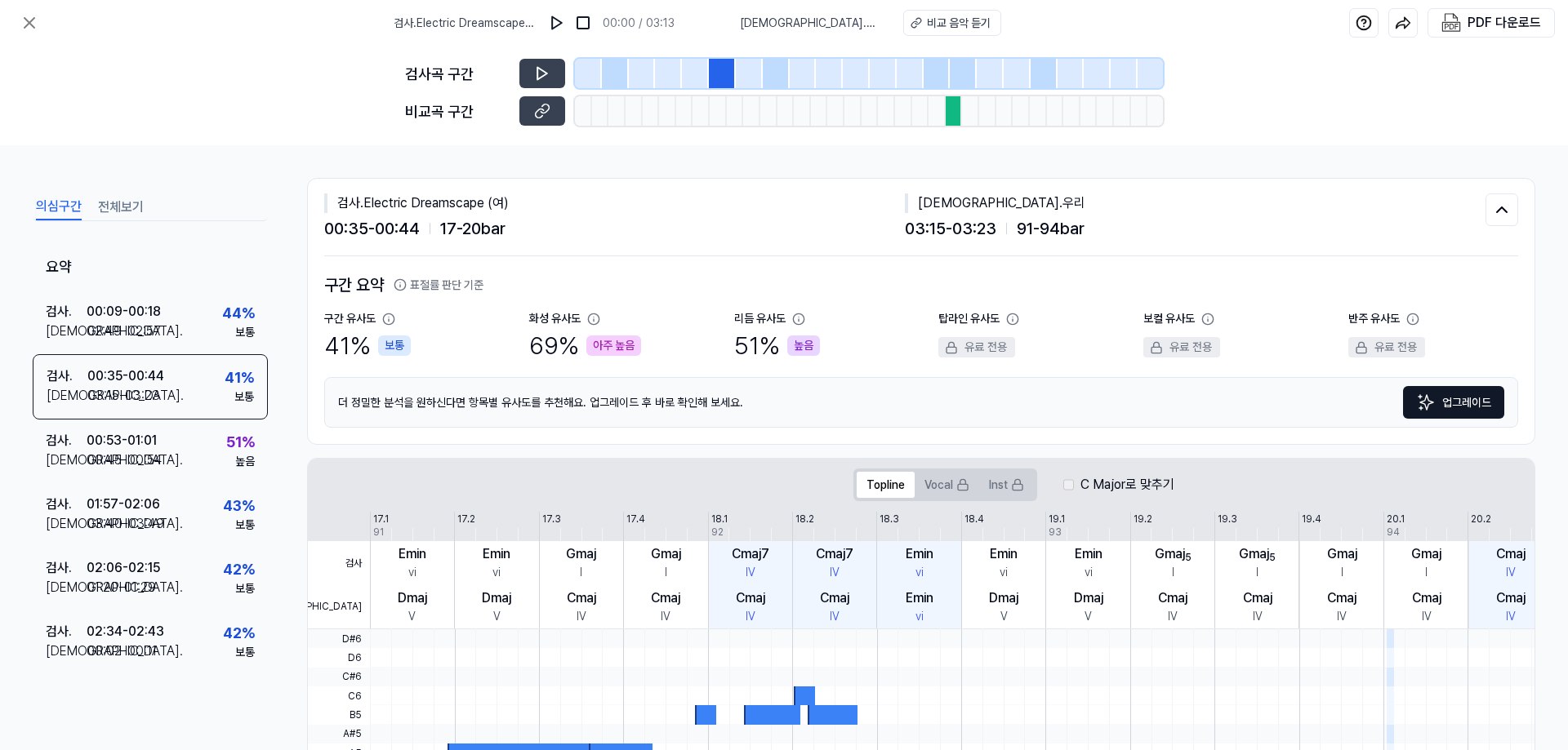
click at [748, 81] on div at bounding box center [749, 74] width 27 height 29
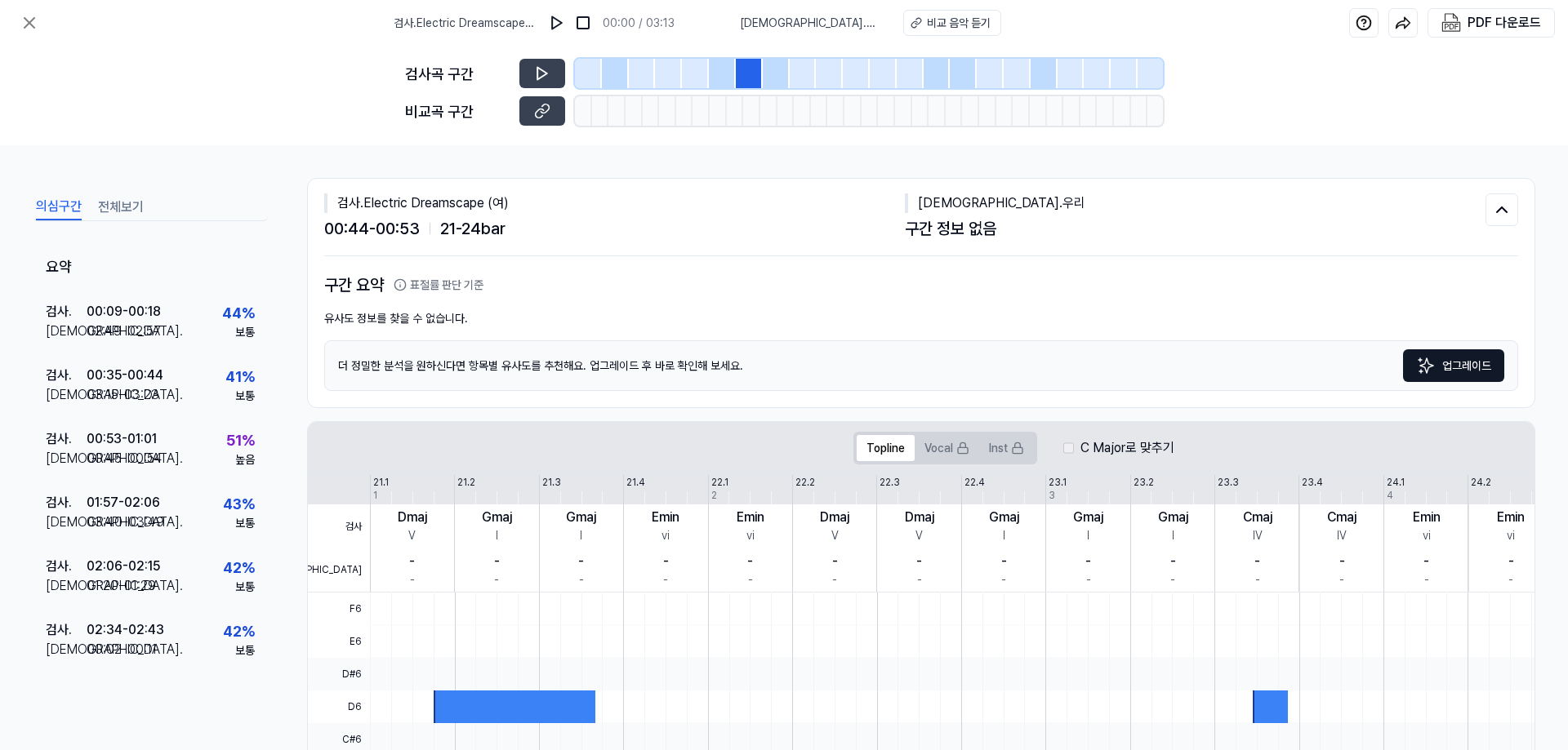
click at [690, 73] on div at bounding box center [695, 74] width 27 height 29
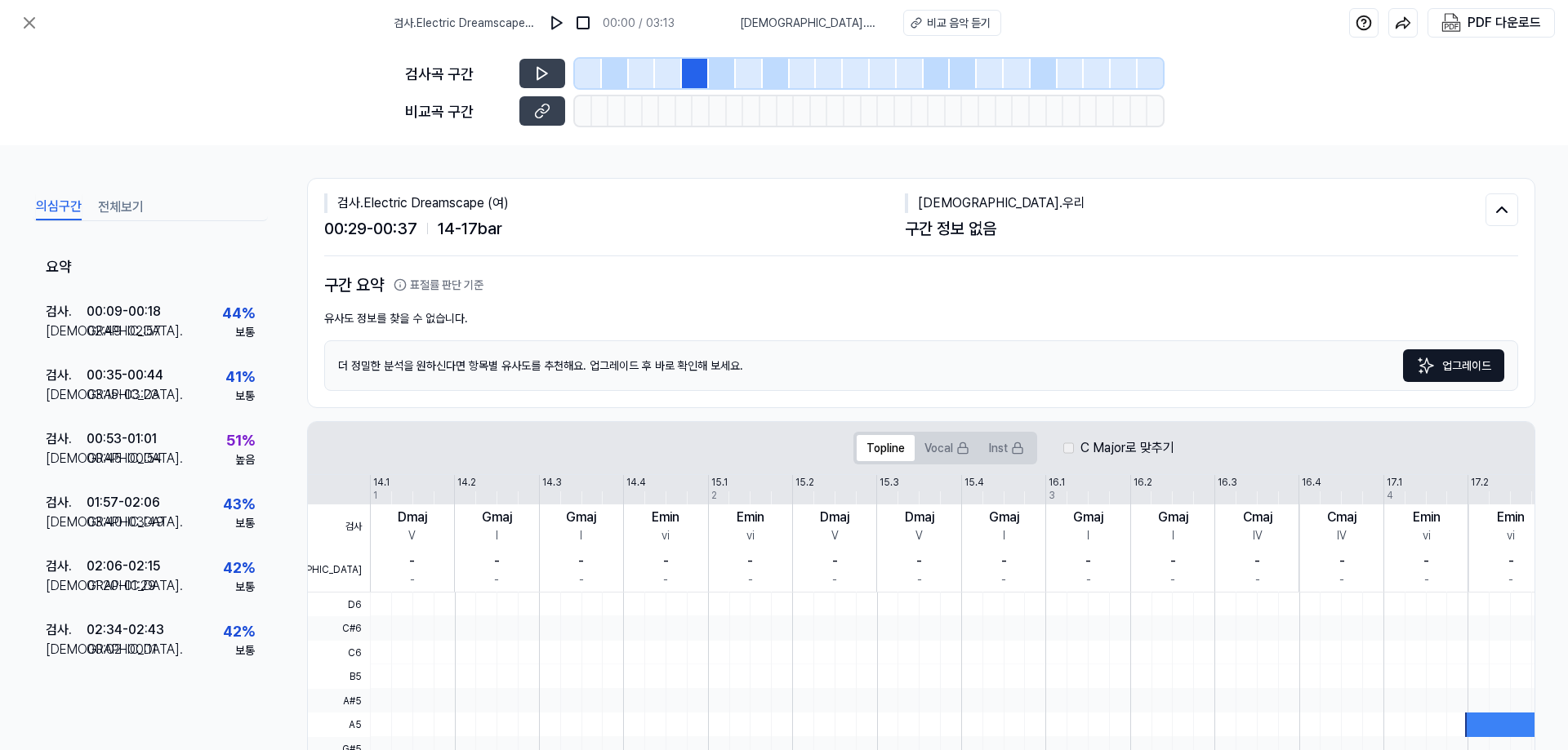
click at [656, 76] on div at bounding box center [667, 74] width 27 height 29
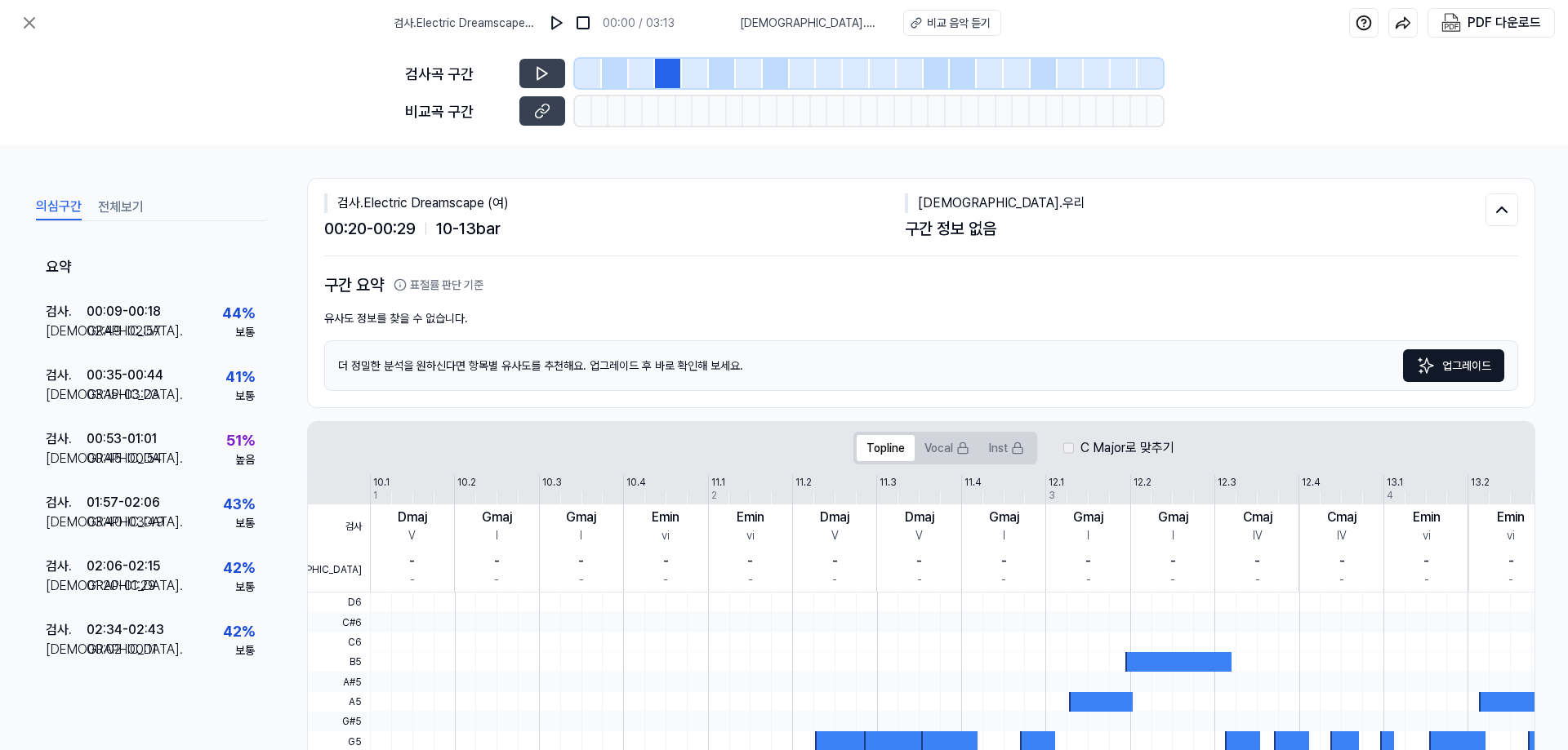
click at [627, 77] on div at bounding box center [615, 74] width 27 height 29
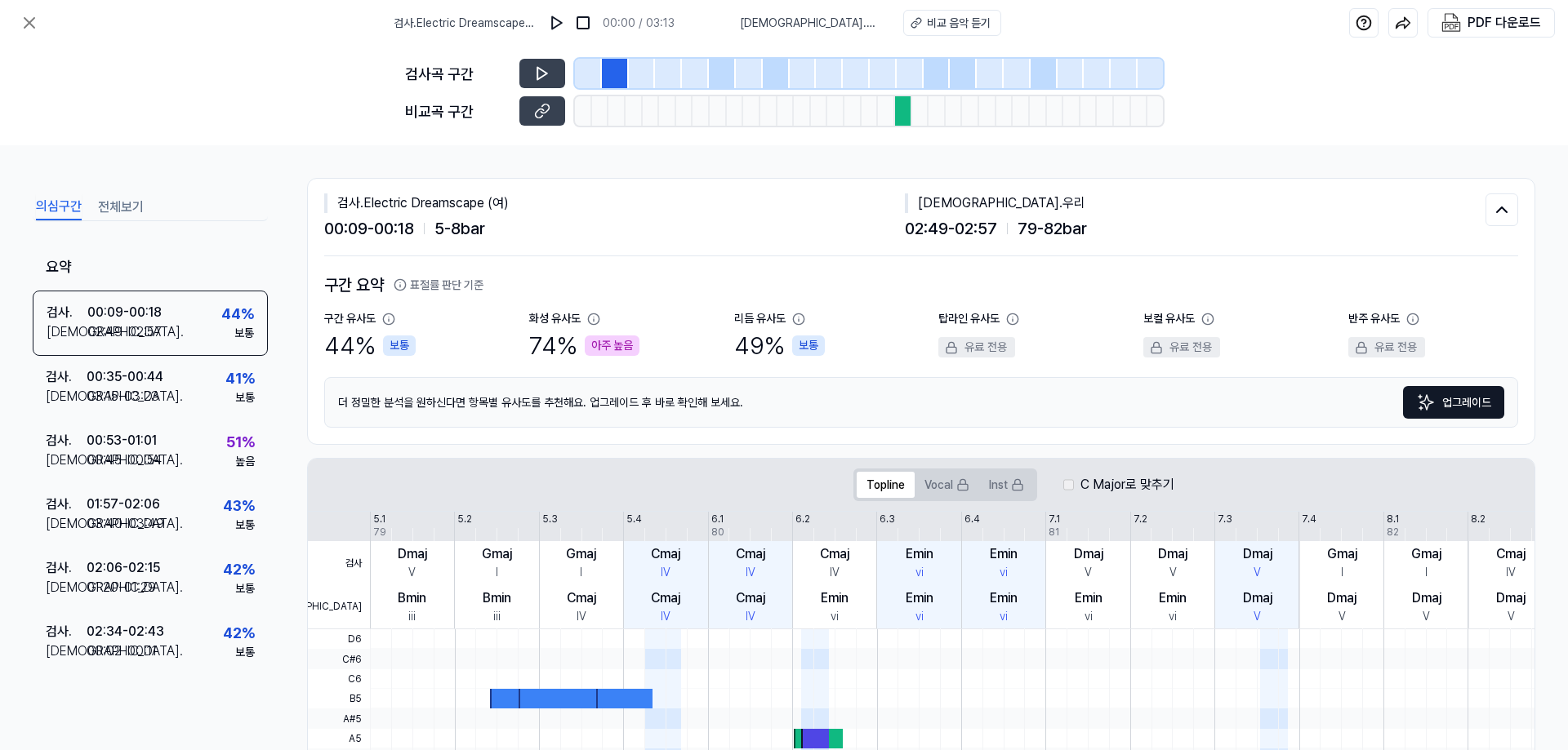
click at [719, 78] on div at bounding box center [722, 74] width 27 height 29
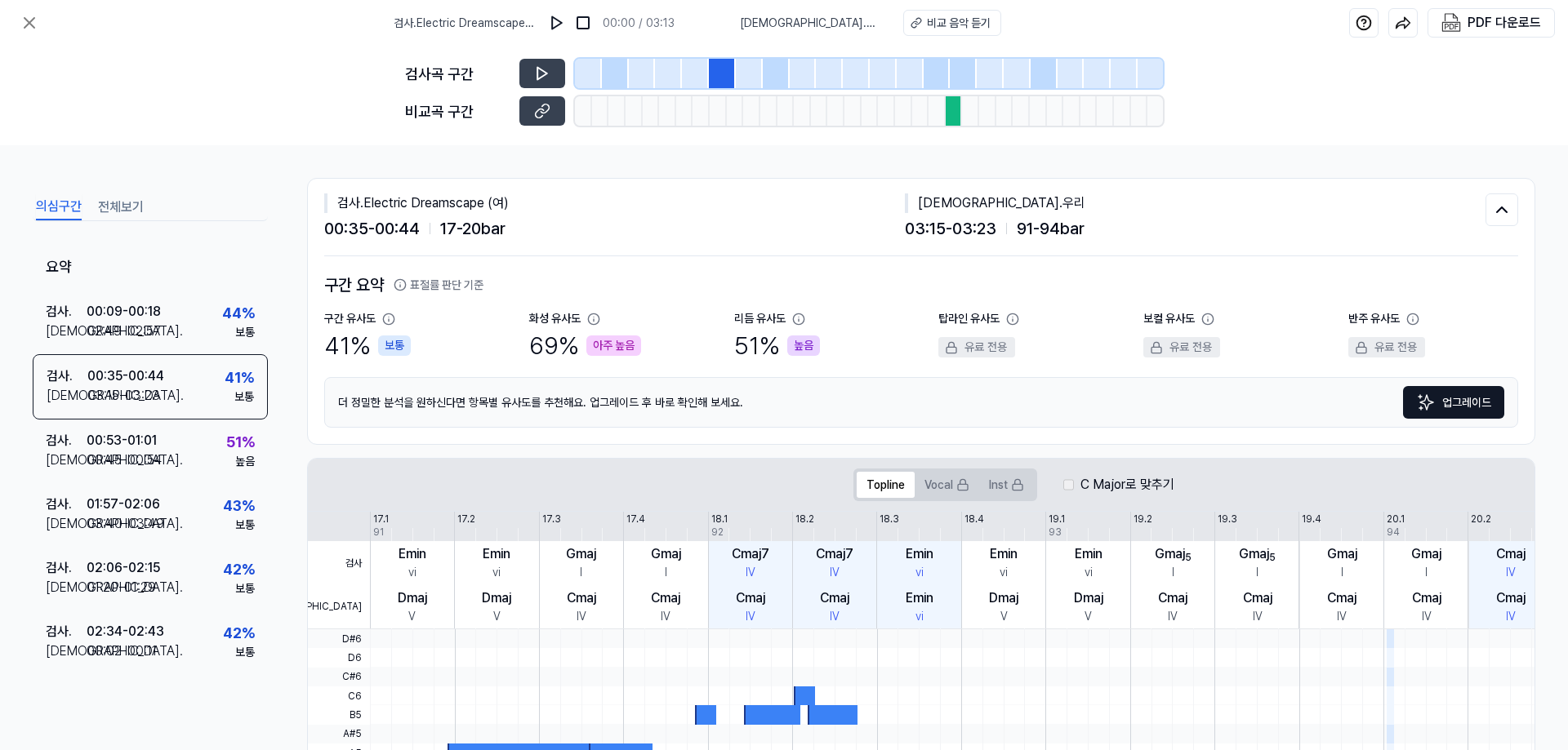
click at [784, 68] on div at bounding box center [775, 74] width 27 height 29
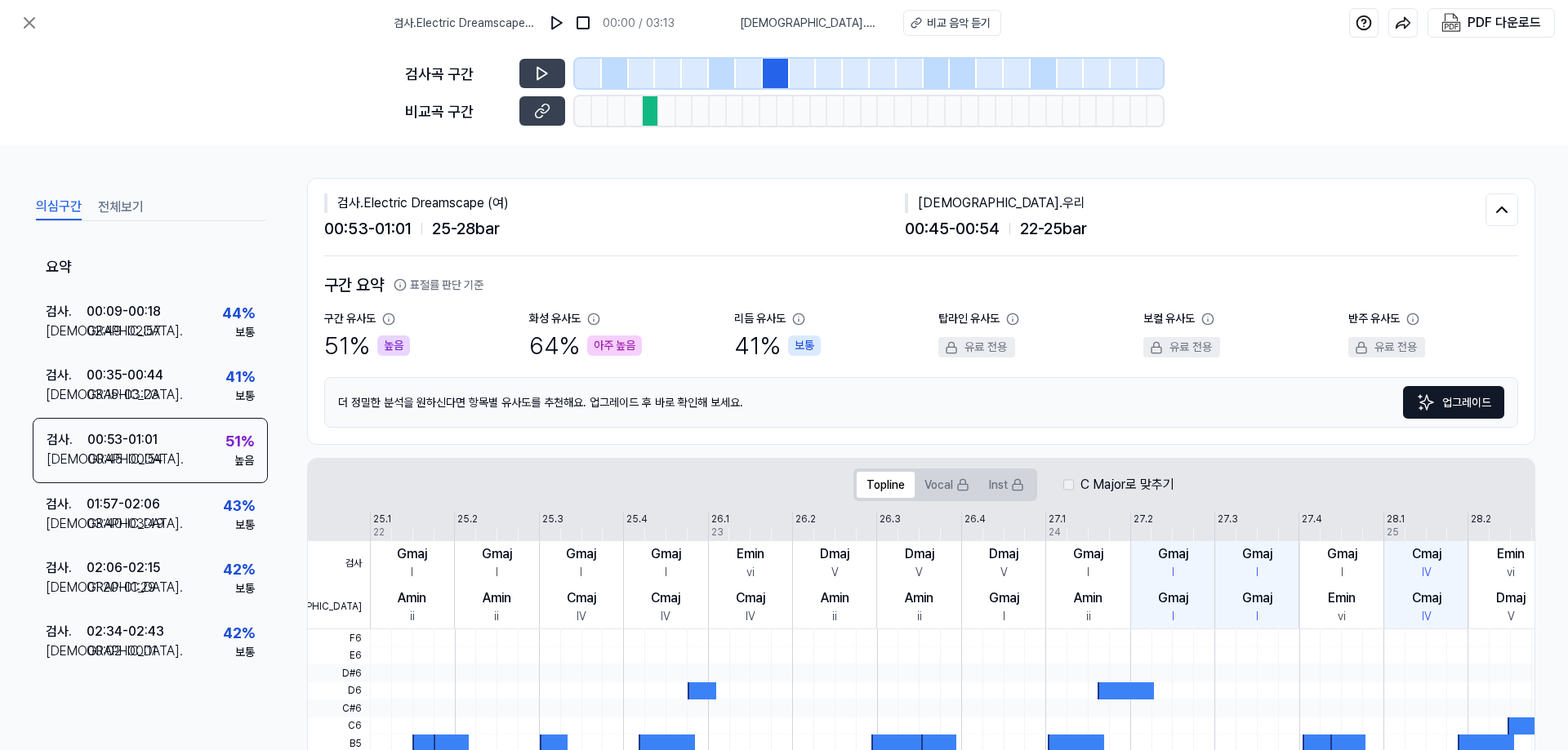
click at [937, 74] on div at bounding box center [937, 74] width 27 height 29
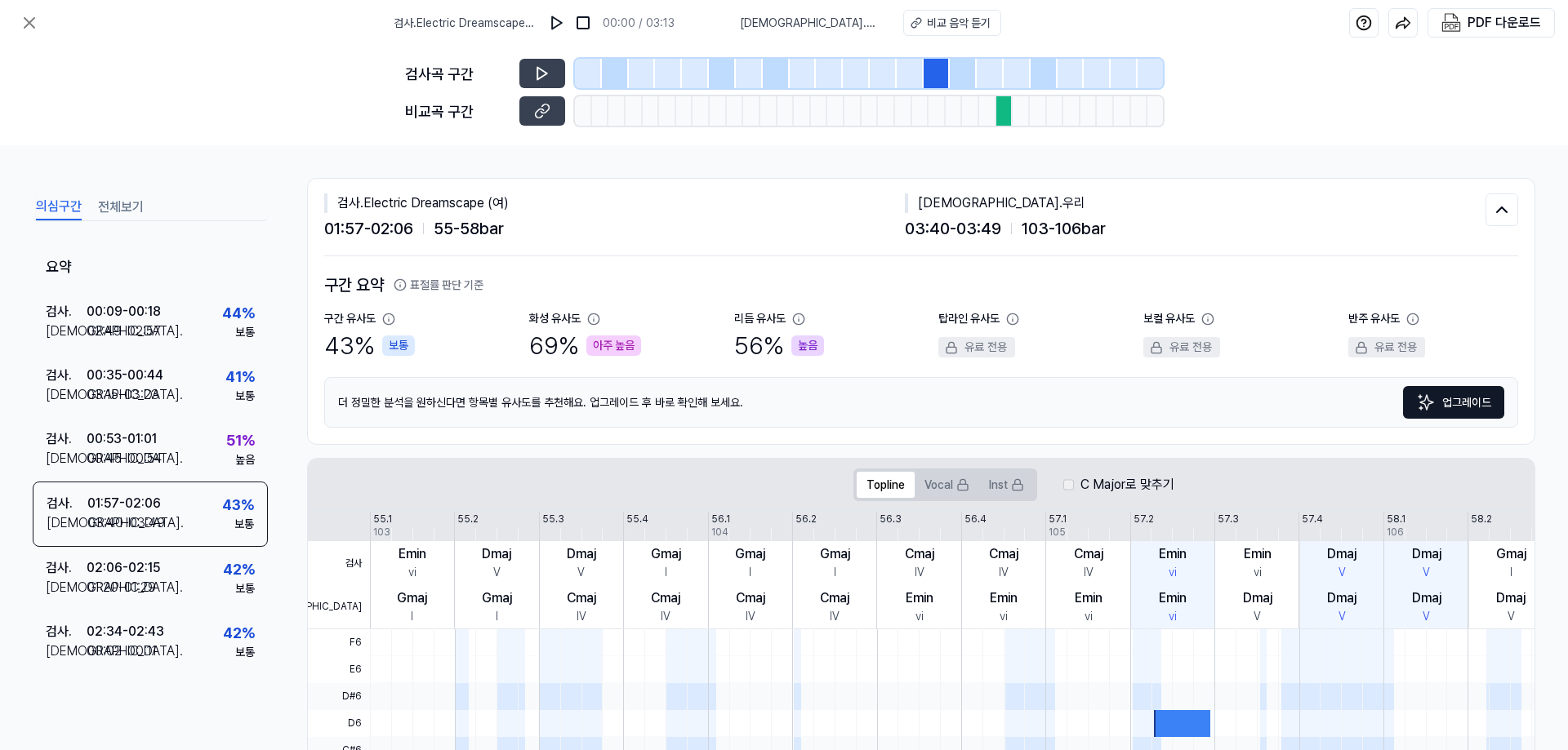
click at [962, 78] on div at bounding box center [962, 74] width 27 height 29
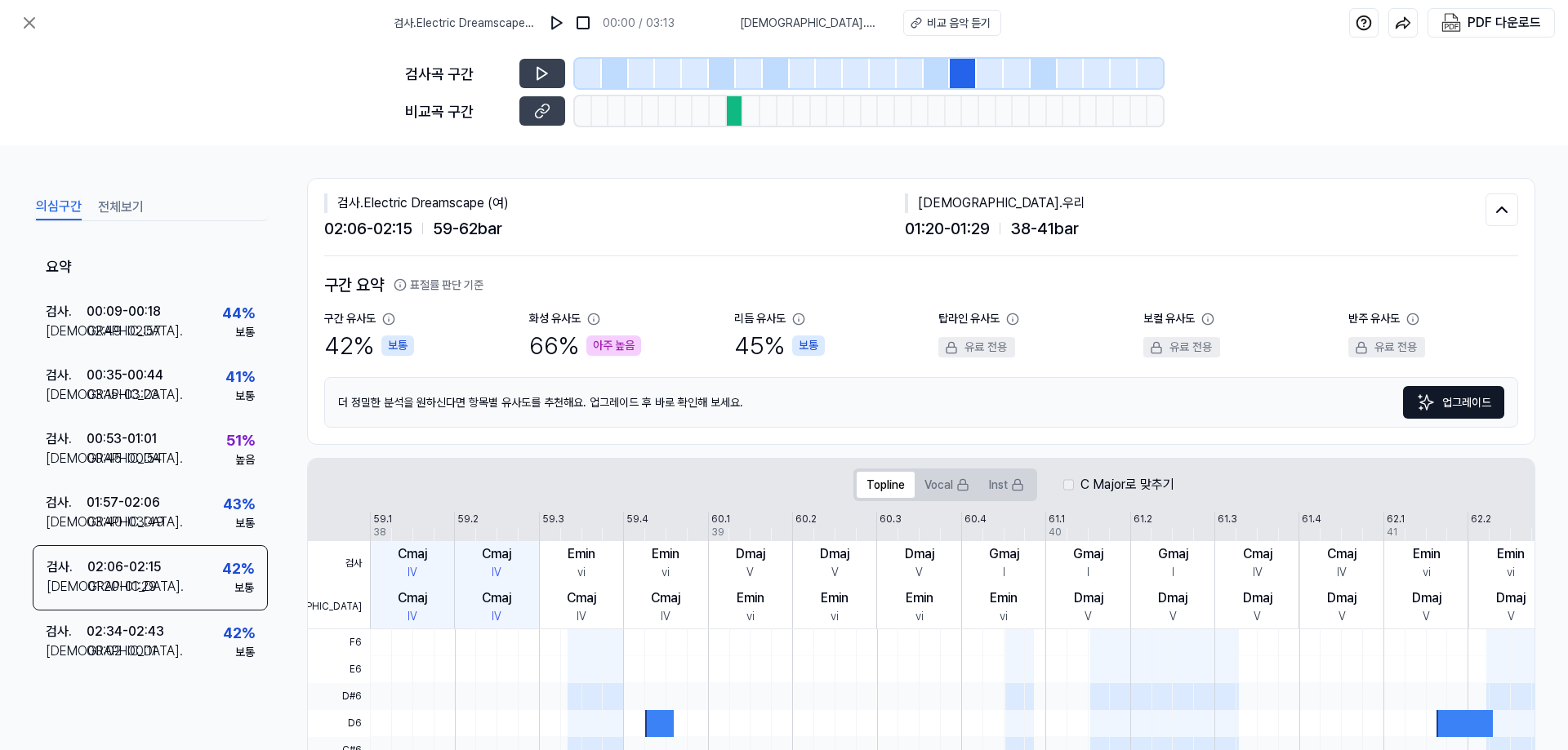
click at [1045, 69] on div at bounding box center [1043, 74] width 27 height 29
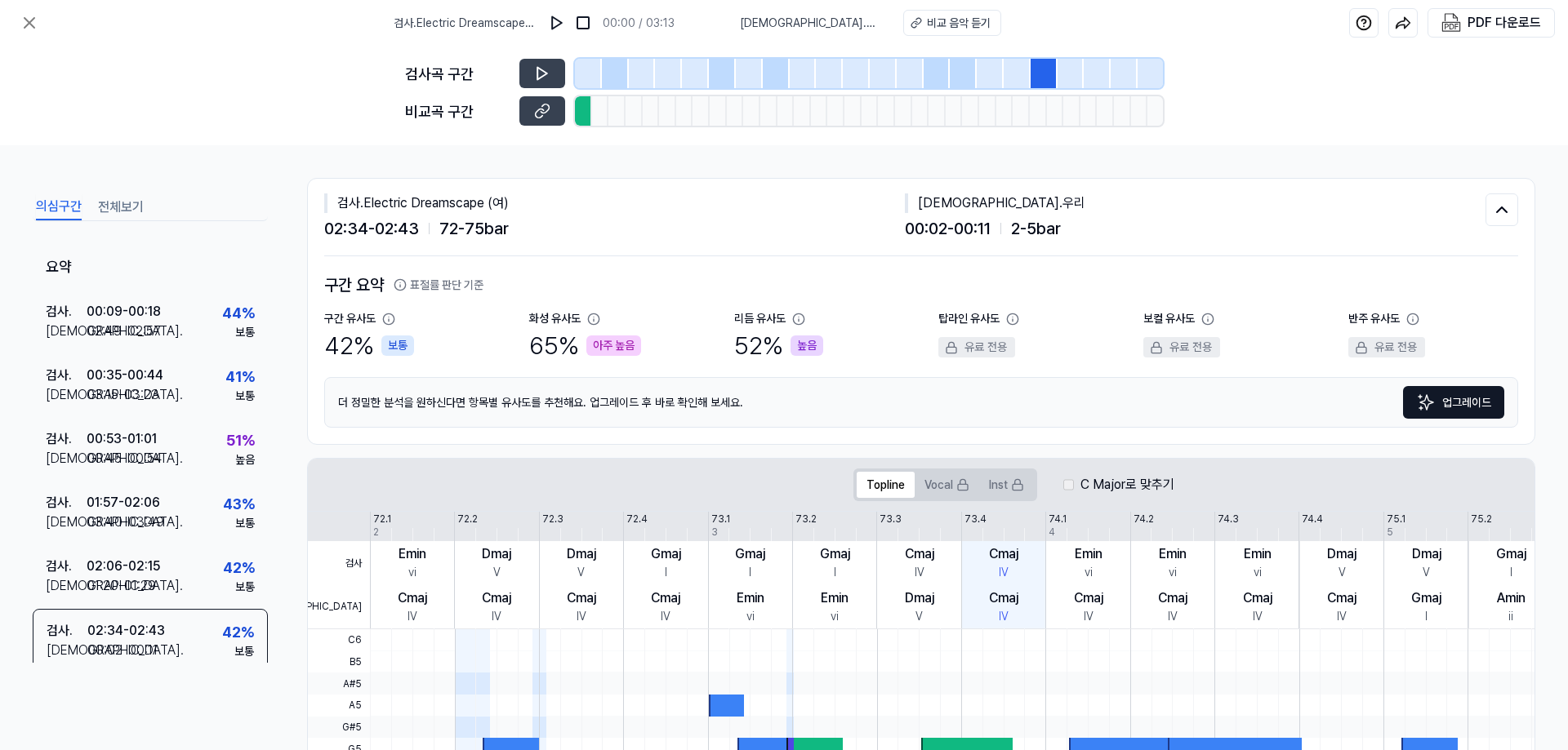
click at [968, 65] on div at bounding box center [962, 74] width 27 height 29
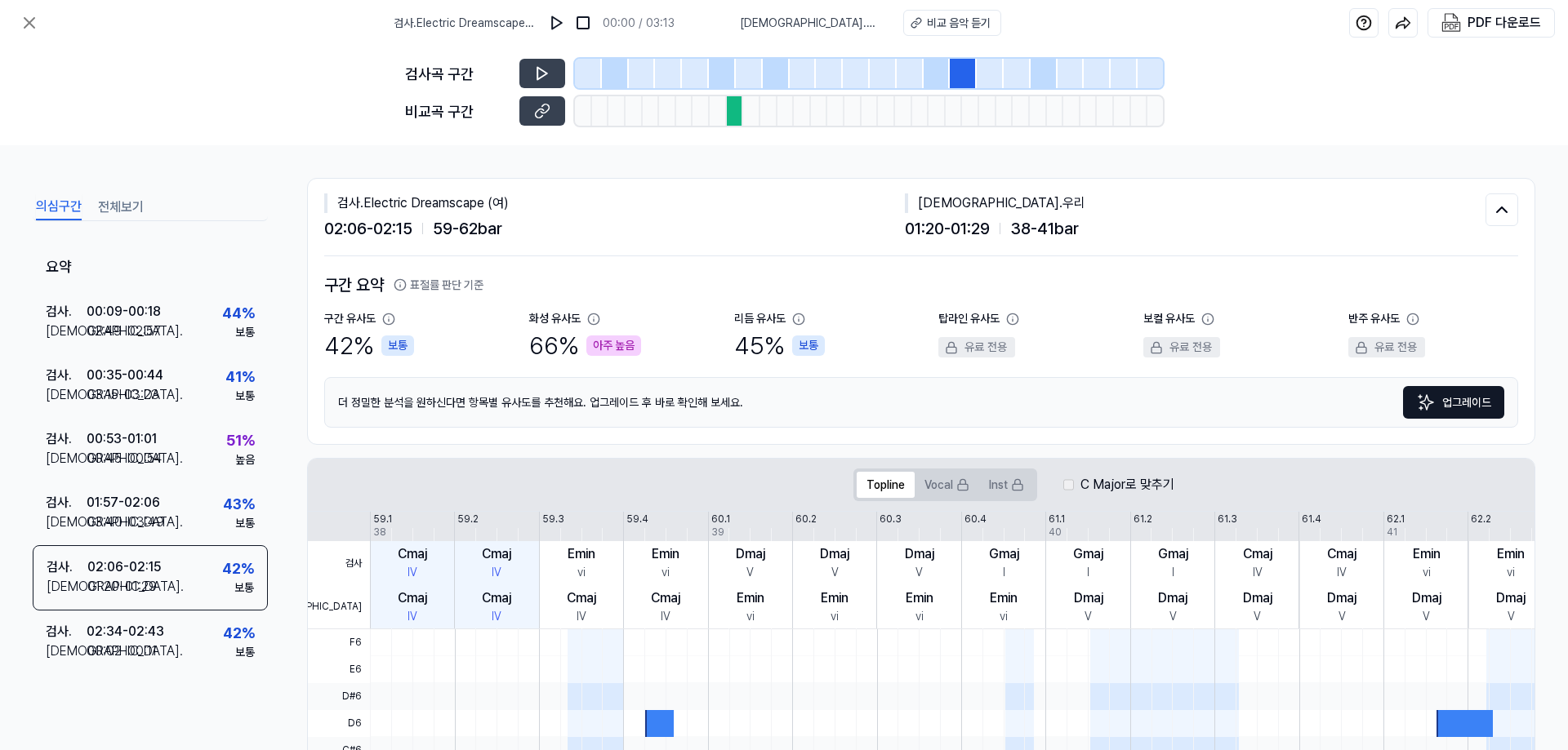
click at [929, 71] on div at bounding box center [937, 74] width 27 height 29
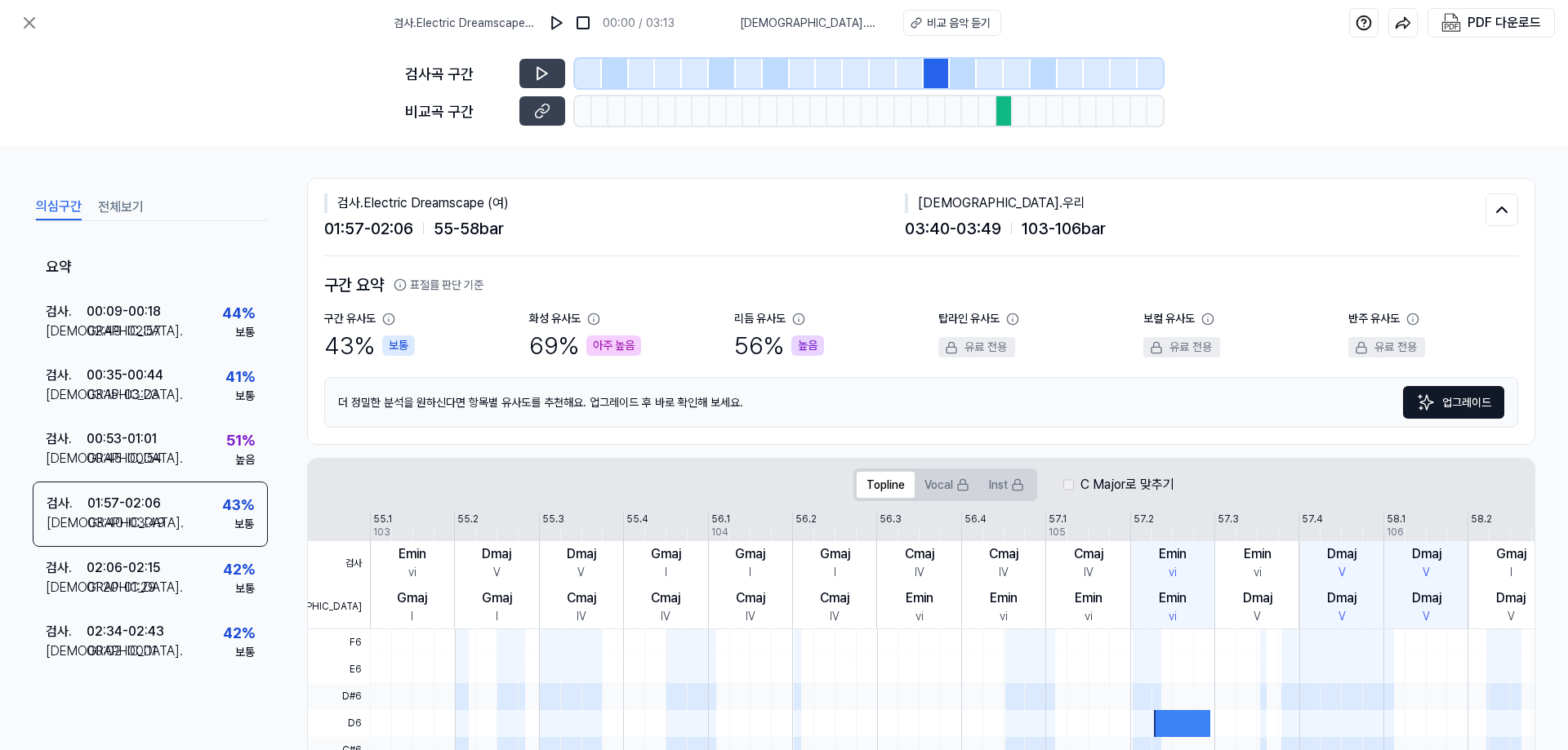
drag, startPoint x: 547, startPoint y: 146, endPoint x: 471, endPoint y: 137, distance: 76.5
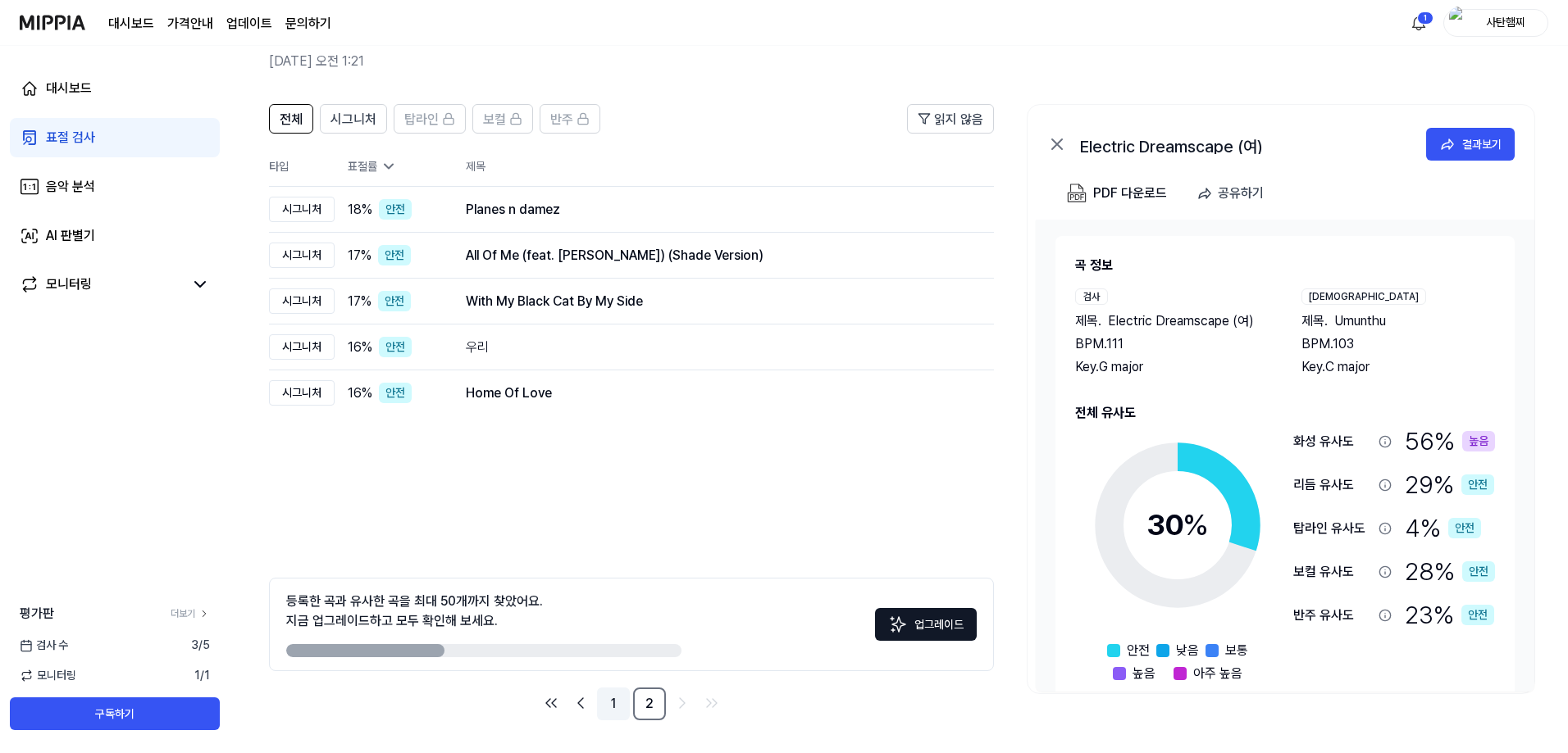
click at [614, 704] on link "1" at bounding box center [613, 703] width 32 height 32
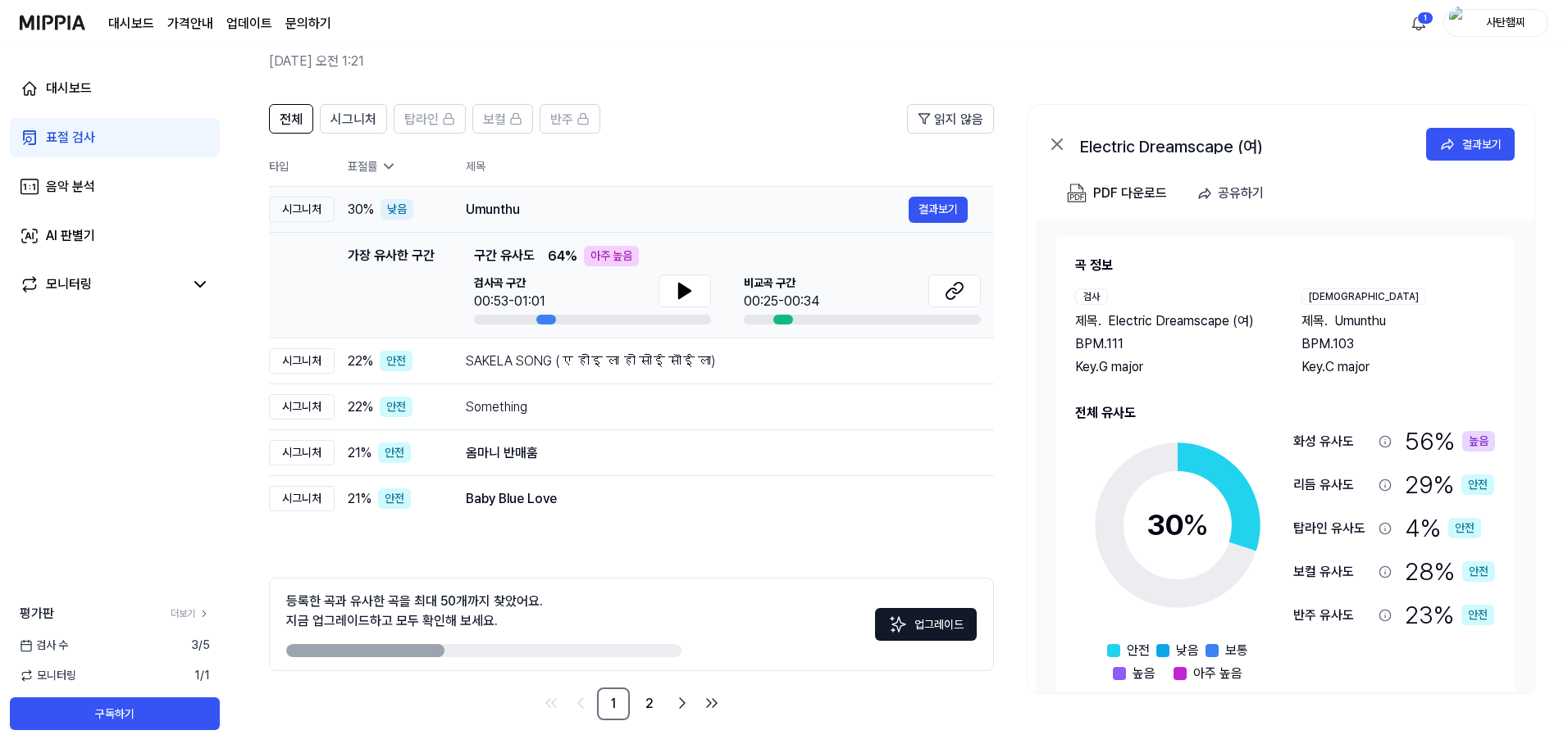
click at [754, 216] on div "Umunthu" at bounding box center [687, 209] width 442 height 19
click at [734, 216] on div "Umunthu" at bounding box center [687, 209] width 442 height 19
click at [940, 204] on button "결과보기" at bounding box center [938, 210] width 59 height 26
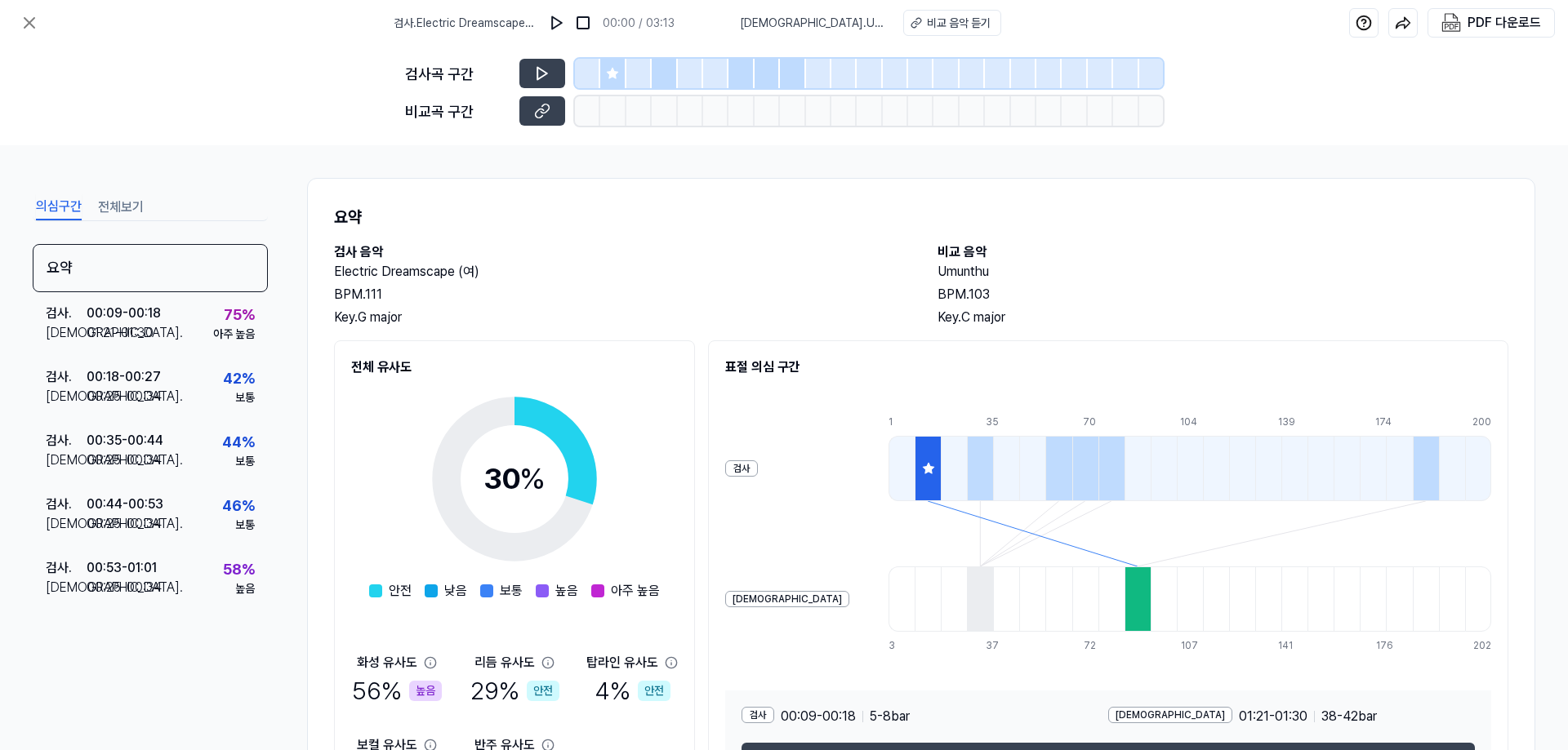
click at [620, 82] on div at bounding box center [612, 74] width 25 height 29
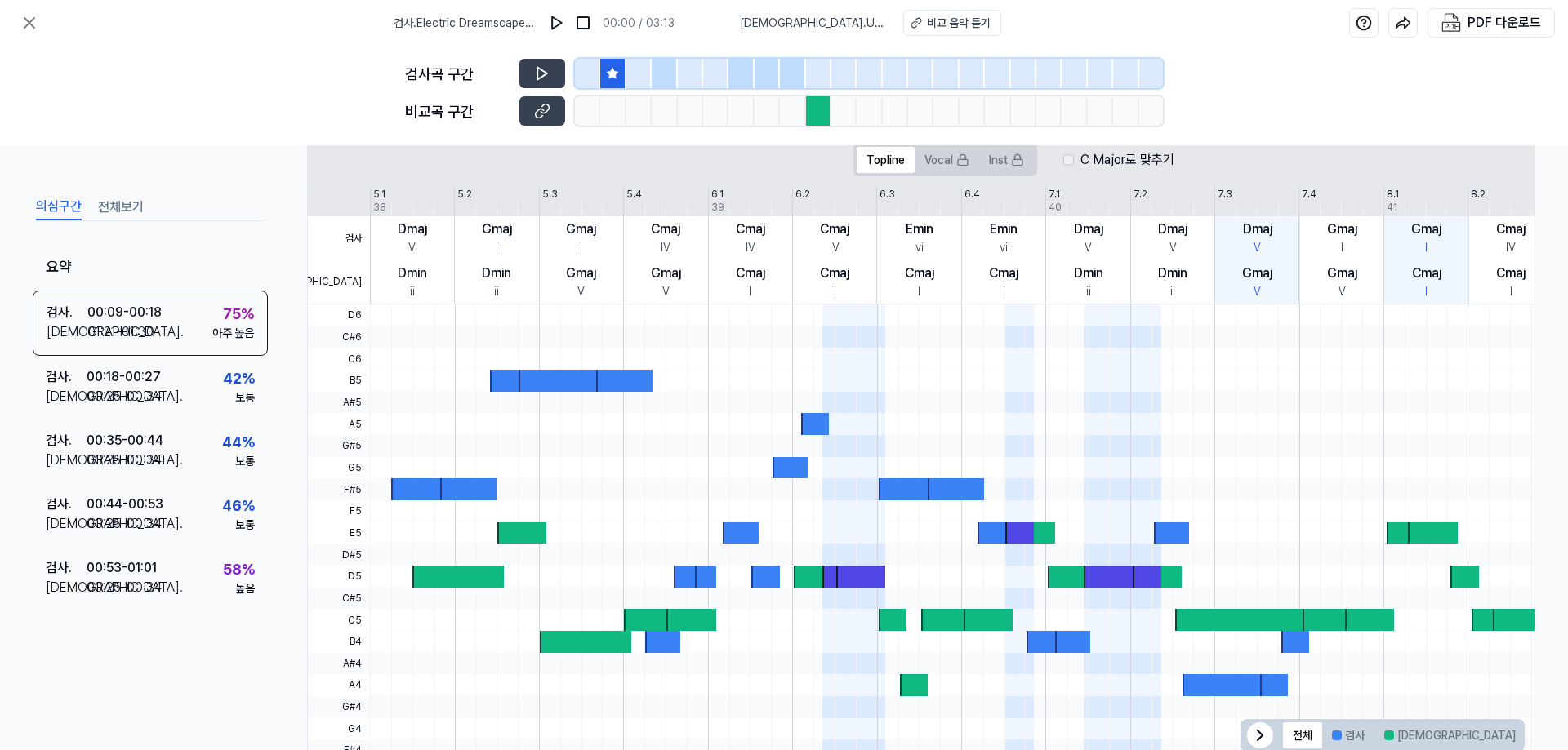
scroll to position [369, 0]
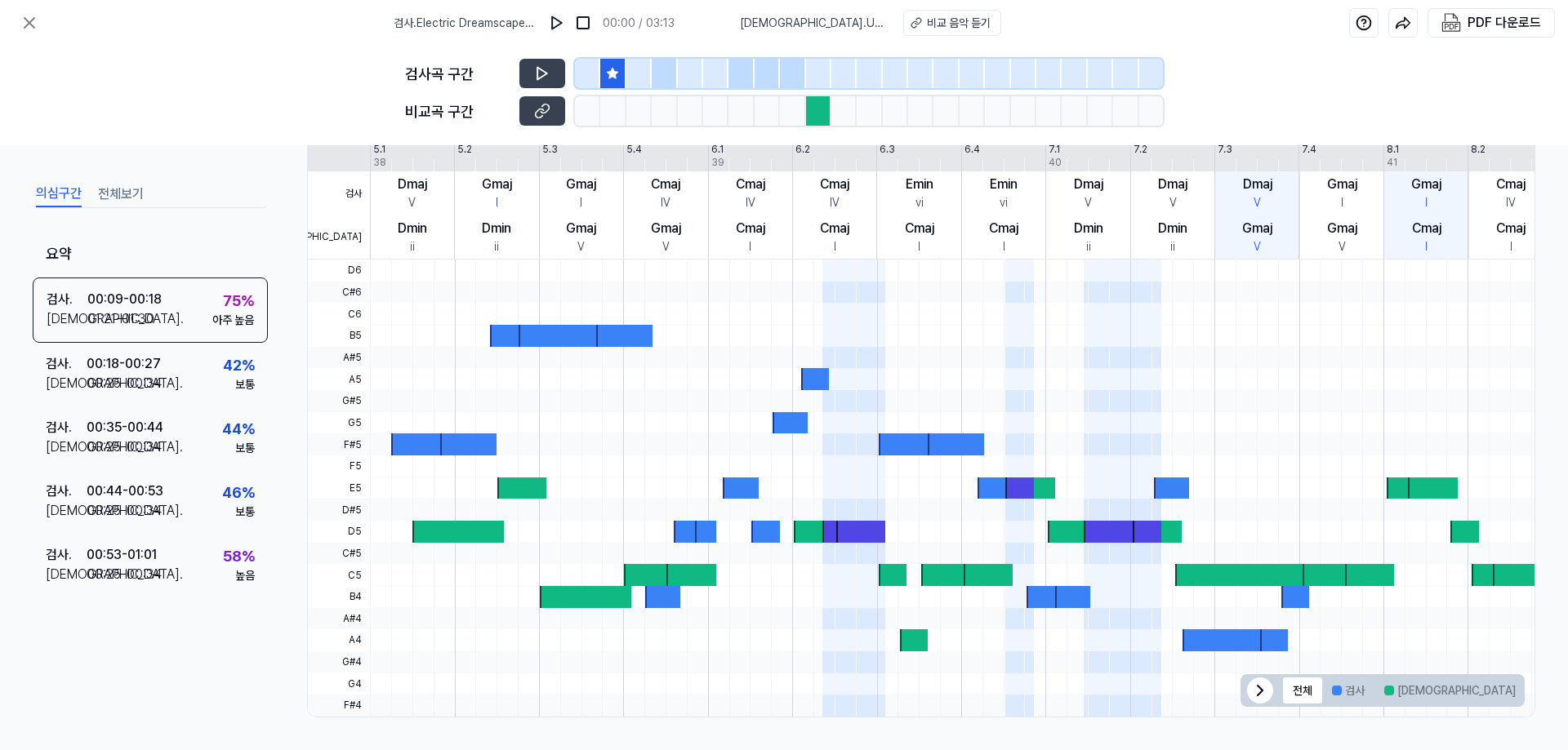
click at [665, 83] on div at bounding box center [664, 74] width 25 height 29
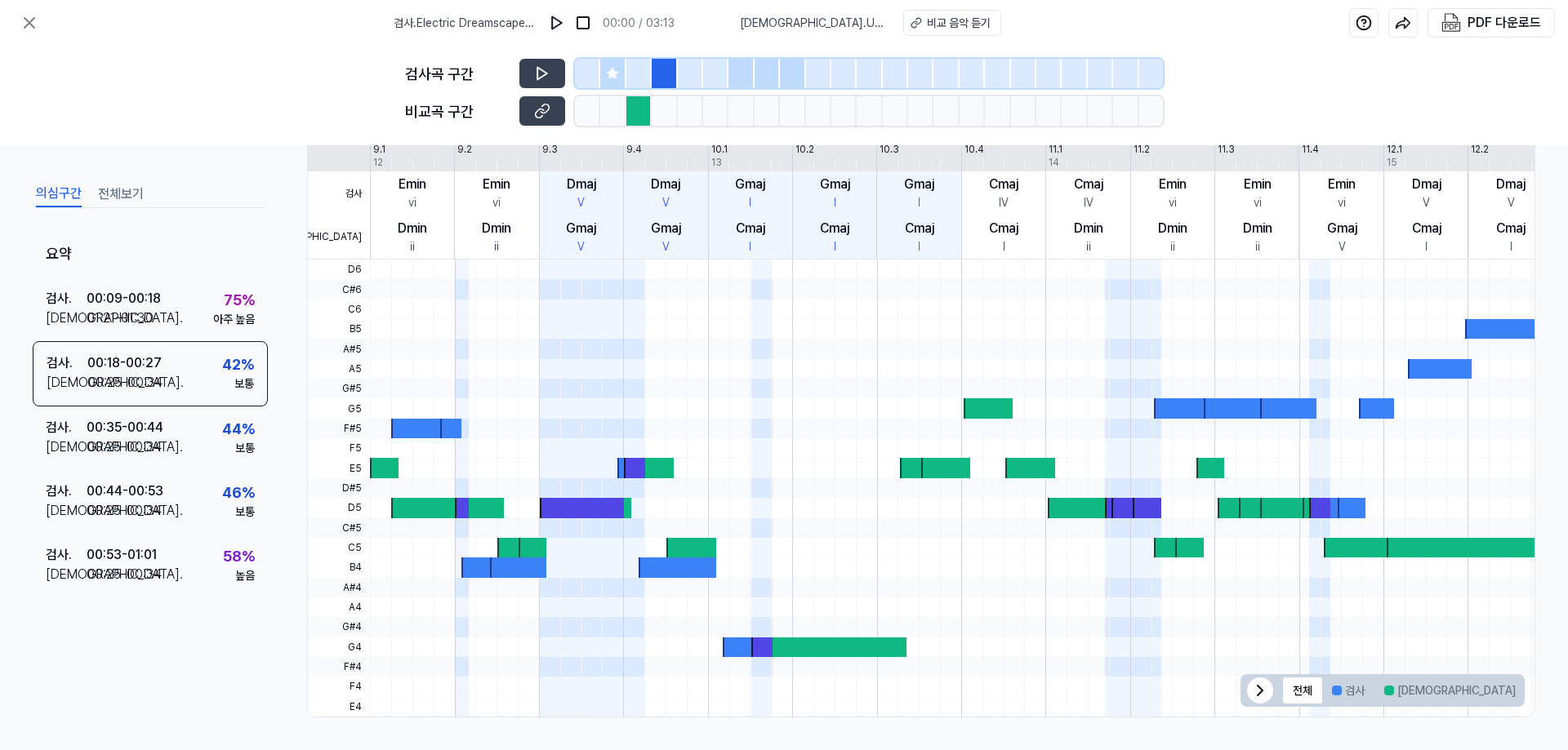
click at [743, 70] on div at bounding box center [740, 74] width 25 height 29
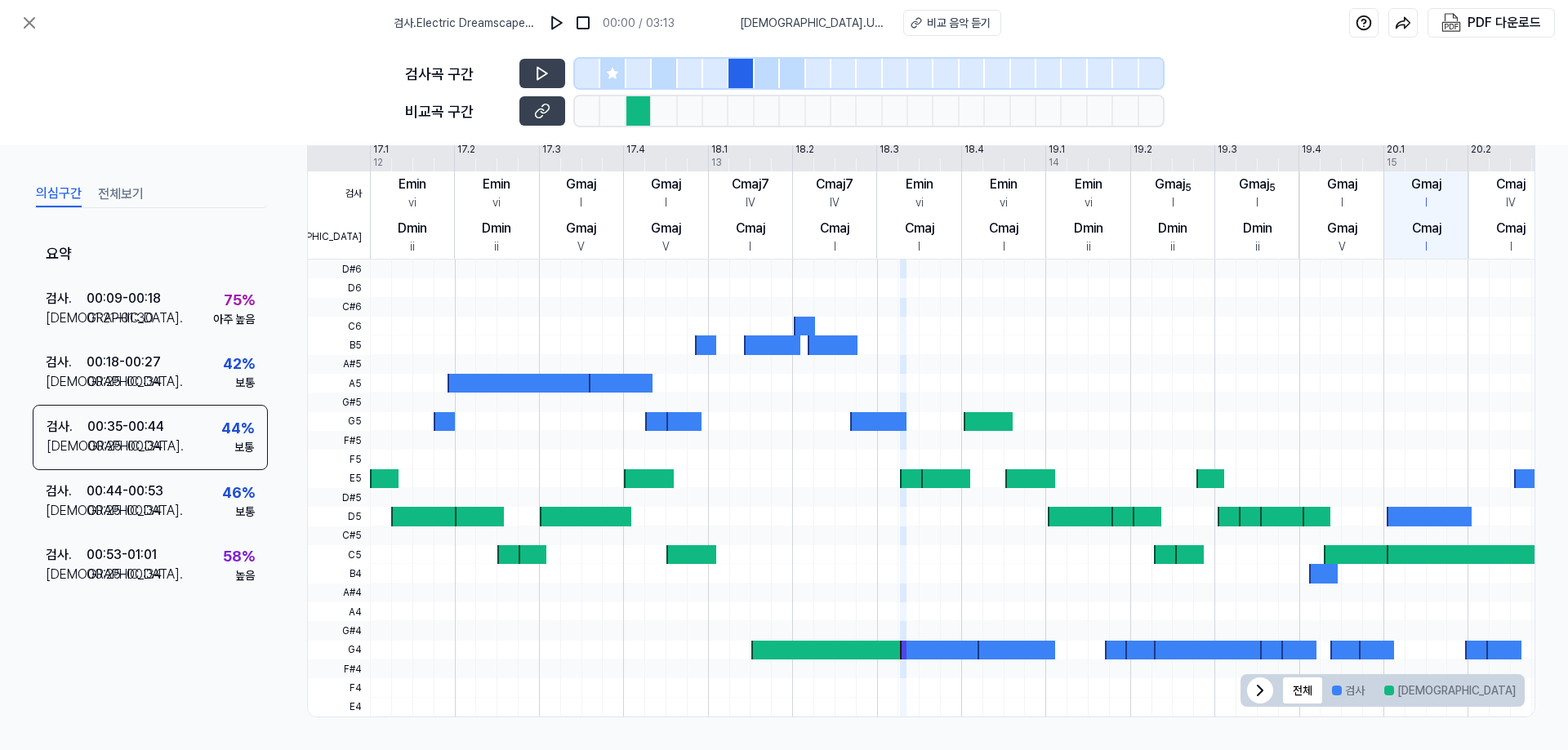
click at [773, 70] on div at bounding box center [767, 74] width 25 height 29
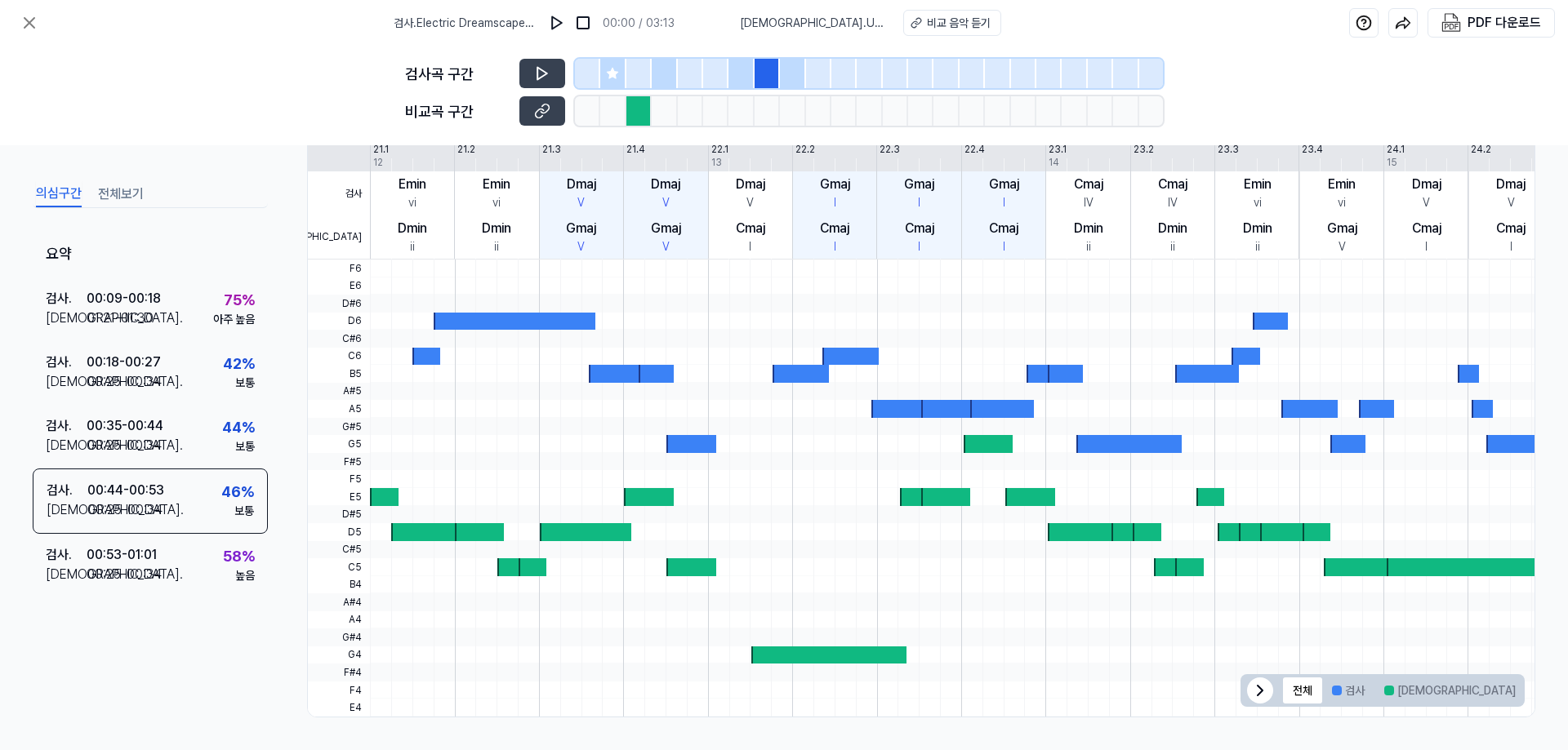
click at [812, 74] on div at bounding box center [818, 74] width 25 height 29
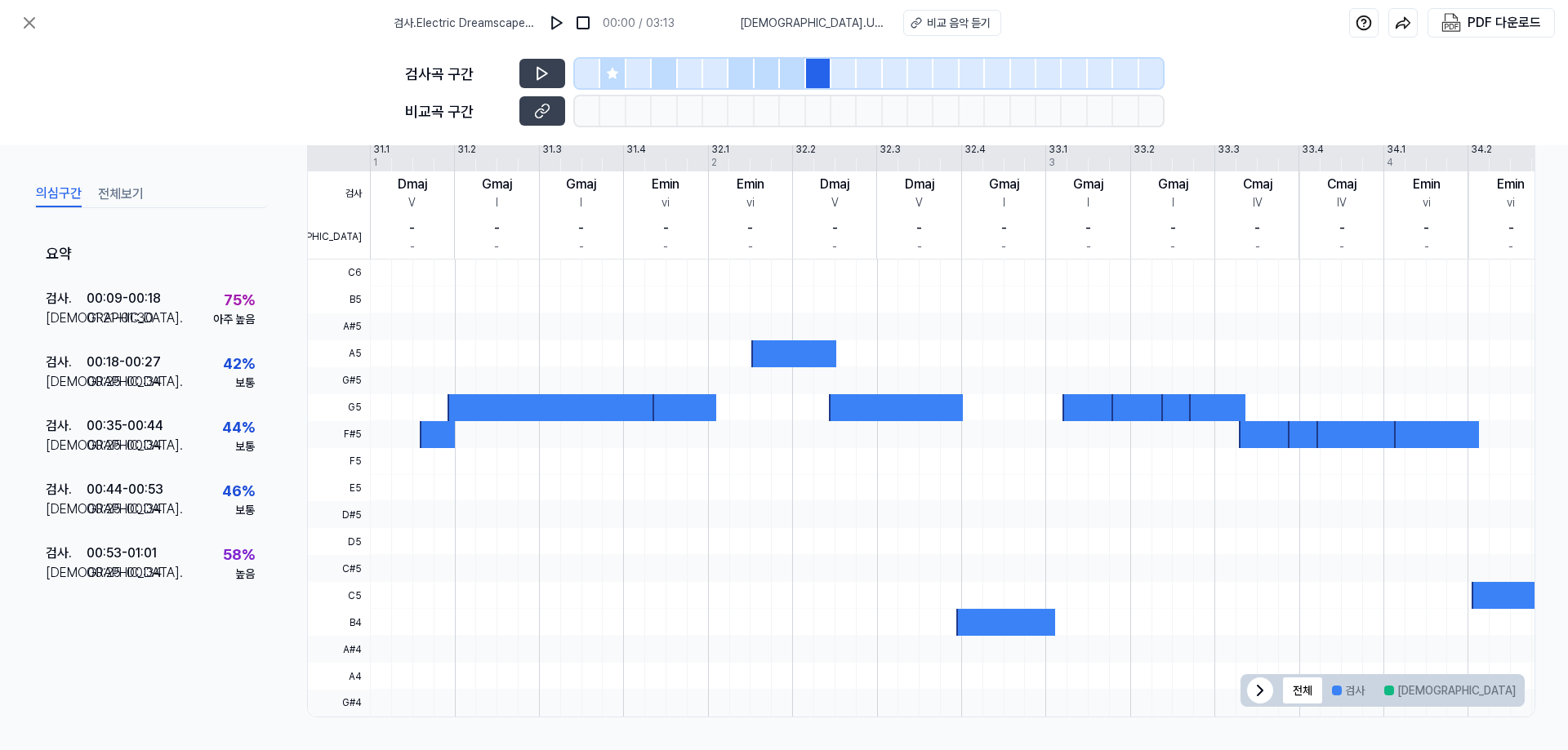
click at [847, 75] on div at bounding box center [843, 74] width 25 height 29
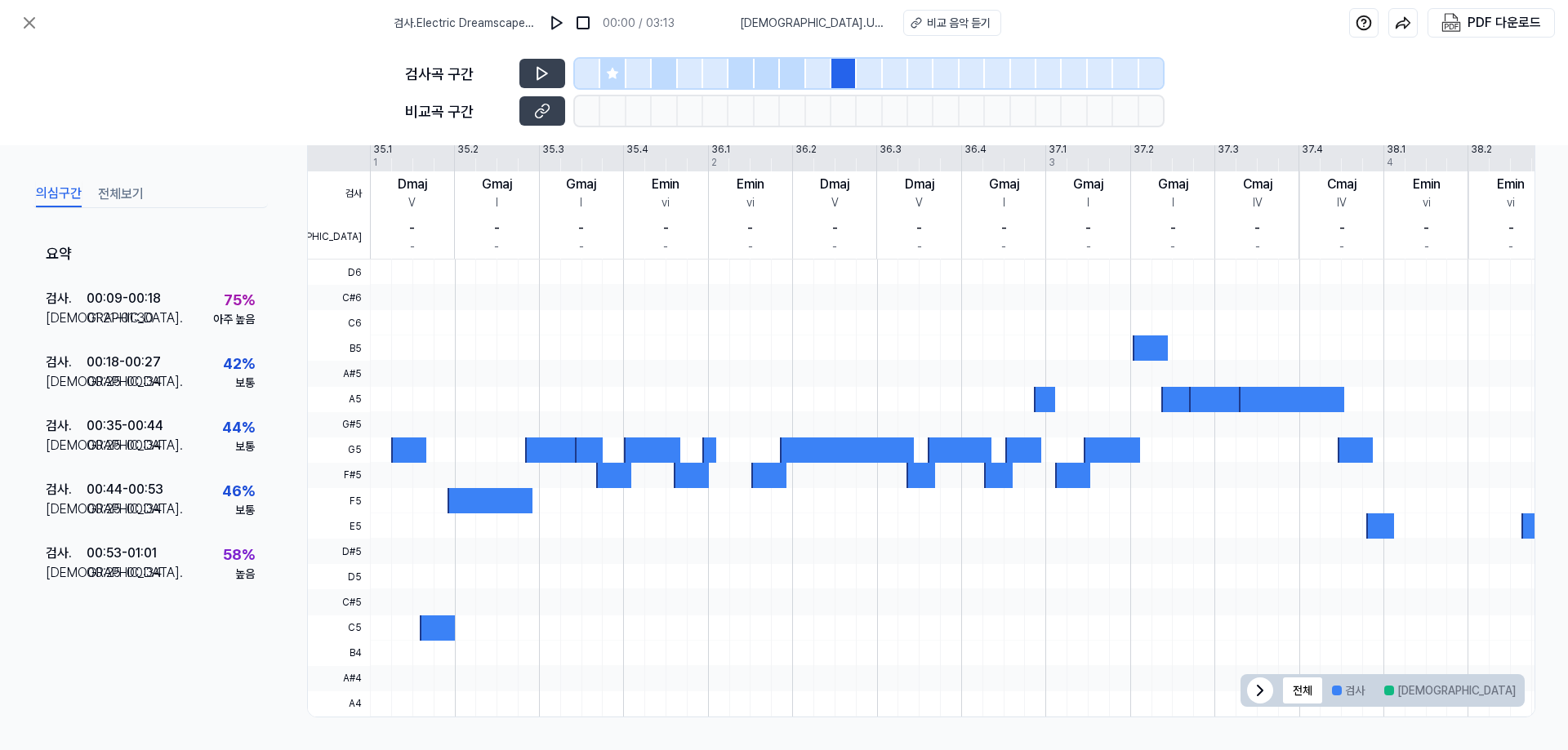
click at [878, 75] on div at bounding box center [868, 74] width 25 height 29
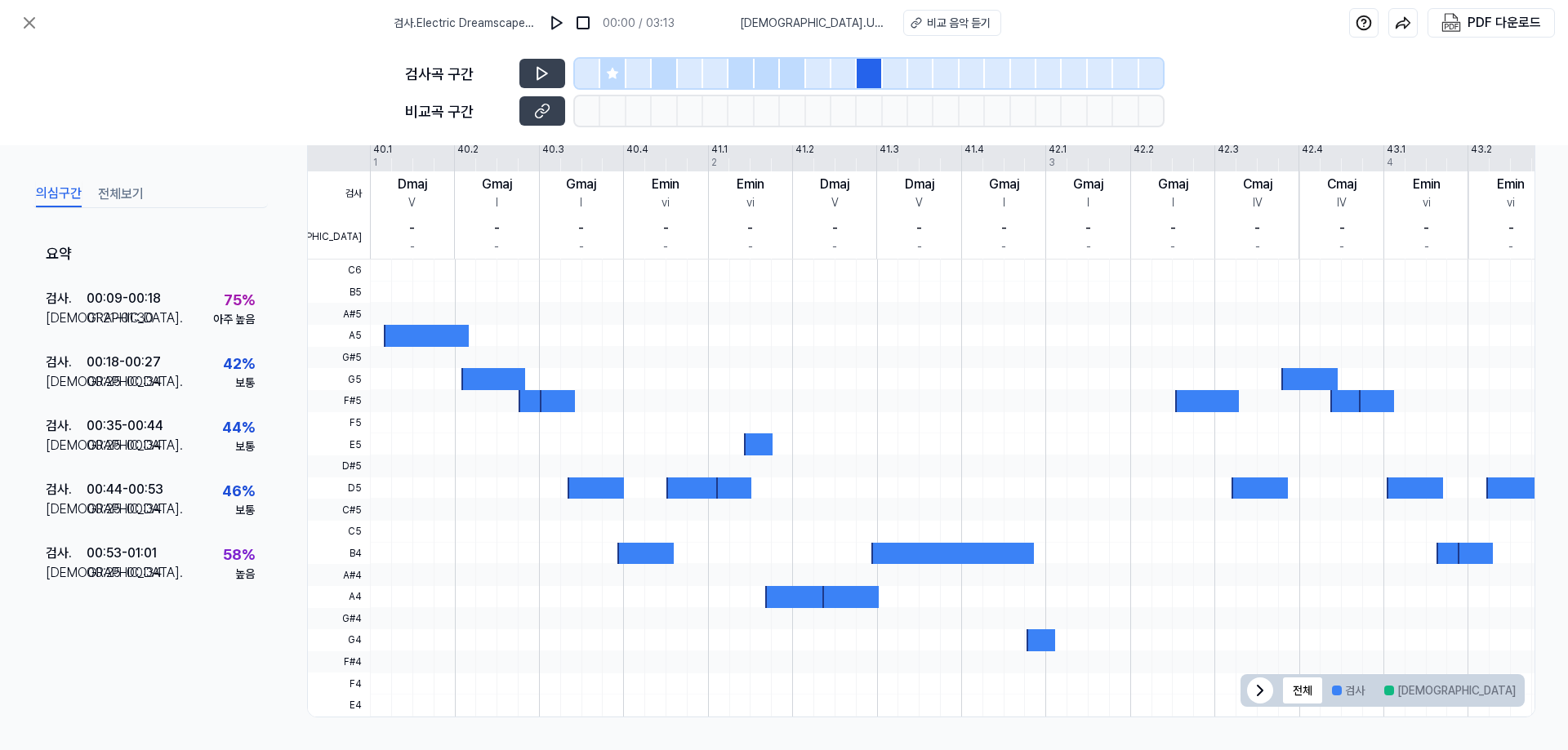
click at [917, 75] on div at bounding box center [920, 74] width 25 height 29
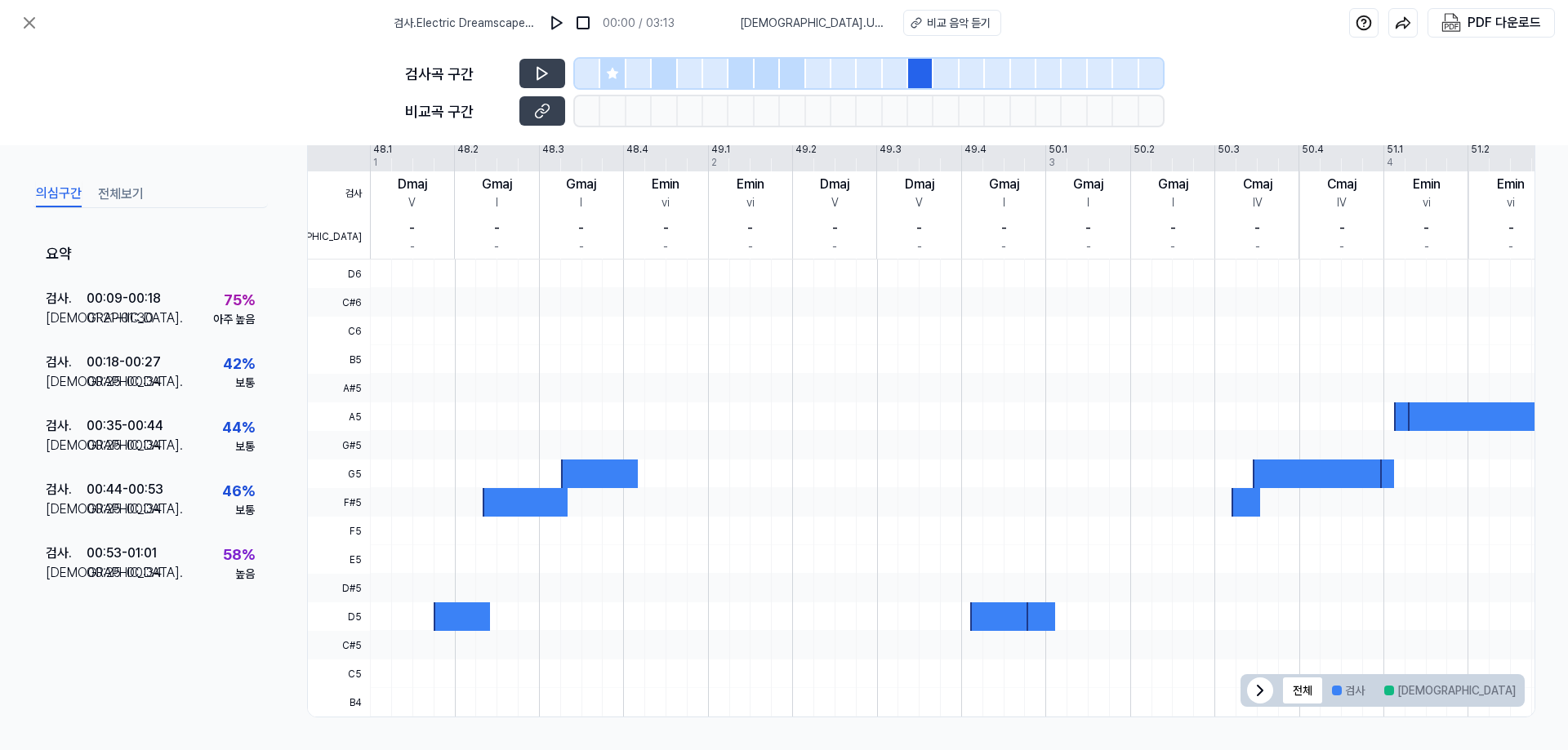
click at [961, 75] on div at bounding box center [972, 74] width 25 height 29
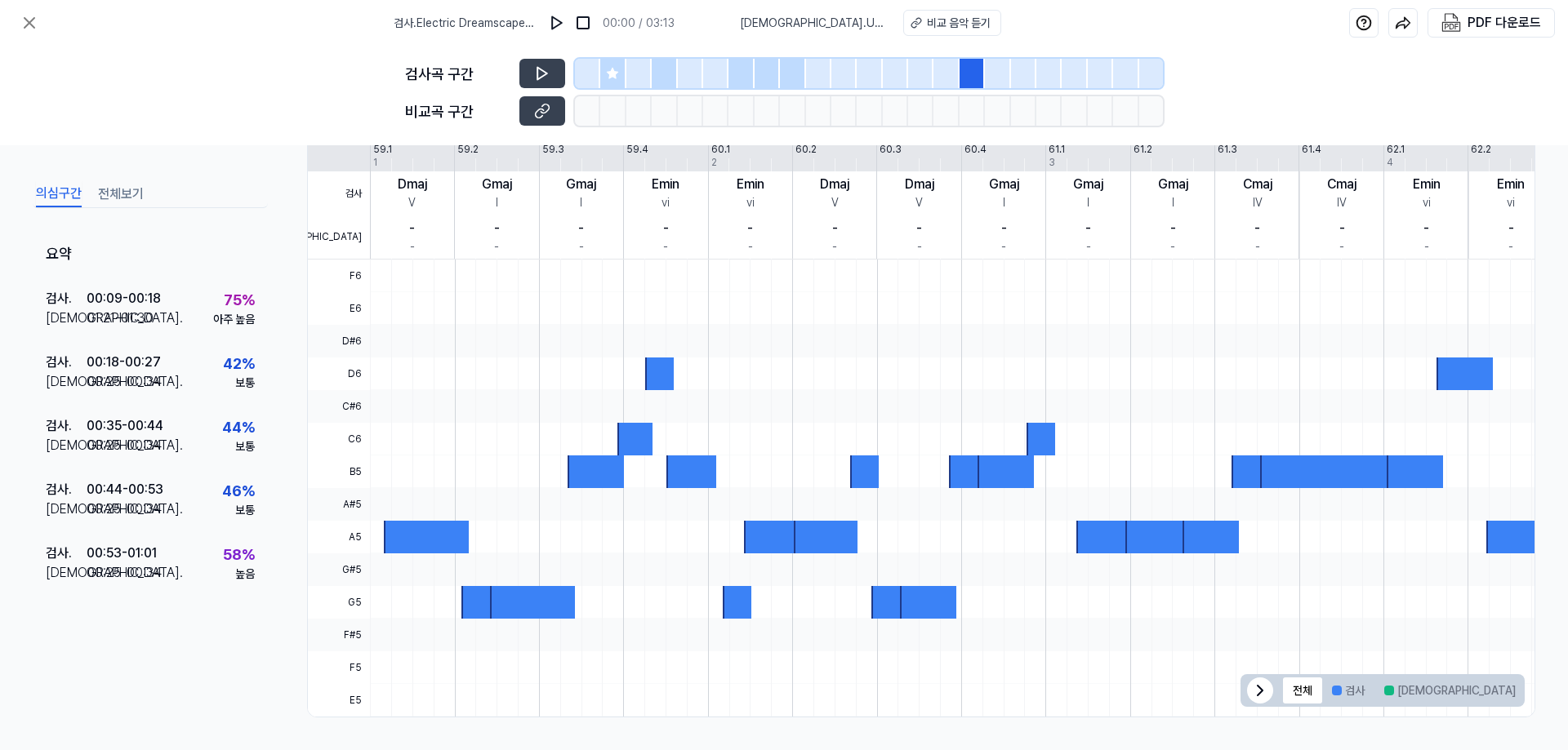
click at [1023, 76] on div at bounding box center [1023, 74] width 25 height 29
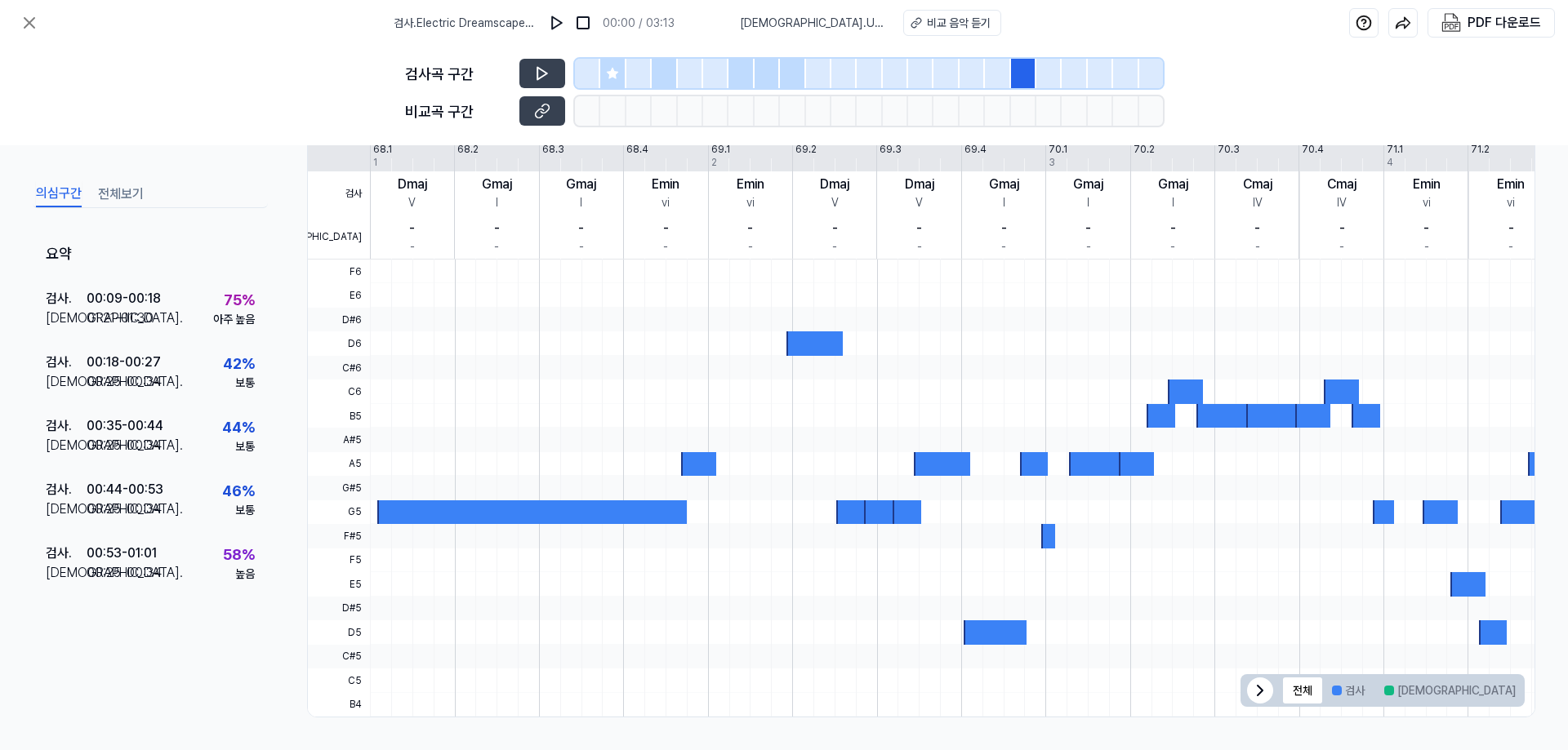
click at [1072, 76] on div at bounding box center [1074, 74] width 25 height 29
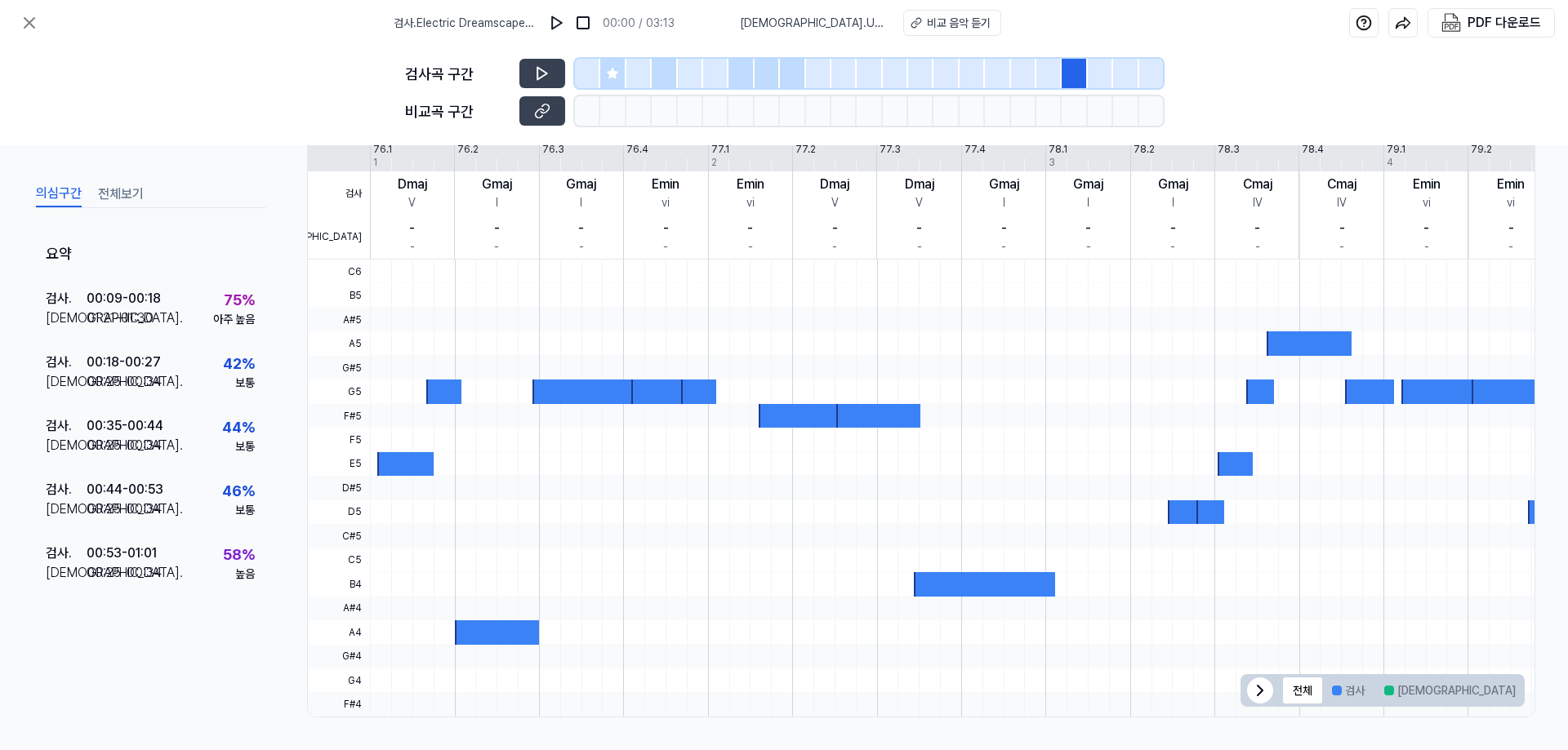
click at [1118, 78] on div at bounding box center [1125, 74] width 25 height 29
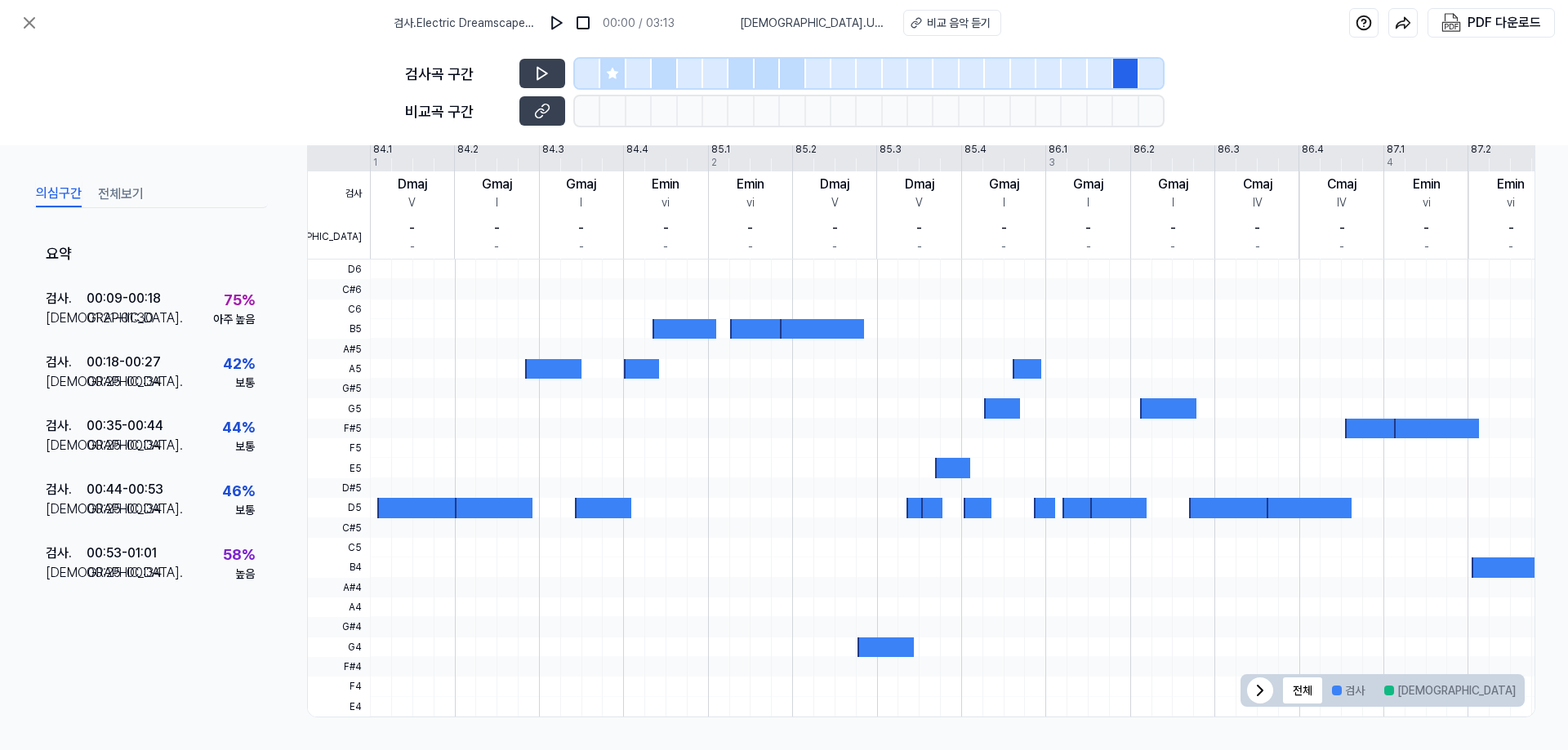
click at [1160, 80] on div at bounding box center [1151, 74] width 24 height 29
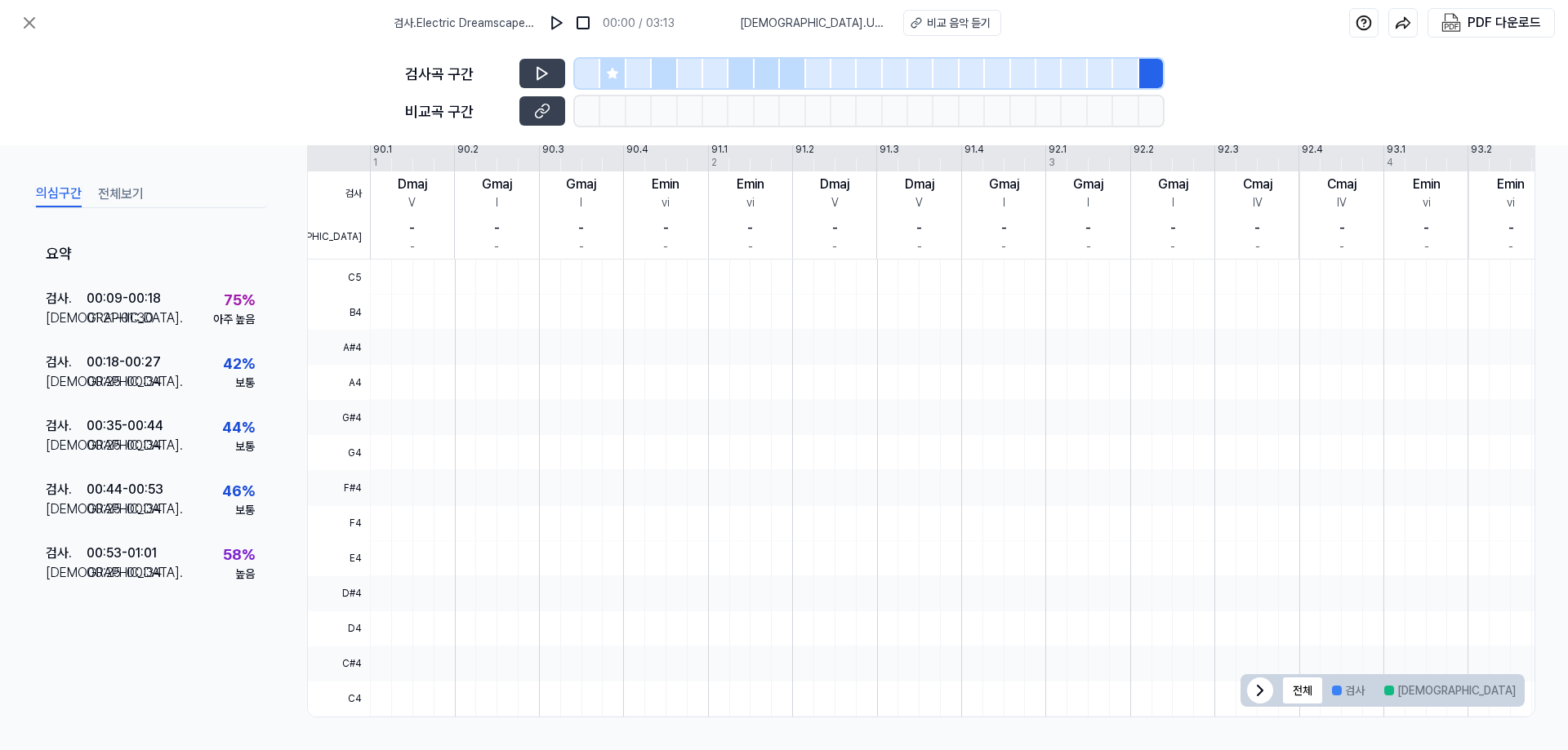
drag, startPoint x: 709, startPoint y: 162, endPoint x: 699, endPoint y: 158, distance: 10.8
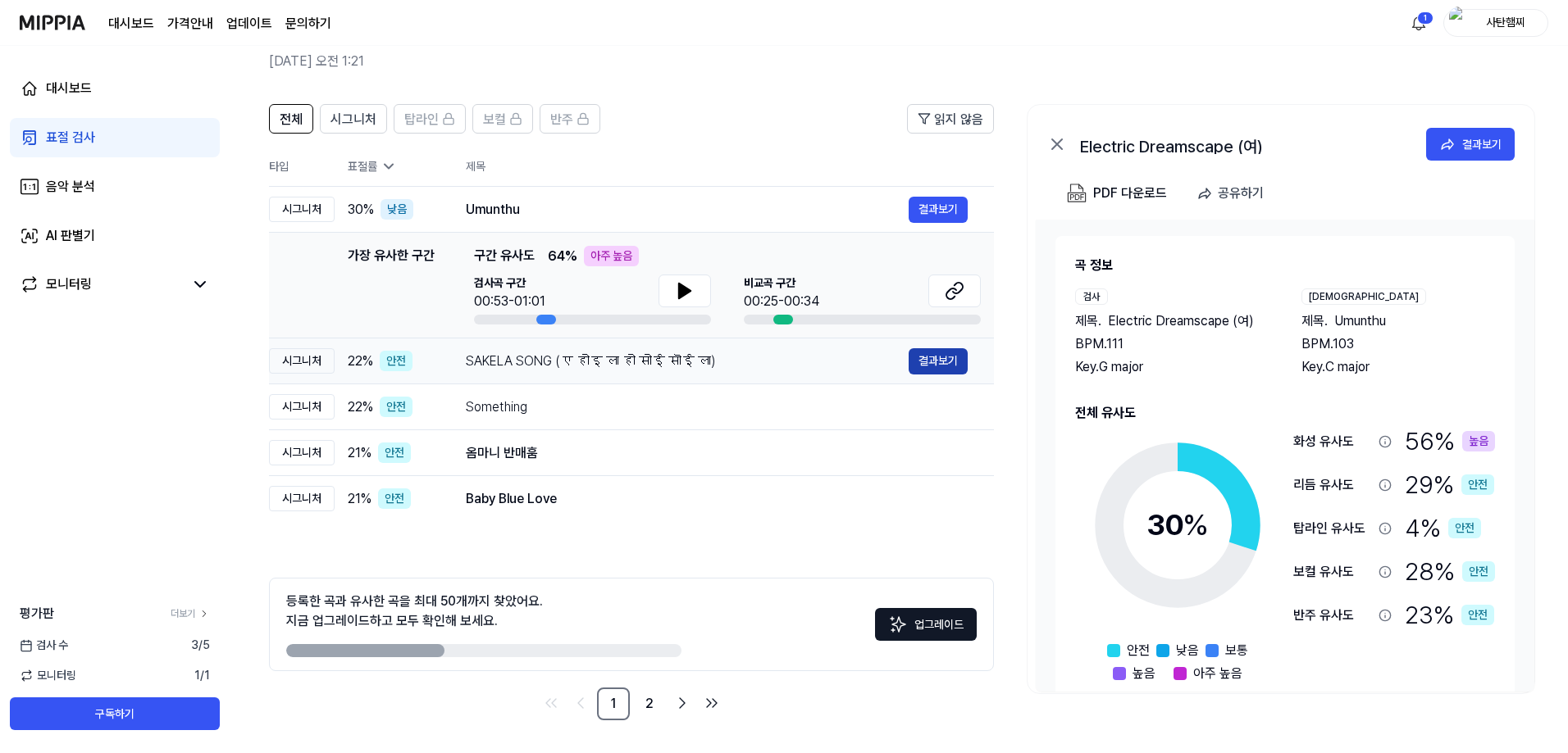
click at [930, 360] on button "결과보기" at bounding box center [938, 361] width 59 height 26
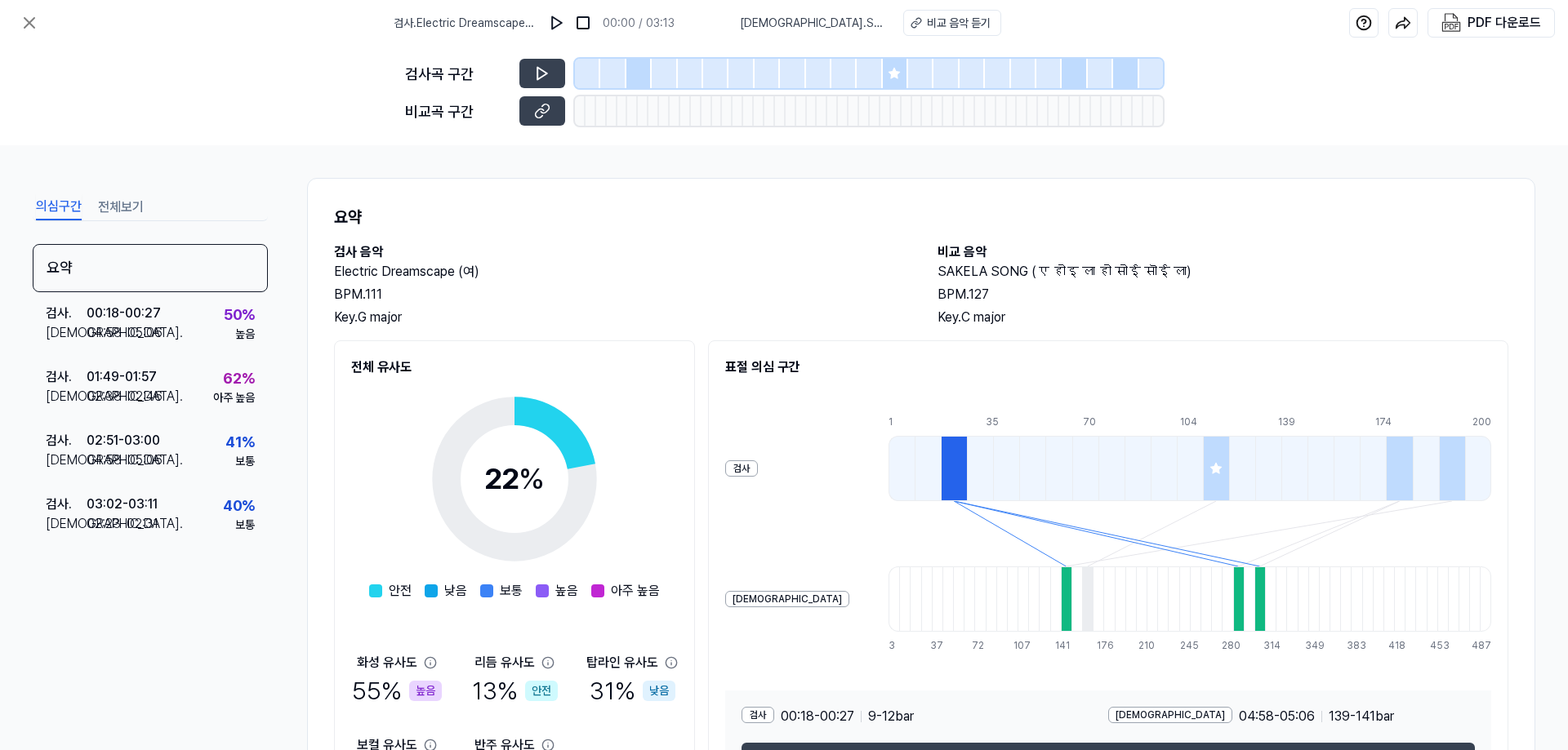
click at [599, 68] on div at bounding box center [869, 74] width 588 height 29
click at [591, 72] on div at bounding box center [587, 74] width 25 height 29
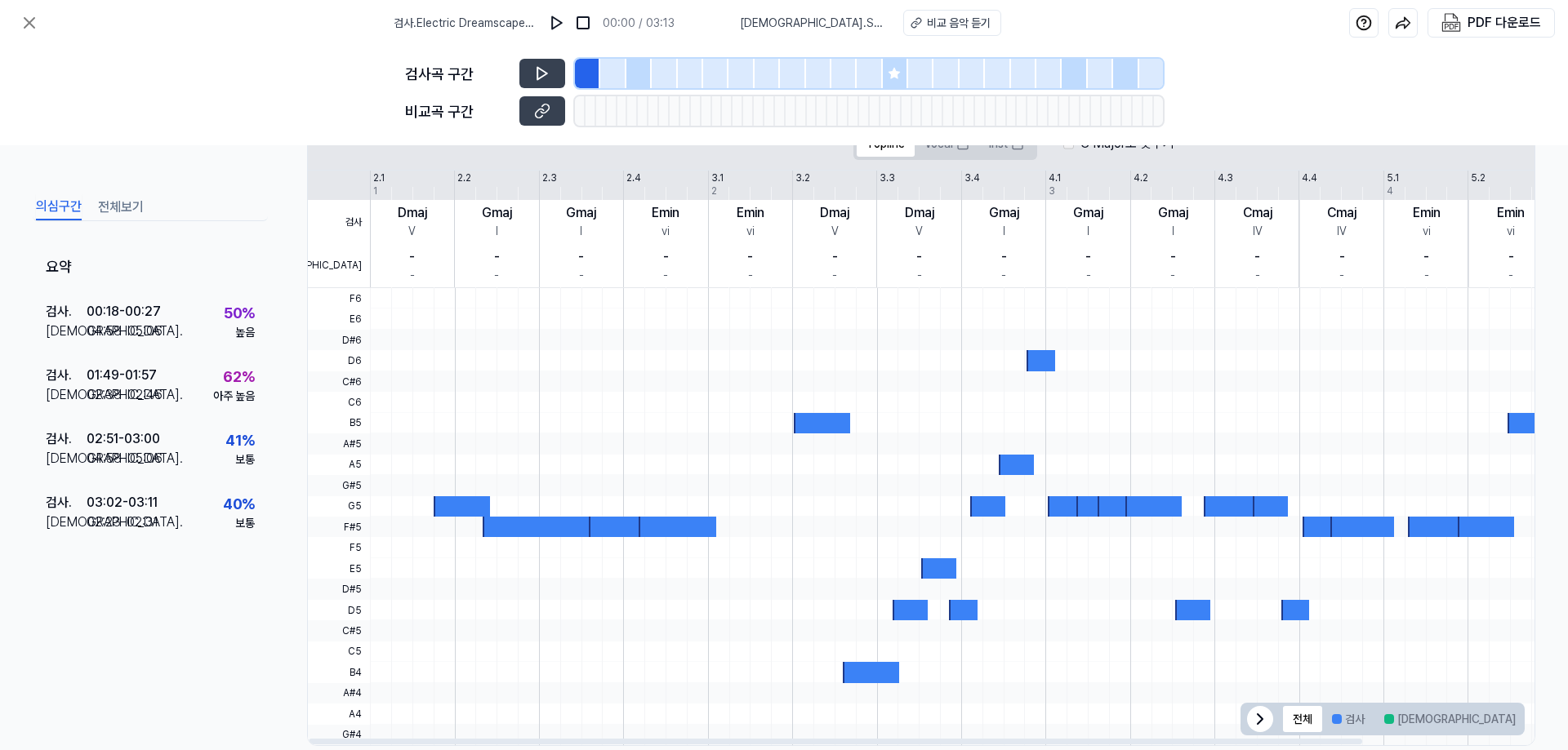
scroll to position [333, 0]
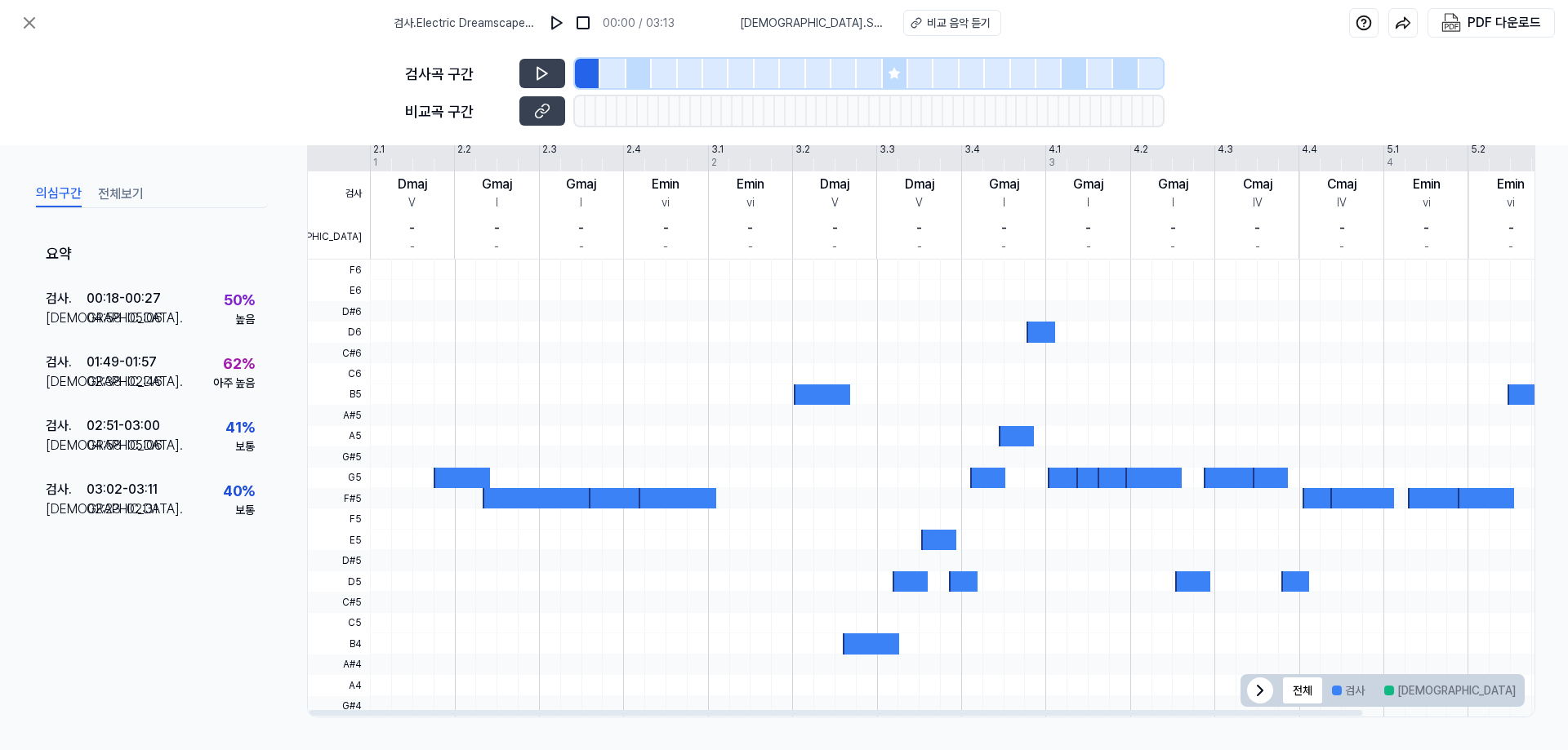
click at [620, 70] on div at bounding box center [612, 74] width 25 height 29
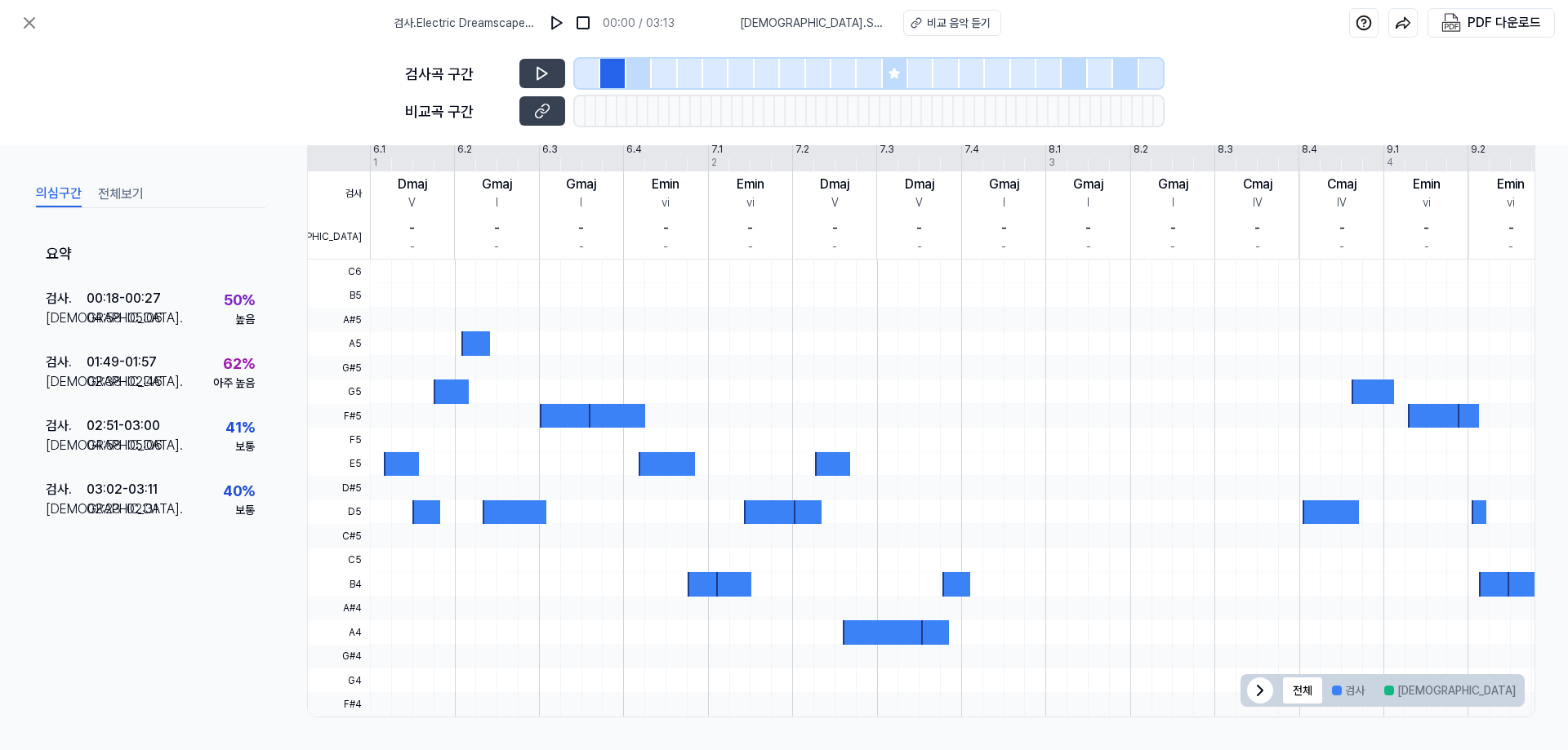
click at [643, 72] on div at bounding box center [638, 74] width 25 height 29
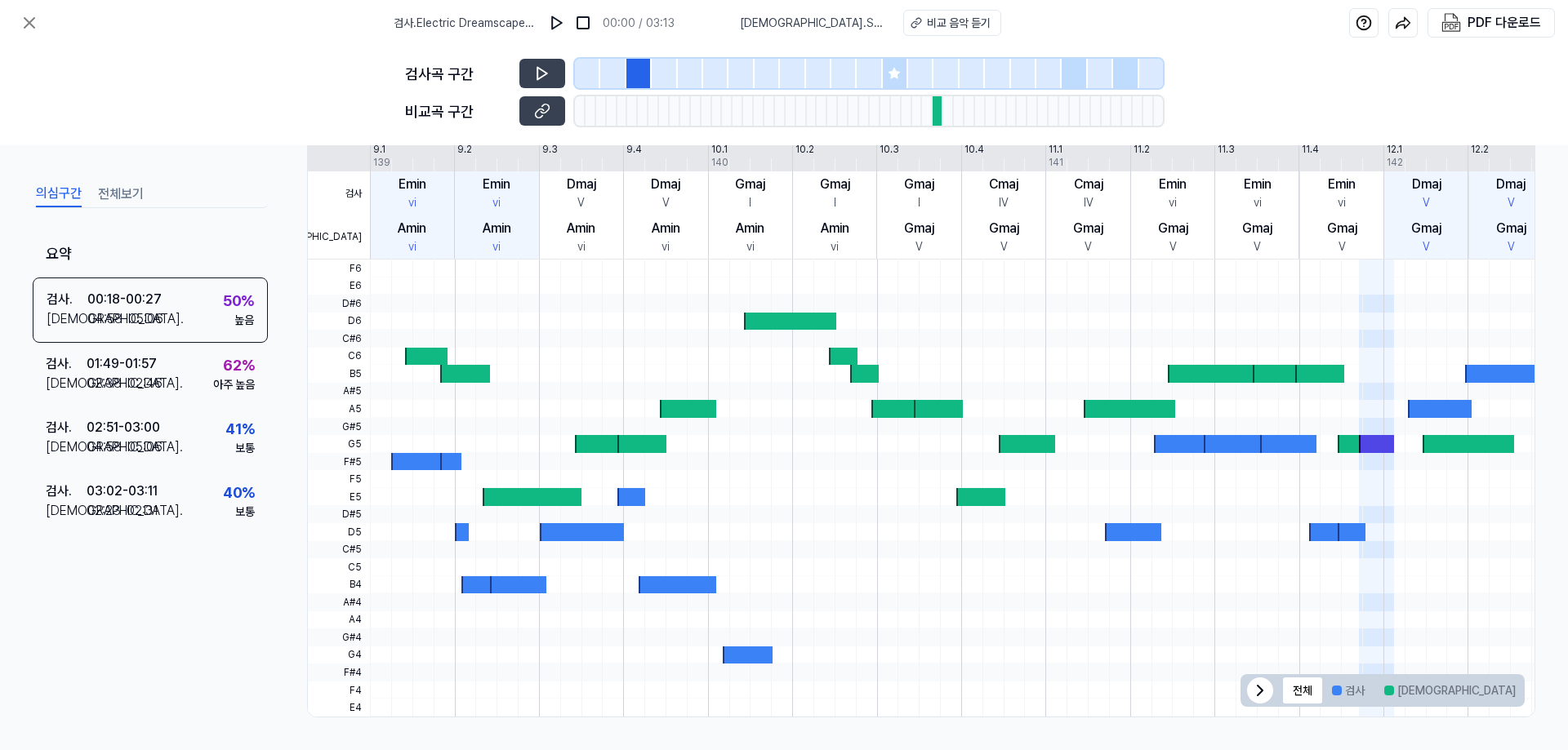
click at [676, 76] on div at bounding box center [664, 74] width 25 height 29
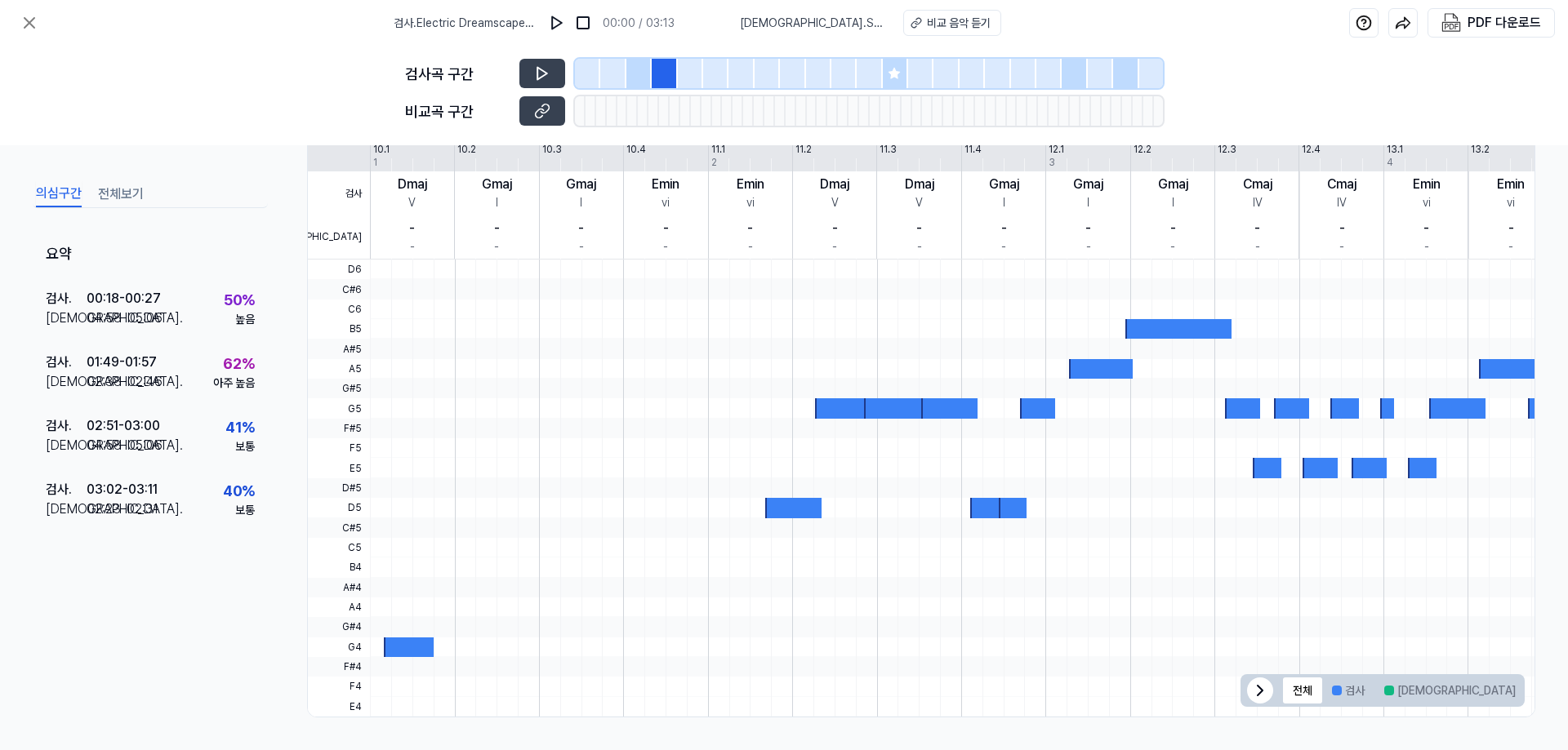
click at [697, 77] on div at bounding box center [690, 74] width 25 height 29
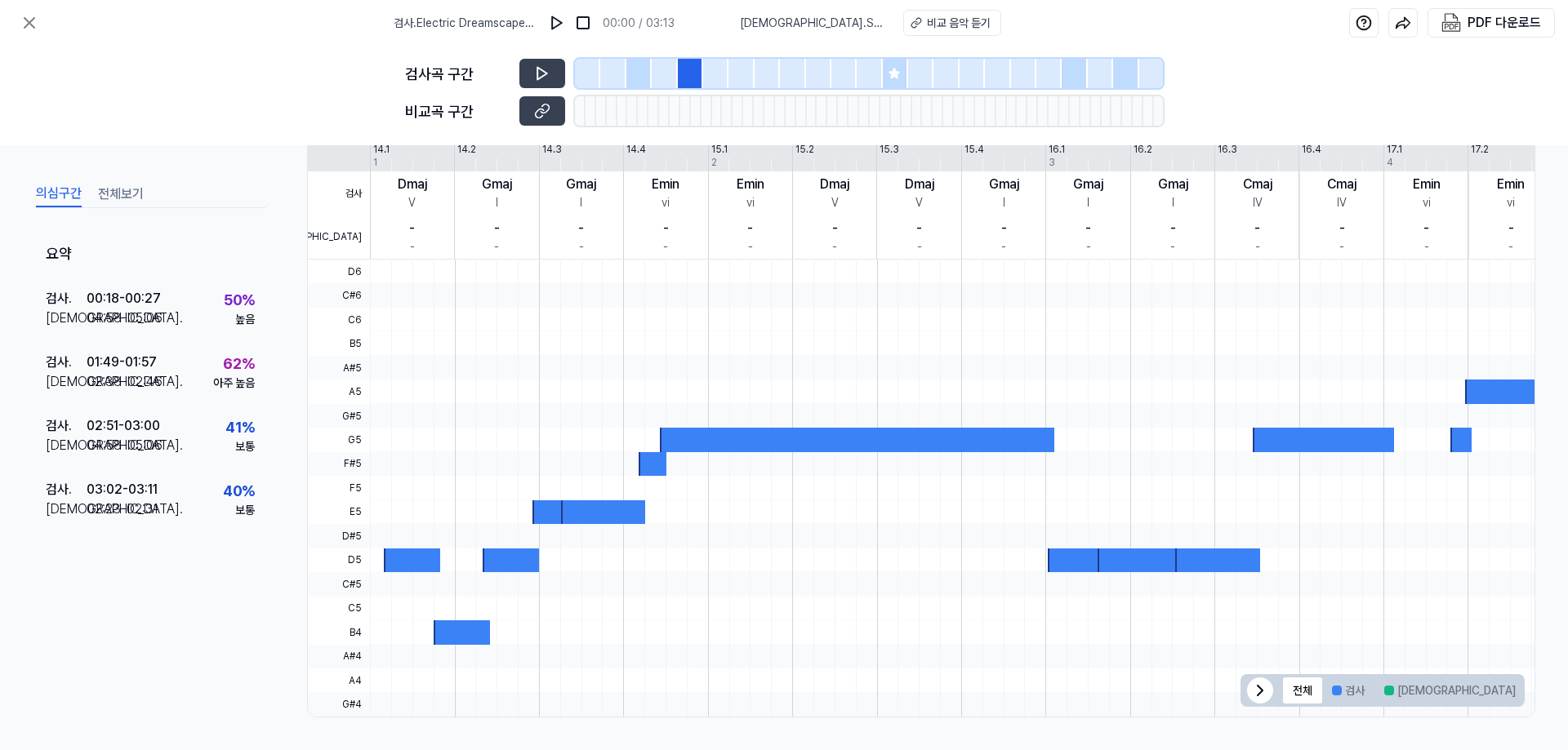
click at [723, 77] on div at bounding box center [715, 74] width 25 height 29
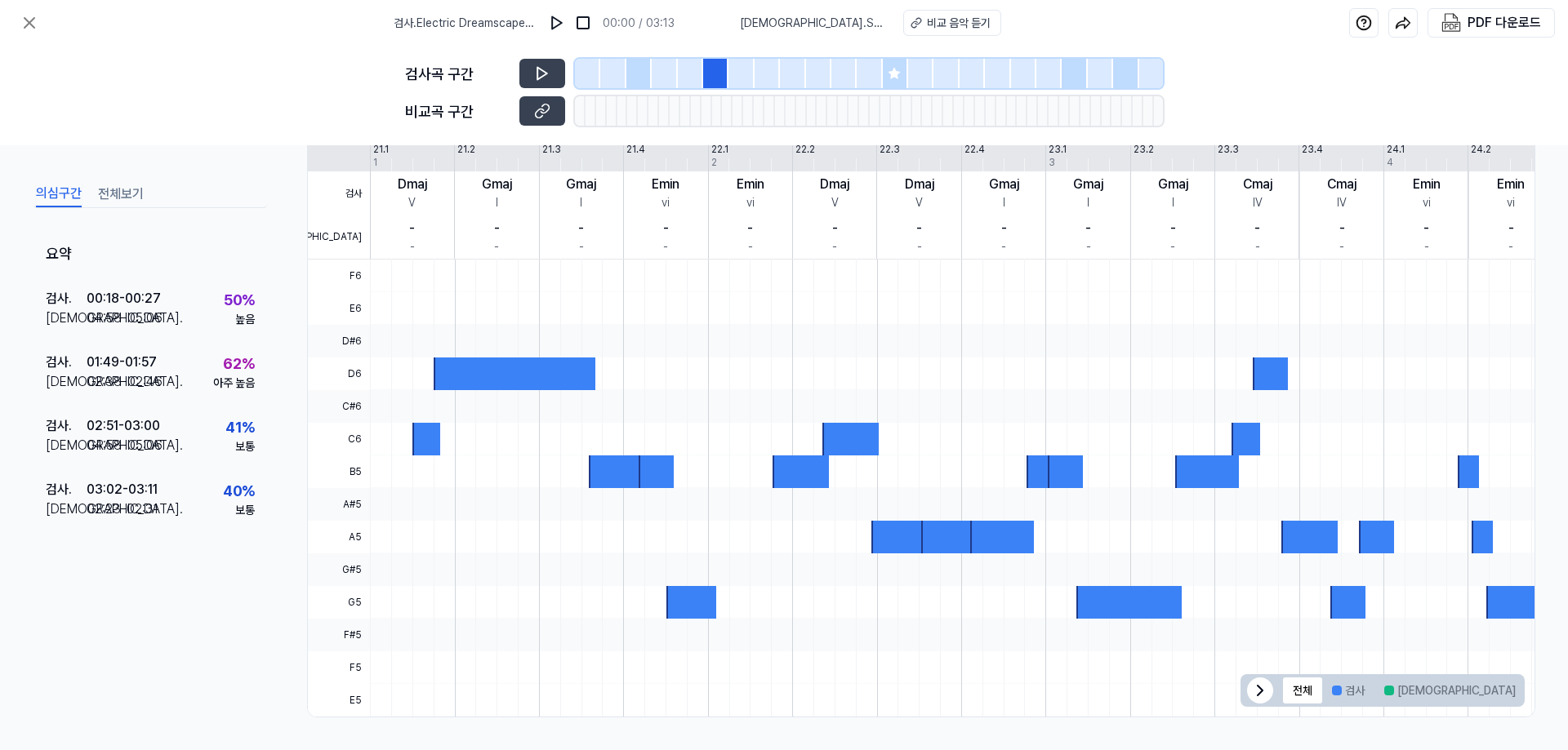
click at [751, 77] on div at bounding box center [740, 74] width 25 height 29
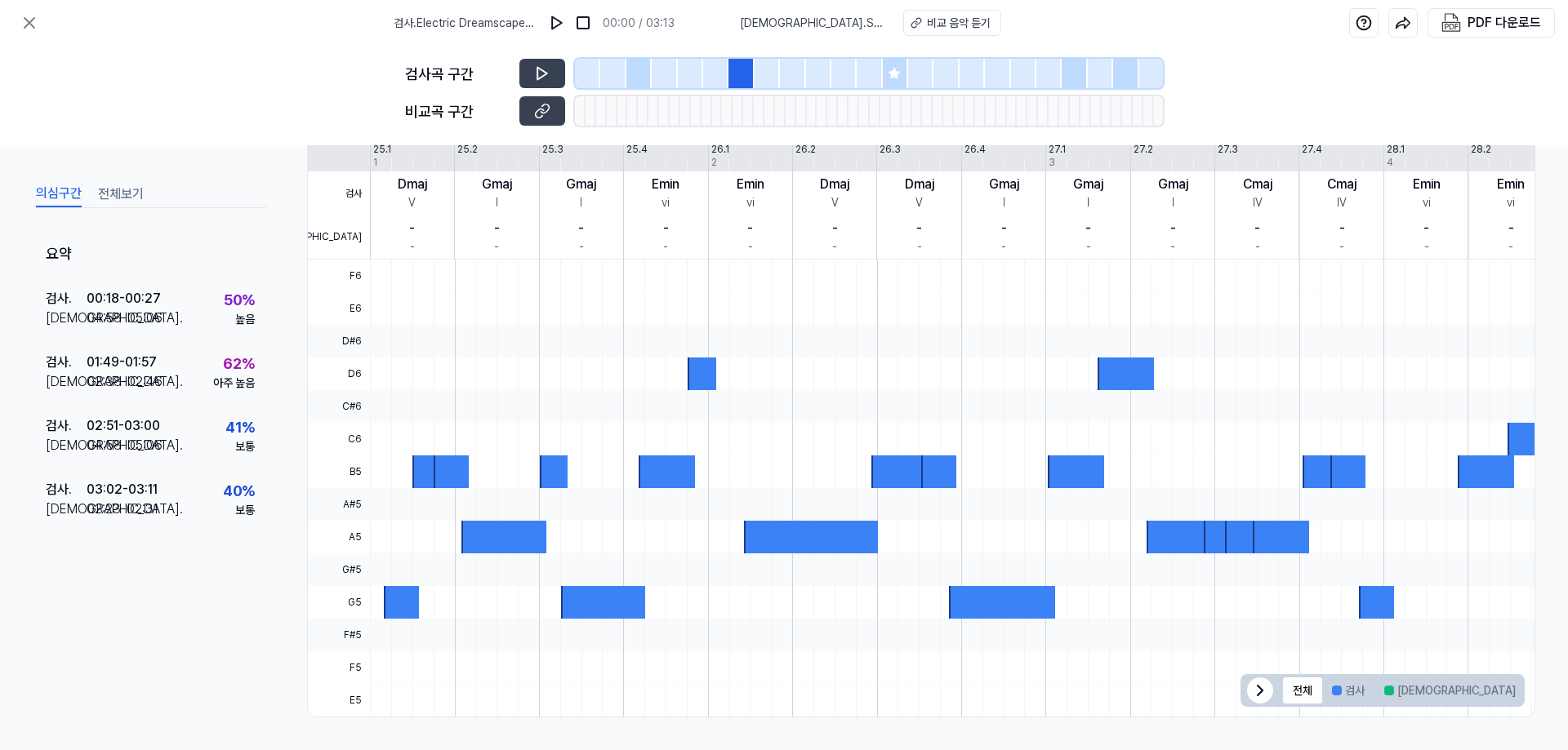
click at [775, 77] on div at bounding box center [767, 74] width 25 height 29
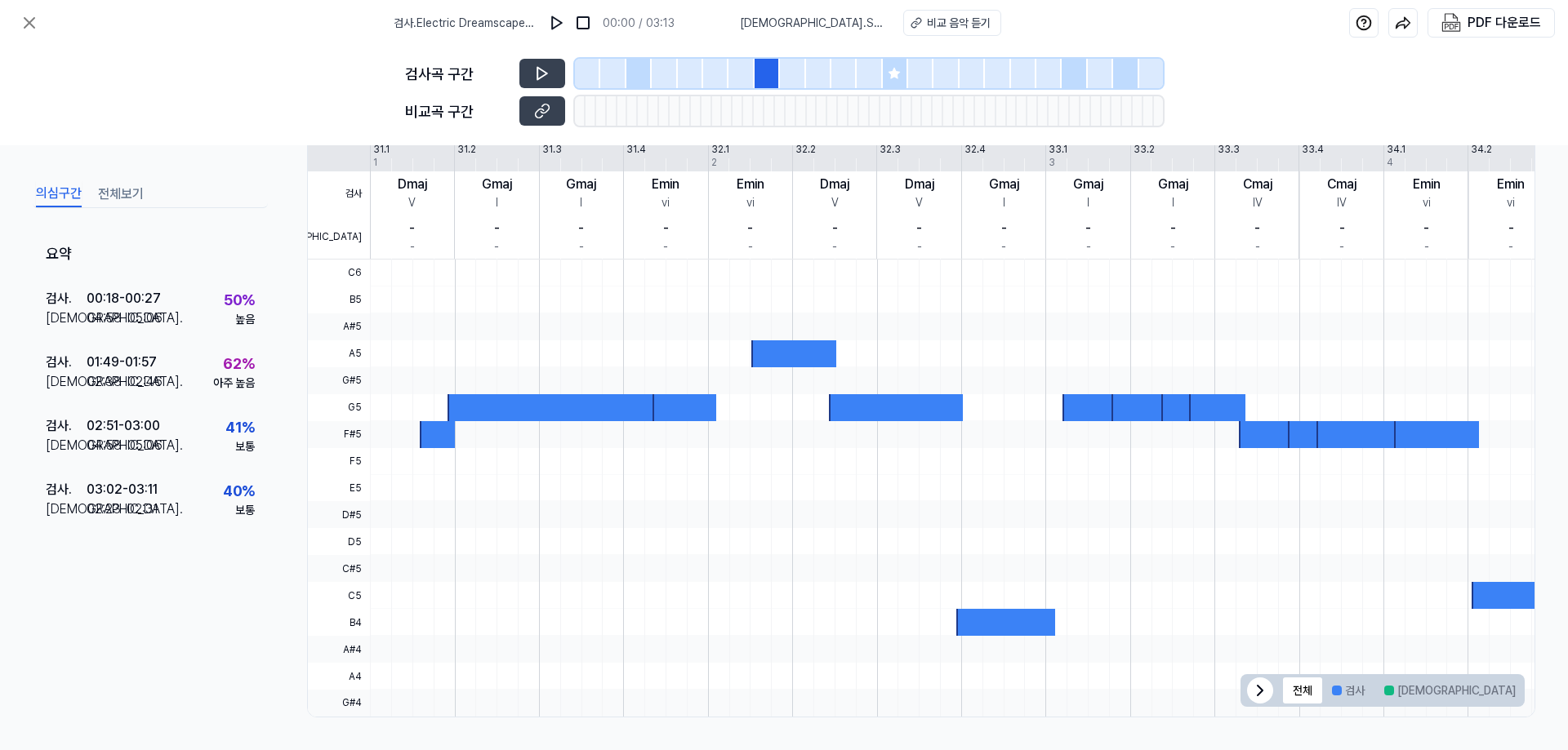
drag, startPoint x: 796, startPoint y: 78, endPoint x: 806, endPoint y: 79, distance: 10.0
click at [797, 78] on div at bounding box center [792, 74] width 25 height 29
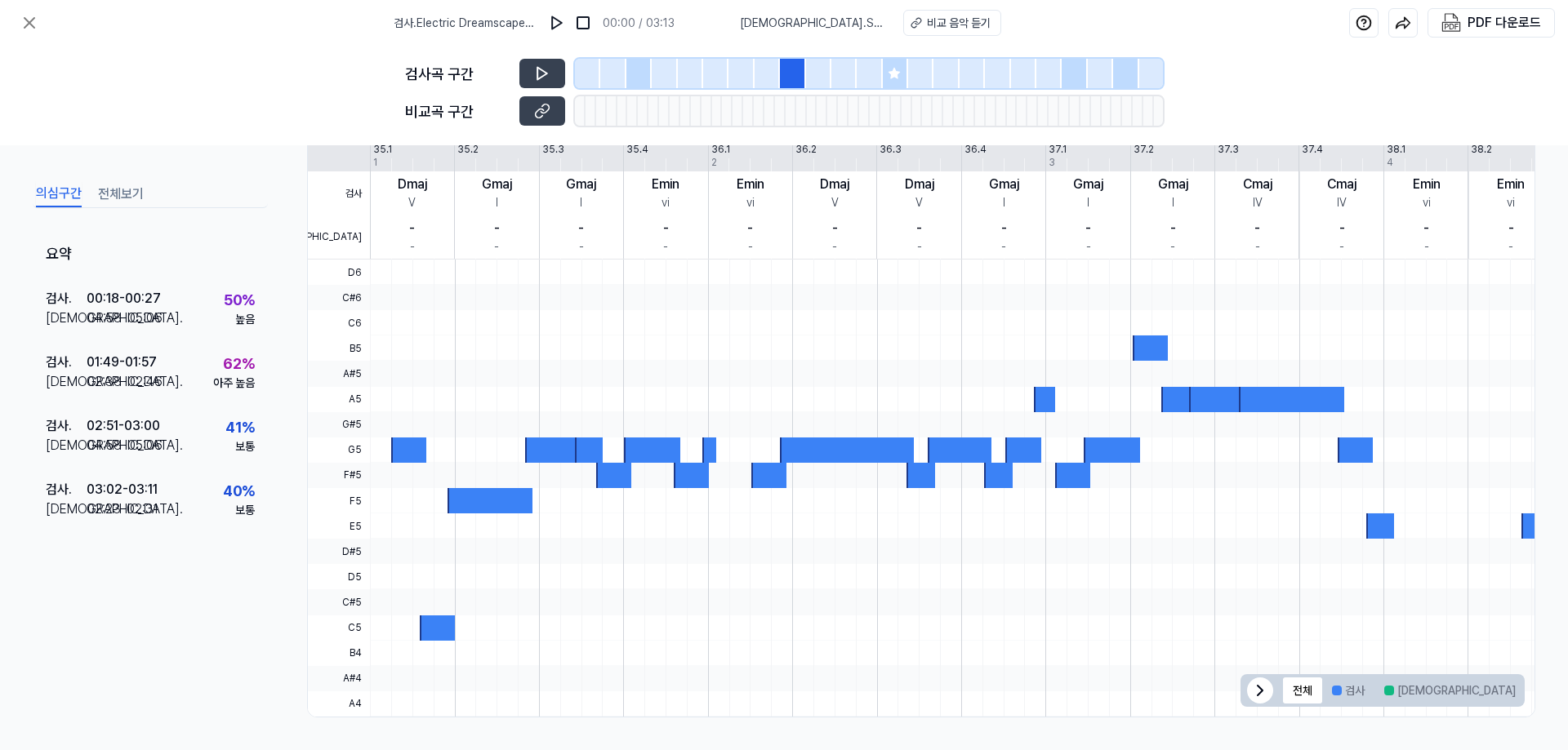
click at [831, 81] on div at bounding box center [843, 74] width 25 height 29
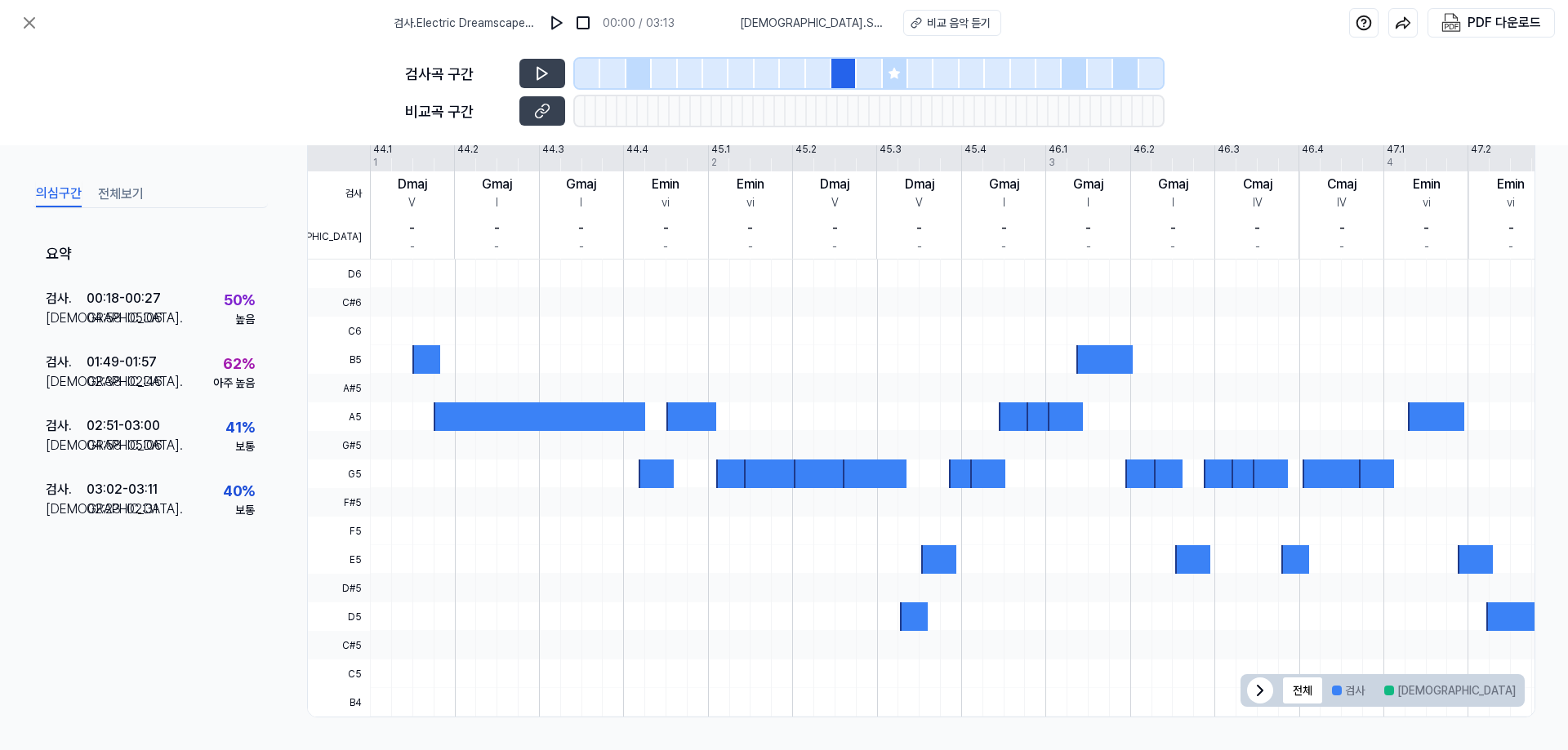
click at [859, 79] on div at bounding box center [868, 74] width 25 height 29
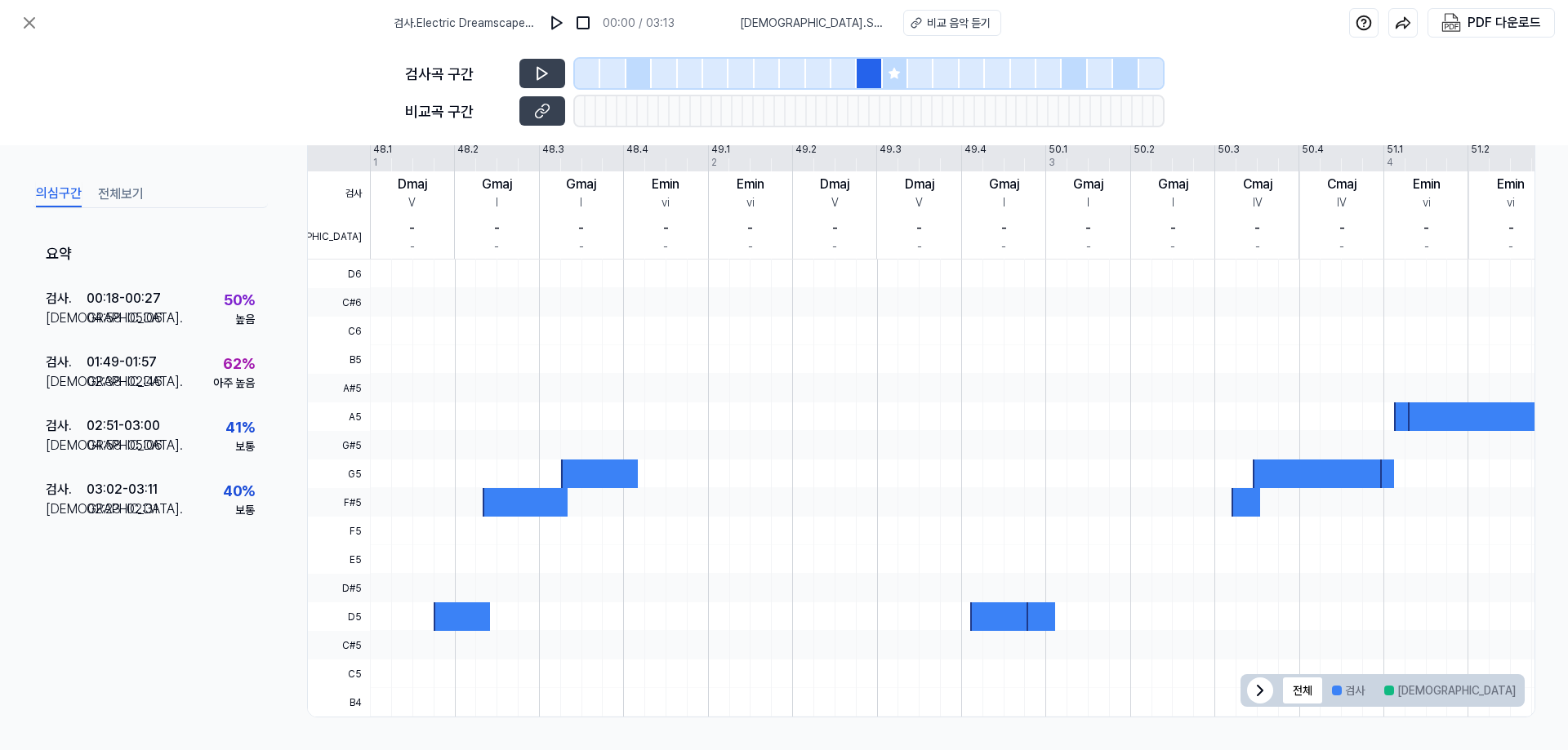
click at [891, 77] on icon at bounding box center [895, 74] width 11 height 11
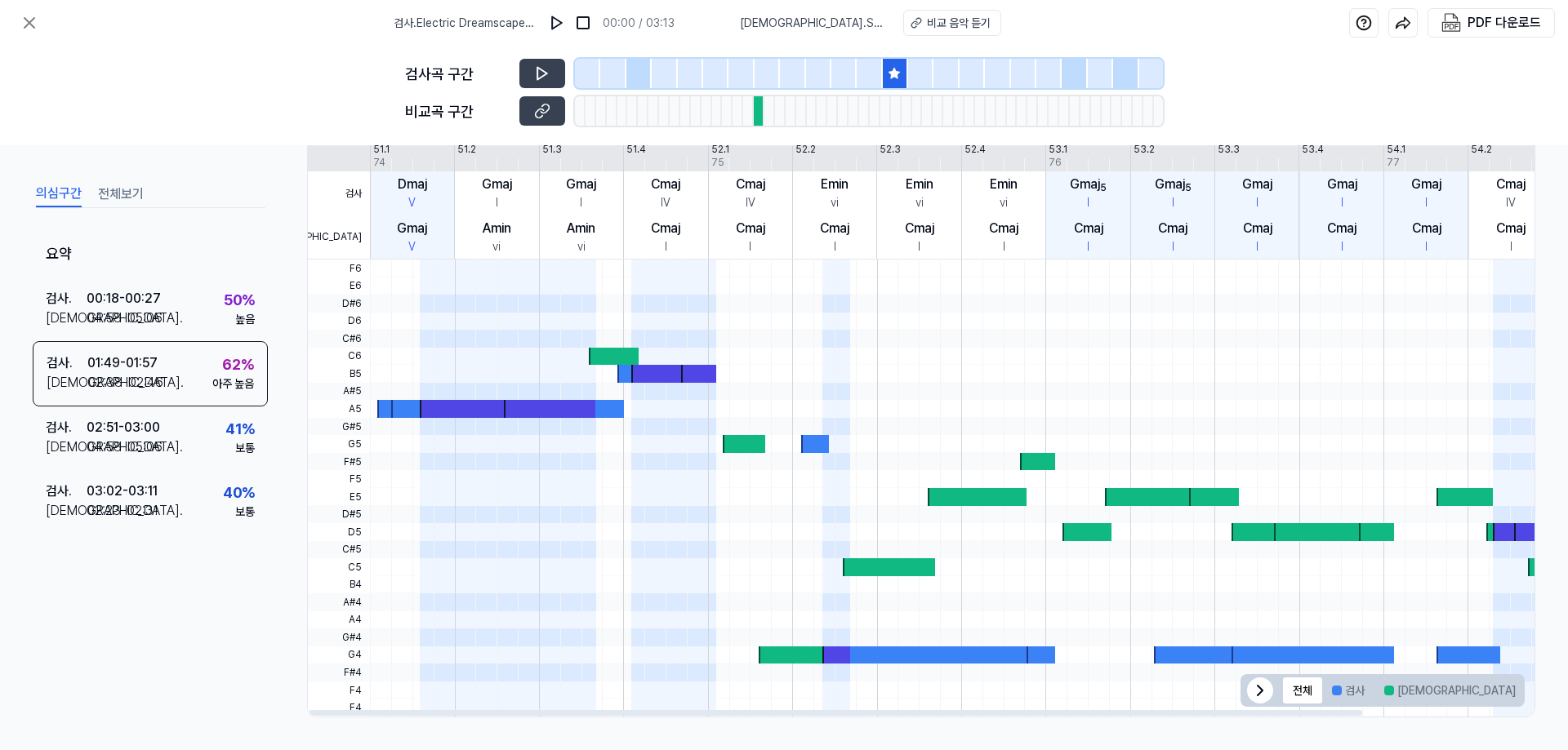
drag, startPoint x: 922, startPoint y: 68, endPoint x: 945, endPoint y: 72, distance: 23.3
click at [925, 68] on div at bounding box center [920, 74] width 25 height 29
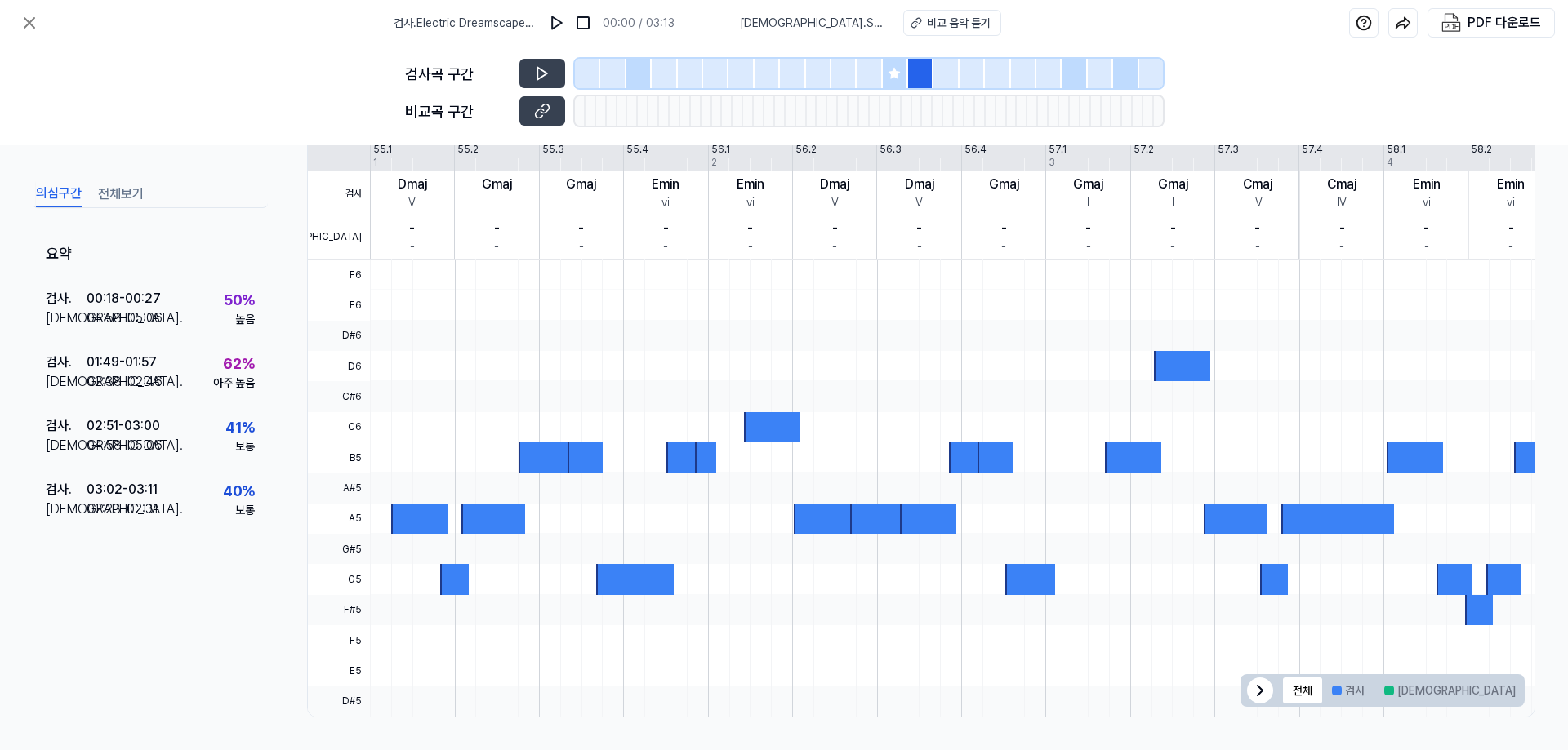
click at [960, 73] on div at bounding box center [869, 74] width 588 height 29
click at [976, 73] on div at bounding box center [972, 74] width 25 height 29
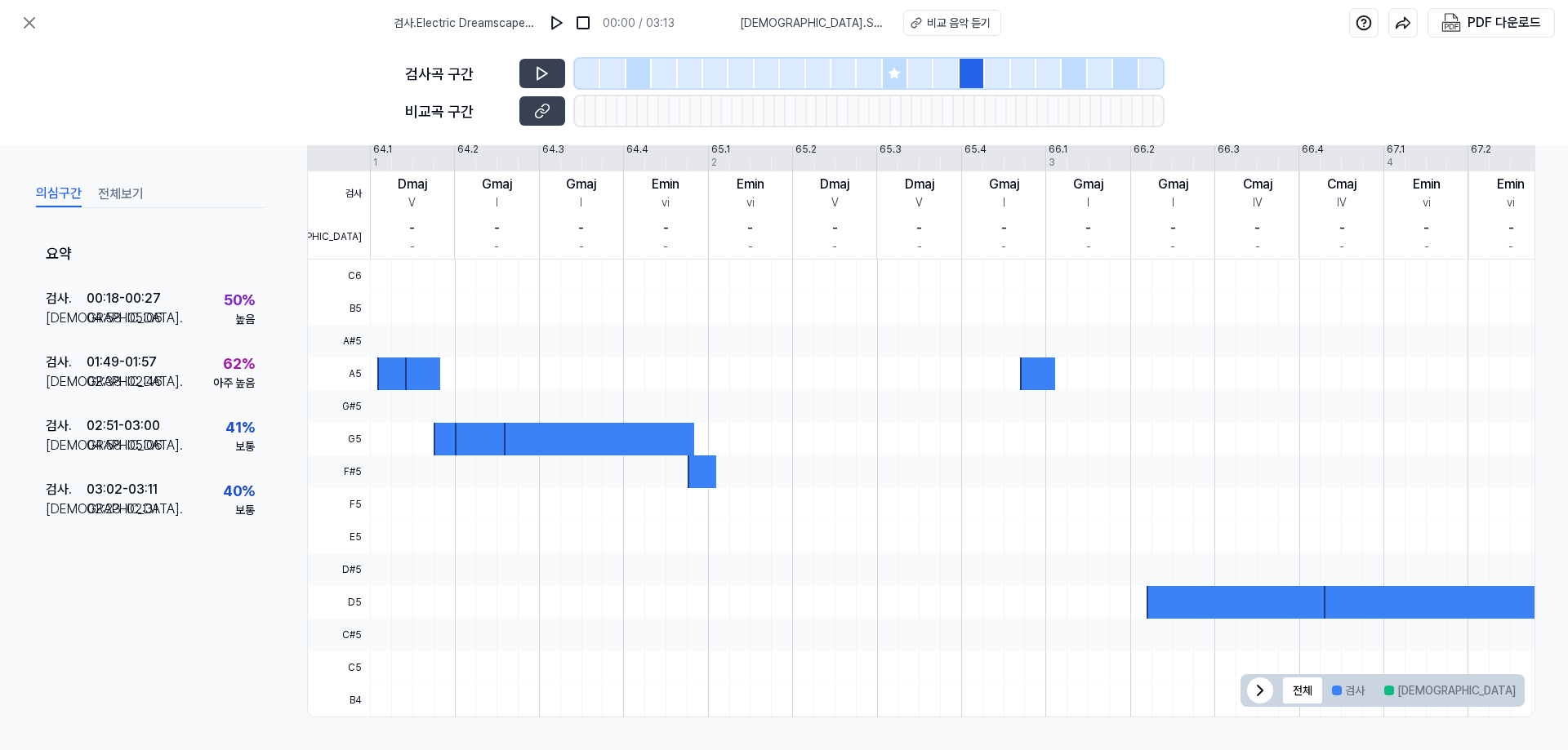
click at [1012, 75] on div at bounding box center [1023, 74] width 25 height 29
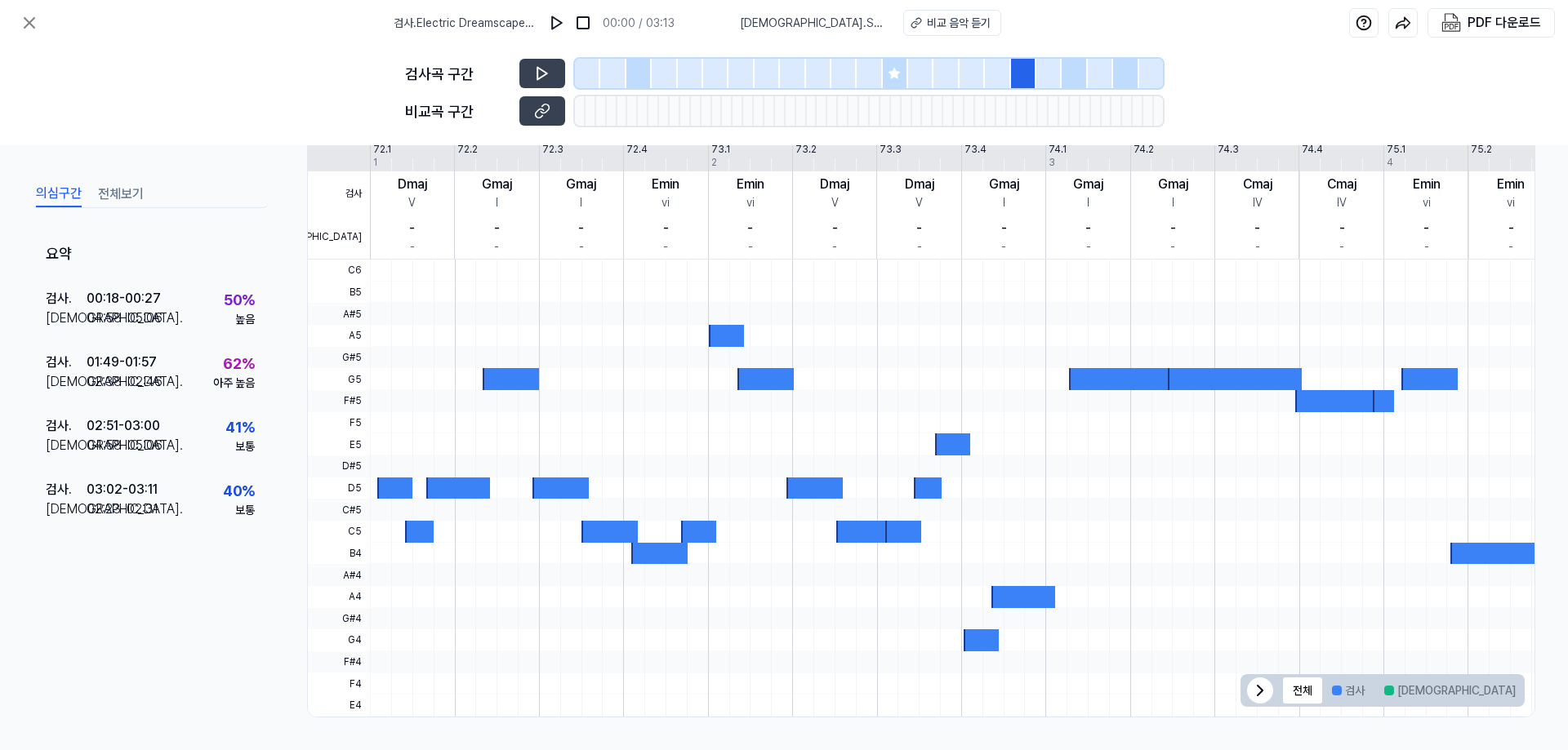
click at [1033, 75] on div at bounding box center [1023, 74] width 25 height 29
click at [1069, 74] on div at bounding box center [1074, 74] width 25 height 29
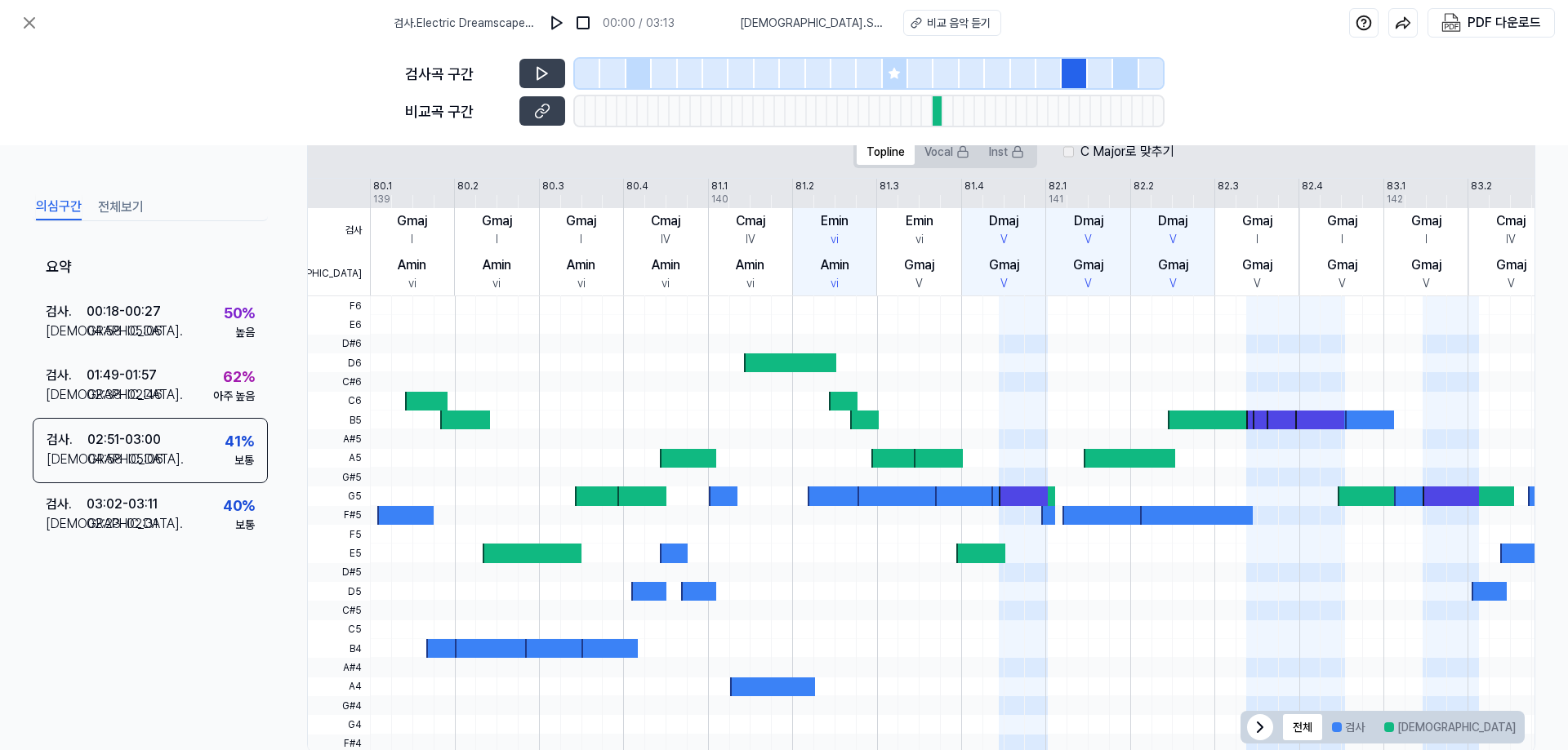
scroll to position [369, 0]
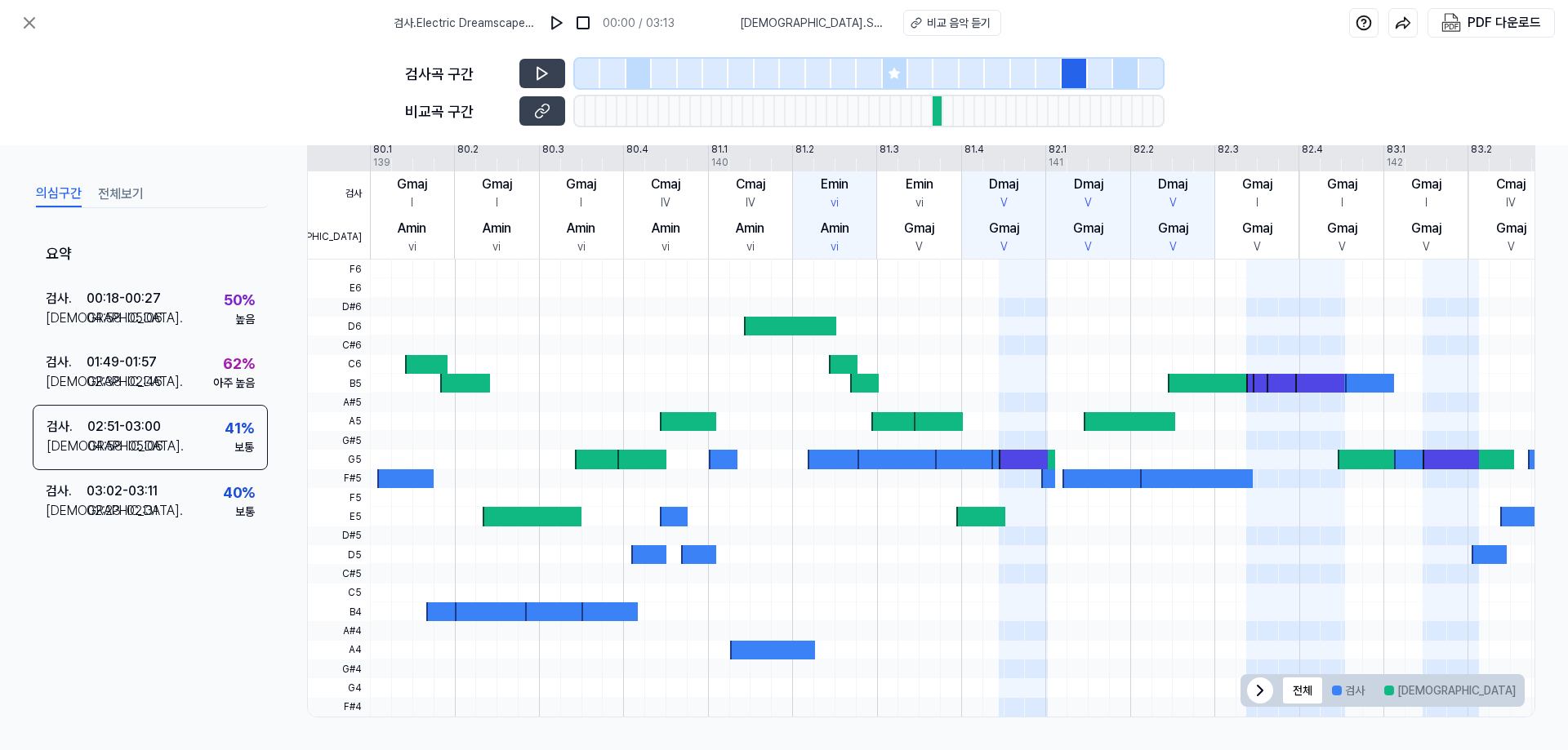
click at [1128, 73] on div at bounding box center [1125, 74] width 25 height 29
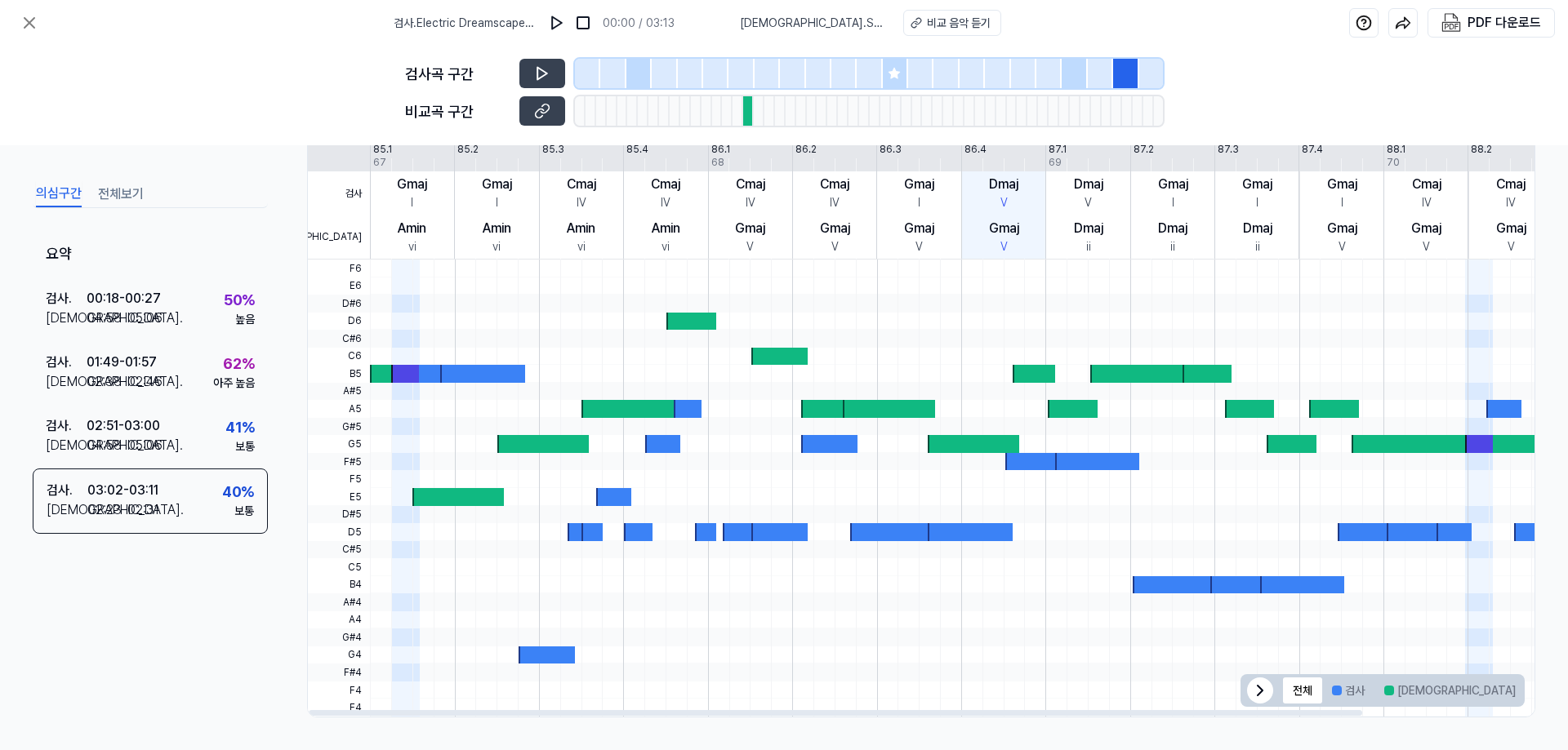
drag, startPoint x: 811, startPoint y: 297, endPoint x: 822, endPoint y: 294, distance: 11.4
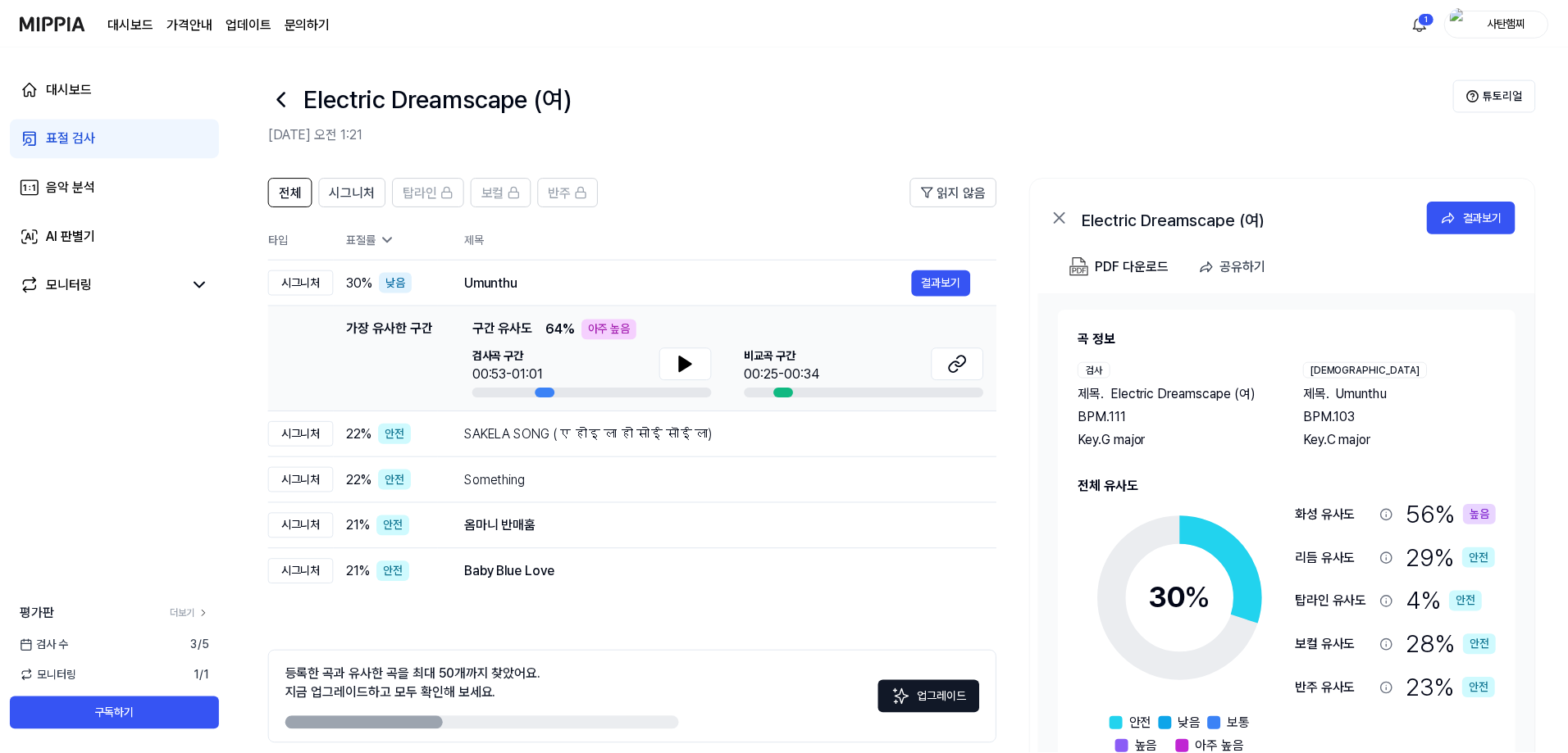
scroll to position [73, 0]
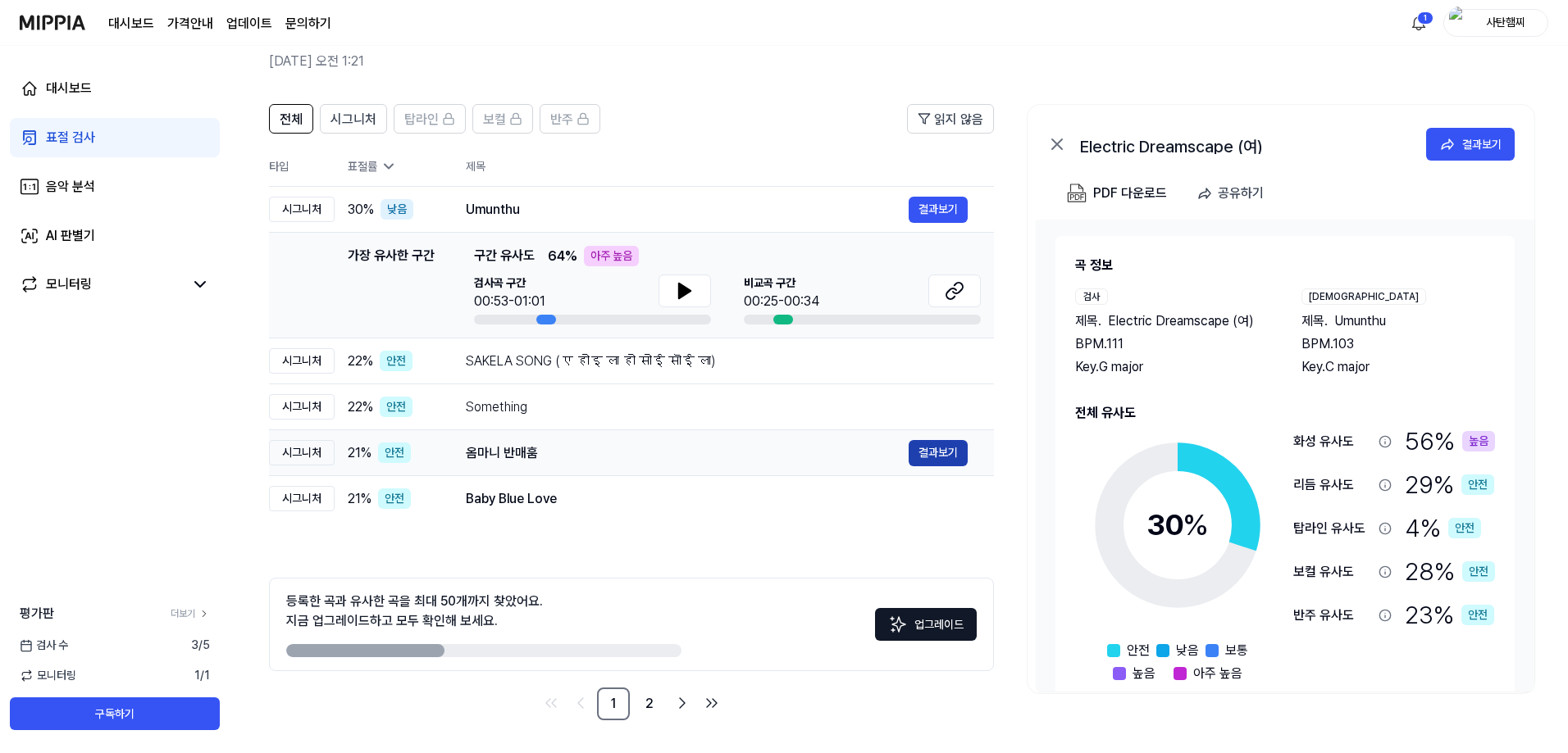
click at [918, 446] on button "결과보기" at bounding box center [938, 453] width 59 height 26
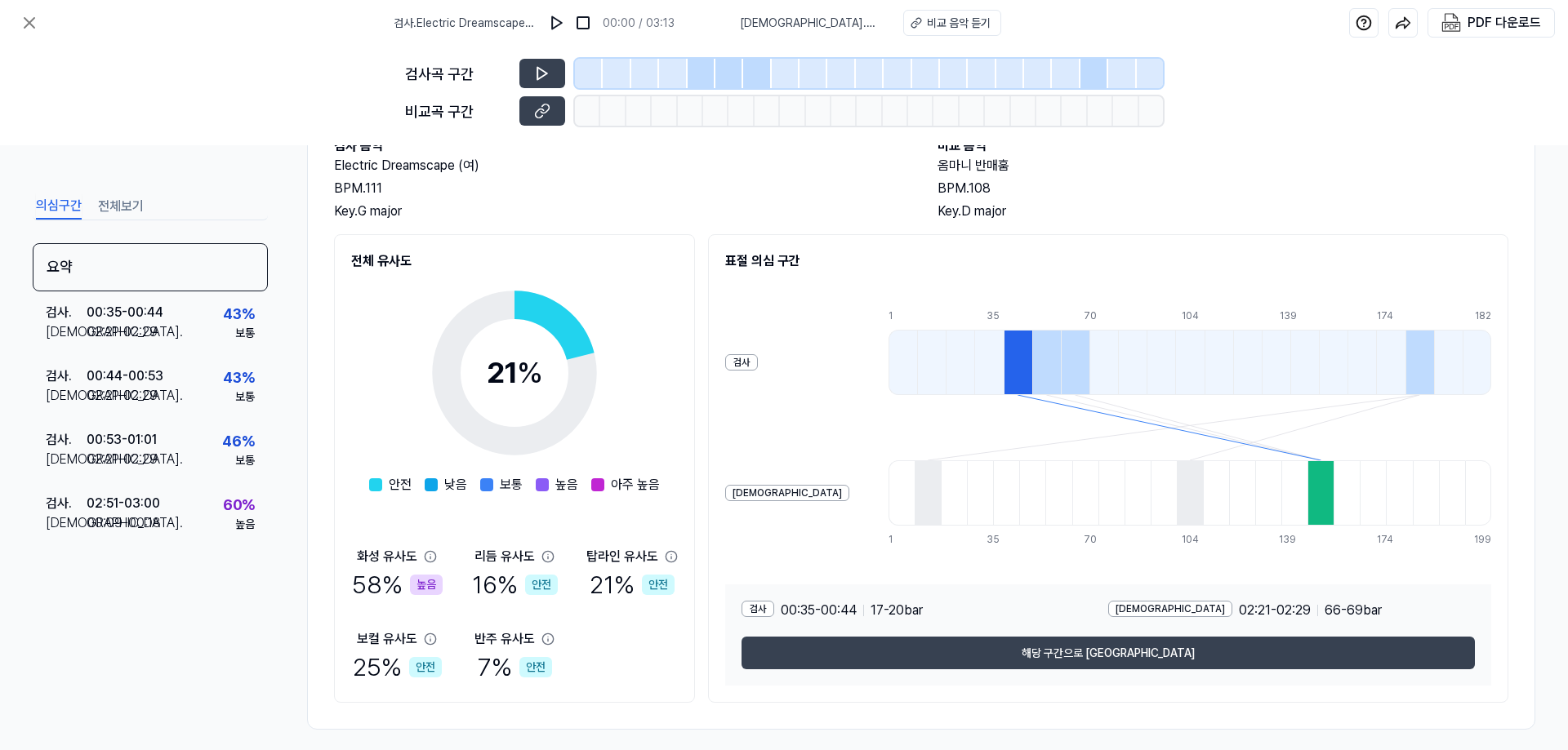
scroll to position [118, 0]
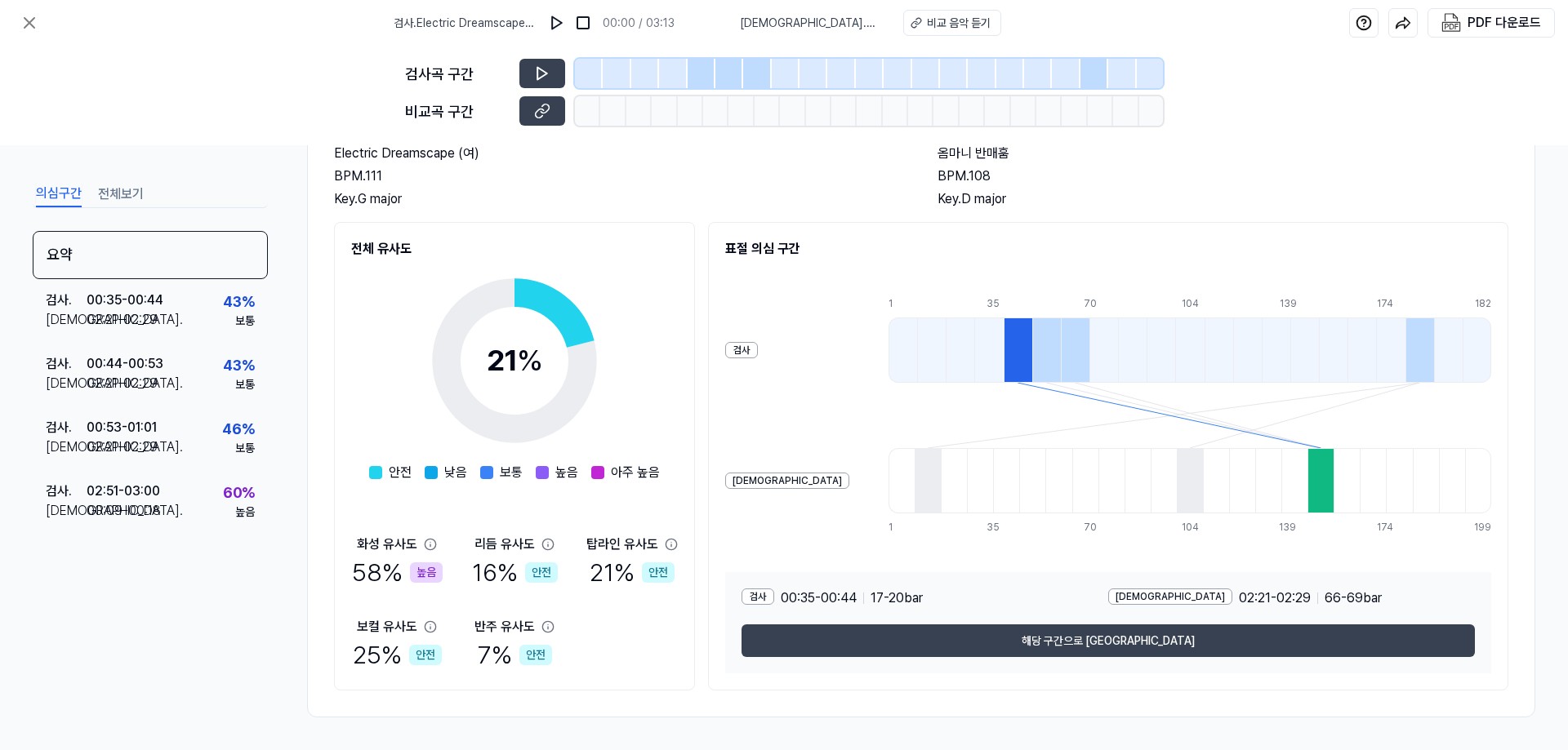
click at [586, 69] on div at bounding box center [589, 74] width 28 height 29
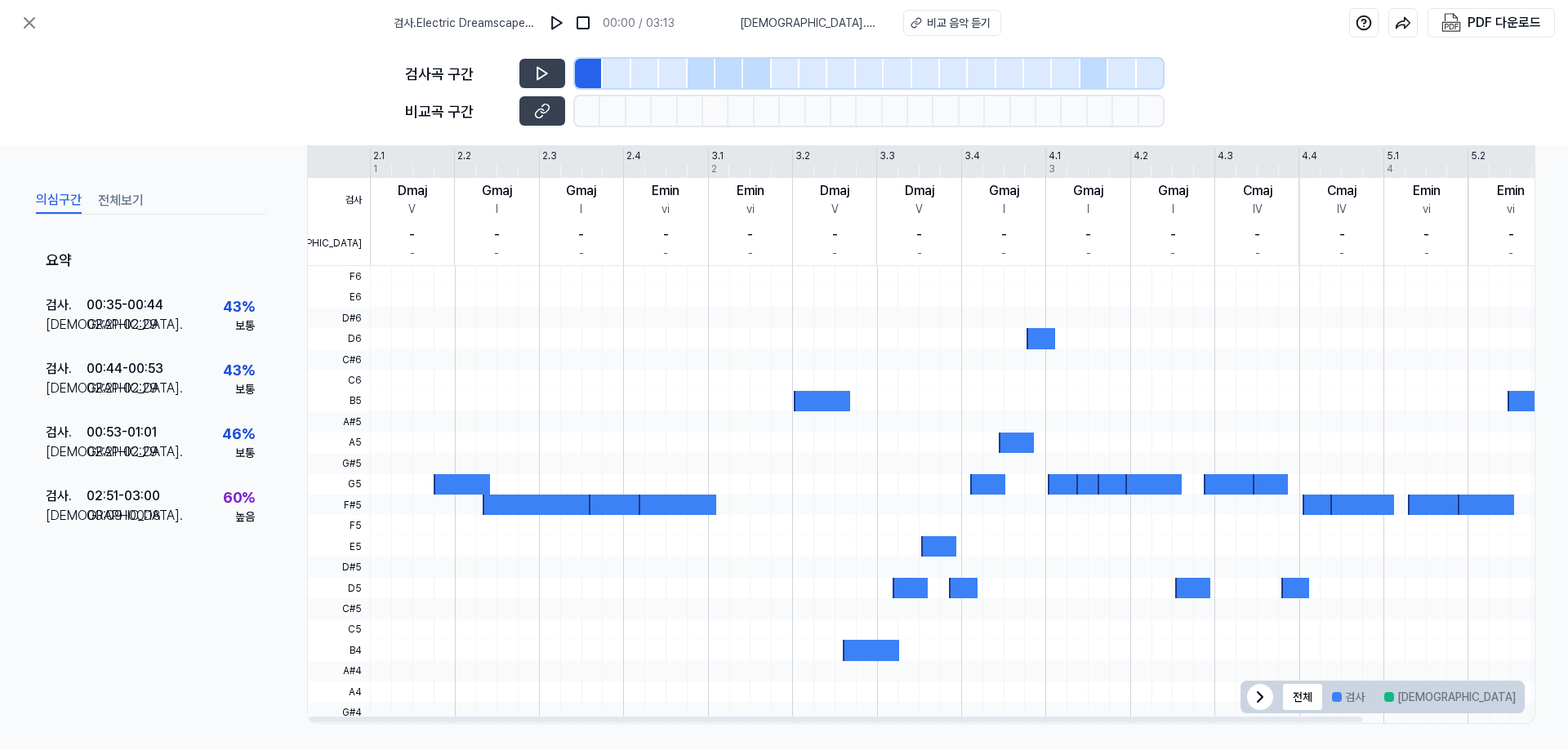
scroll to position [333, 0]
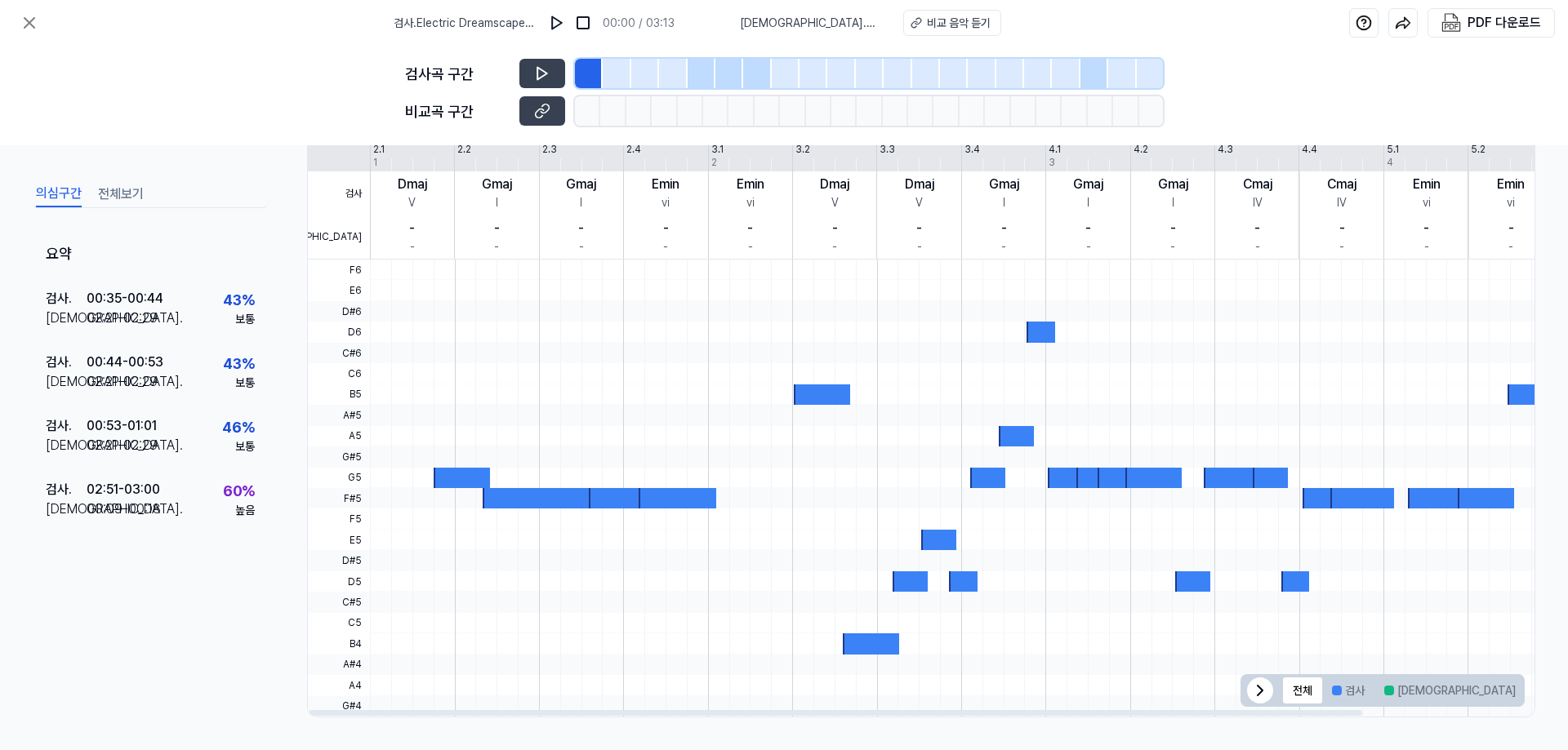
click at [619, 82] on div at bounding box center [617, 74] width 28 height 29
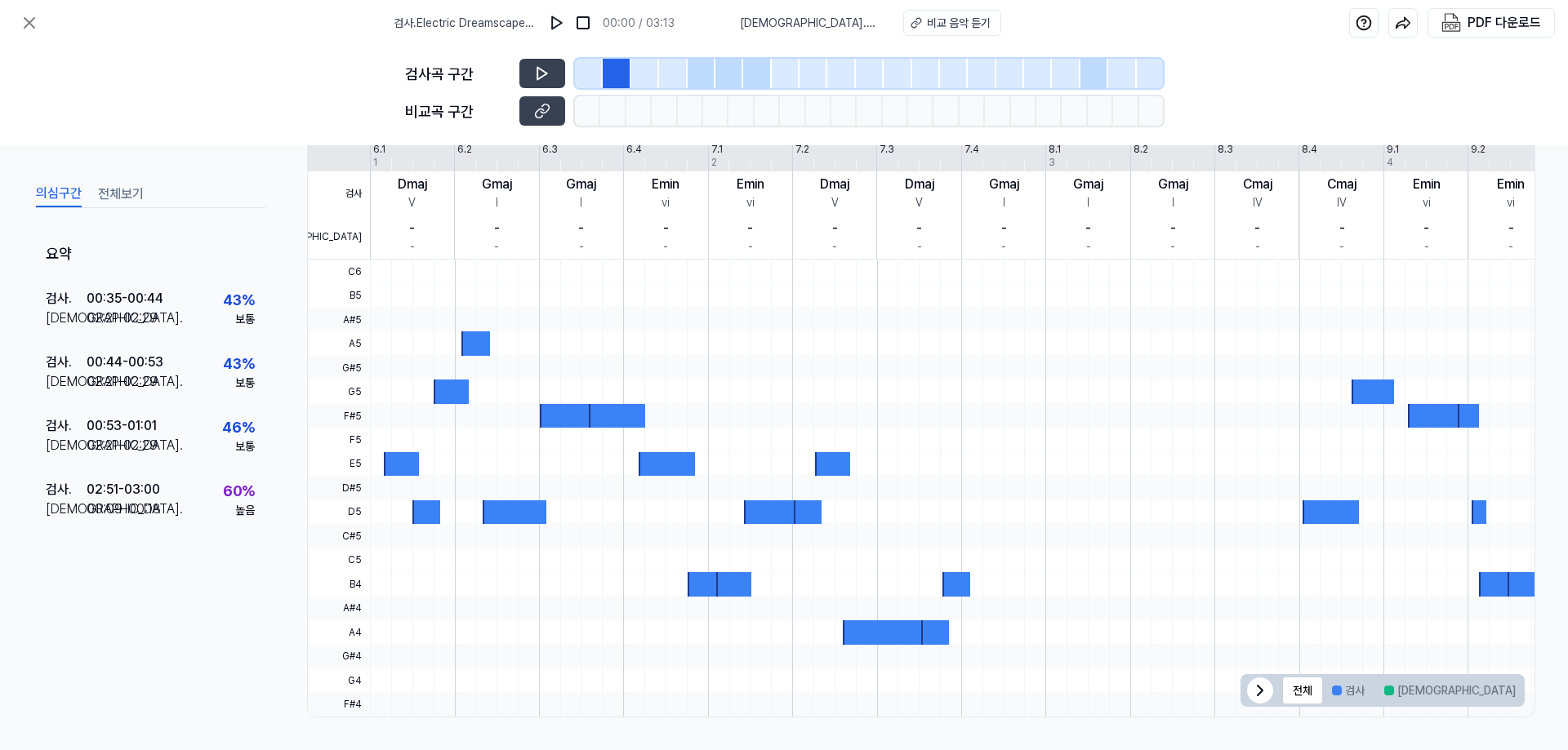
click at [644, 81] on div at bounding box center [645, 74] width 28 height 29
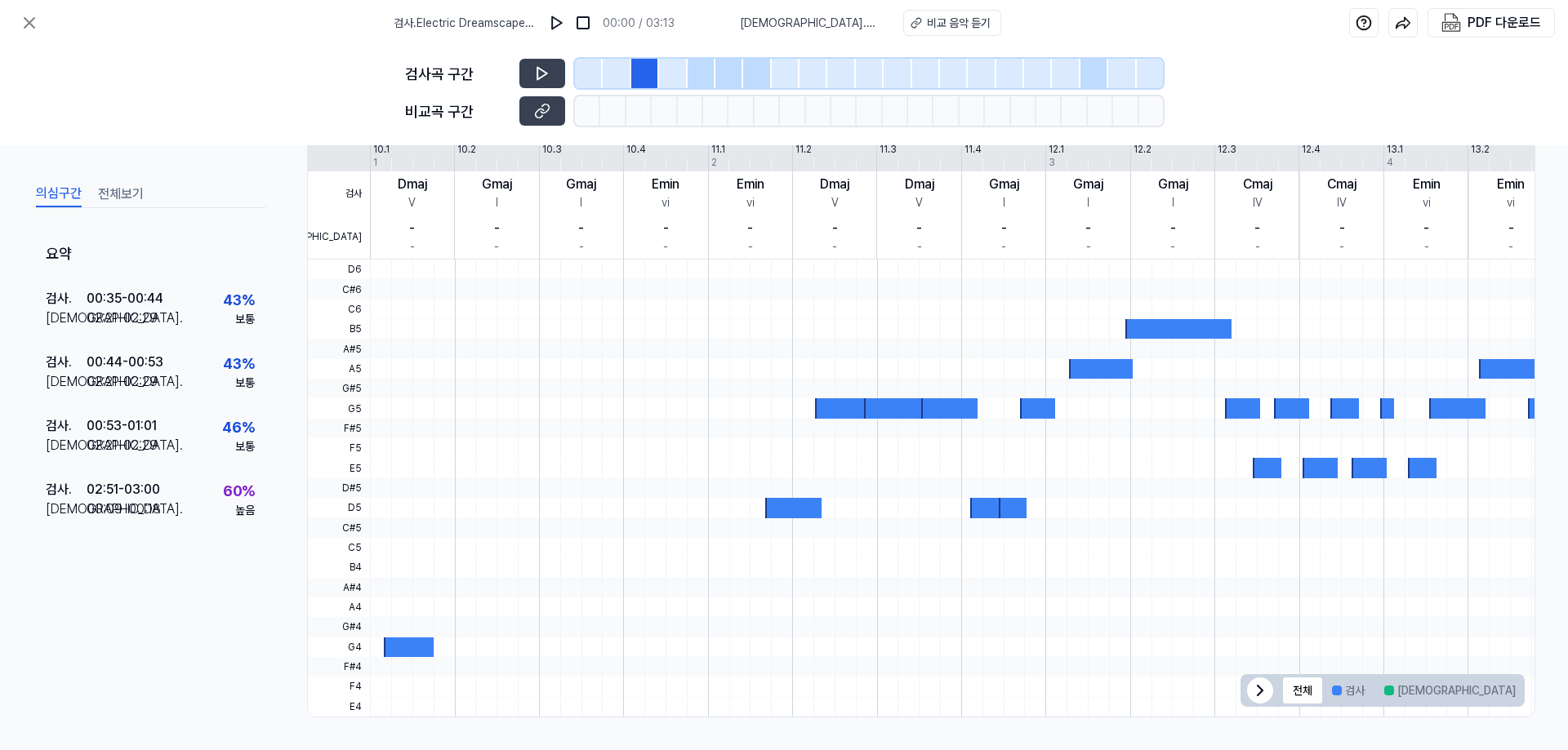
click at [680, 76] on div at bounding box center [673, 74] width 28 height 29
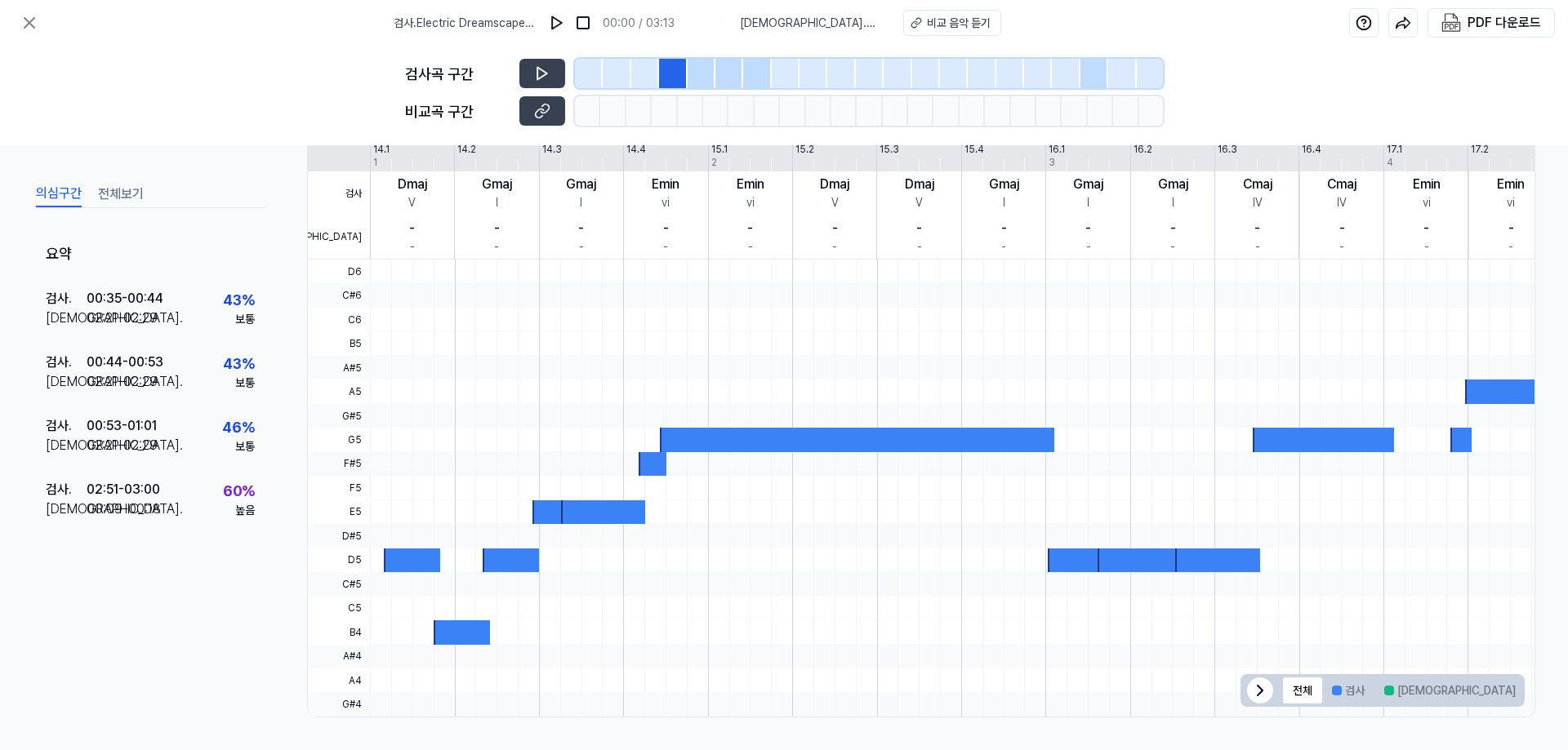
drag, startPoint x: 702, startPoint y: 76, endPoint x: 714, endPoint y: 76, distance: 12.0
click at [703, 76] on div at bounding box center [701, 74] width 28 height 29
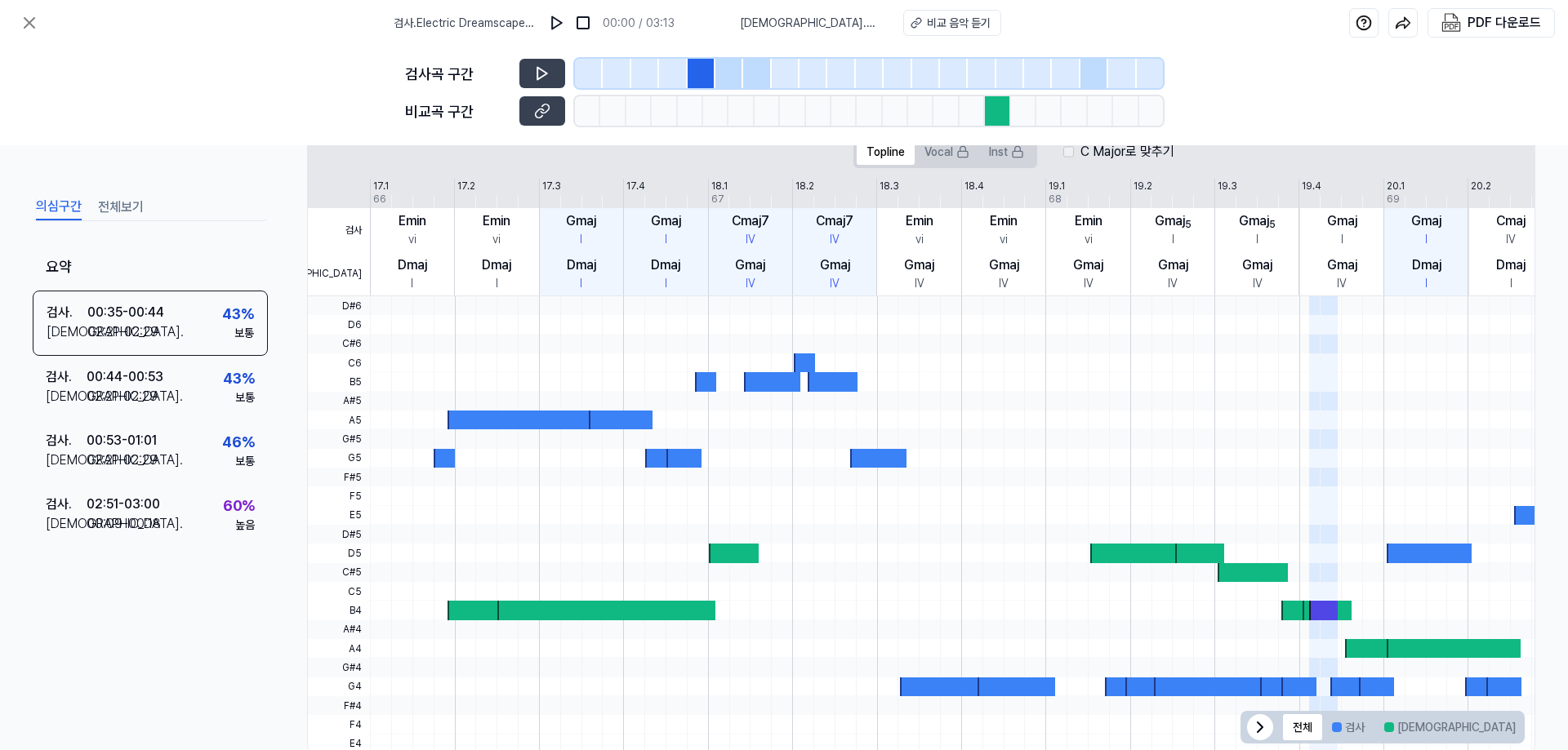
scroll to position [369, 0]
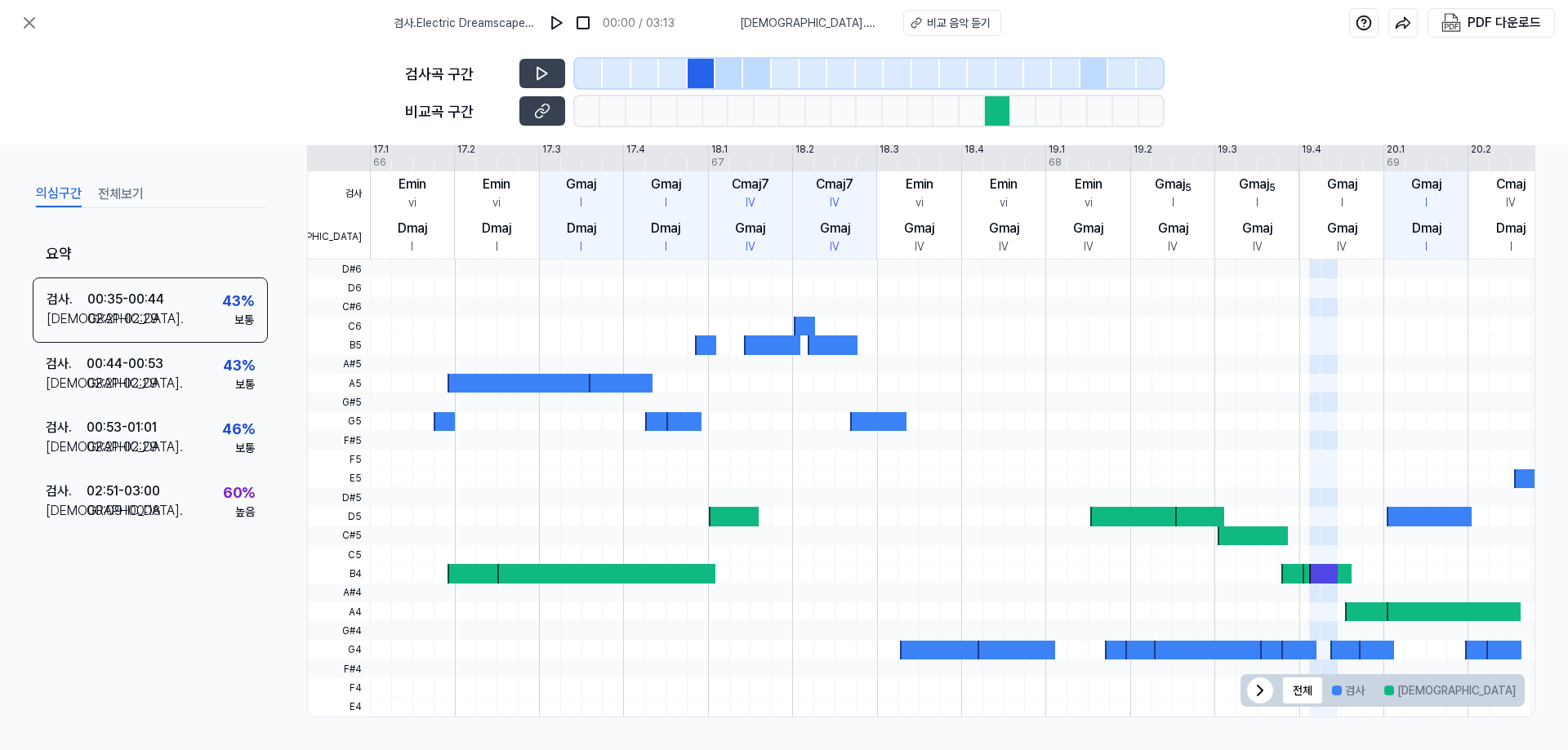
click at [727, 75] on div at bounding box center [729, 74] width 28 height 29
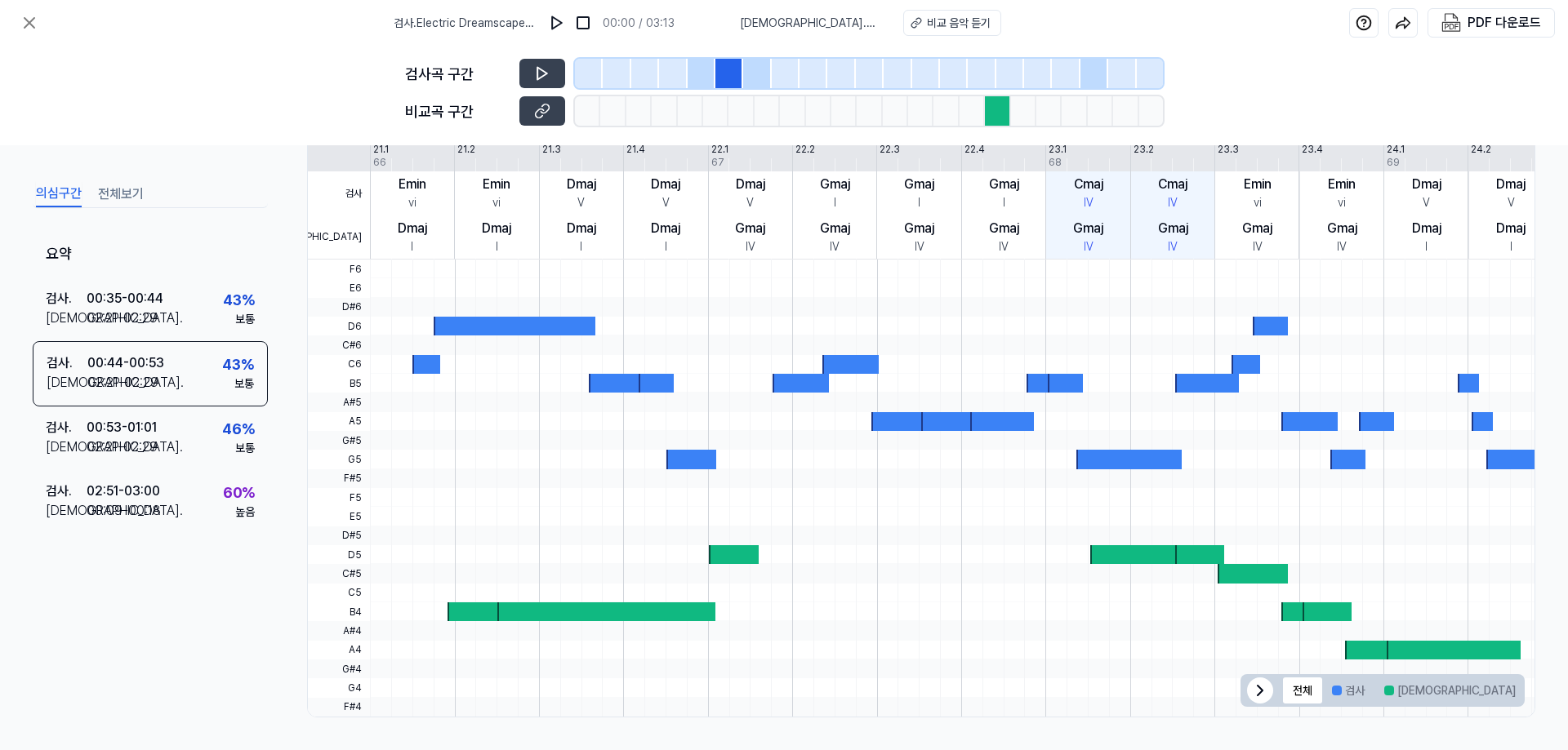
click at [702, 75] on div at bounding box center [701, 74] width 28 height 29
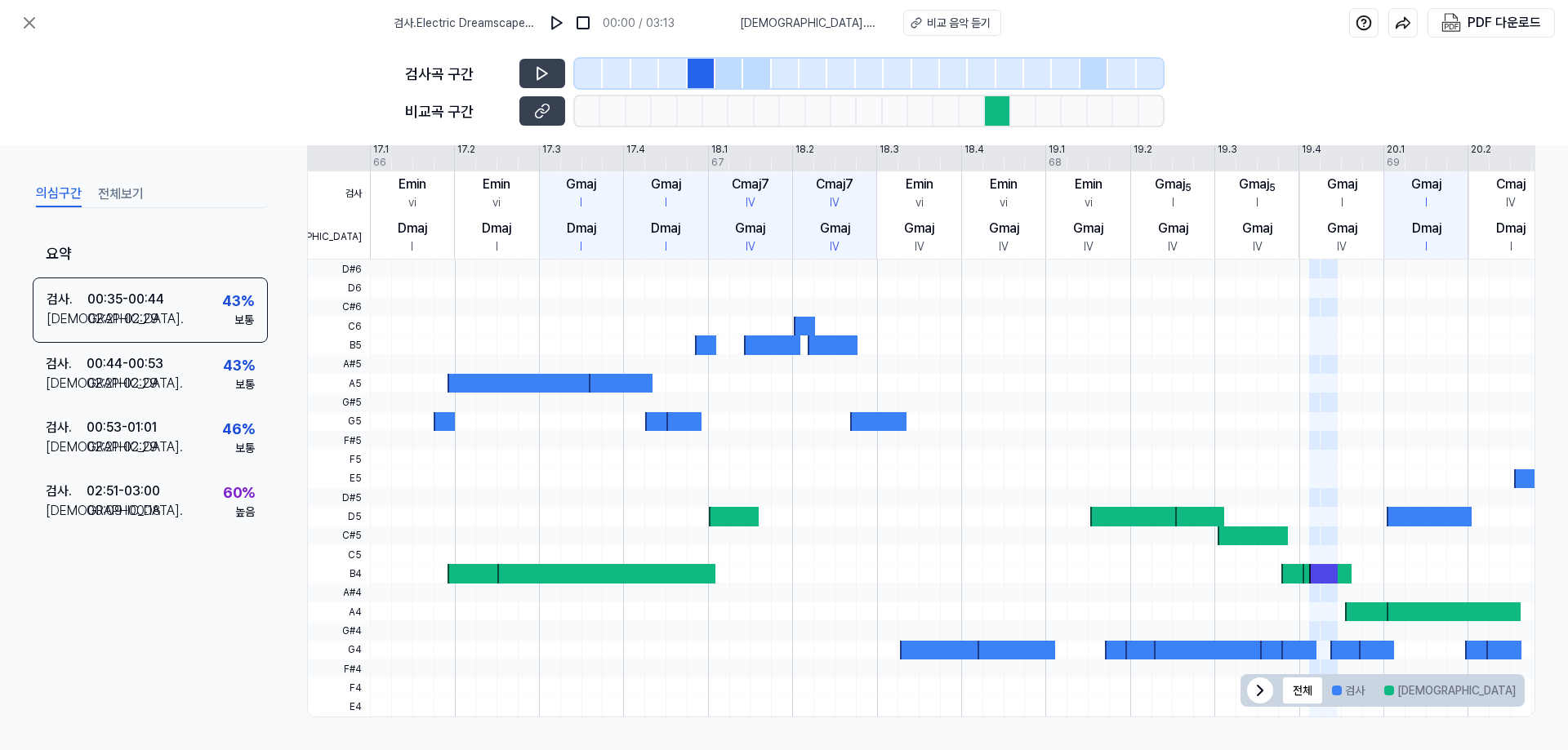
drag, startPoint x: 732, startPoint y: 75, endPoint x: 757, endPoint y: 75, distance: 25.0
click at [733, 75] on div at bounding box center [729, 74] width 28 height 29
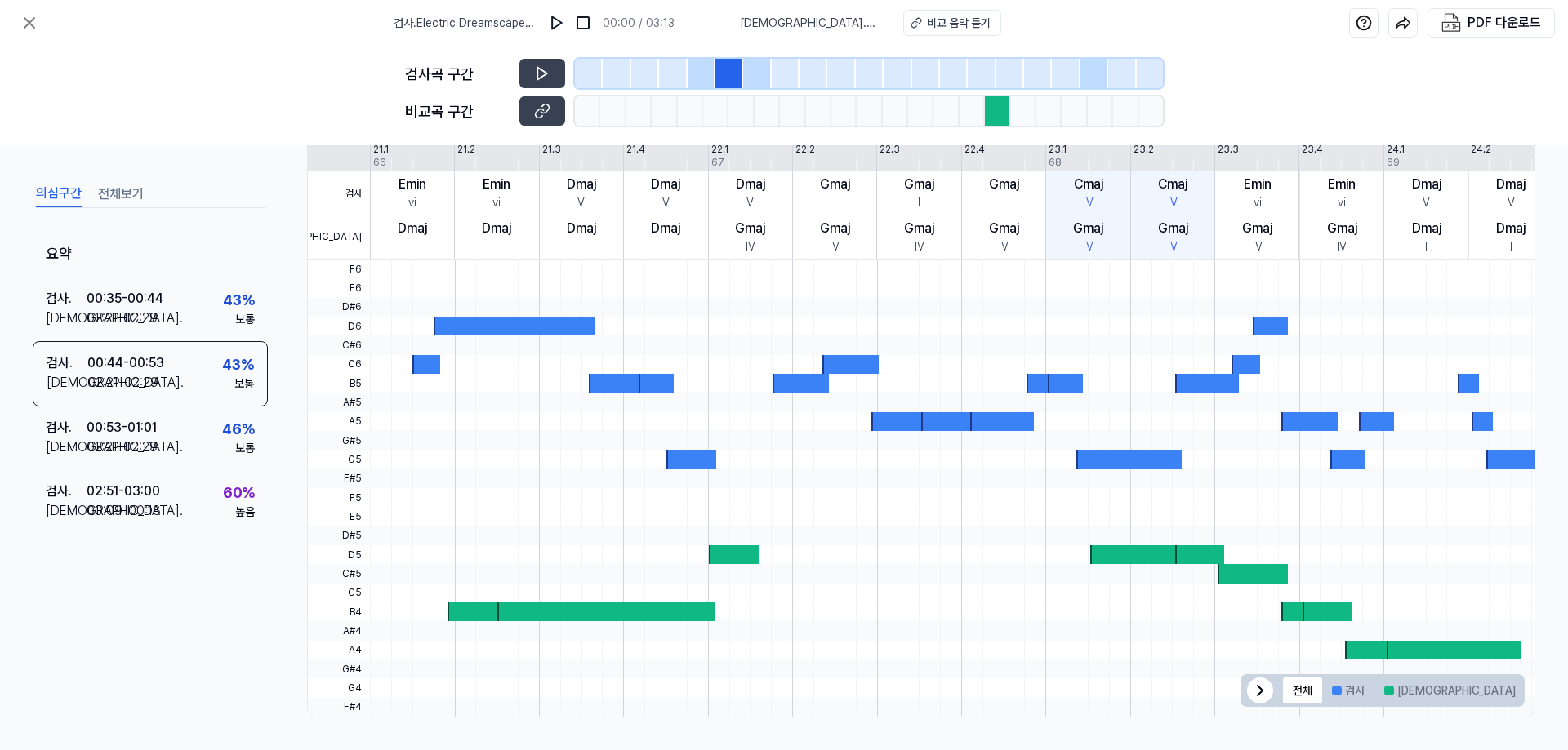
drag, startPoint x: 761, startPoint y: 75, endPoint x: 773, endPoint y: 75, distance: 12.0
click at [761, 75] on div at bounding box center [757, 74] width 28 height 29
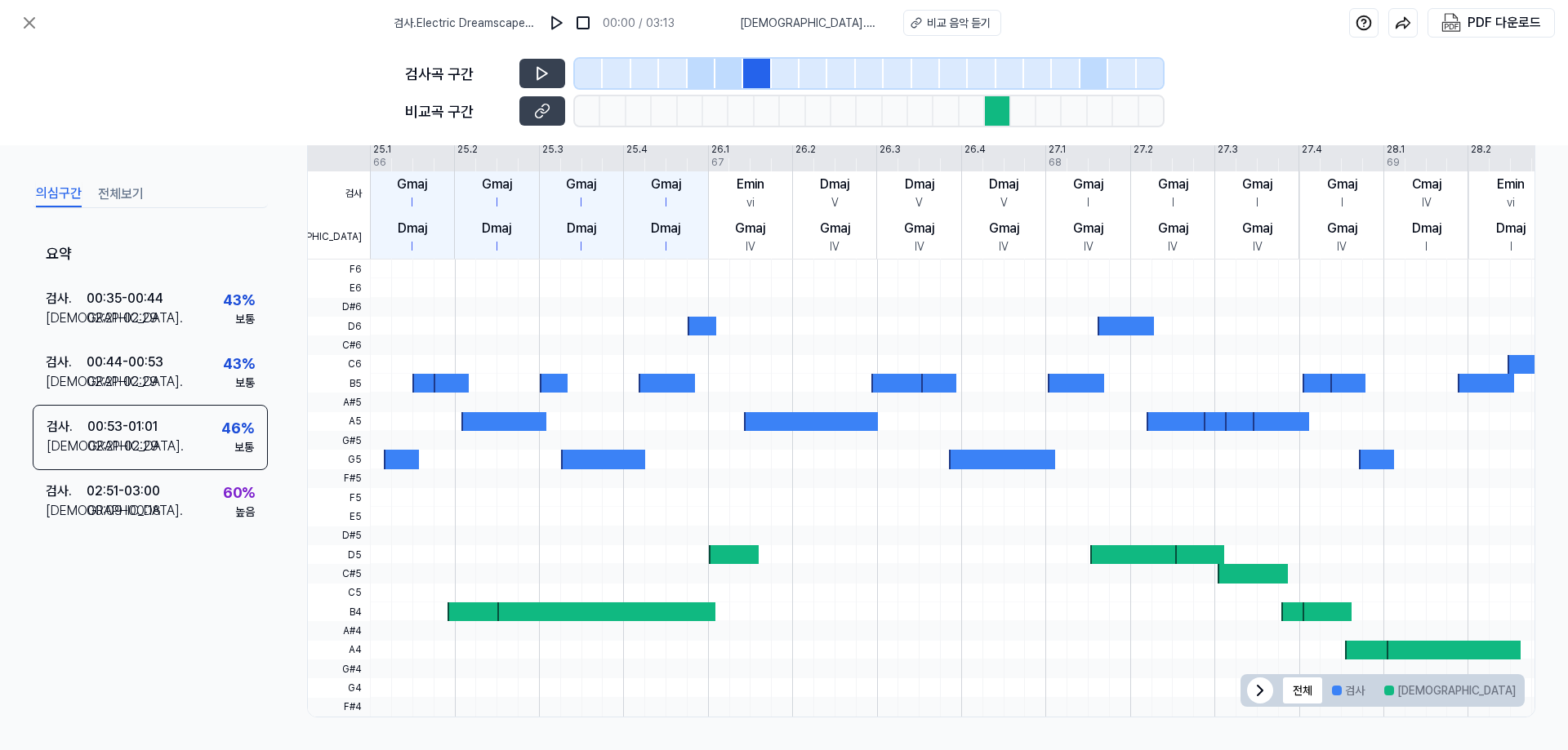
click at [784, 75] on div at bounding box center [785, 74] width 28 height 29
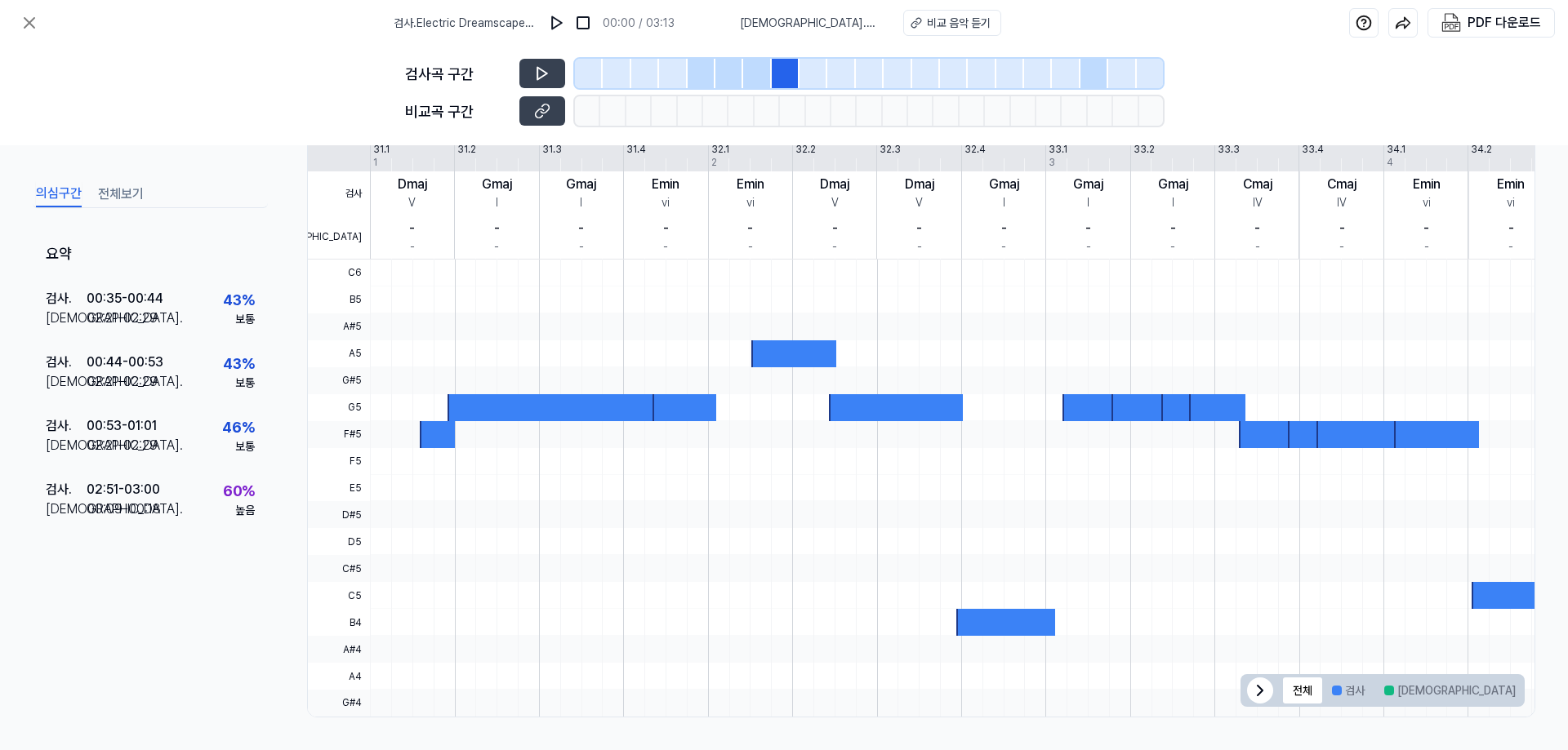
scroll to position [333, 0]
click at [804, 75] on div at bounding box center [813, 74] width 28 height 29
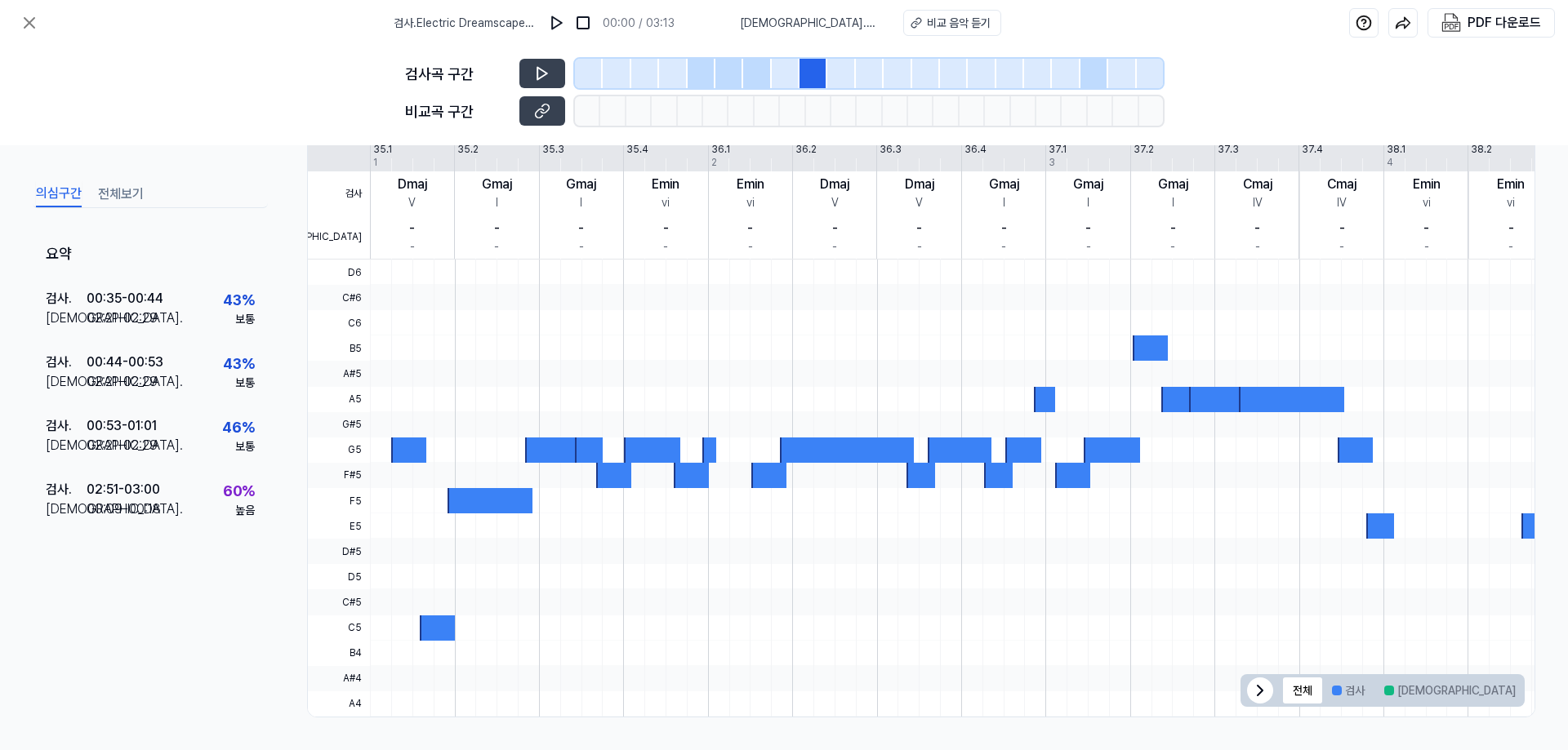
click at [838, 74] on div at bounding box center [841, 74] width 28 height 29
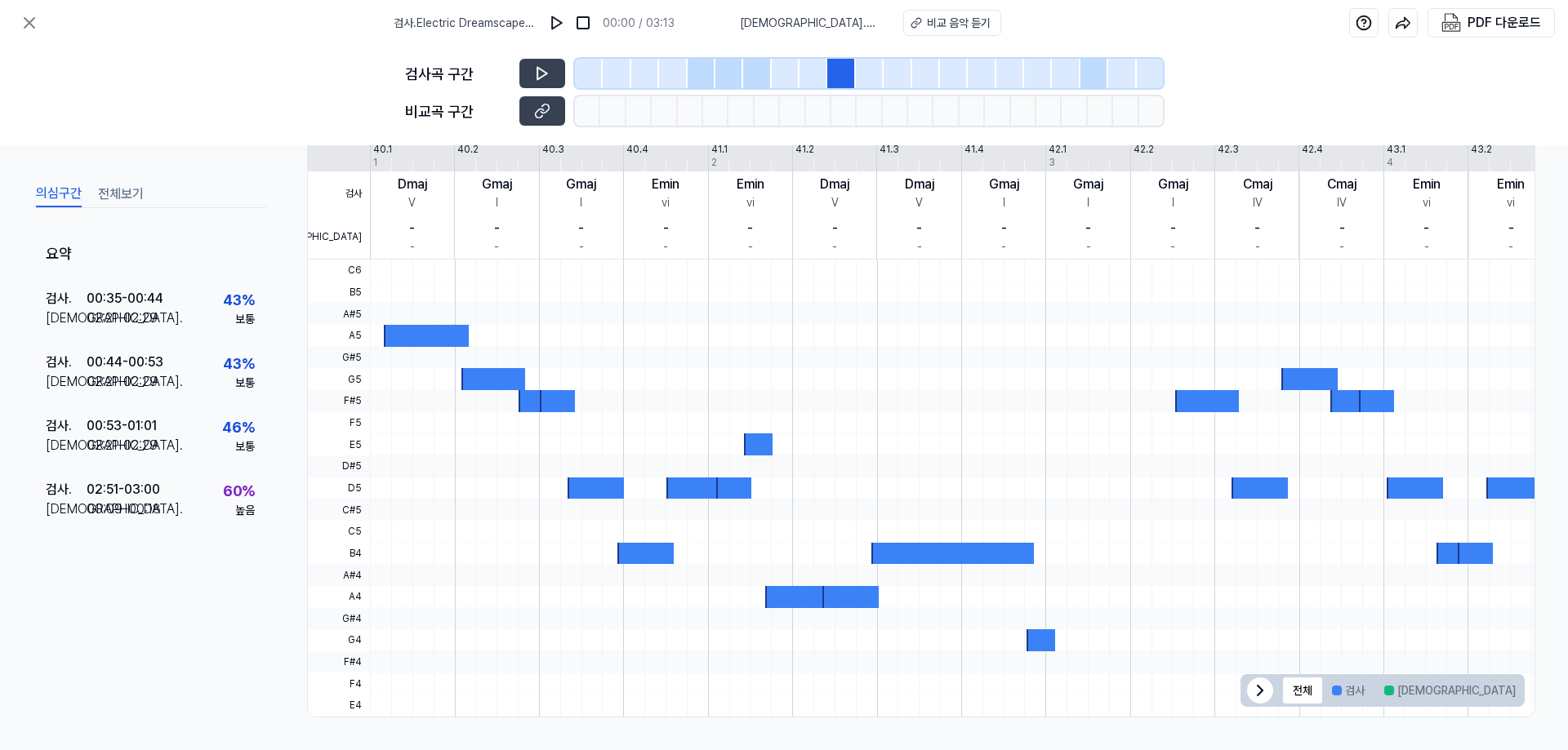
click at [861, 72] on div at bounding box center [869, 74] width 28 height 29
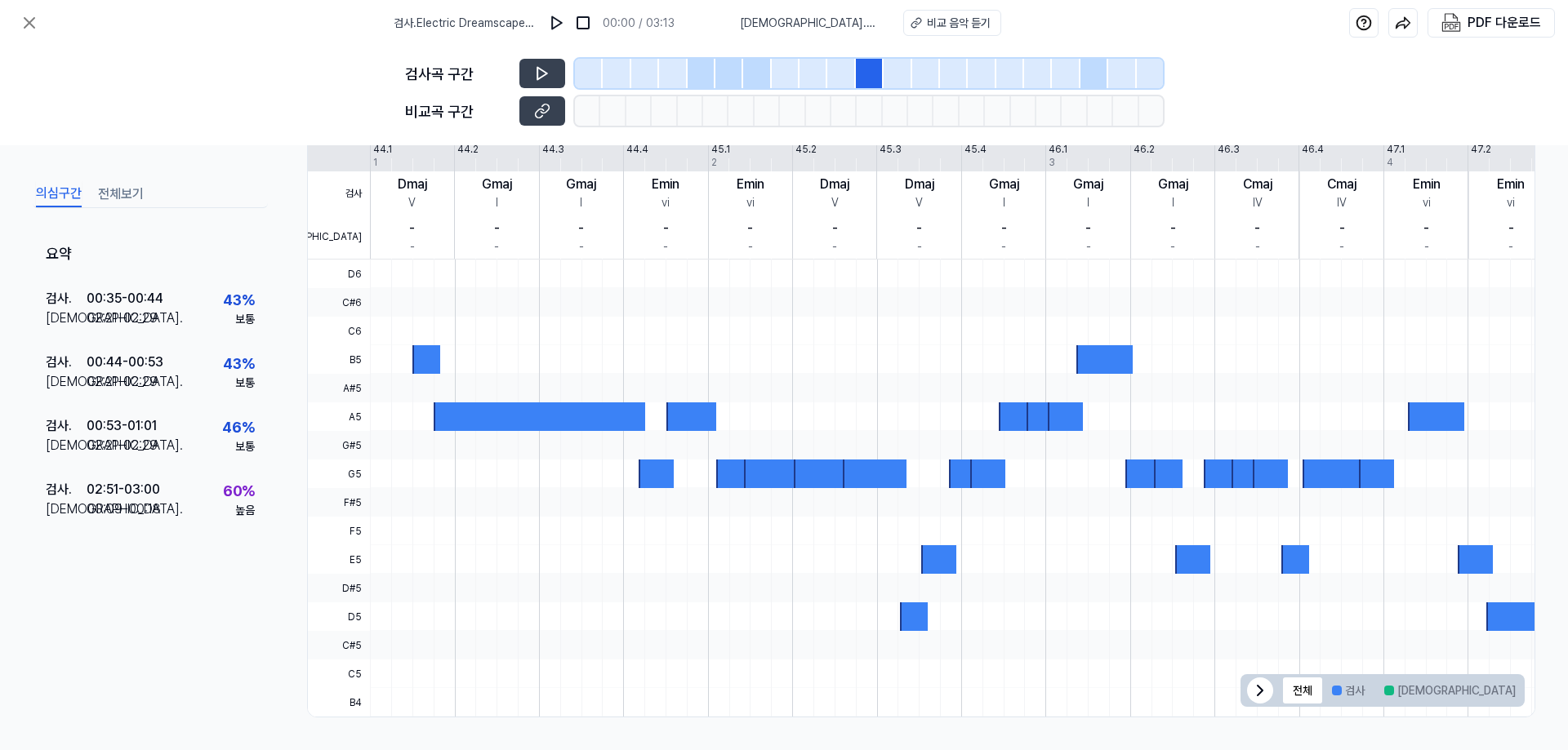
click at [901, 72] on div at bounding box center [897, 74] width 28 height 29
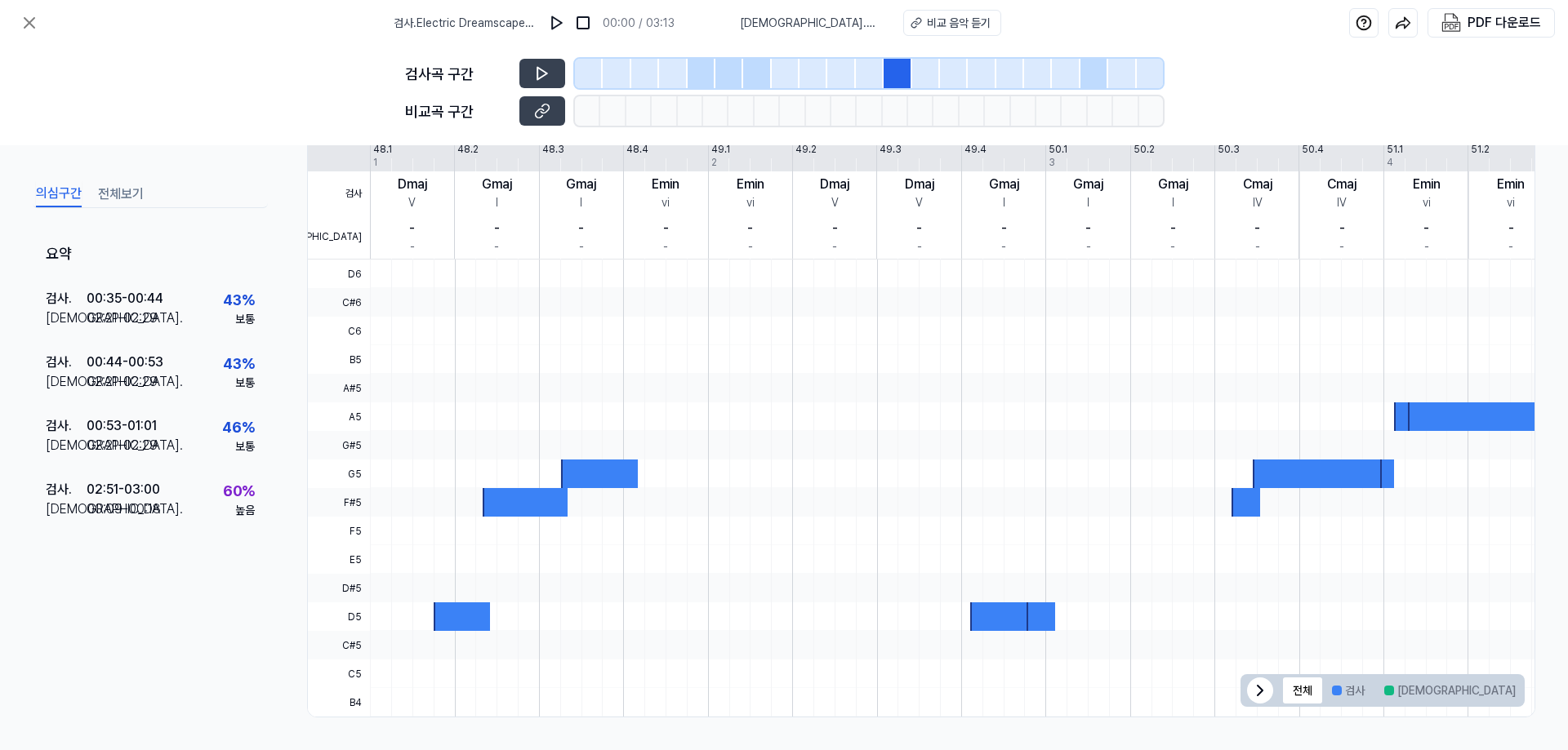
drag, startPoint x: 934, startPoint y: 72, endPoint x: 961, endPoint y: 73, distance: 27.0
click at [936, 72] on div at bounding box center [925, 74] width 28 height 29
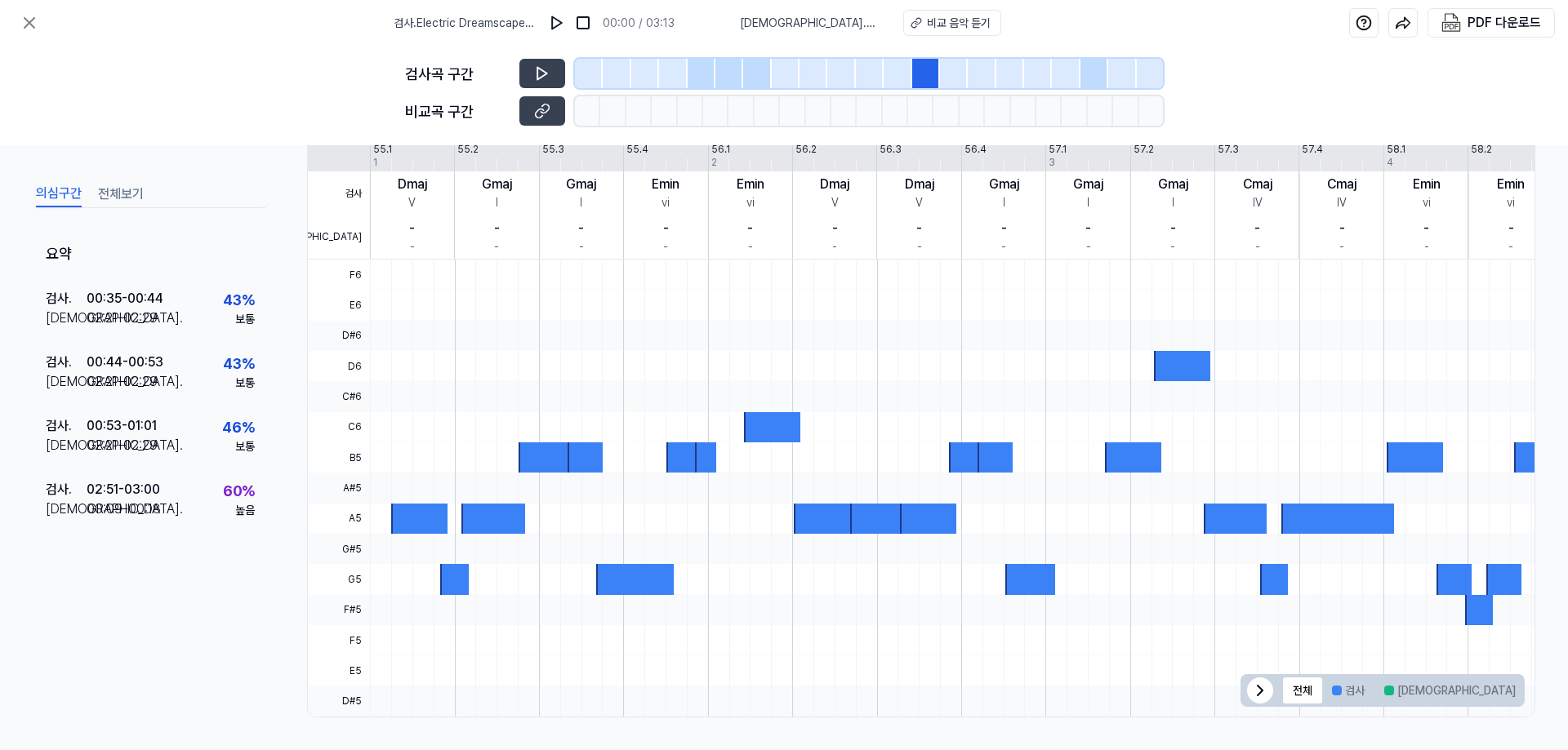
click at [966, 73] on div at bounding box center [954, 74] width 28 height 29
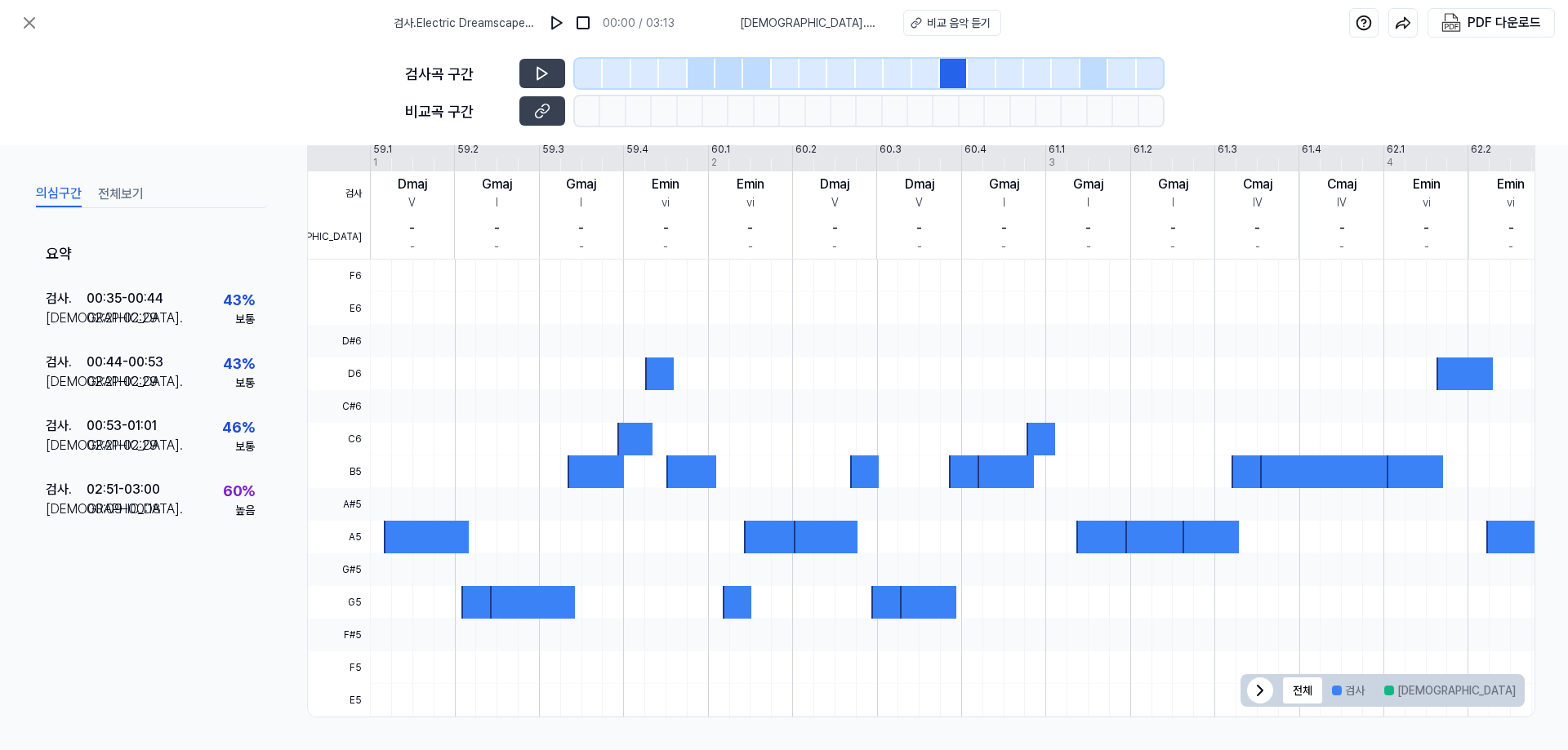
click at [1003, 74] on div at bounding box center [1010, 74] width 28 height 29
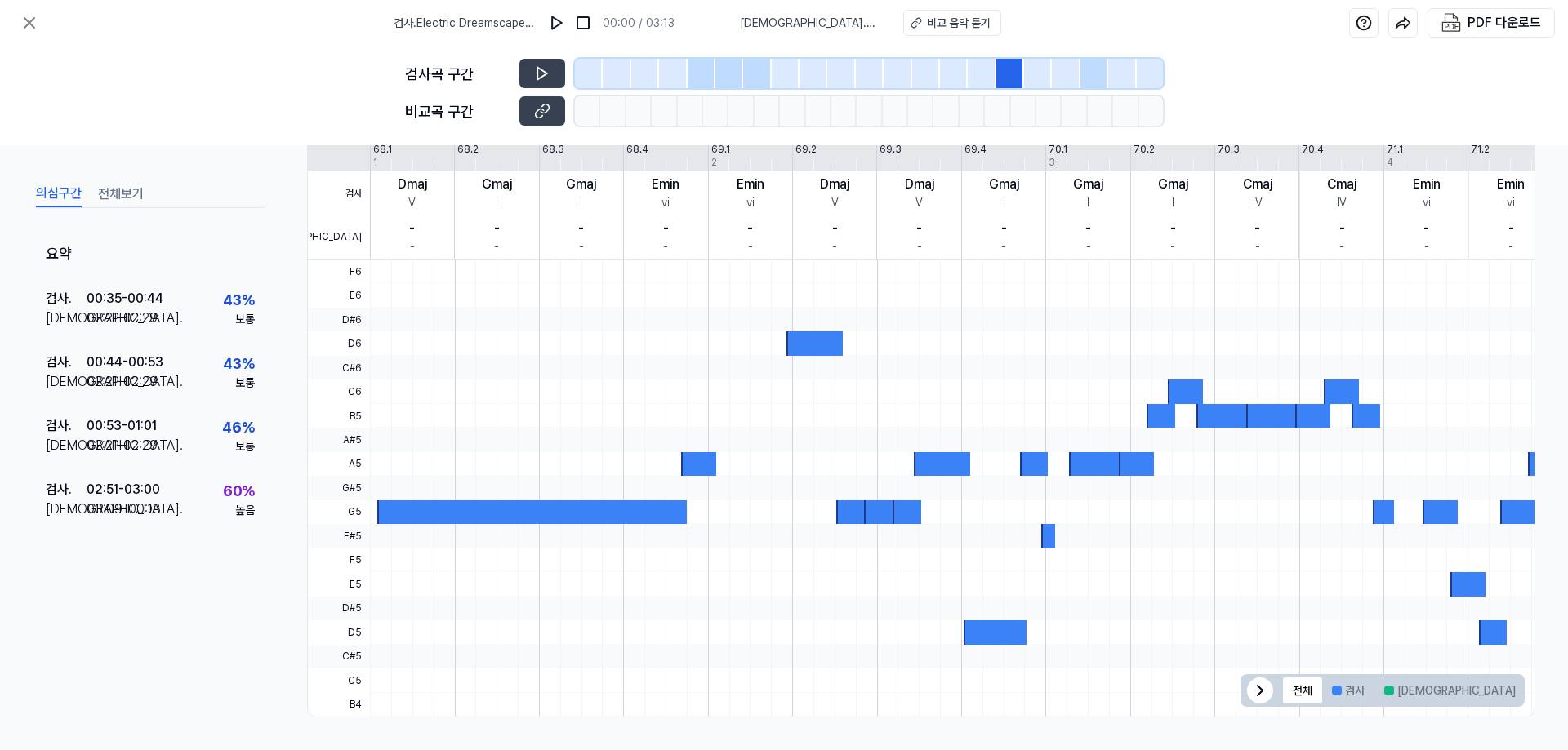
drag, startPoint x: 1032, startPoint y: 75, endPoint x: 1056, endPoint y: 75, distance: 24.0
click at [1032, 75] on div at bounding box center [1038, 74] width 28 height 29
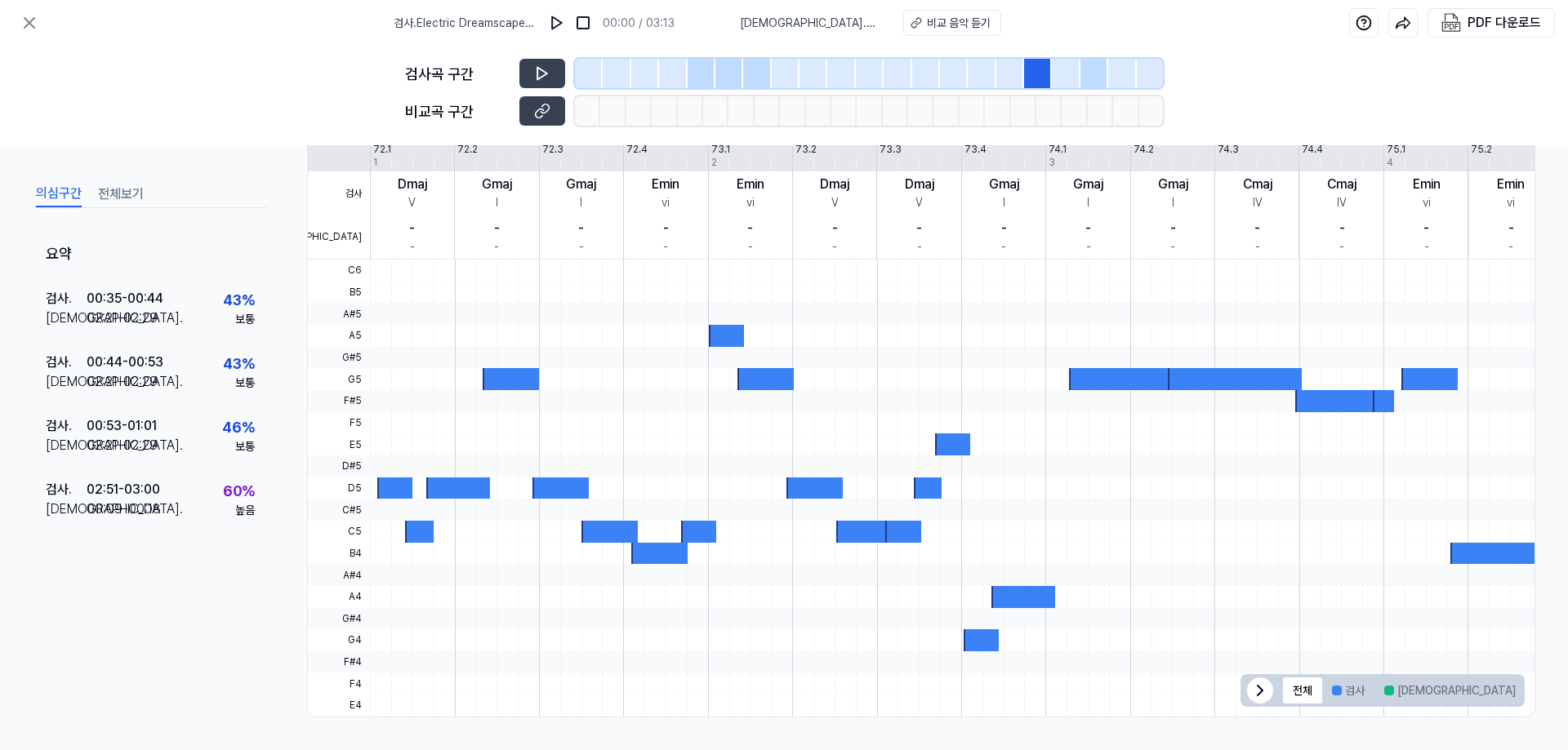
click at [1062, 75] on div at bounding box center [1066, 74] width 28 height 29
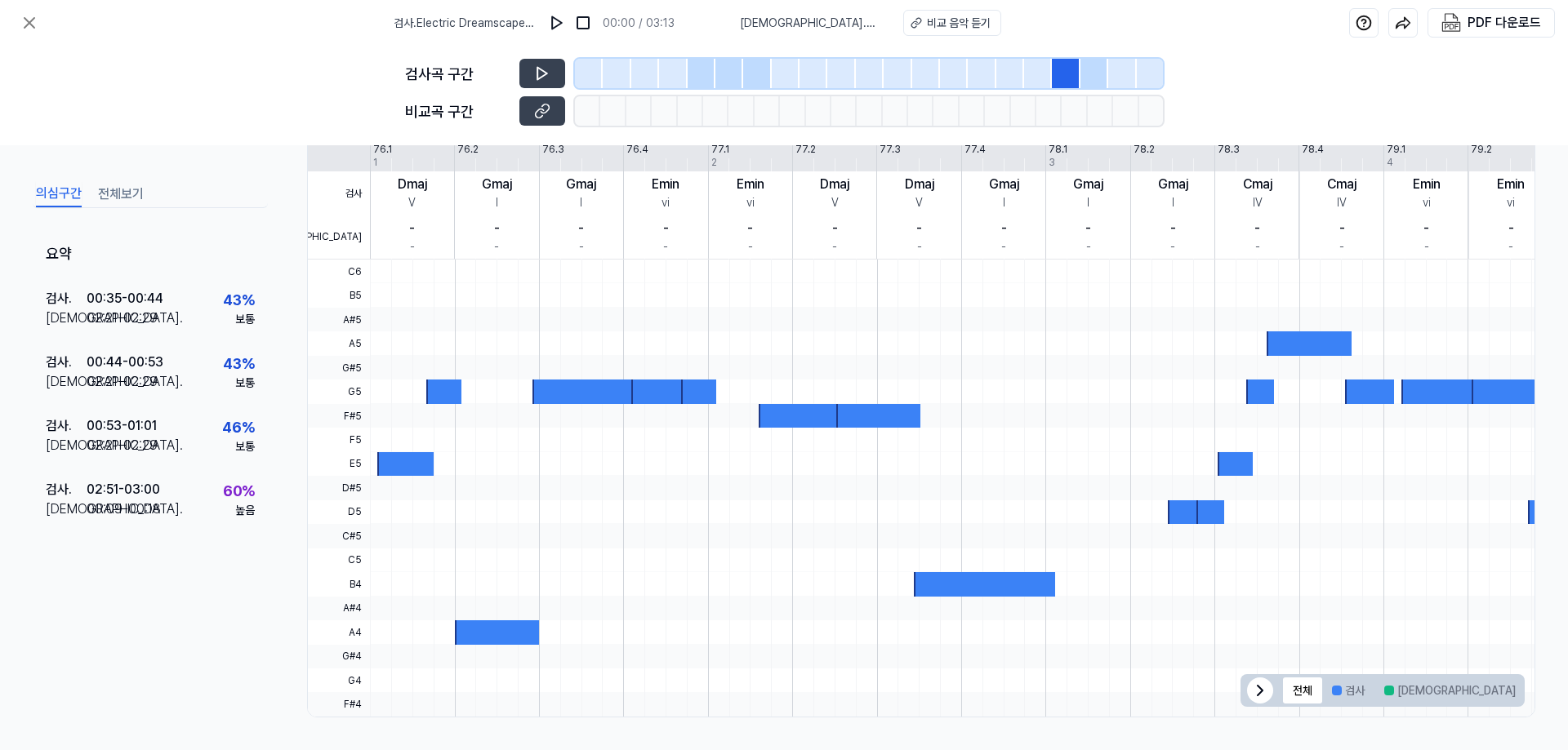
click at [1118, 75] on div at bounding box center [1122, 74] width 28 height 29
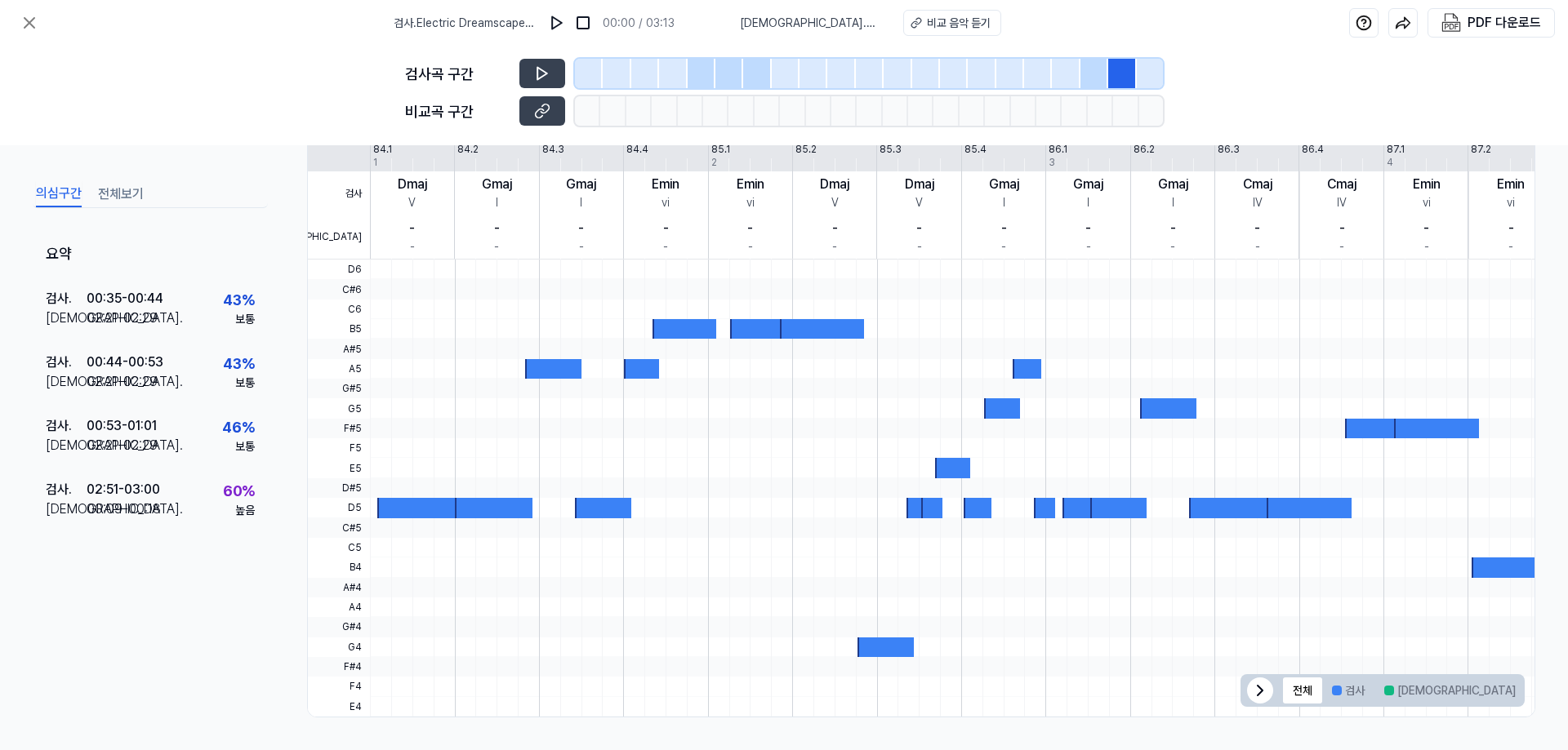
click at [1098, 75] on div at bounding box center [1094, 74] width 28 height 29
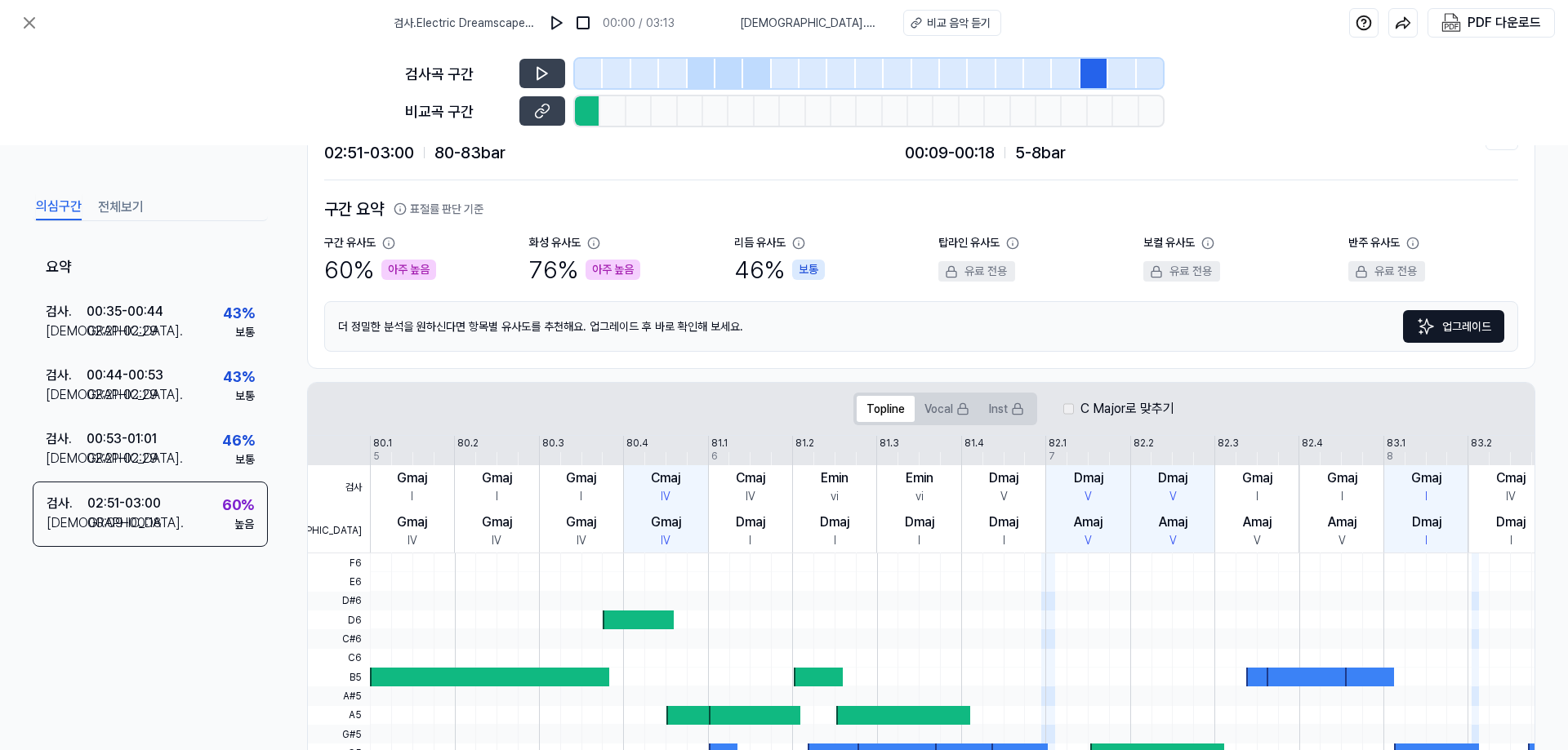
scroll to position [0, 0]
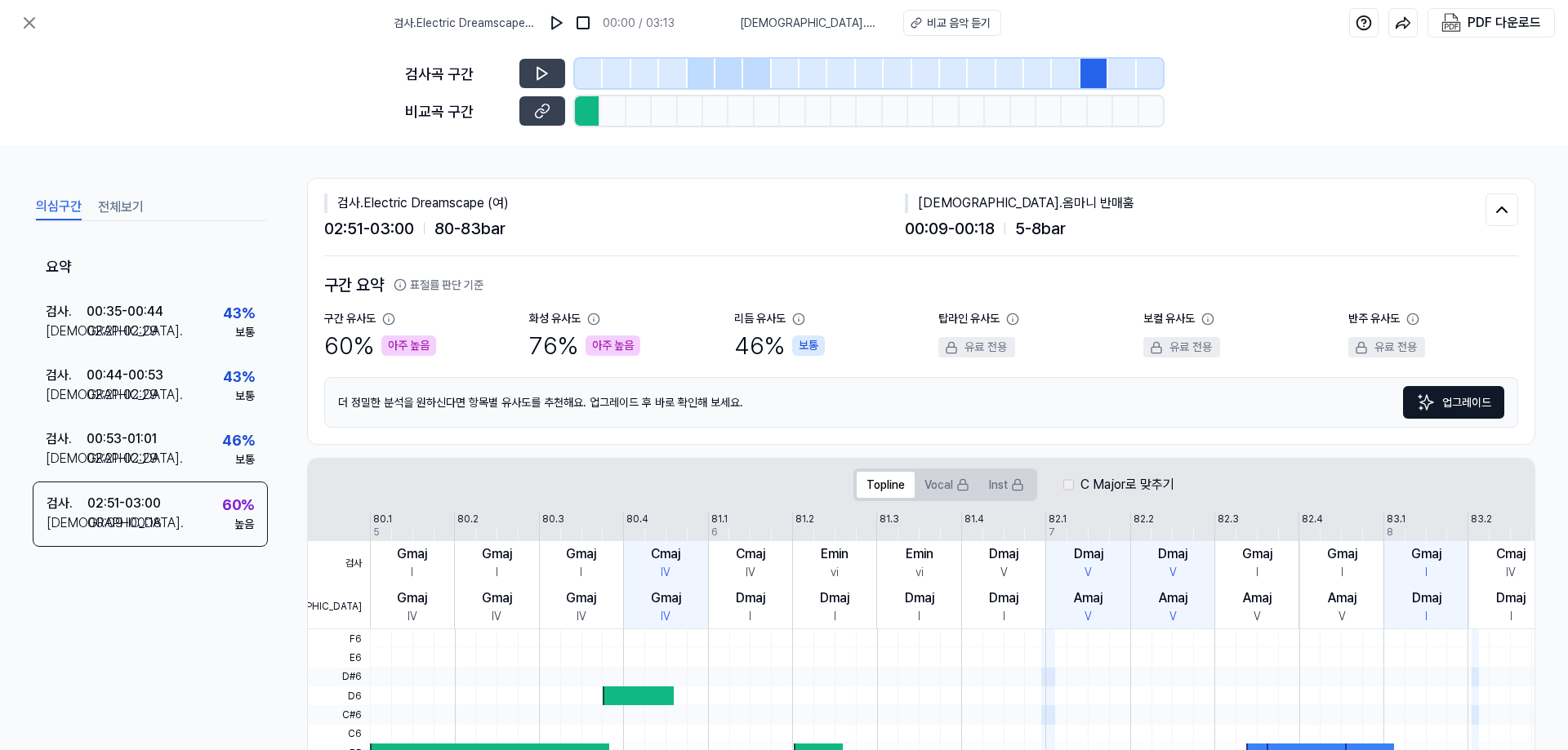
drag, startPoint x: 754, startPoint y: 29, endPoint x: 796, endPoint y: 23, distance: 42.4
click at [757, 28] on div "검사 . Electric Dreamscape (여) 00:00 / 03:13 비교 . 옴마니 반매훔 비교 음악 듣기" at bounding box center [697, 23] width 607 height 46
click at [926, 25] on div "비교 음악 듣기" at bounding box center [958, 23] width 64 height 18
click at [794, 25] on span "[DEMOGRAPHIC_DATA] . 옴마니 반매훔" at bounding box center [812, 23] width 144 height 18
drag, startPoint x: 766, startPoint y: 24, endPoint x: 863, endPoint y: 27, distance: 97.0
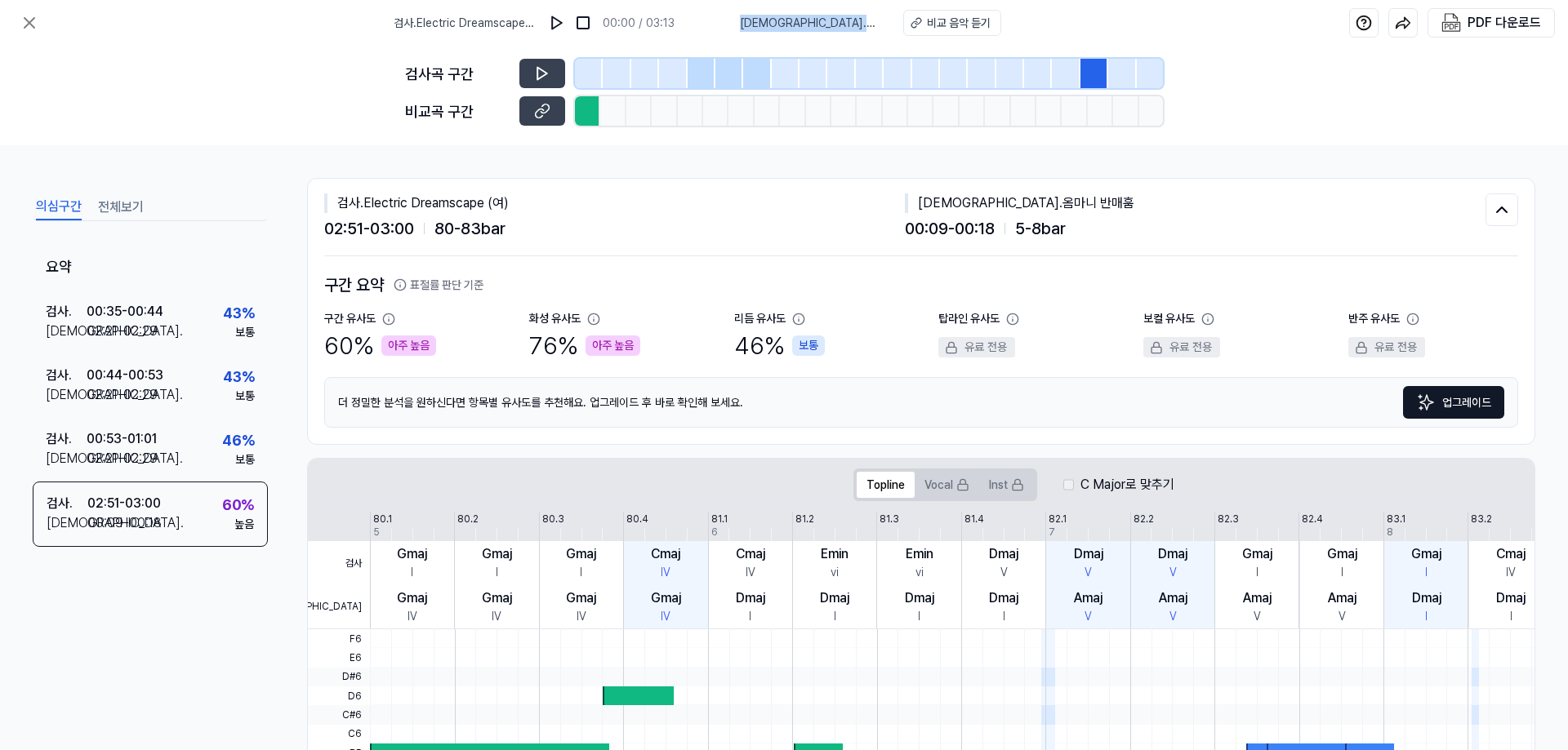
click at [852, 26] on span "[DEMOGRAPHIC_DATA] . 옴마니 반매훔" at bounding box center [812, 23] width 144 height 18
click at [862, 32] on div "[DEMOGRAPHIC_DATA] . 옴마니 반매훔 비교 음악 듣기" at bounding box center [870, 23] width 261 height 26
drag, startPoint x: 856, startPoint y: 25, endPoint x: 770, endPoint y: 21, distance: 86.1
click at [770, 21] on div "[DEMOGRAPHIC_DATA] . 옴마니 반매훔 비교 음악 듣기" at bounding box center [870, 23] width 261 height 26
click at [784, 160] on div "의심구간 전체보기 요약 검사 . 00:35 - 00:44 비교 . 02:21 - 02:29 43 % 보통 검사 . 00:44 - 00:53 비…" at bounding box center [784, 448] width 1568 height 604
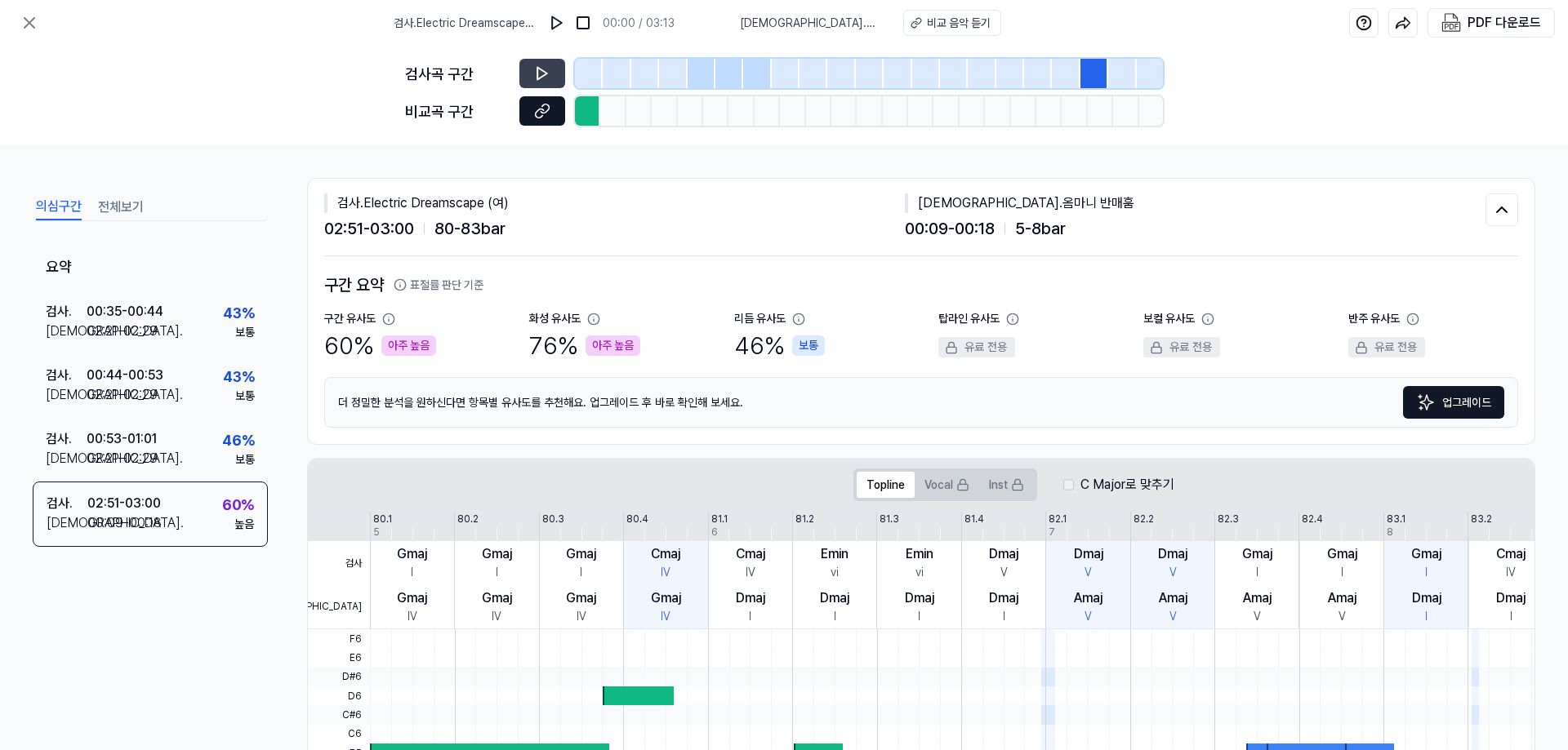
click at [542, 115] on icon at bounding box center [539, 113] width 8 height 9
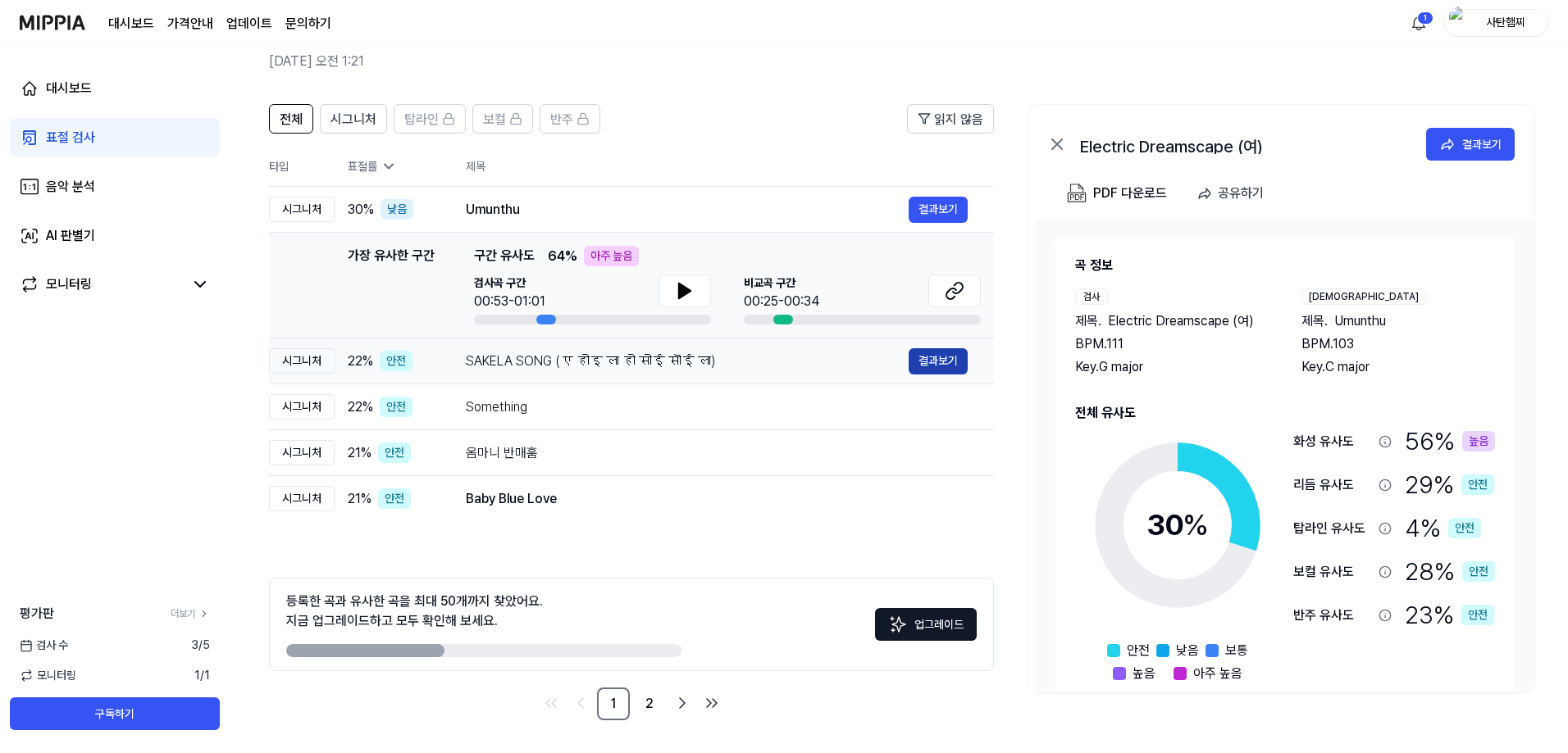
click at [928, 358] on button "결과보기" at bounding box center [938, 361] width 59 height 26
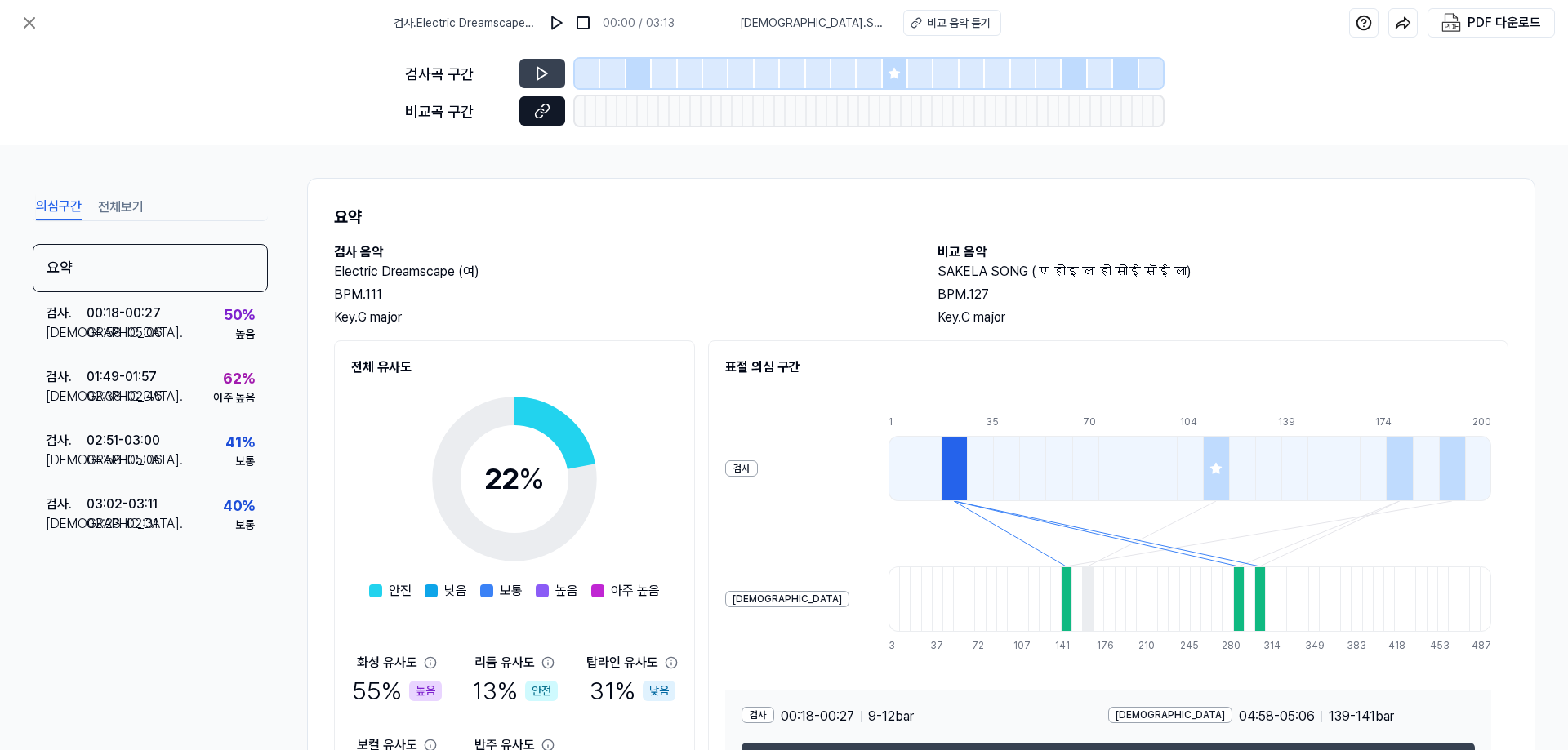
click at [547, 115] on icon at bounding box center [542, 111] width 17 height 17
click at [551, 18] on img at bounding box center [557, 23] width 17 height 17
click at [551, 18] on img at bounding box center [559, 23] width 17 height 17
click at [549, 99] on button at bounding box center [542, 111] width 46 height 29
drag, startPoint x: 681, startPoint y: 82, endPoint x: 655, endPoint y: 77, distance: 26.5
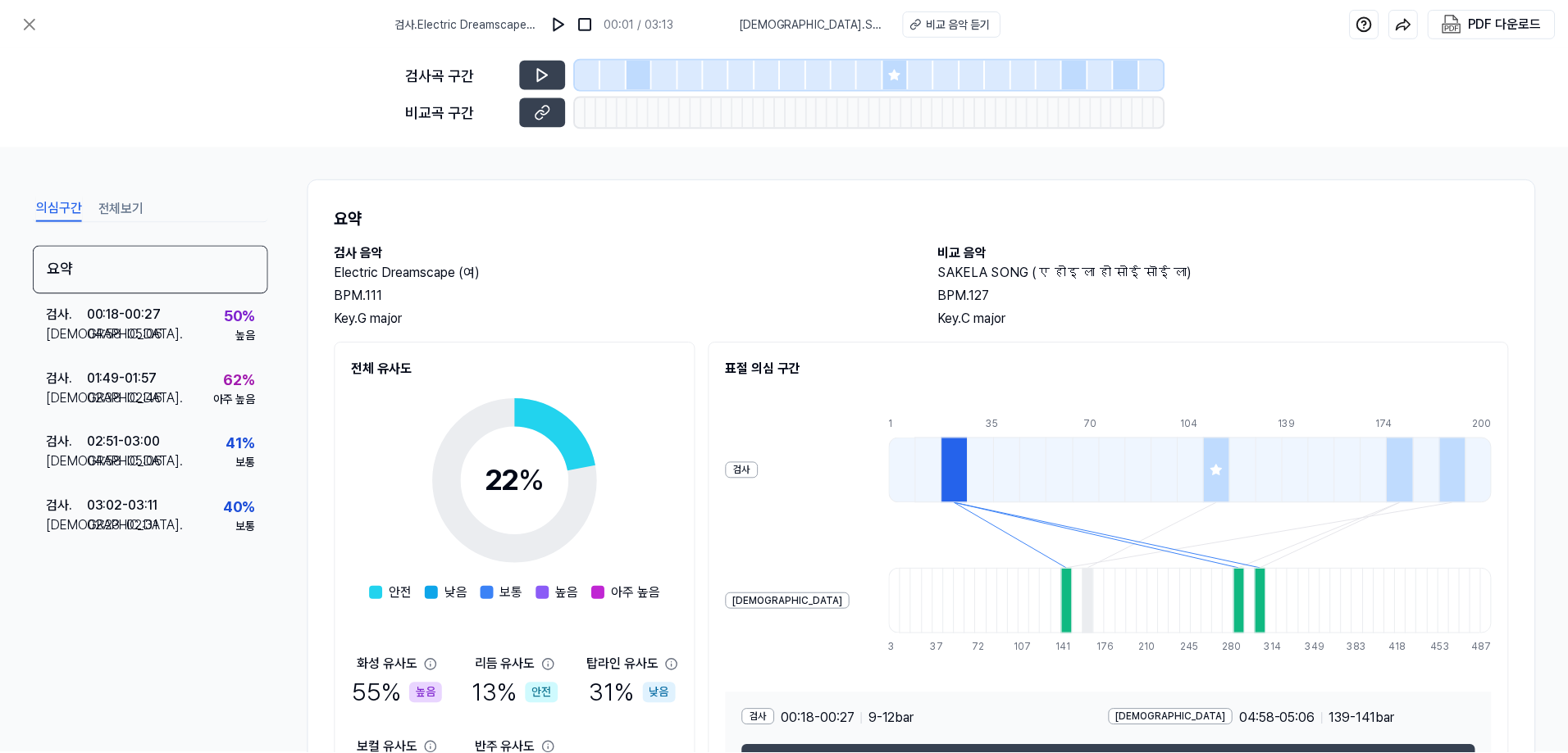
scroll to position [73, 0]
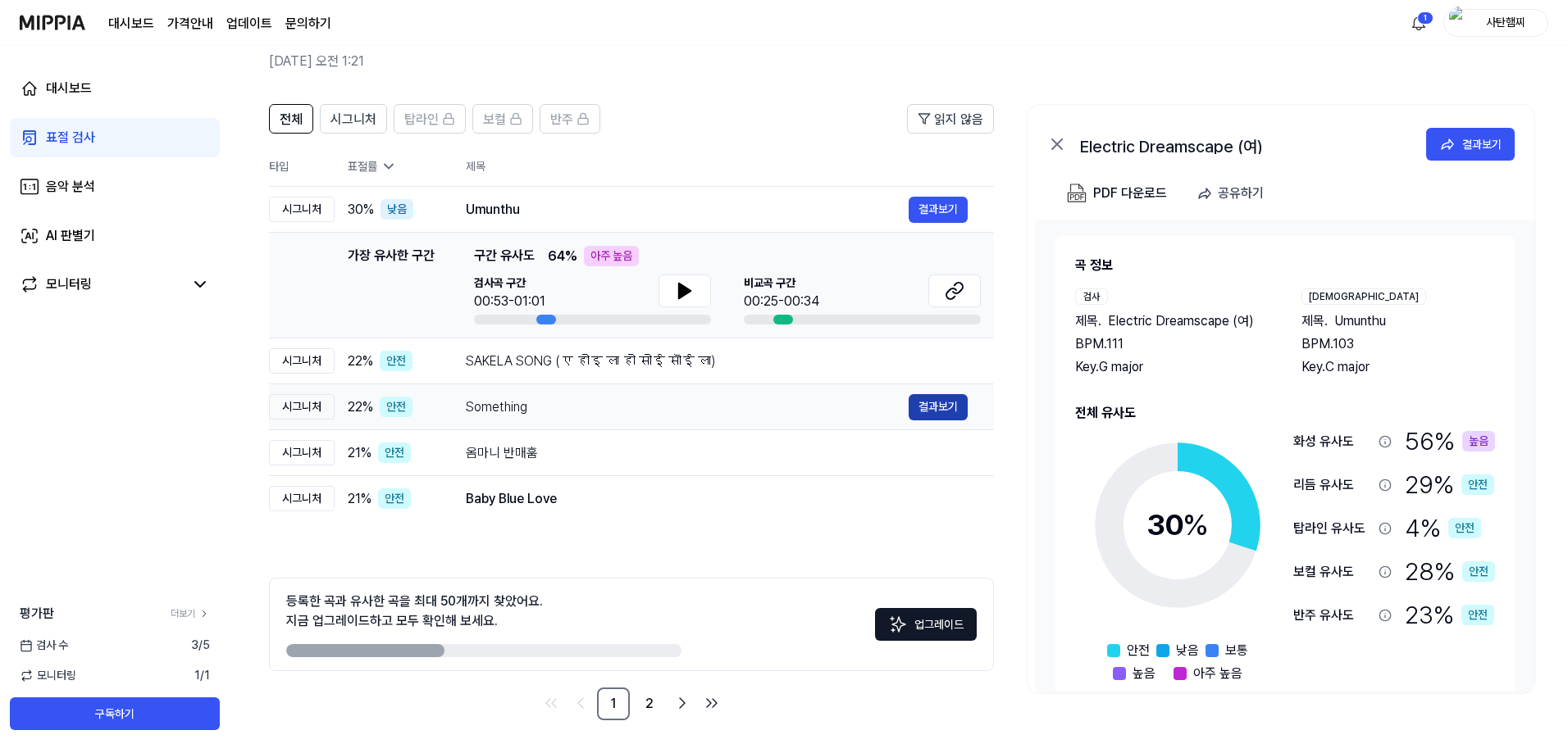
click at [927, 405] on button "결과보기" at bounding box center [938, 407] width 59 height 26
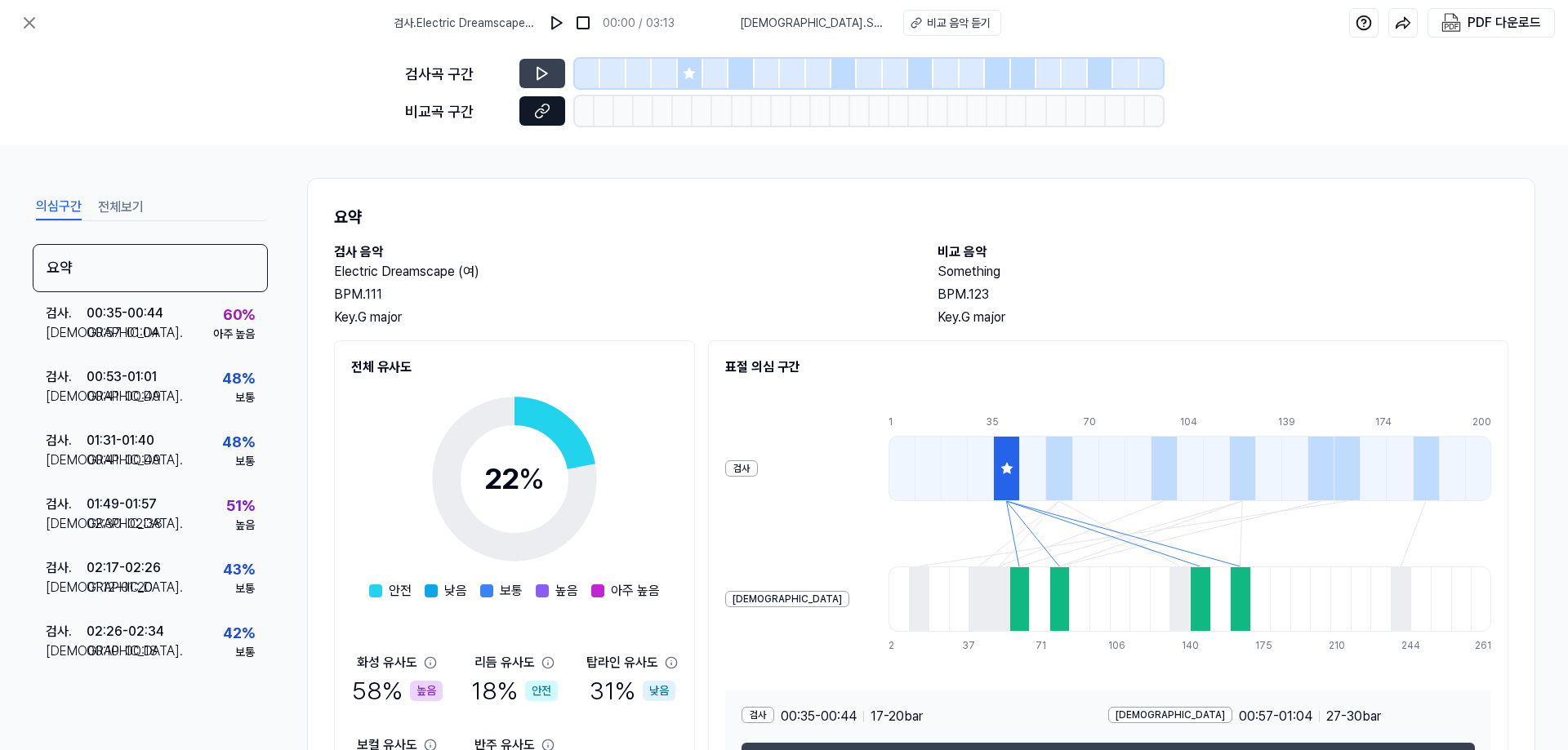
click at [548, 117] on icon at bounding box center [542, 111] width 17 height 17
click at [926, 21] on div "비교 음악 듣기" at bounding box center [958, 23] width 64 height 18
click at [552, 117] on button at bounding box center [542, 111] width 46 height 29
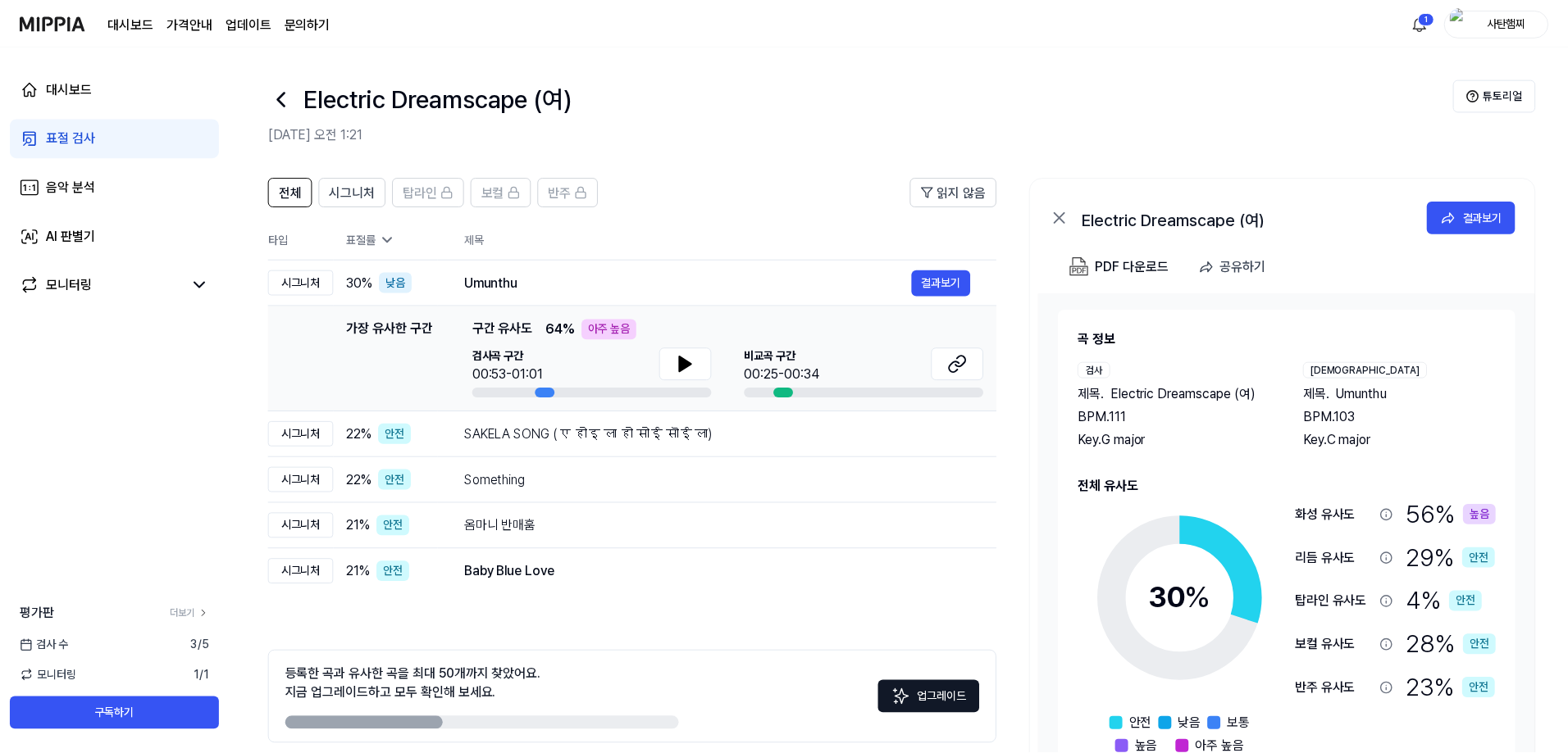
scroll to position [73, 0]
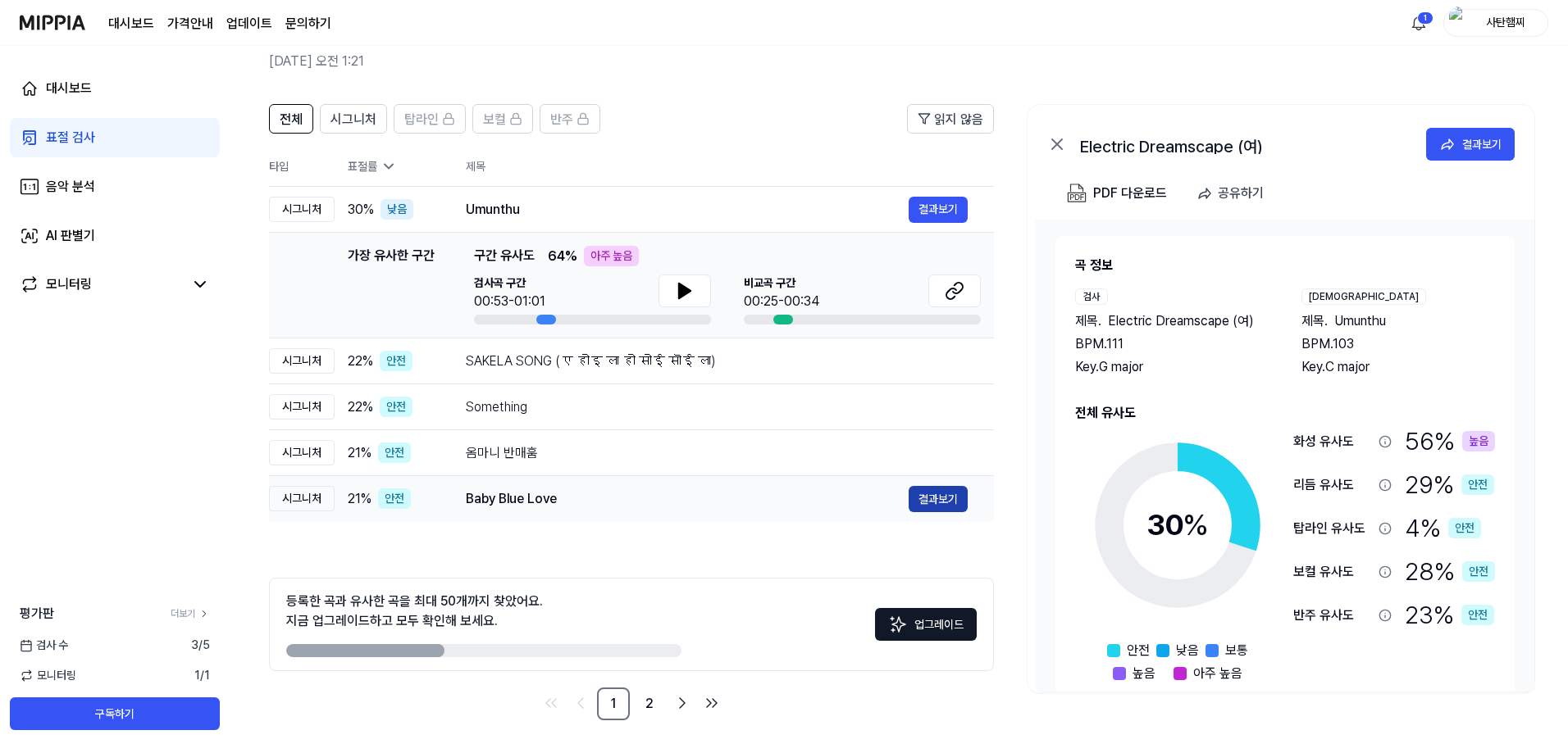
click at [938, 496] on button "결과보기" at bounding box center [938, 499] width 59 height 26
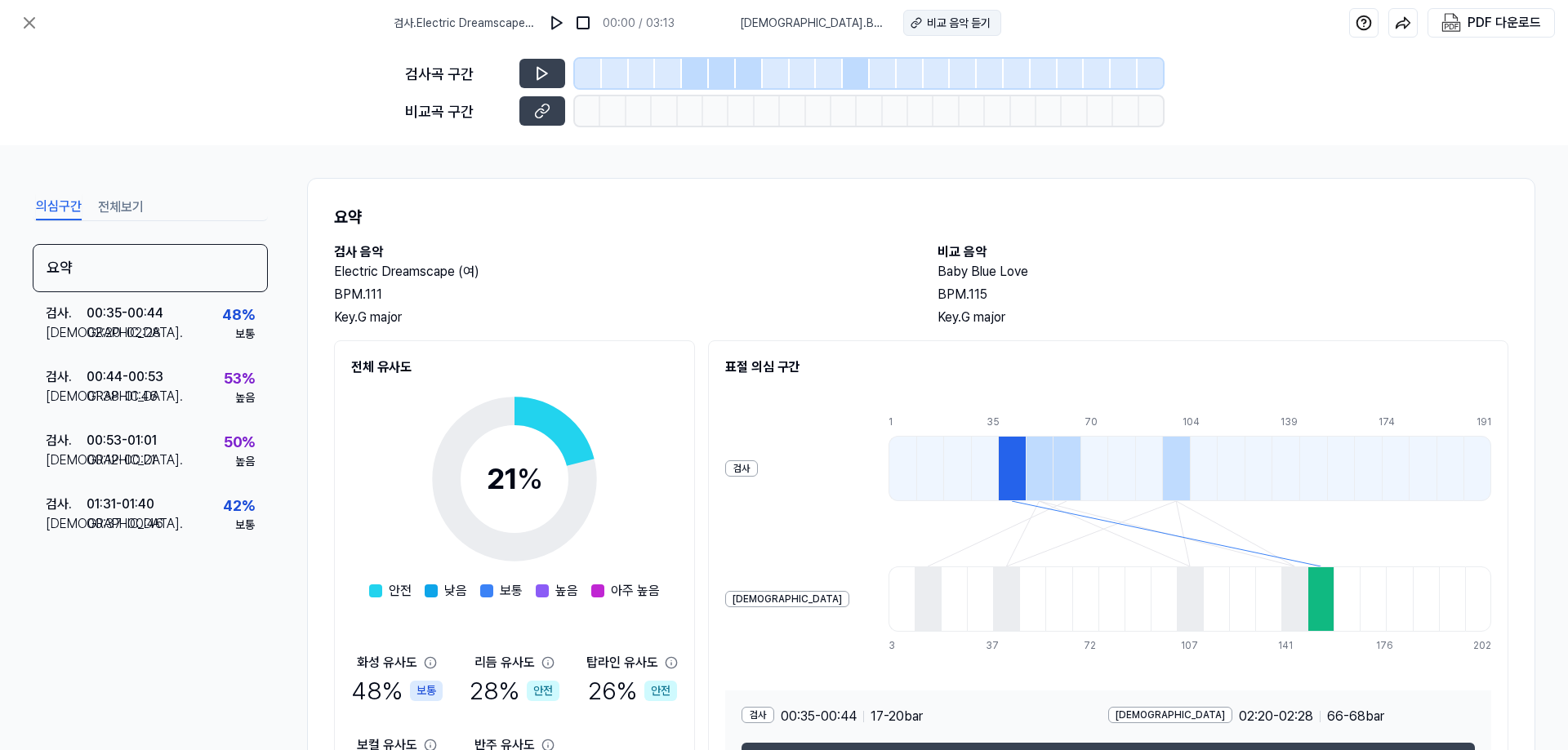
click at [926, 18] on div "비교 음악 듣기" at bounding box center [958, 23] width 64 height 18
click at [551, 118] on button at bounding box center [542, 111] width 46 height 29
drag, startPoint x: 430, startPoint y: 111, endPoint x: 750, endPoint y: 106, distance: 320.0
click at [698, 100] on div "비교곡 구간" at bounding box center [784, 111] width 758 height 29
click at [812, 119] on div at bounding box center [818, 111] width 25 height 29
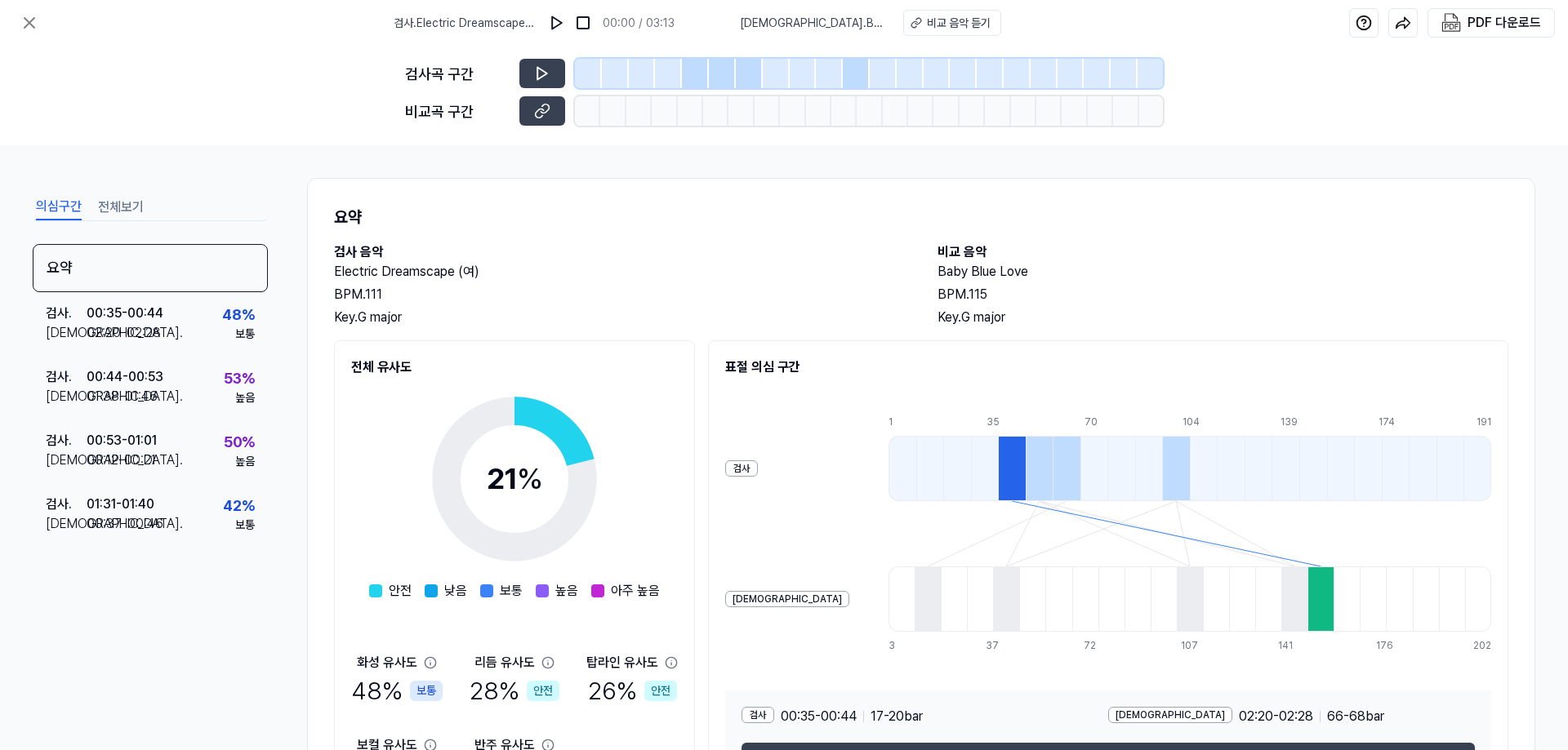
click at [1004, 102] on div at bounding box center [996, 111] width 25 height 29
click at [855, 74] on div at bounding box center [855, 74] width 27 height 29
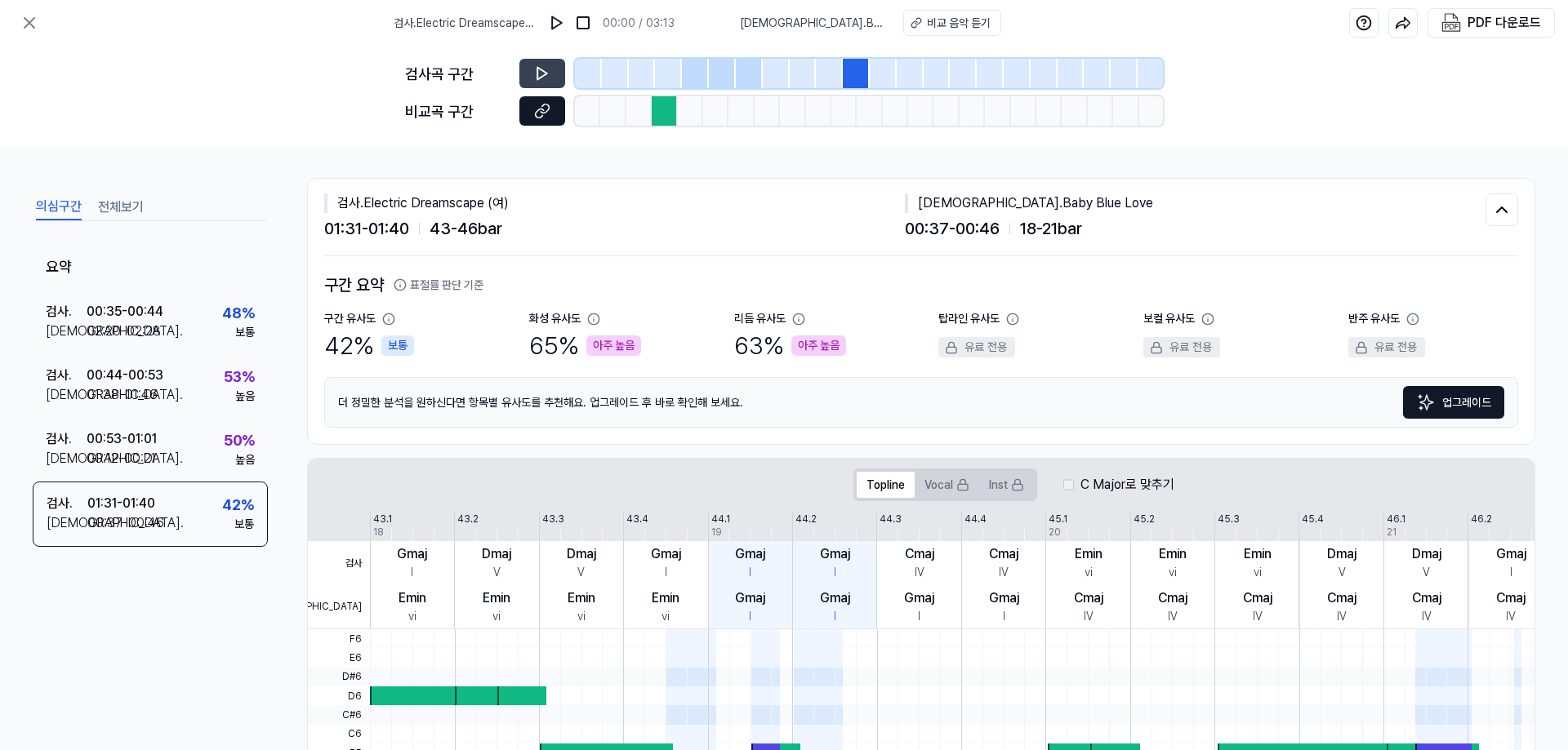
click at [549, 105] on icon at bounding box center [542, 111] width 17 height 17
click at [754, 79] on div at bounding box center [749, 74] width 27 height 29
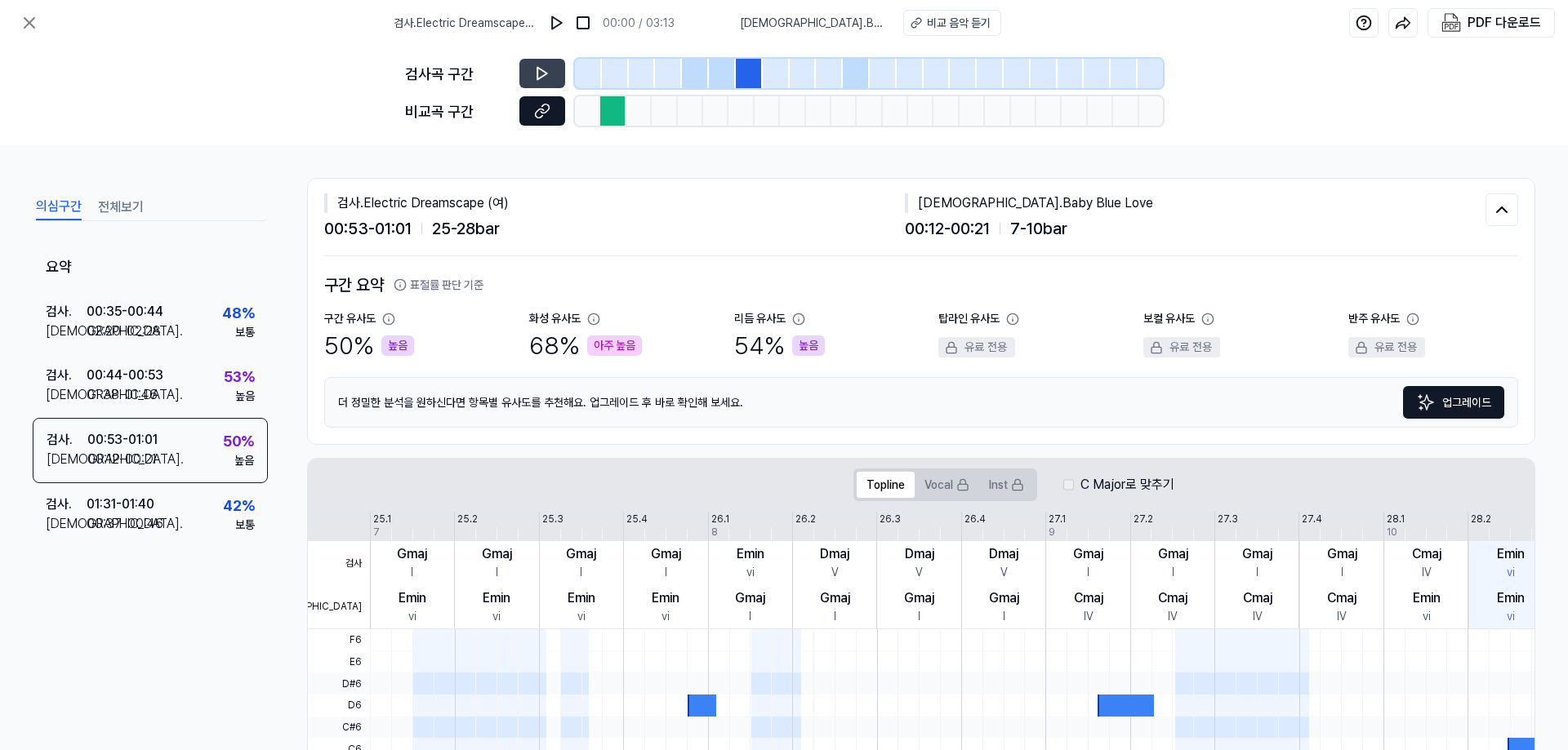
click at [533, 117] on button at bounding box center [542, 111] width 46 height 29
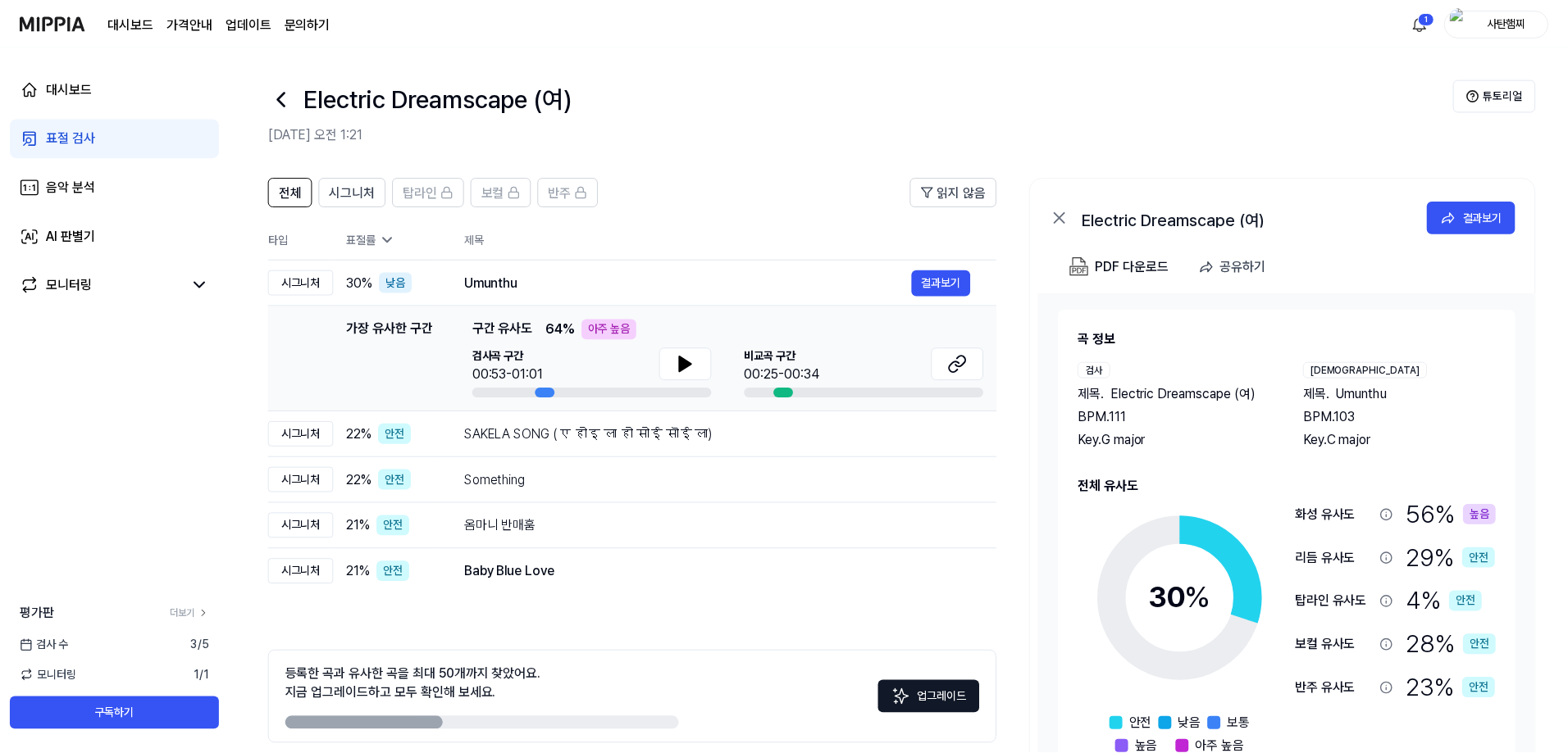
scroll to position [73, 0]
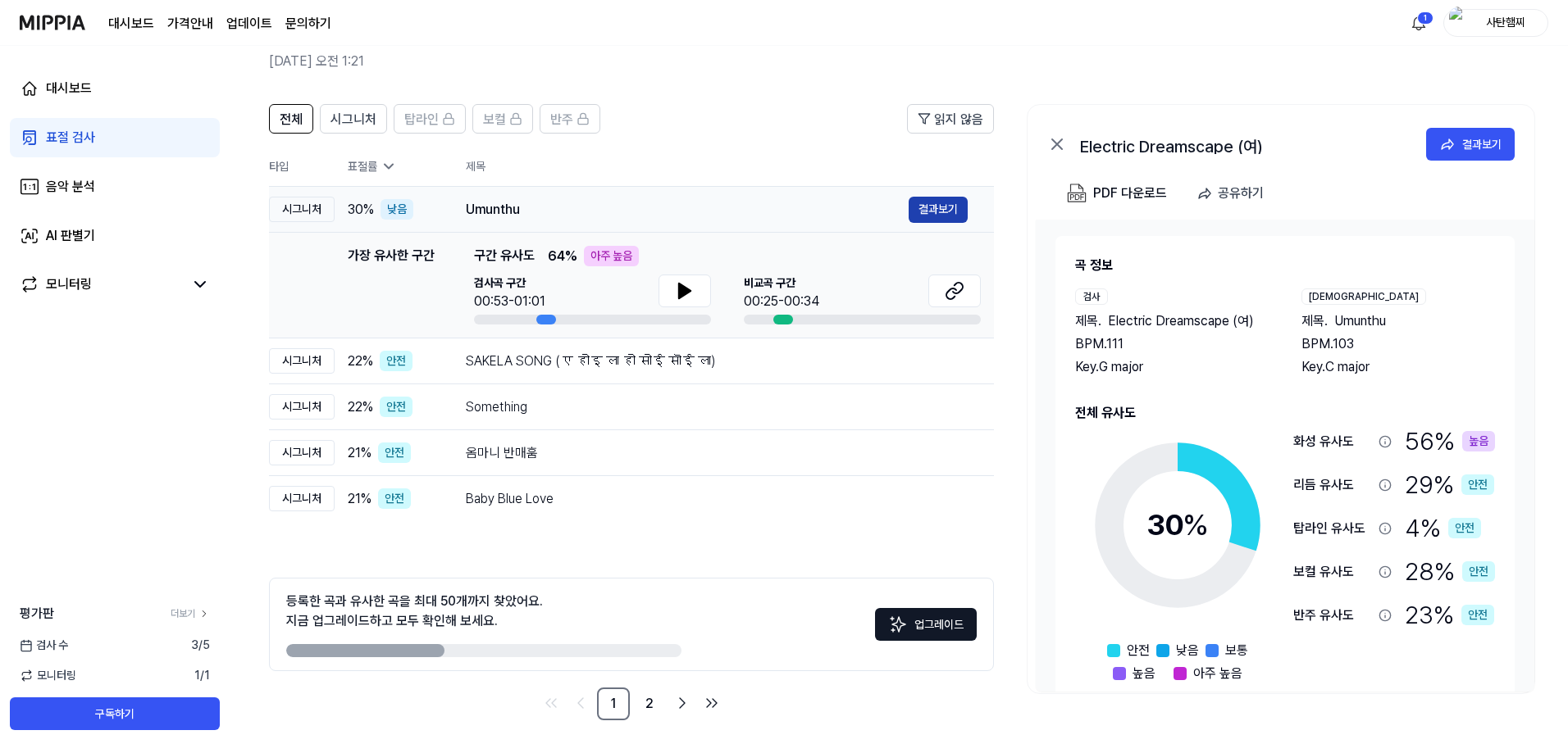
click at [915, 206] on button "결과보기" at bounding box center [938, 210] width 59 height 26
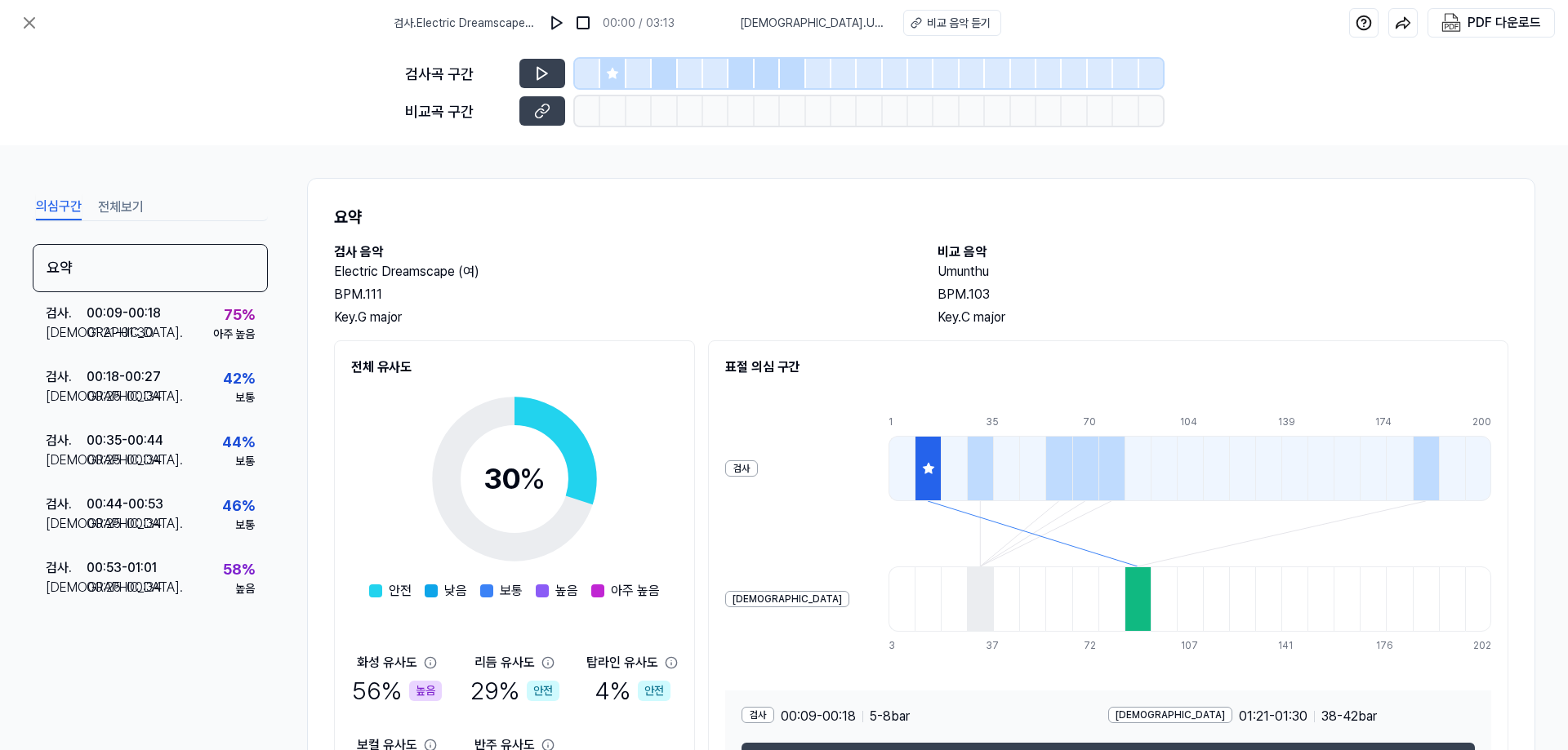
click at [619, 75] on icon at bounding box center [612, 74] width 13 height 13
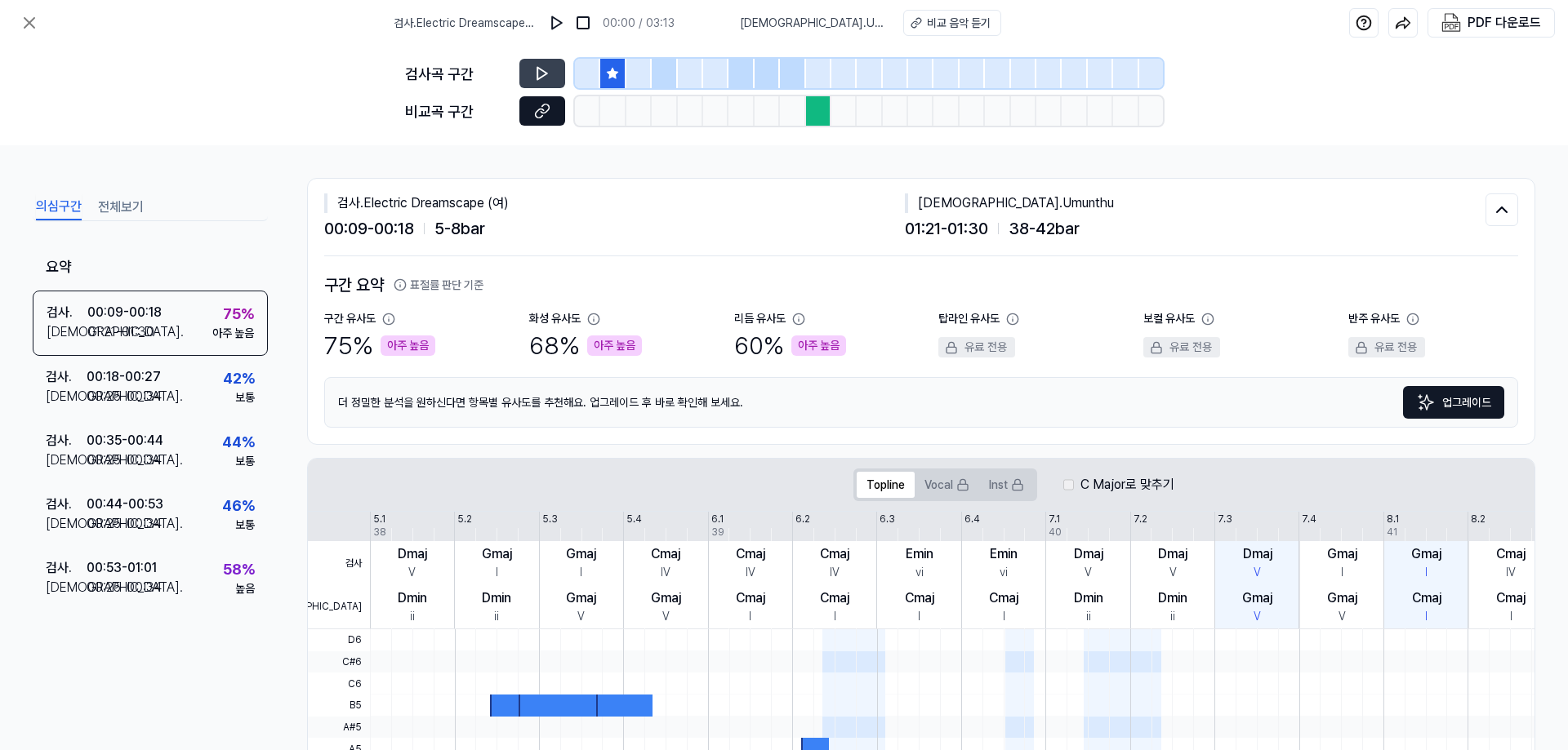
click at [546, 120] on button at bounding box center [542, 111] width 46 height 29
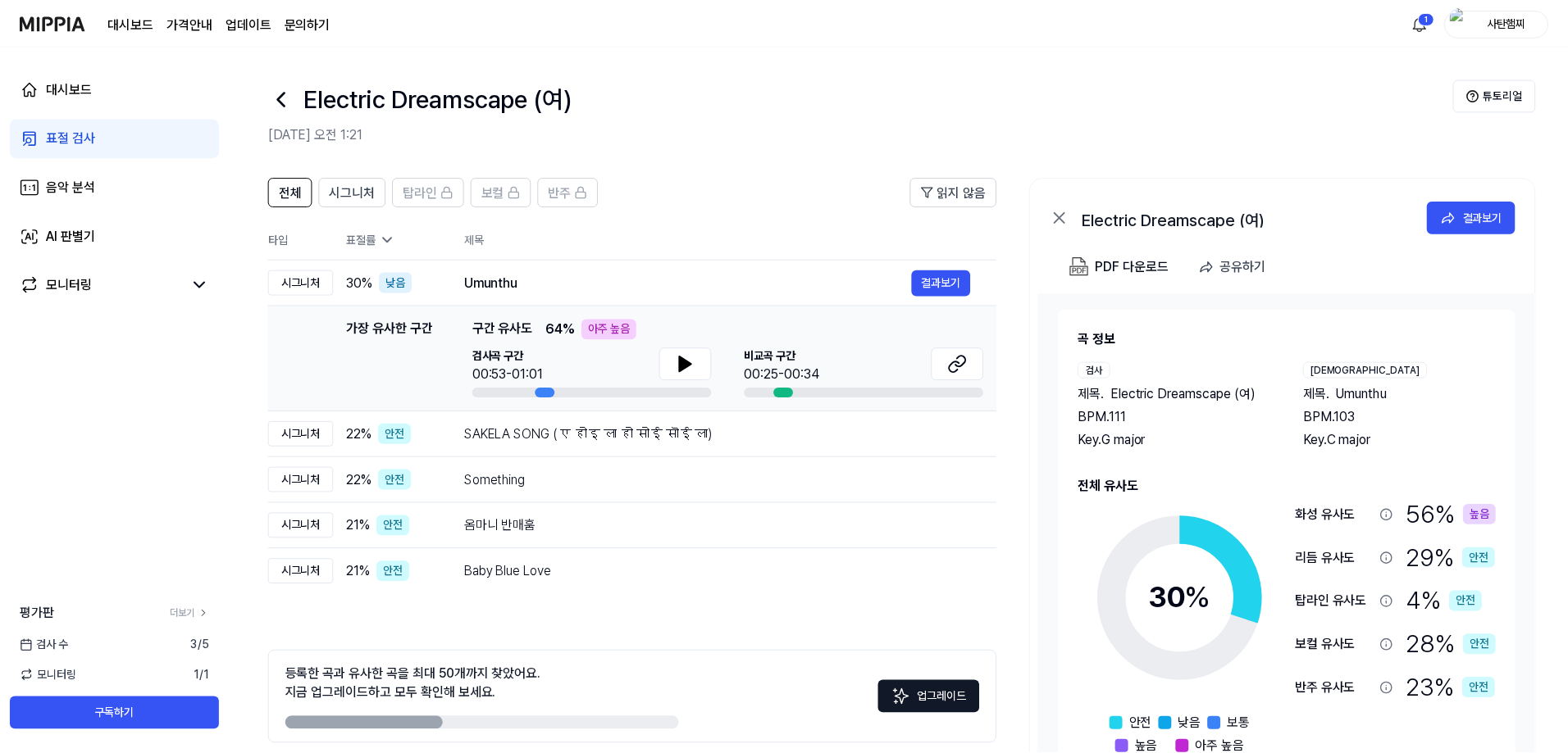
scroll to position [73, 0]
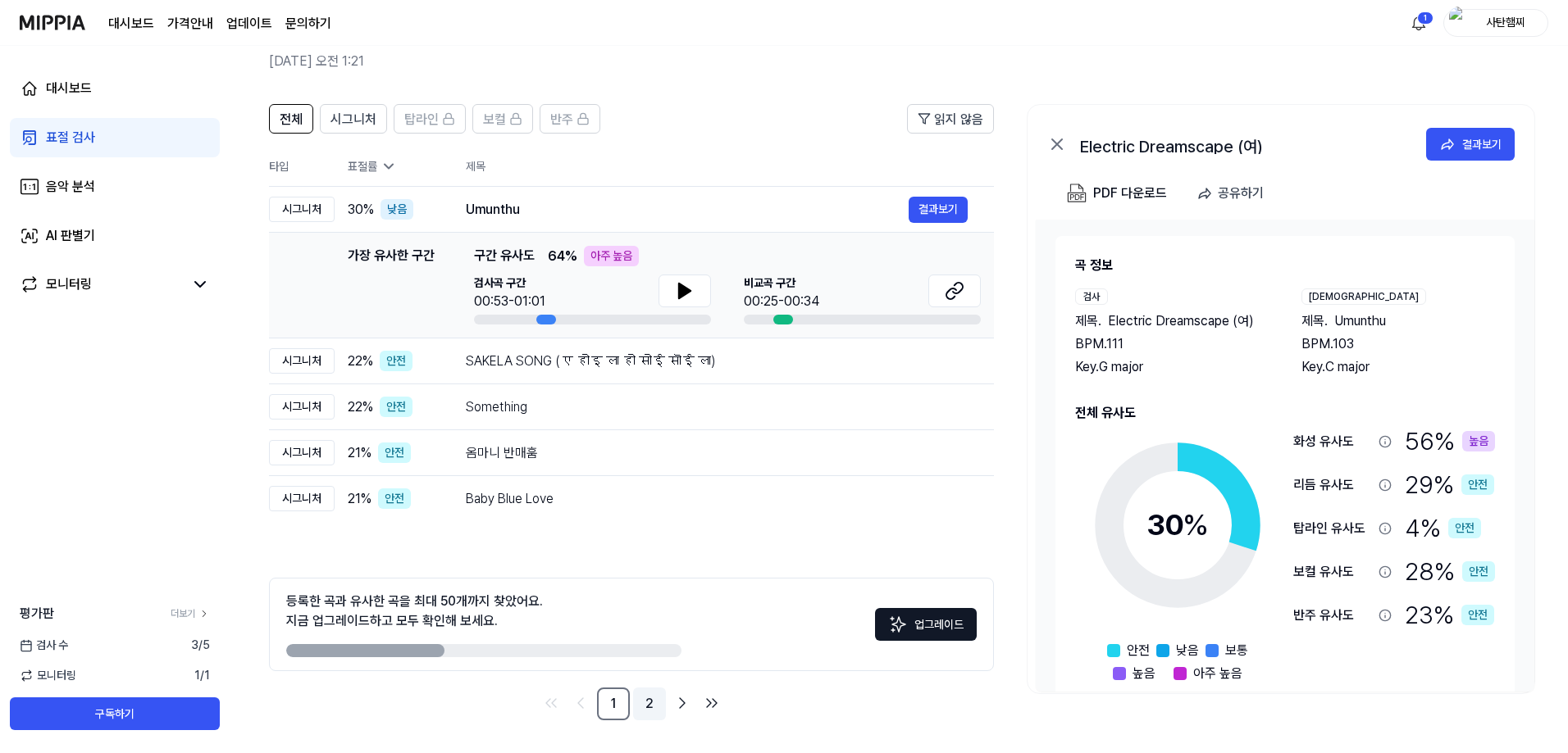
click at [653, 702] on link "2" at bounding box center [649, 703] width 32 height 32
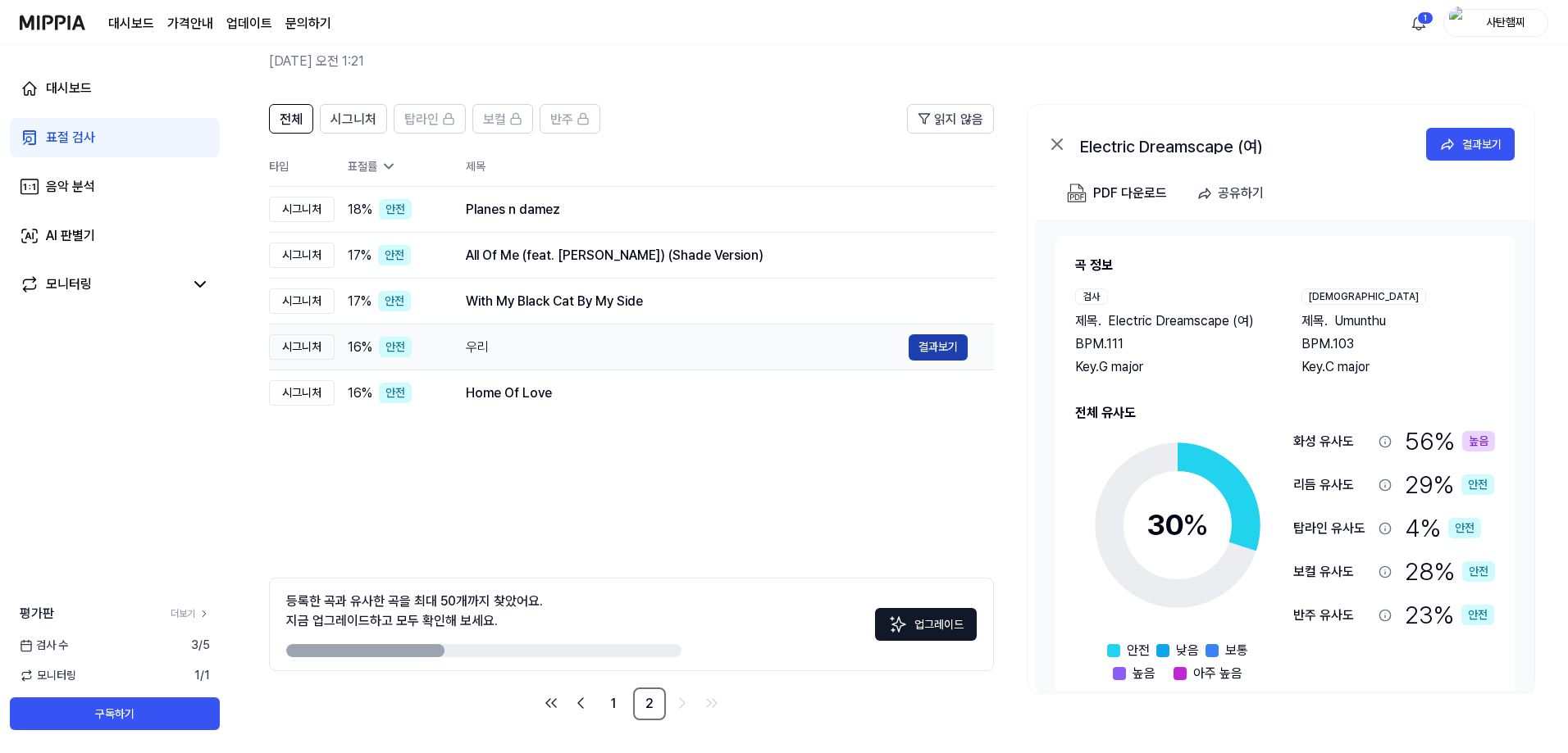
click at [925, 339] on button "결과보기" at bounding box center [938, 347] width 59 height 26
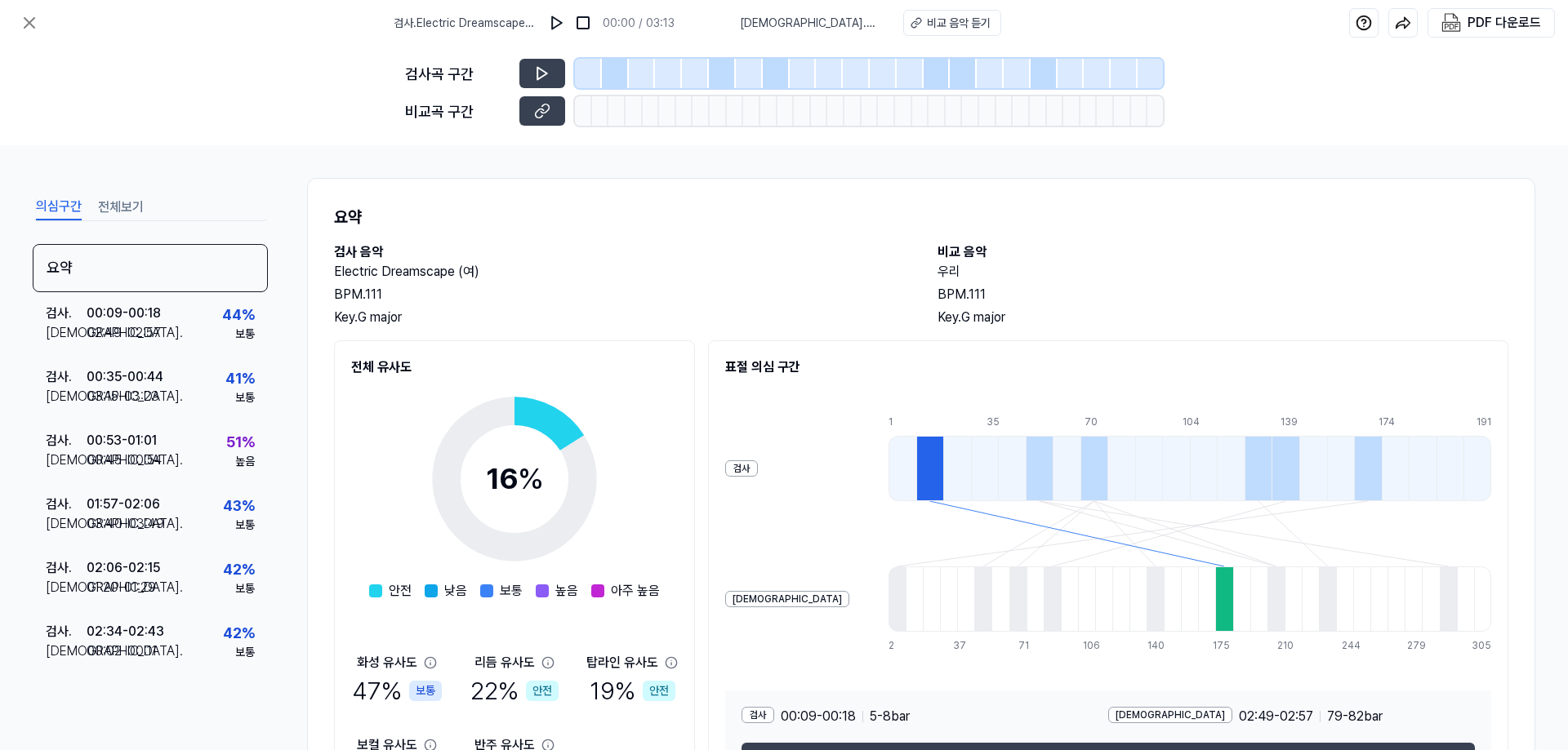
click at [614, 70] on div at bounding box center [615, 74] width 27 height 29
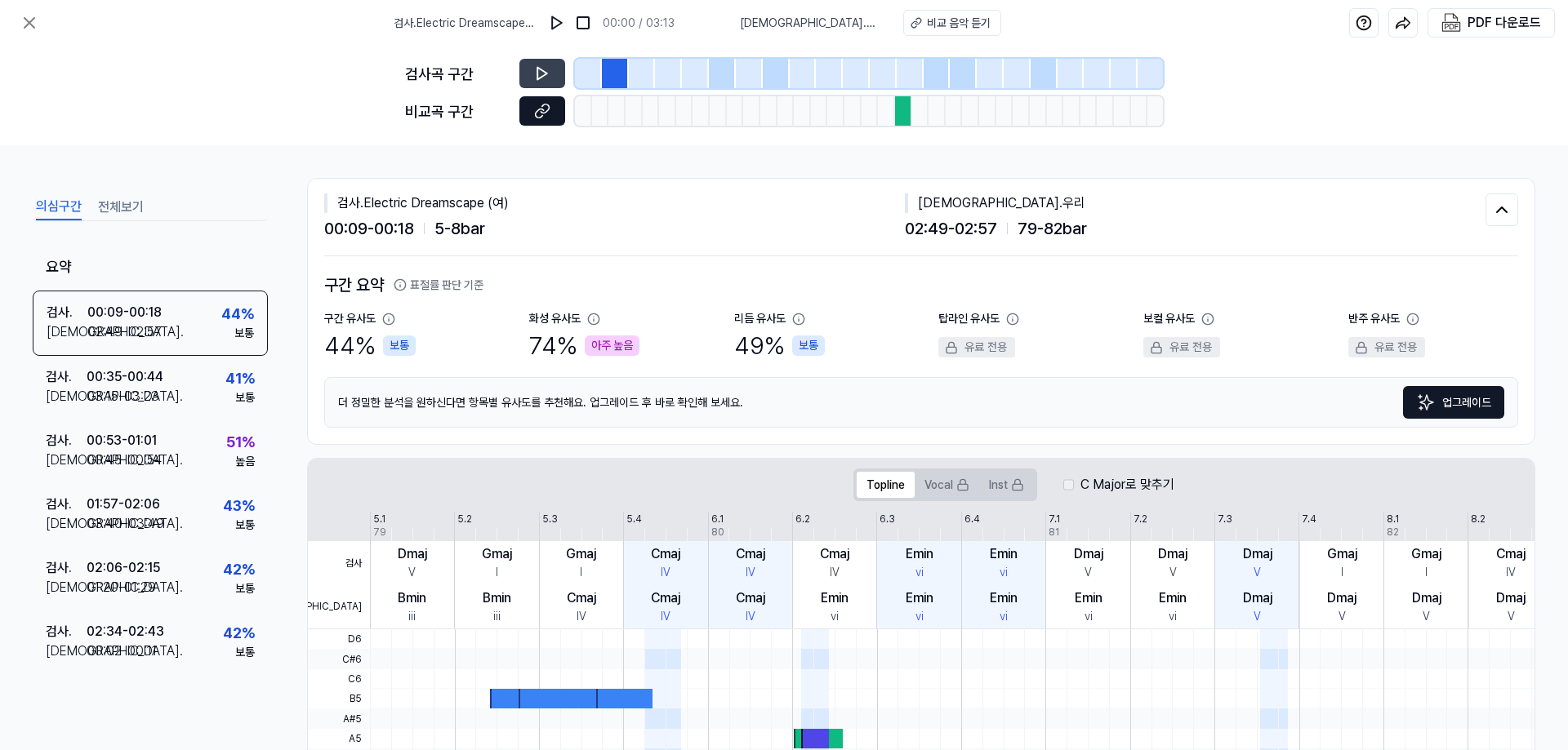
click at [542, 111] on icon at bounding box center [542, 111] width 17 height 17
drag, startPoint x: 716, startPoint y: 155, endPoint x: 761, endPoint y: 172, distance: 48.1
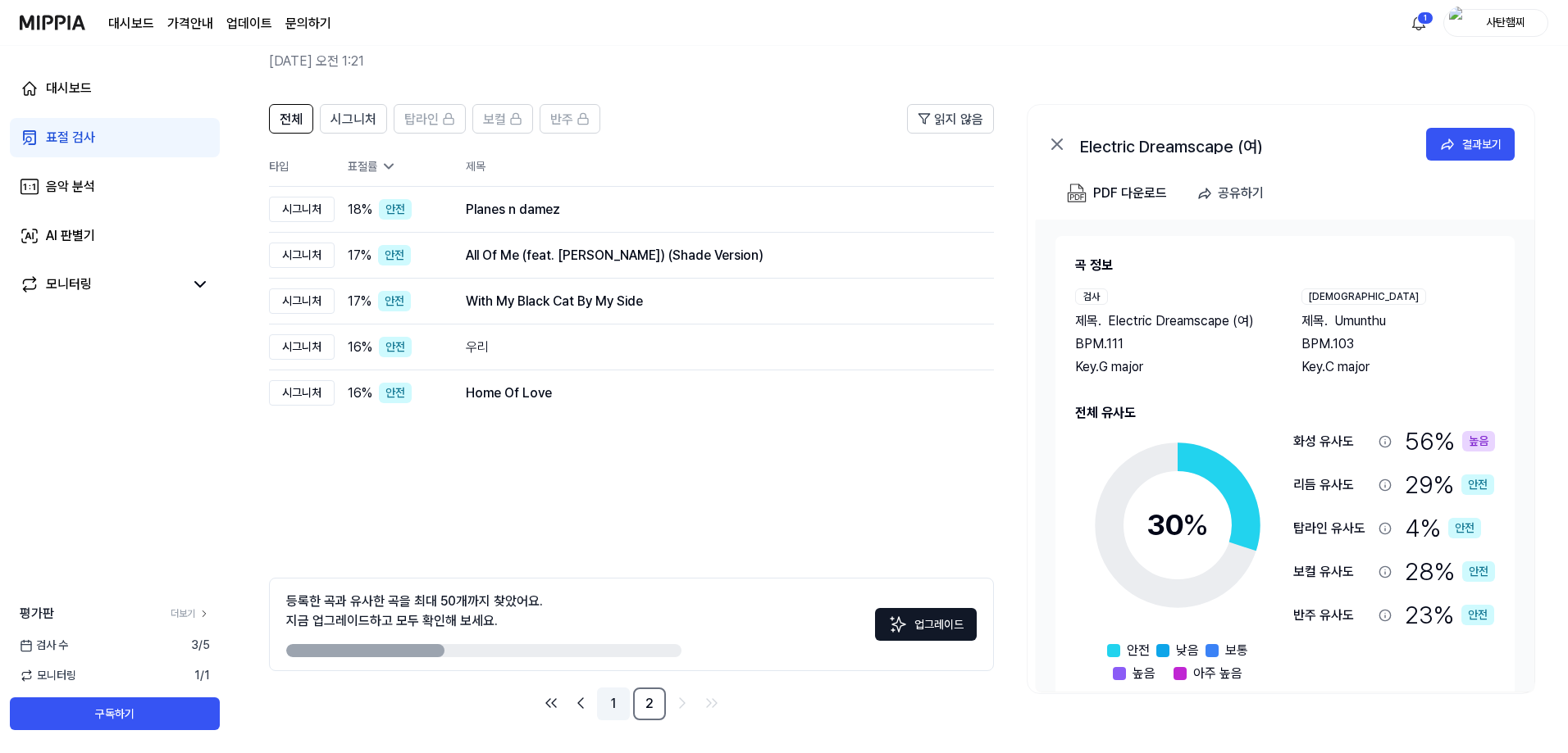
drag, startPoint x: 619, startPoint y: 693, endPoint x: 605, endPoint y: 687, distance: 15.2
click at [616, 695] on link "1" at bounding box center [613, 703] width 32 height 32
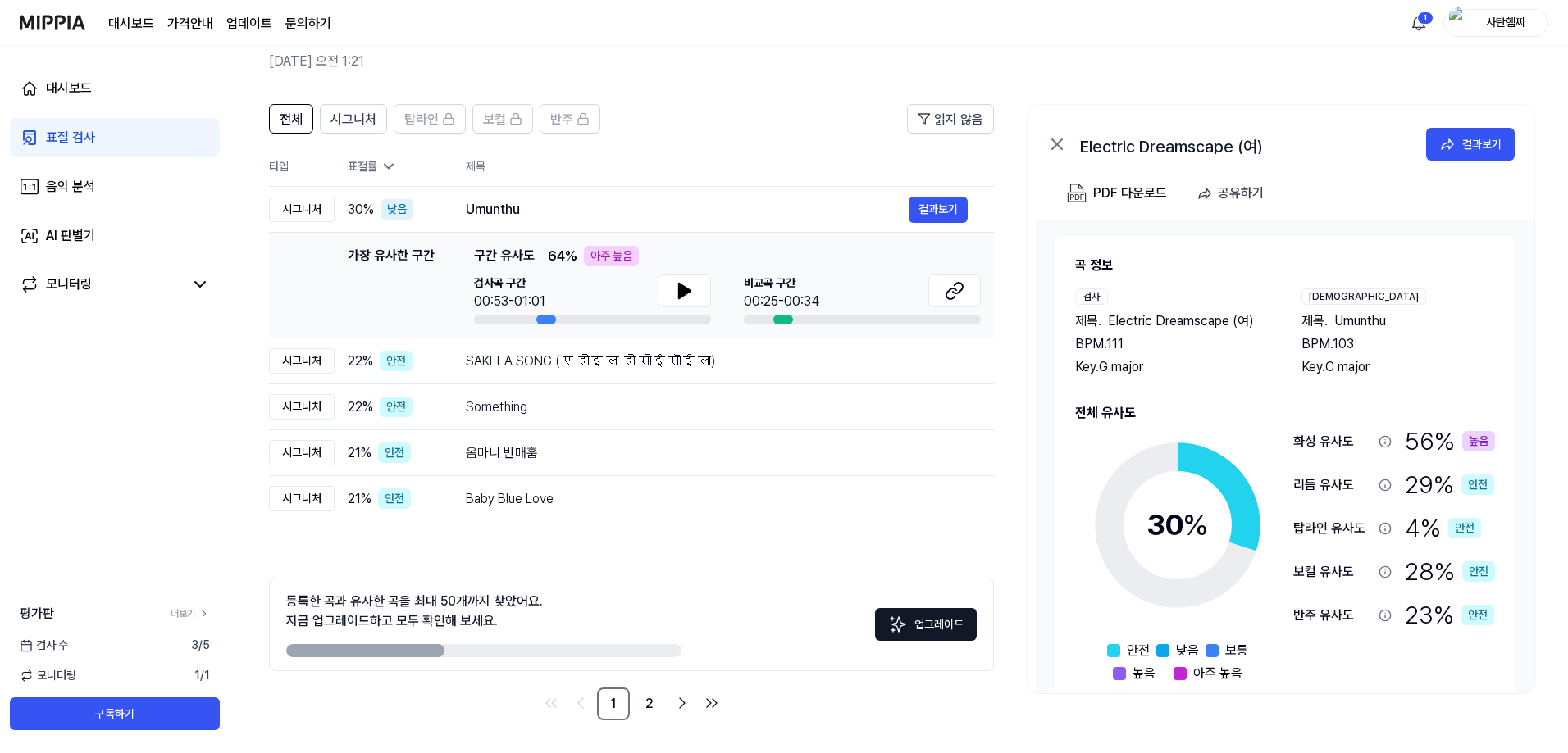
drag, startPoint x: 778, startPoint y: 103, endPoint x: 744, endPoint y: 84, distance: 38.9
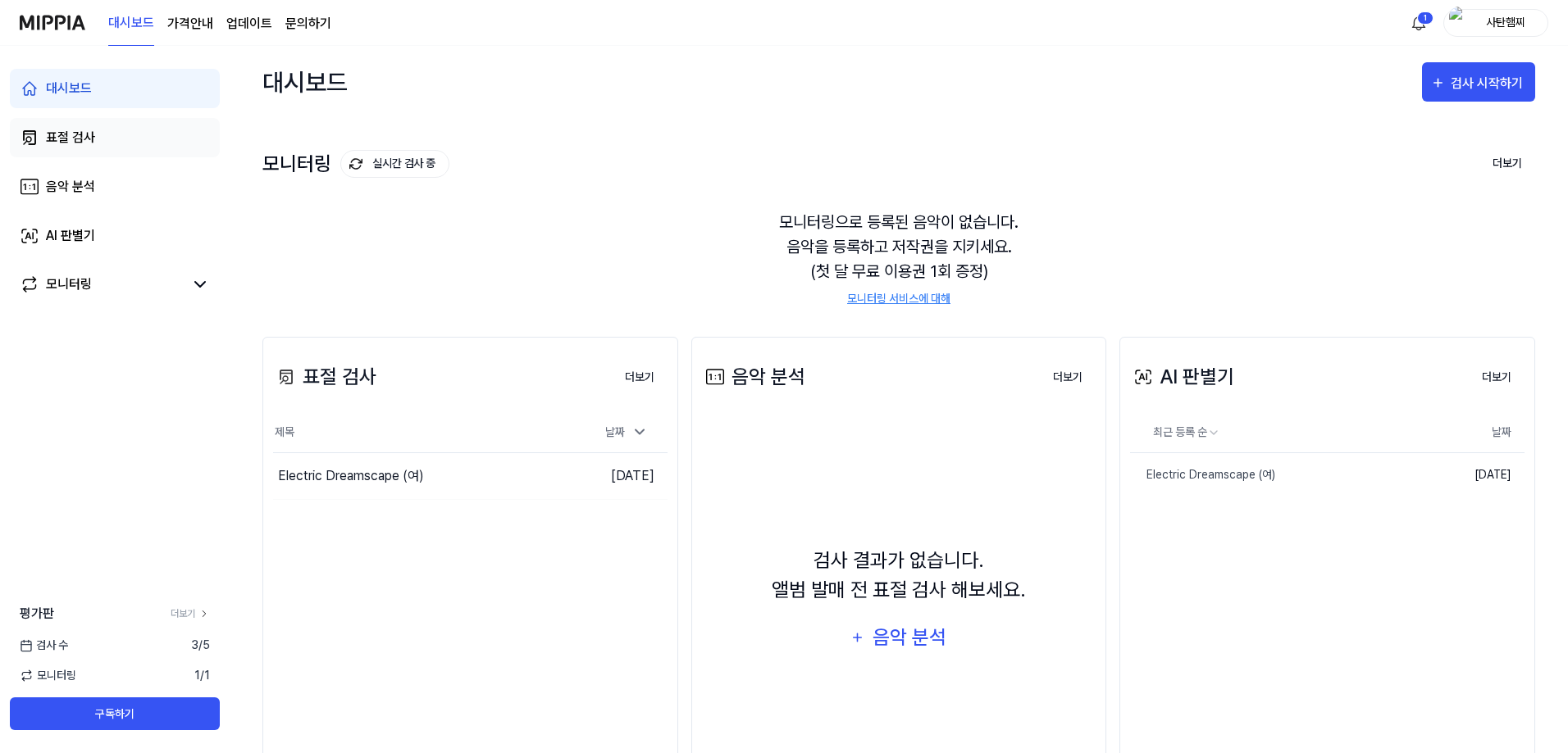
click at [88, 137] on div "표절 검사" at bounding box center [70, 137] width 49 height 19
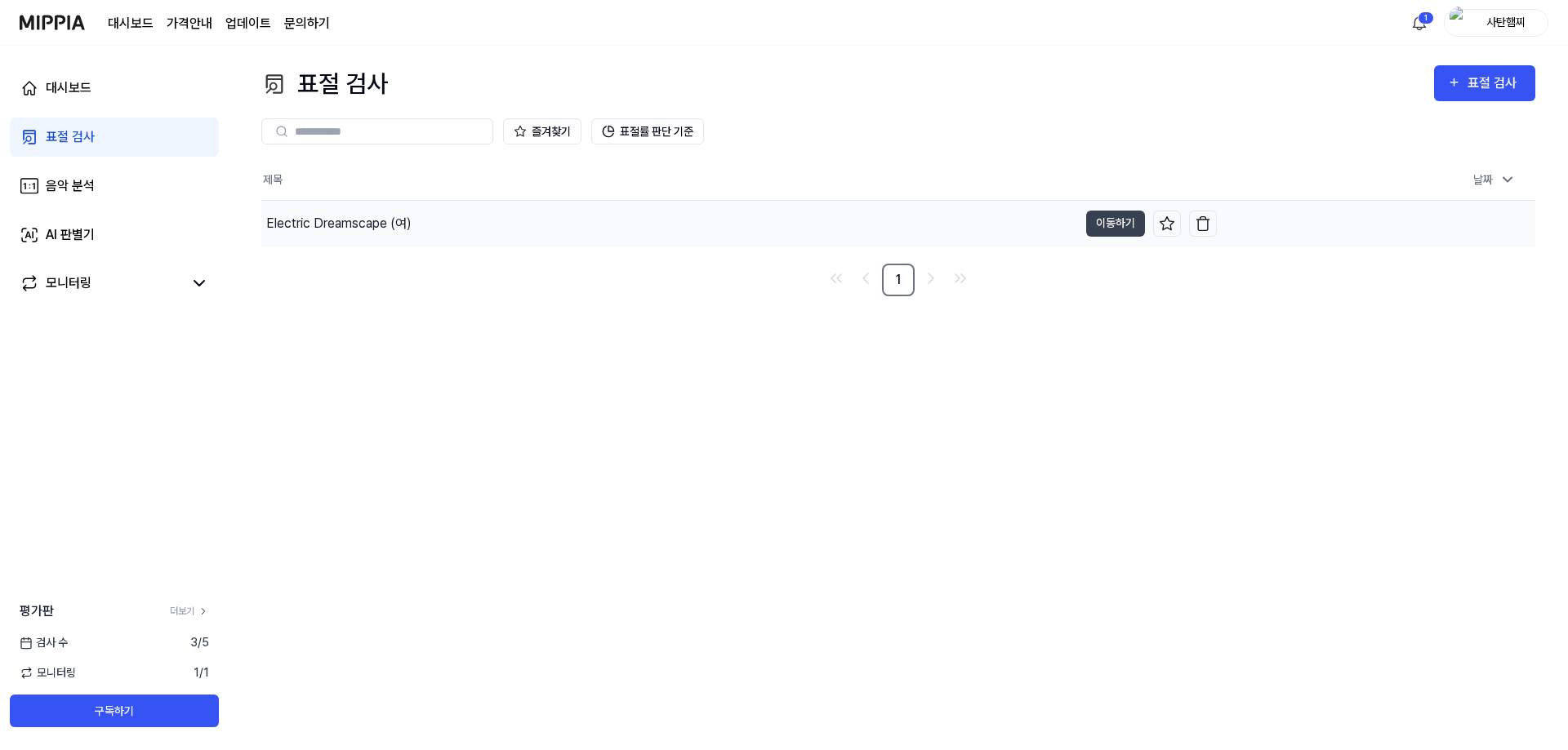
click at [479, 229] on div "Electric Dreamscape (여)" at bounding box center [669, 224] width 817 height 46
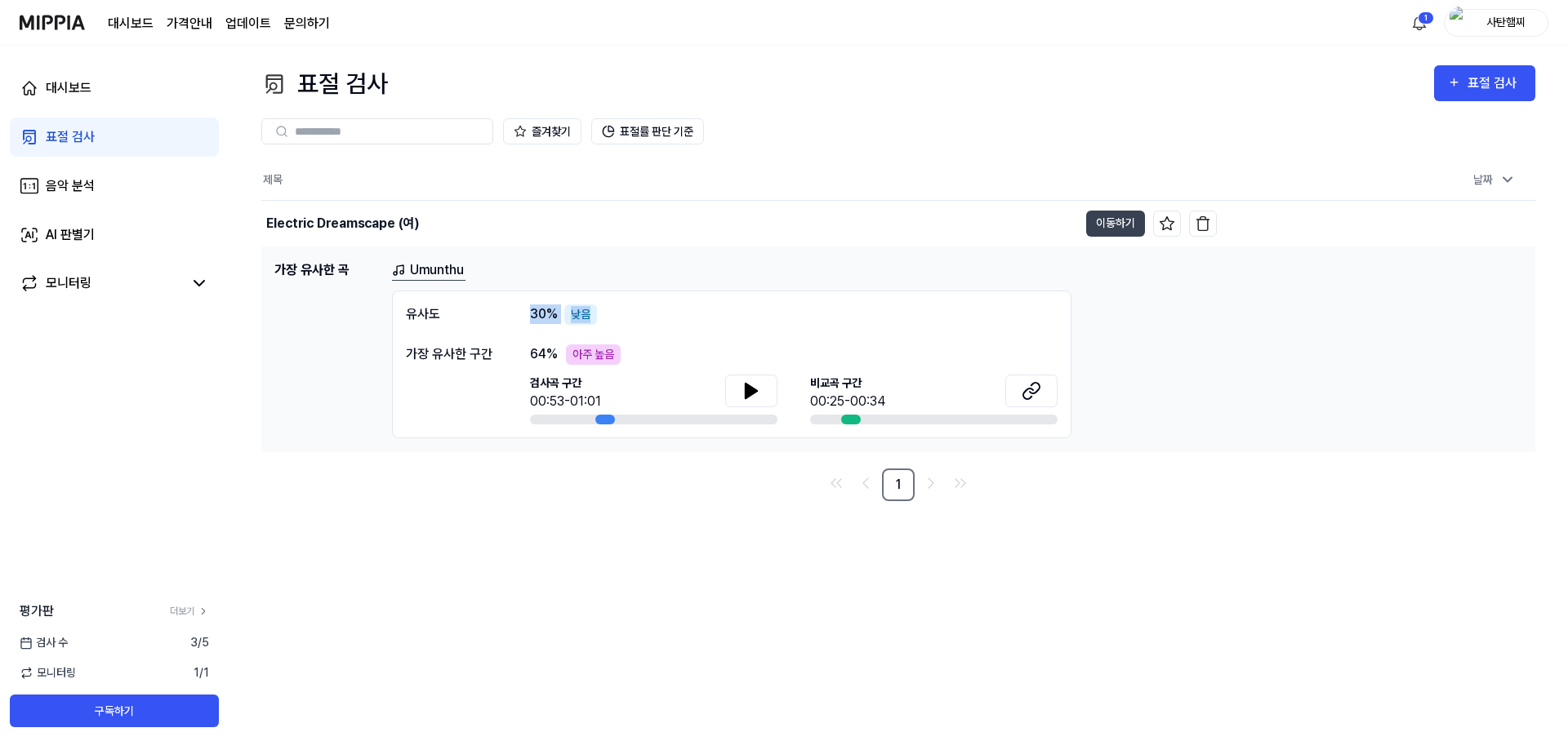
drag, startPoint x: 465, startPoint y: 311, endPoint x: 640, endPoint y: 320, distance: 175.2
click at [623, 317] on div "유사도 30 % 낮음" at bounding box center [731, 314] width 652 height 20
click at [641, 320] on div "유사도 30 % 낮음" at bounding box center [731, 314] width 652 height 20
drag, startPoint x: 538, startPoint y: 348, endPoint x: 641, endPoint y: 348, distance: 103.0
click at [637, 348] on div "64 % 아주 높음" at bounding box center [794, 355] width 527 height 20
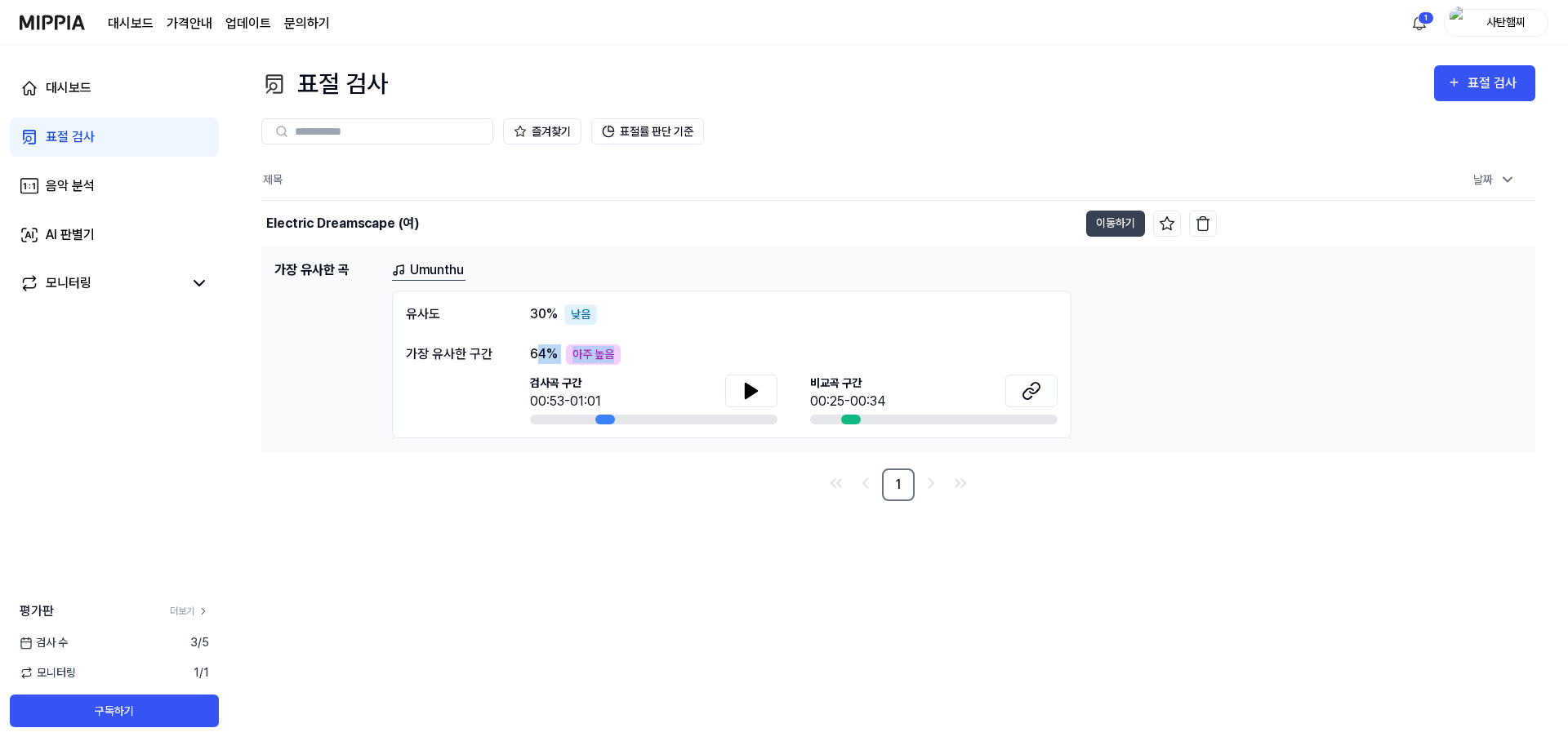
click at [641, 348] on div "64 % 아주 높음" at bounding box center [794, 355] width 527 height 20
click at [613, 126] on icon at bounding box center [608, 132] width 13 height 13
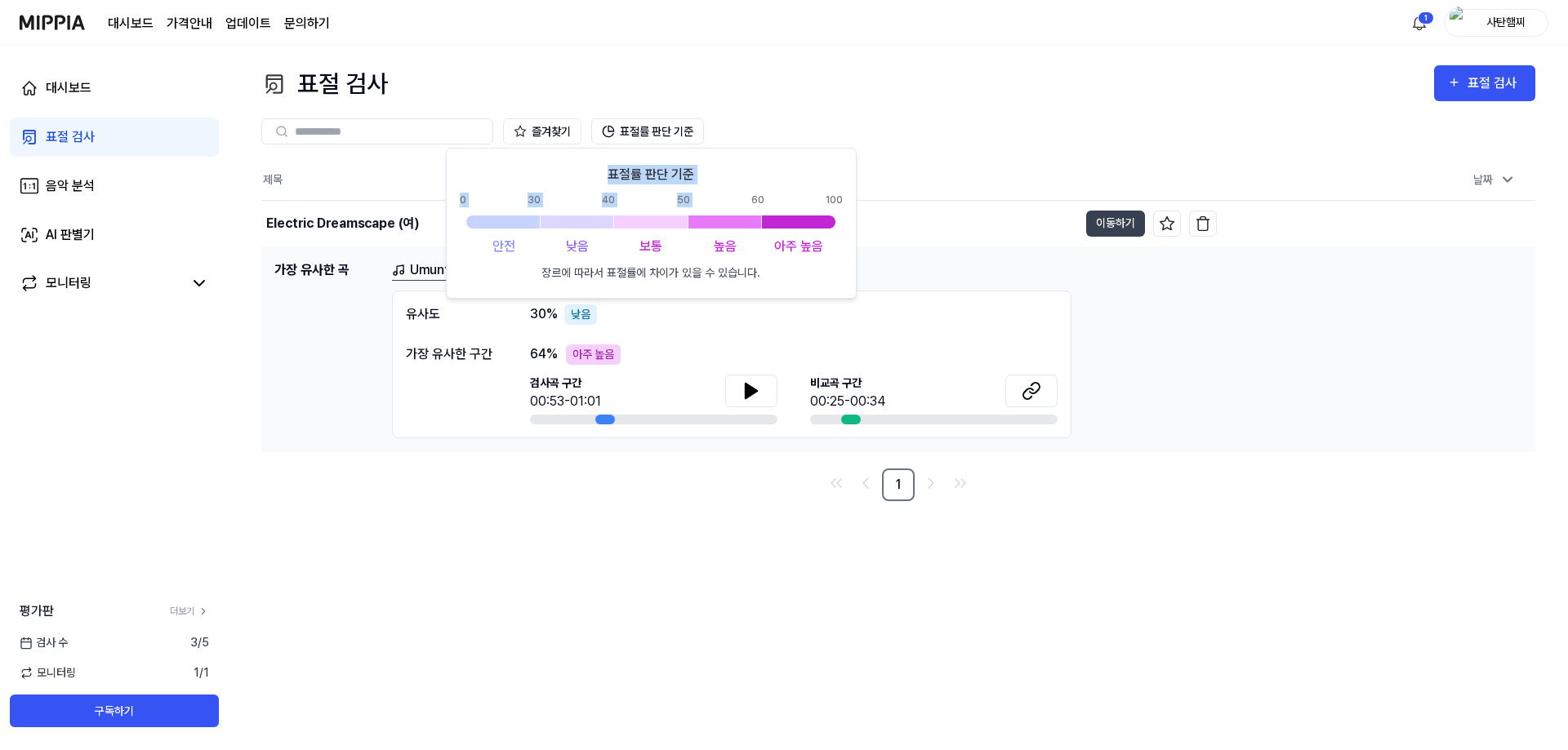
drag, startPoint x: 603, startPoint y: 173, endPoint x: 737, endPoint y: 188, distance: 134.8
click at [737, 188] on div "표절률 판단 기준 0 30 40 50 60 100 안전 낮음 보통 높음 아주 높음 장르에 따라서 표절률에 차이가 있을 수 있습니다." at bounding box center [651, 223] width 383 height 117
click at [725, 231] on div "표절률 판단 기준 0 30 40 50 60 100 안전 낮음 보통 높음 아주 높음 장르에 따라서 표절률에 차이가 있을 수 있습니다." at bounding box center [651, 223] width 383 height 117
drag, startPoint x: 771, startPoint y: 252, endPoint x: 829, endPoint y: 255, distance: 58.1
click at [829, 255] on div "아주 높음" at bounding box center [798, 246] width 74 height 19
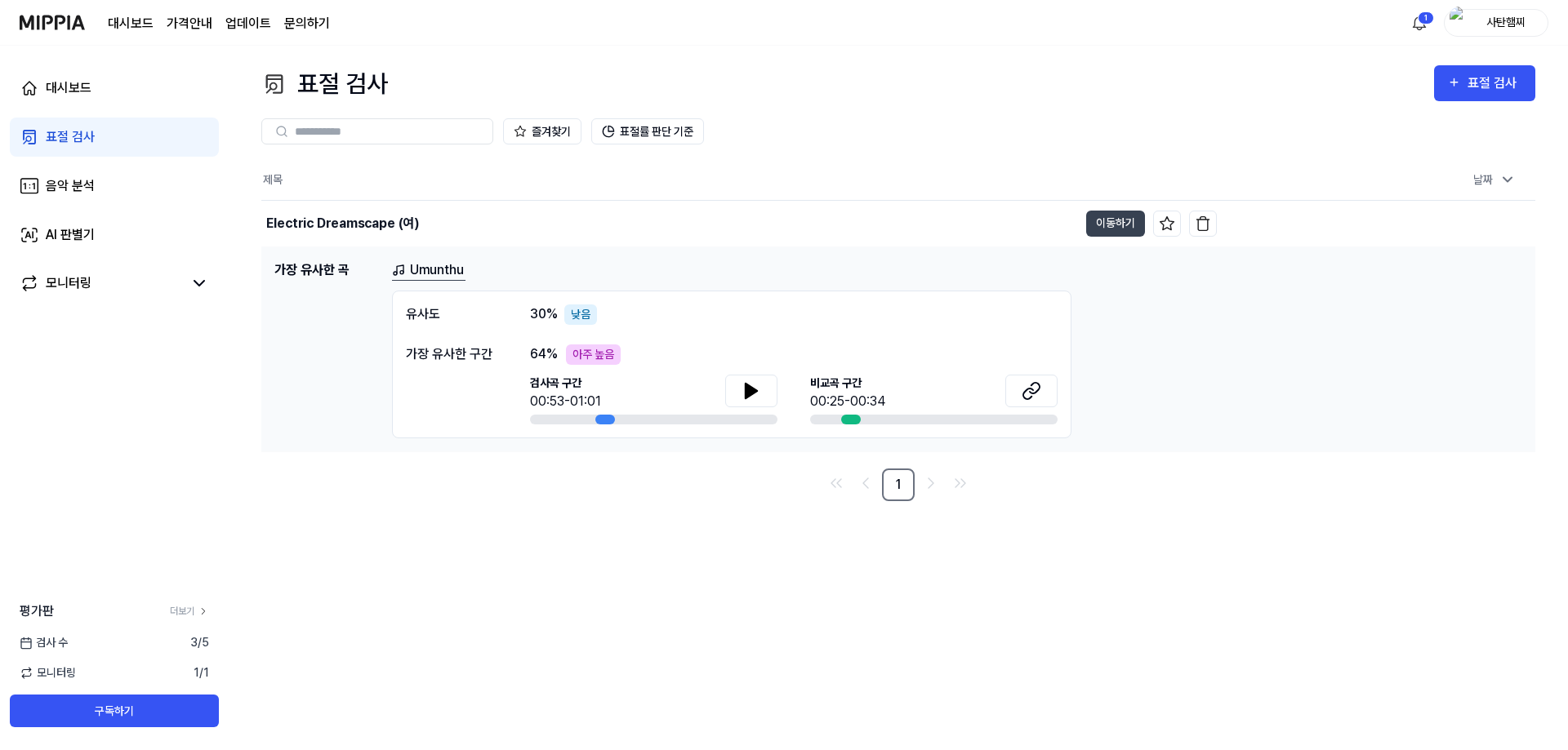
drag, startPoint x: 869, startPoint y: 417, endPoint x: 968, endPoint y: 420, distance: 99.0
click at [968, 420] on div at bounding box center [934, 419] width 247 height 10
drag, startPoint x: 968, startPoint y: 420, endPoint x: 889, endPoint y: 428, distance: 79.4
click at [890, 428] on div "유사도 30 % 낮음 가장 유사한 구간 64 % 아주 높음 검사곡 구간 00:53-01:01 [GEOGRAPHIC_DATA] 구간 00:25-…" at bounding box center [731, 364] width 679 height 147
drag, startPoint x: 586, startPoint y: 419, endPoint x: 553, endPoint y: 421, distance: 33.1
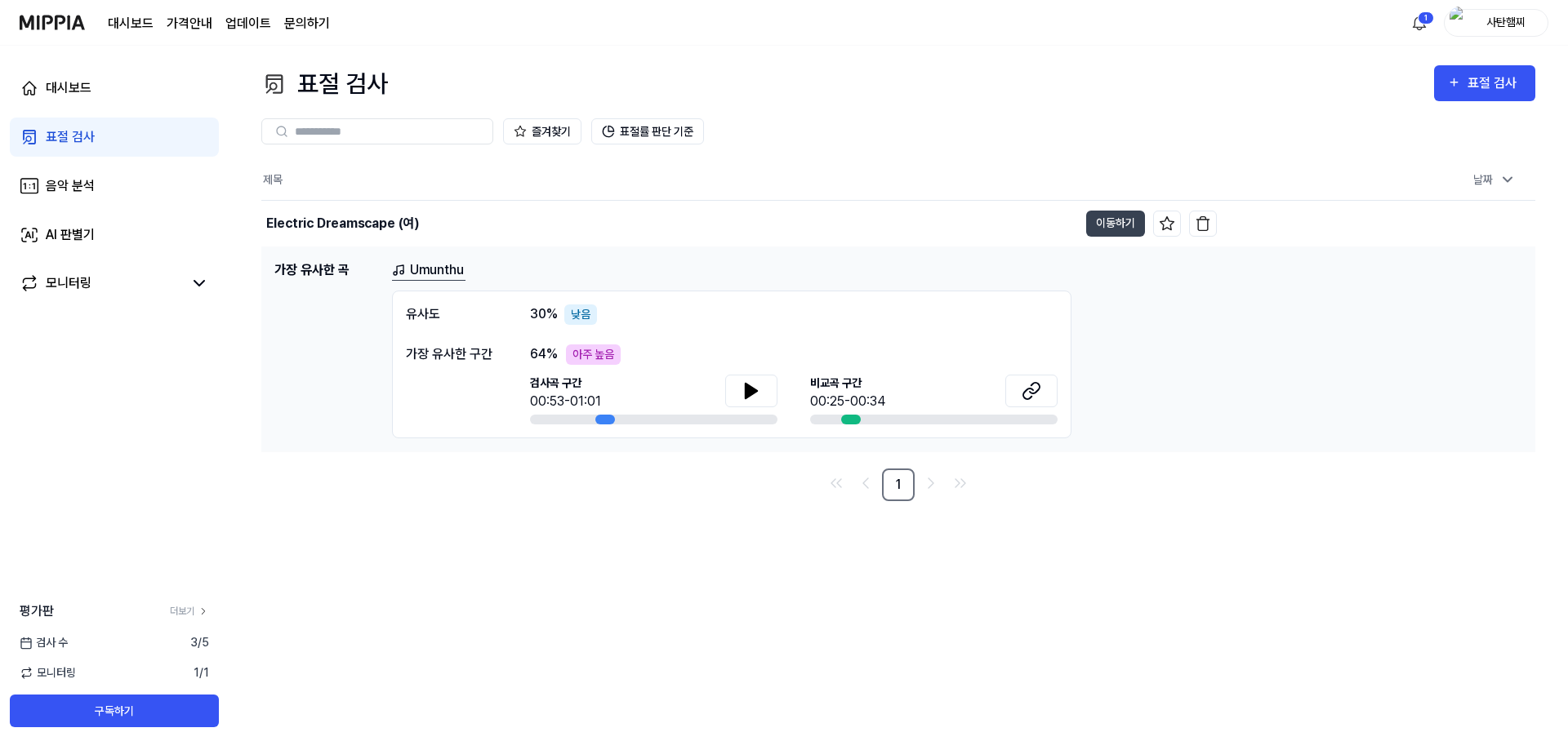
click at [553, 421] on div at bounding box center [654, 419] width 247 height 10
drag, startPoint x: 558, startPoint y: 417, endPoint x: 525, endPoint y: 414, distance: 33.1
click at [525, 414] on div "가장 유사한 구간 64 % 아주 높음 검사곡 구간 00:53-01:01 [GEOGRAPHIC_DATA] 구간 00:25-00:34" at bounding box center [731, 384] width 652 height 80
drag, startPoint x: 566, startPoint y: 316, endPoint x: 512, endPoint y: 316, distance: 54.0
click at [512, 316] on div "유사도 30 % 낮음" at bounding box center [731, 314] width 652 height 20
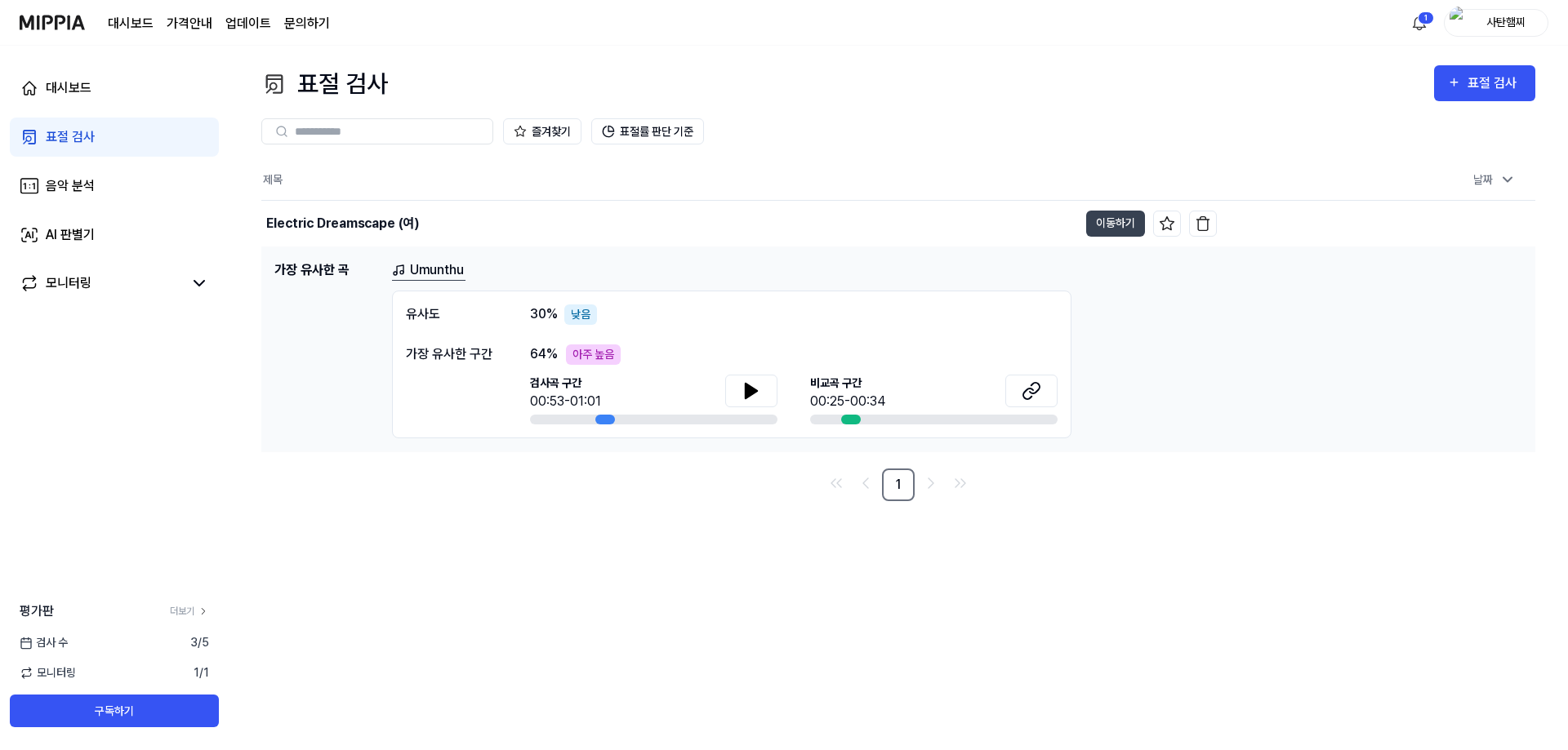
click at [692, 265] on div "Umunthu" at bounding box center [957, 271] width 1130 height 20
click at [477, 214] on div "Electric Dreamscape (여)" at bounding box center [669, 224] width 817 height 46
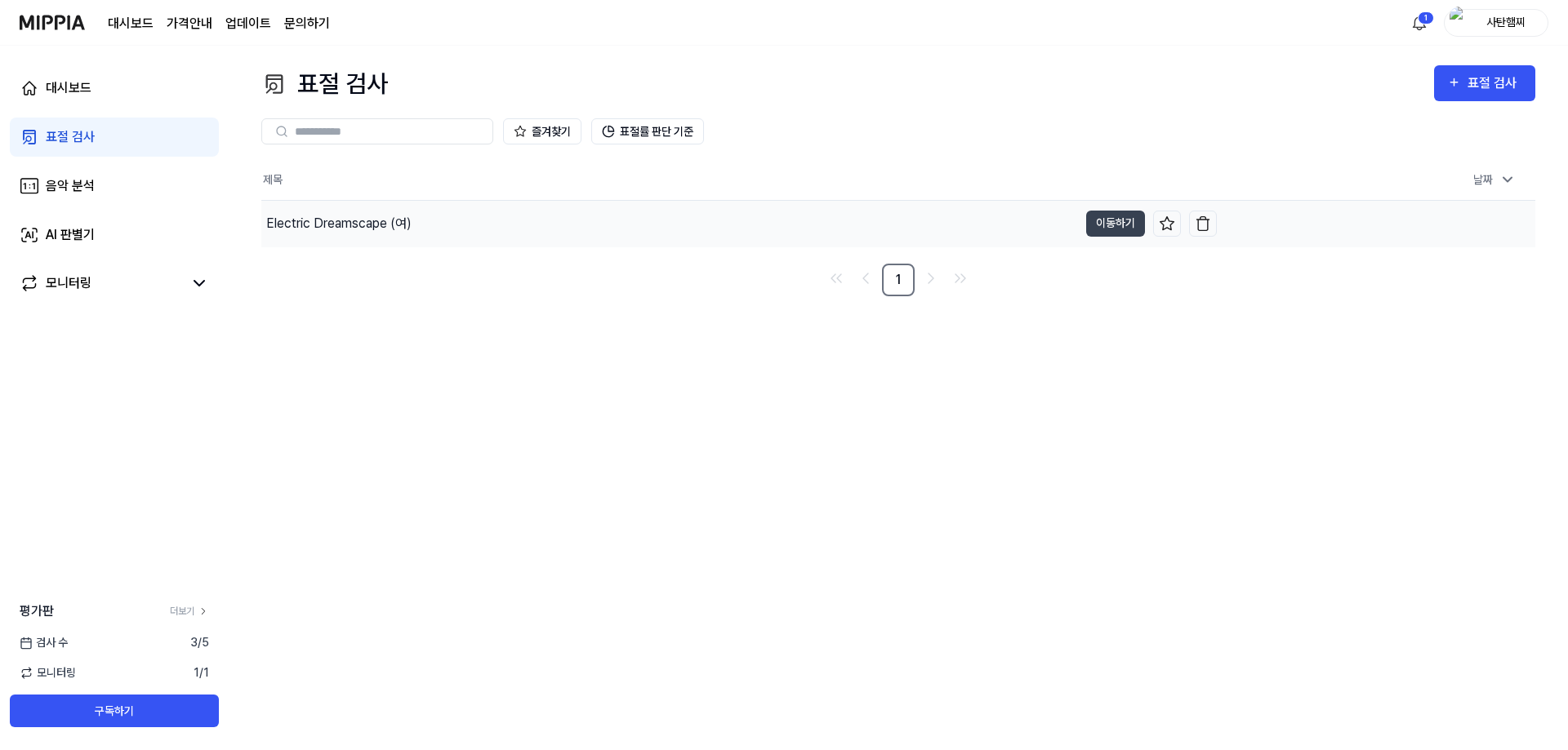
click at [480, 222] on div "Electric Dreamscape (여)" at bounding box center [669, 224] width 817 height 46
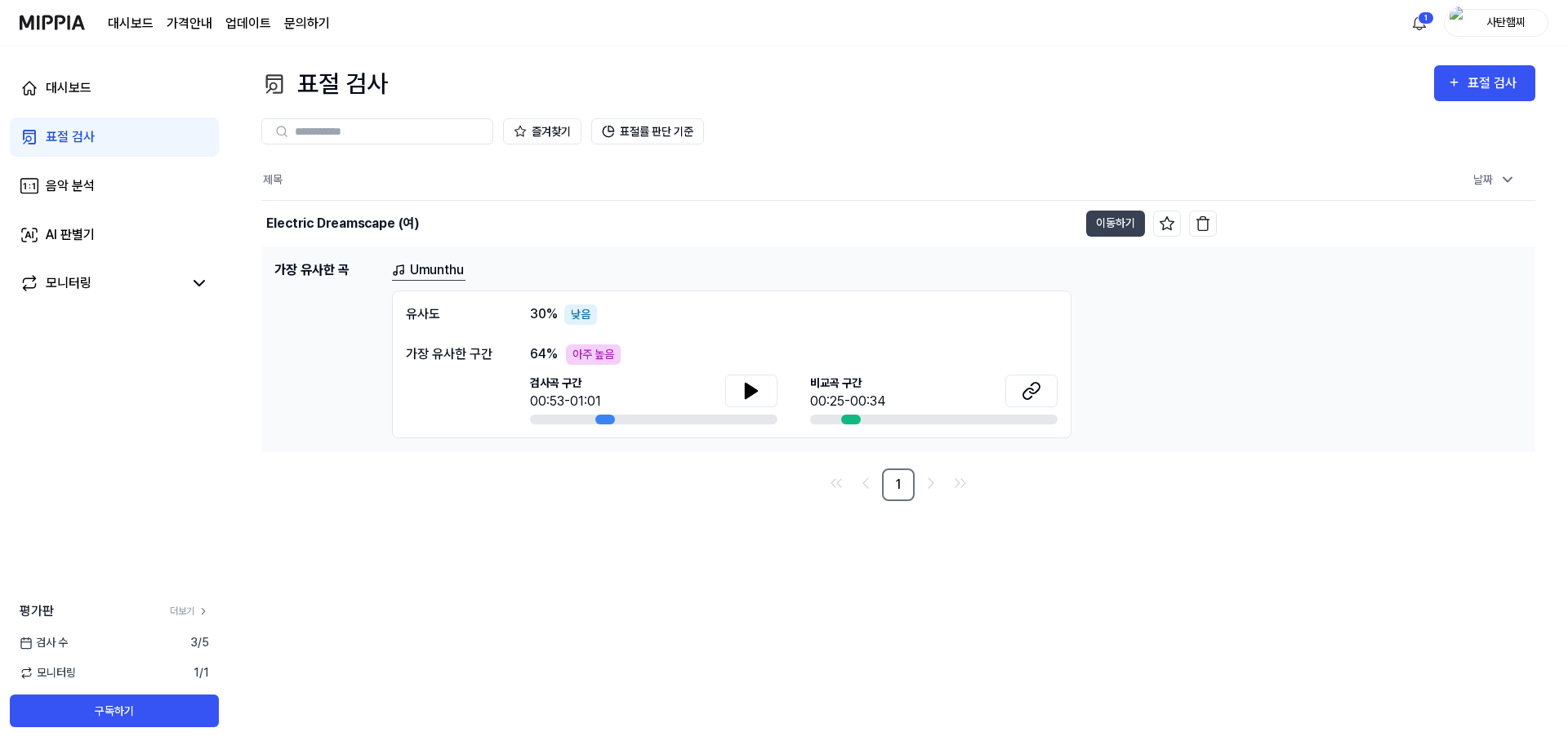
click at [438, 269] on link "Umunthu" at bounding box center [429, 271] width 74 height 20
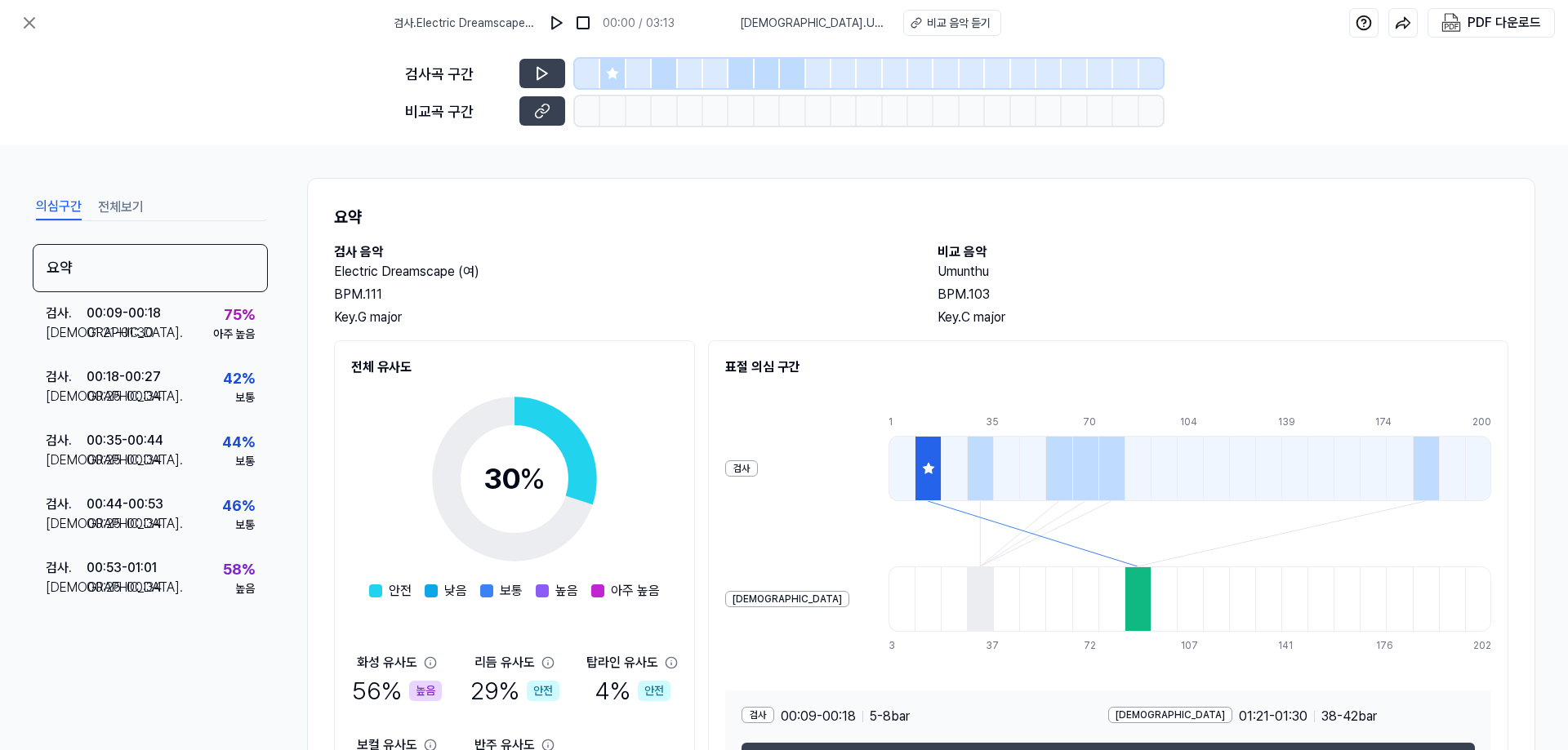
click at [613, 72] on icon at bounding box center [612, 74] width 11 height 11
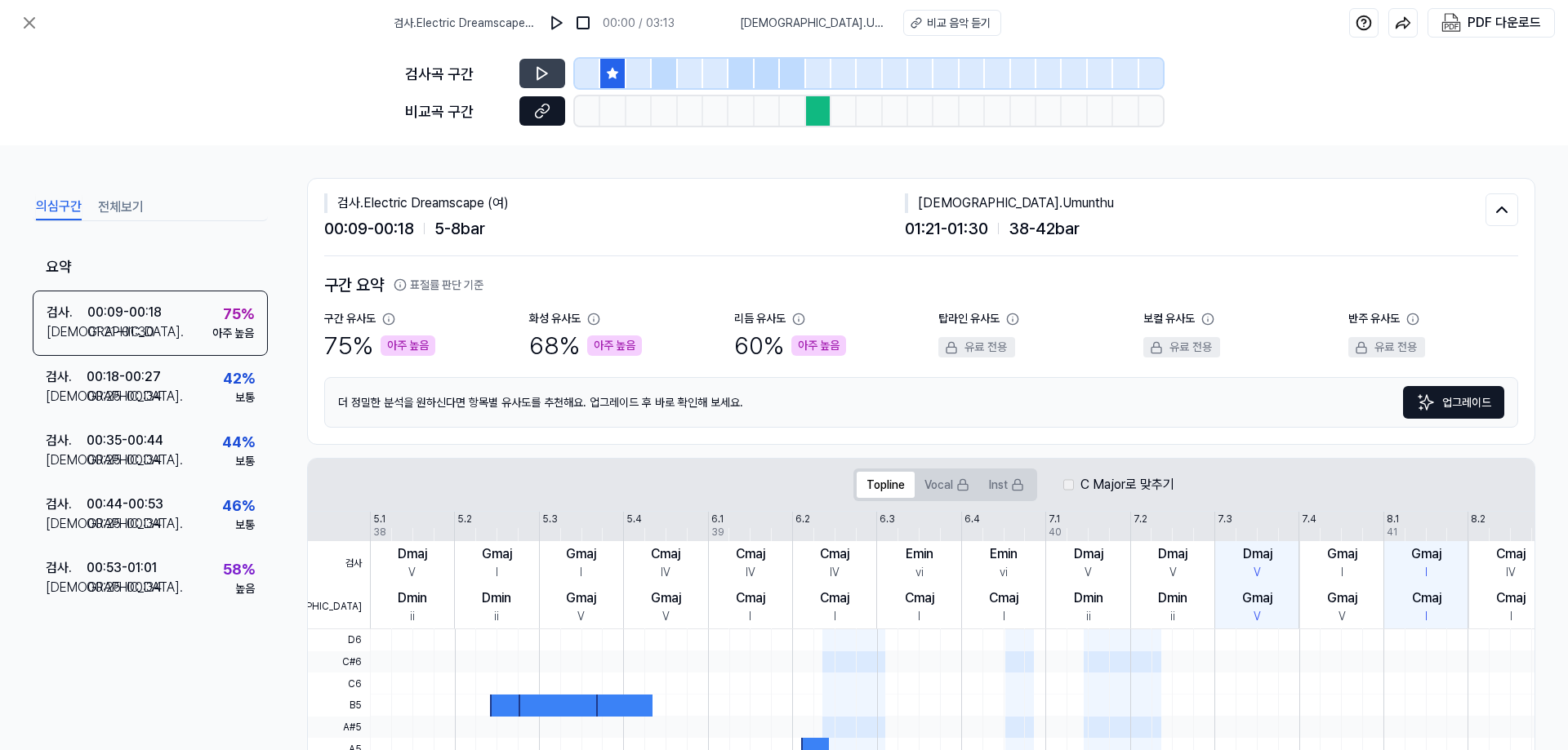
click at [536, 106] on icon at bounding box center [542, 111] width 17 height 17
click at [552, 67] on button at bounding box center [542, 74] width 46 height 29
click at [553, 67] on button at bounding box center [542, 74] width 46 height 29
drag, startPoint x: 557, startPoint y: 66, endPoint x: 659, endPoint y: 0, distance: 121.5
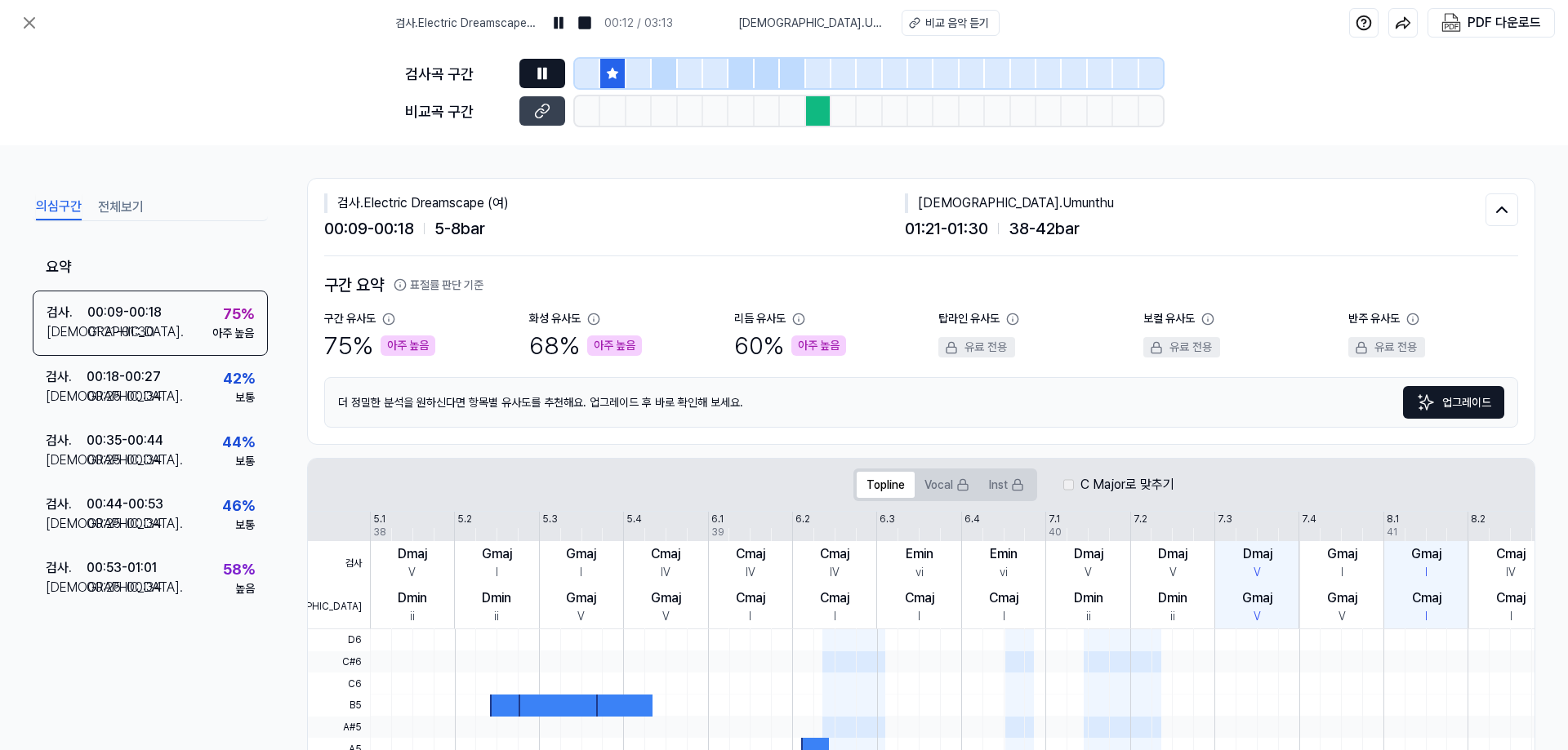
click at [558, 65] on button at bounding box center [542, 74] width 46 height 29
drag, startPoint x: 638, startPoint y: 257, endPoint x: 617, endPoint y: 257, distance: 21.0
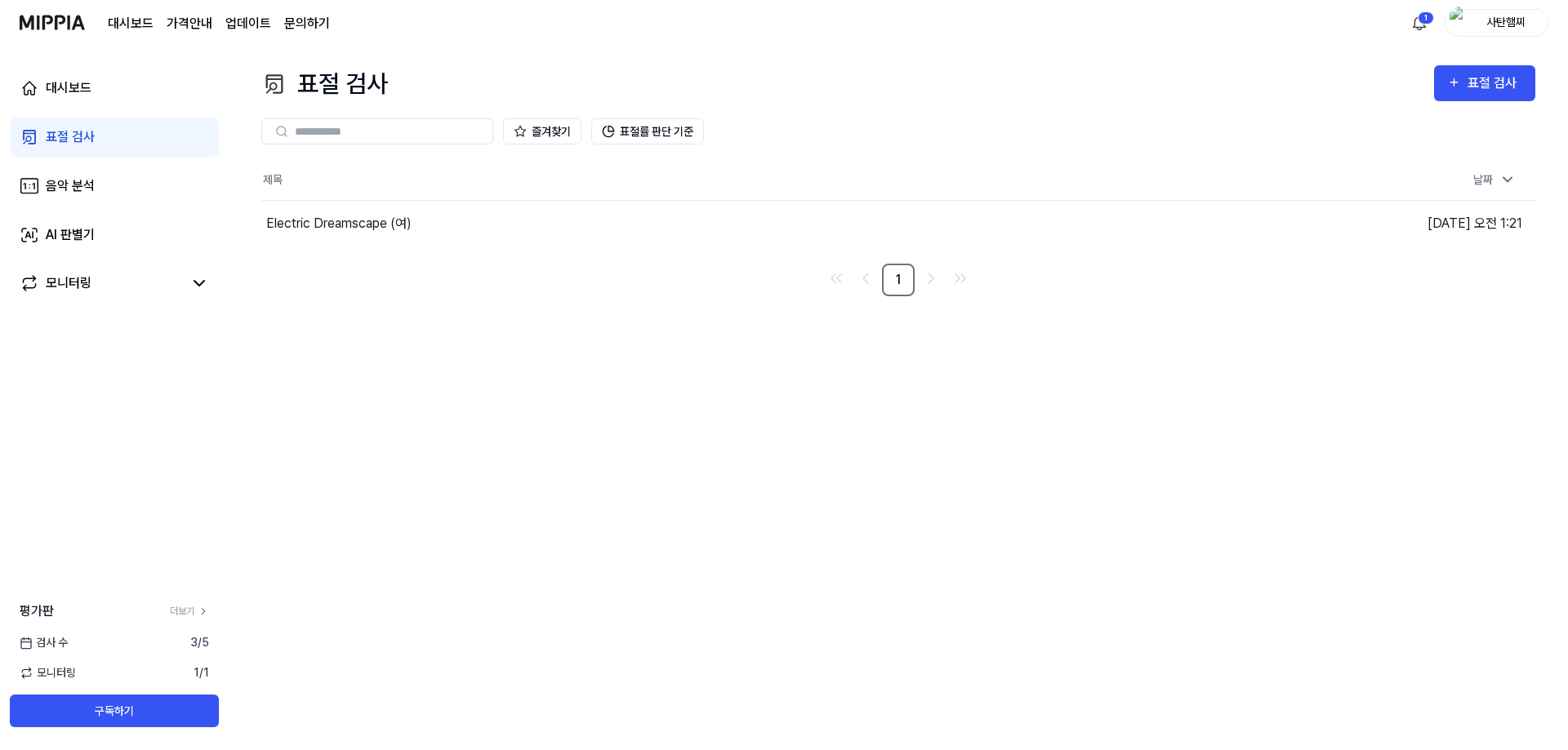
drag, startPoint x: 664, startPoint y: 261, endPoint x: 629, endPoint y: 268, distance: 35.7
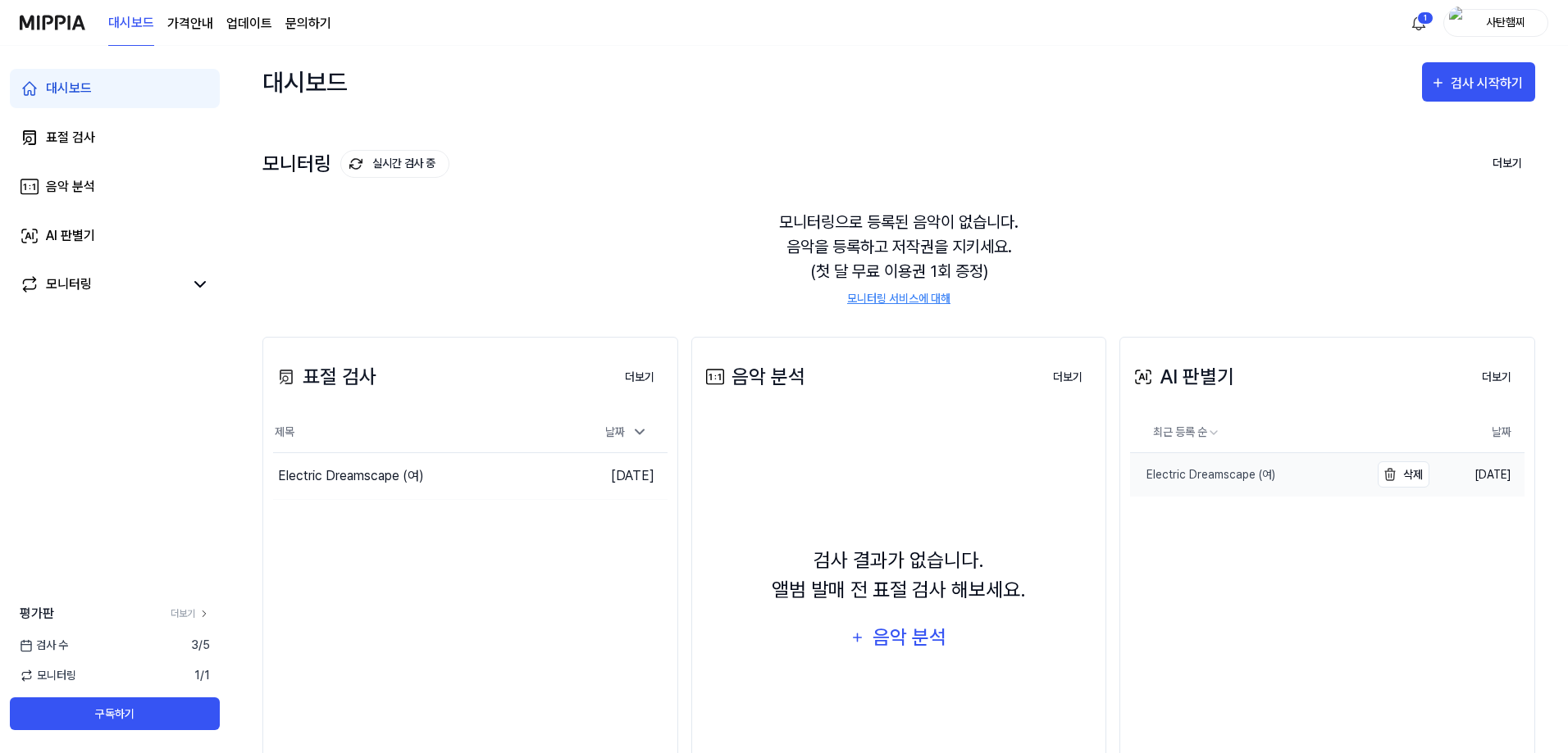
click at [1238, 476] on div "Electric Dreamscape (여)" at bounding box center [1202, 475] width 145 height 18
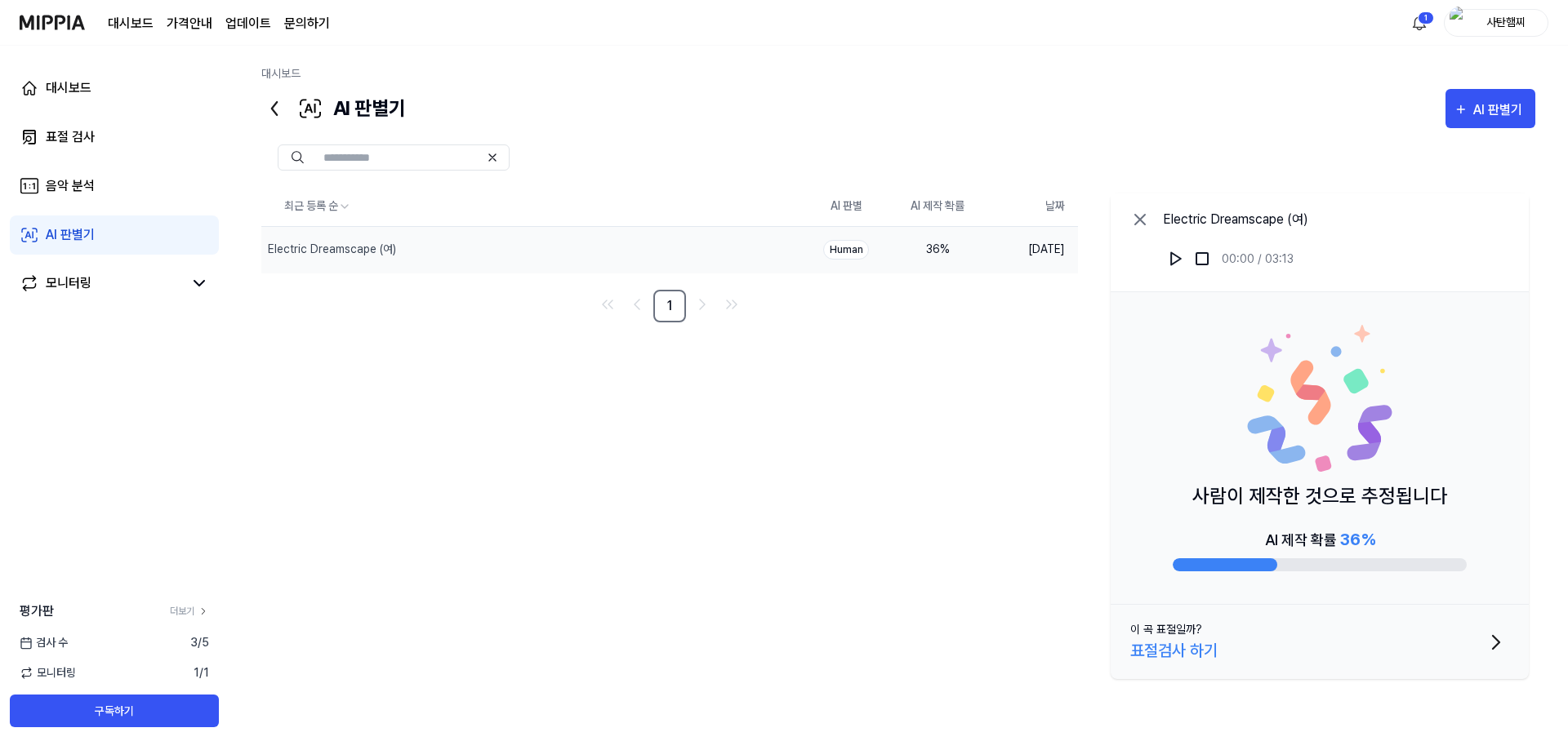
drag, startPoint x: 1248, startPoint y: 568, endPoint x: 1362, endPoint y: 581, distance: 114.7
click at [1363, 569] on div at bounding box center [1319, 565] width 294 height 13
click at [844, 247] on div "Human" at bounding box center [846, 249] width 46 height 19
drag, startPoint x: 831, startPoint y: 260, endPoint x: 883, endPoint y: 252, distance: 52.6
click at [883, 252] on td "Human" at bounding box center [845, 249] width 91 height 46
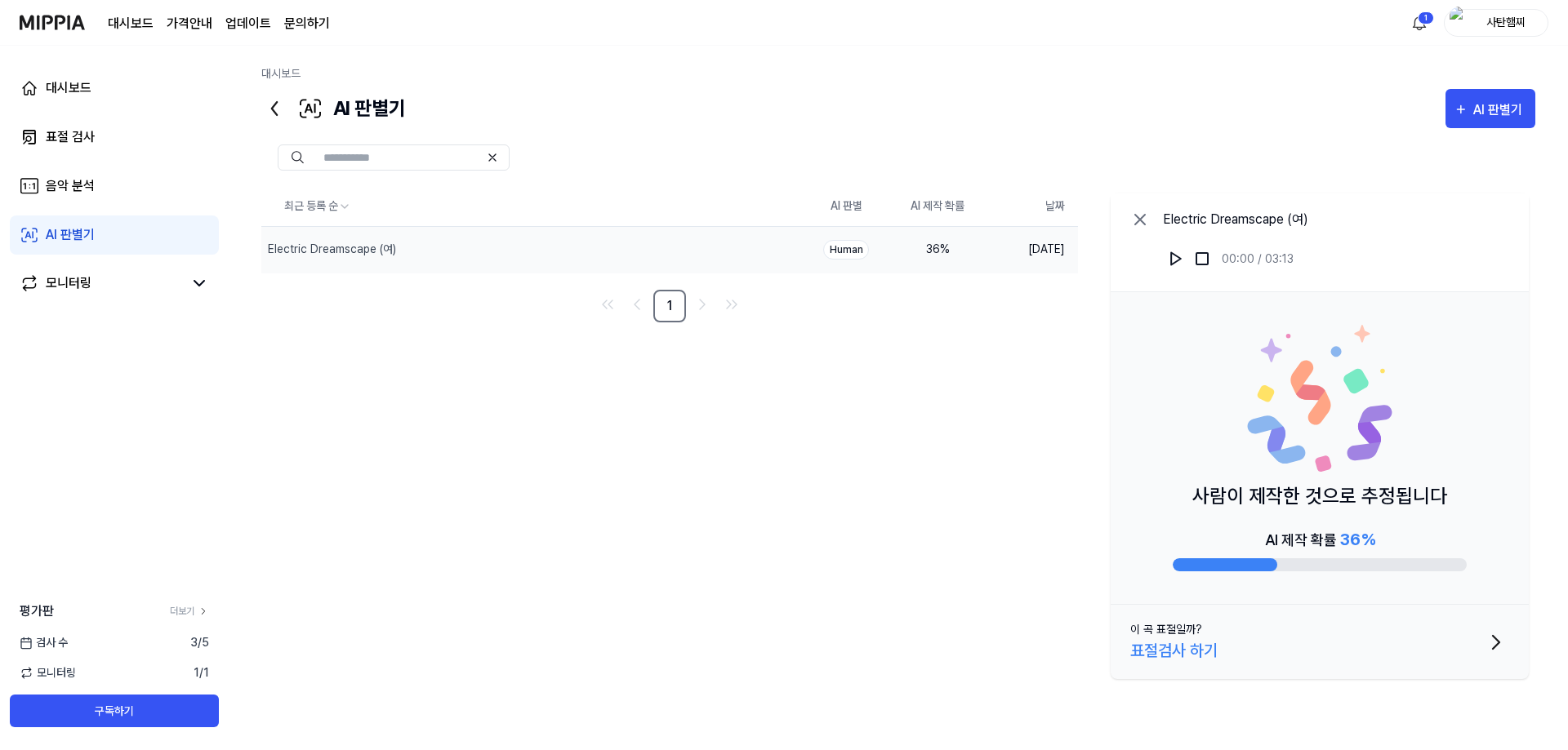
drag, startPoint x: 862, startPoint y: 252, endPoint x: 810, endPoint y: 252, distance: 52.0
click at [810, 252] on td "Human" at bounding box center [845, 249] width 91 height 46
